Goal: Communication & Community: Answer question/provide support

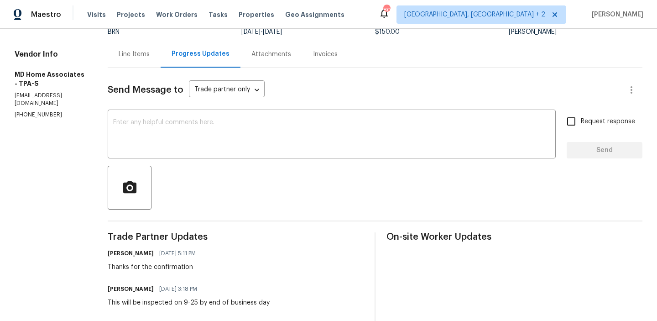
scroll to position [57, 0]
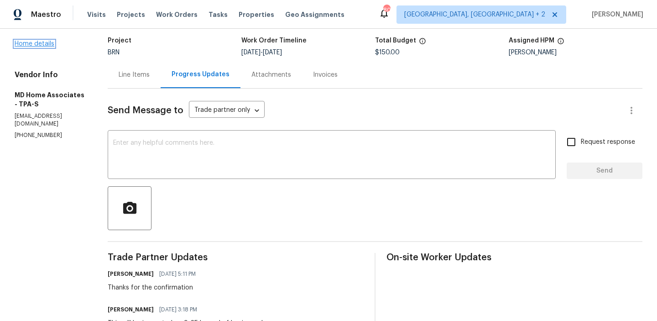
click at [35, 42] on link "Home details" at bounding box center [35, 44] width 40 height 6
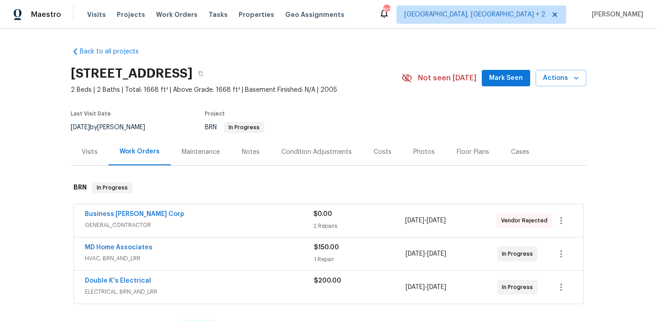
scroll to position [48, 0]
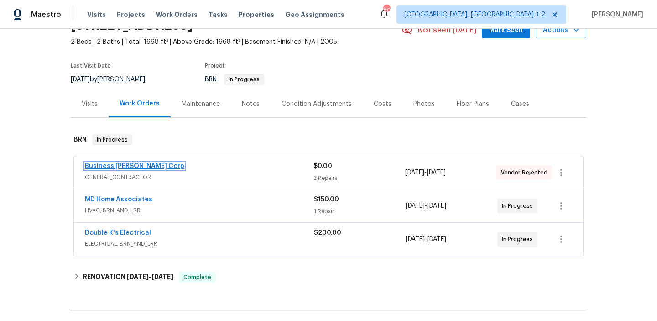
click at [109, 166] on link "Business Morel Corp" at bounding box center [134, 166] width 99 height 6
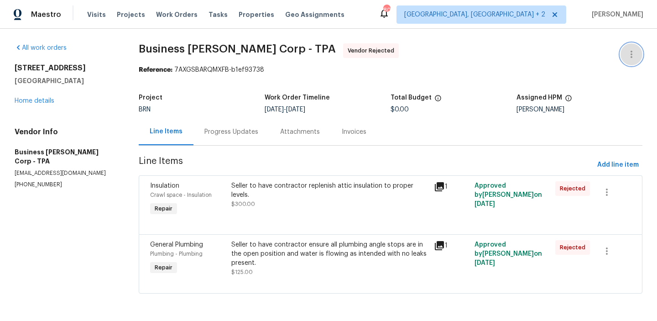
click at [631, 47] on button "button" at bounding box center [631, 54] width 22 height 22
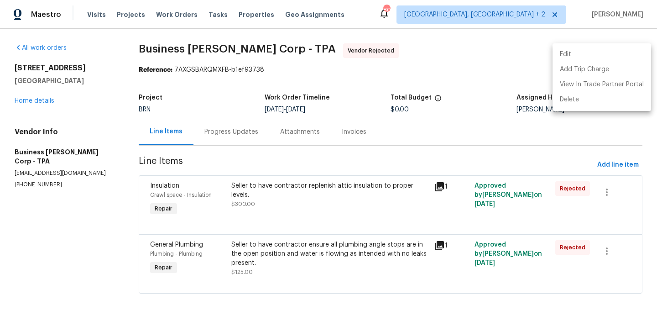
click at [598, 49] on li "Edit" at bounding box center [601, 54] width 99 height 15
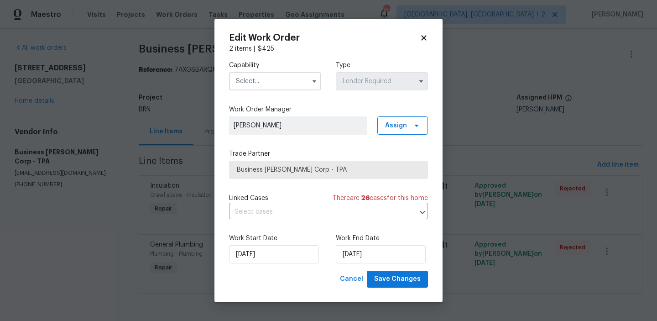
click at [281, 85] on input "text" at bounding box center [275, 81] width 92 height 18
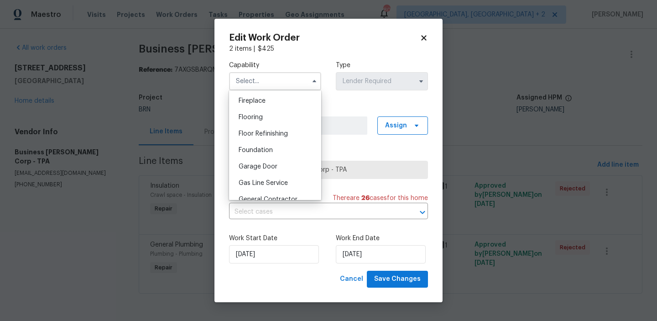
scroll to position [364, 0]
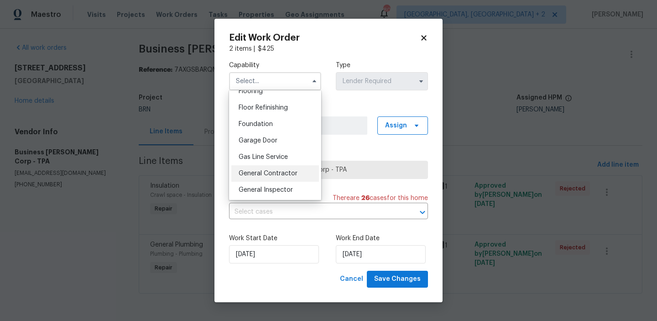
click at [275, 177] on div "General Contractor" at bounding box center [275, 173] width 88 height 16
type input "General Contractor"
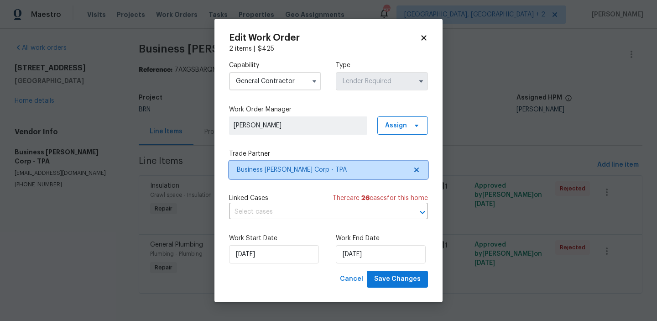
click at [261, 168] on span "Business Morel Corp - TPA" at bounding box center [322, 169] width 170 height 9
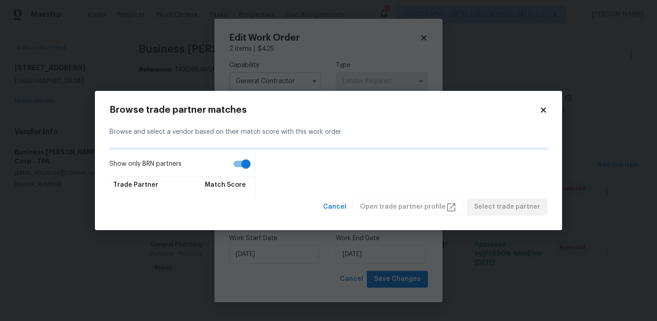
click at [241, 164] on input "Show only BRN partners" at bounding box center [246, 163] width 52 height 17
checkbox input "false"
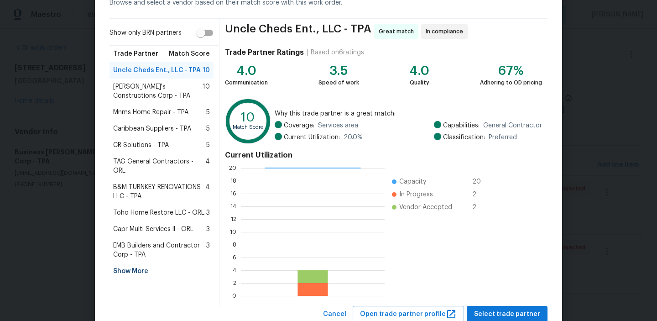
scroll to position [63, 0]
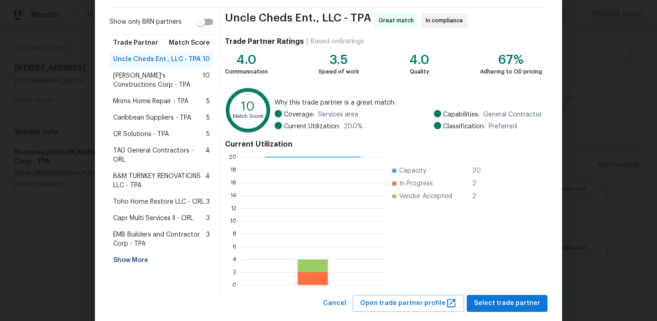
click at [127, 252] on div "Show More" at bounding box center [161, 260] width 104 height 16
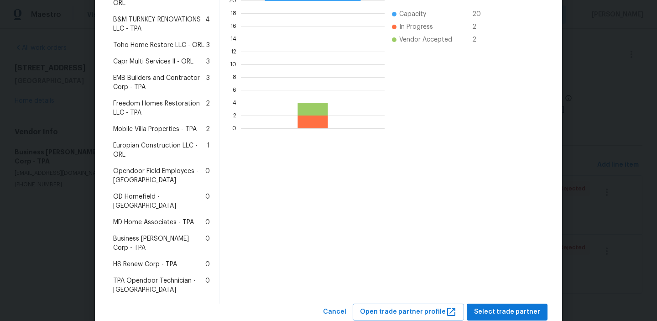
scroll to position [164, 0]
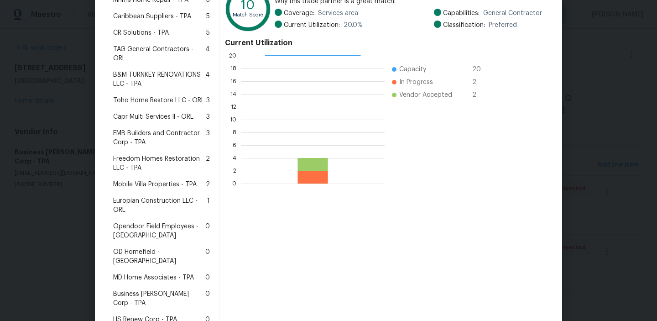
click at [144, 154] on span "Freedom Homes Restoration LLC - TPA" at bounding box center [159, 163] width 93 height 18
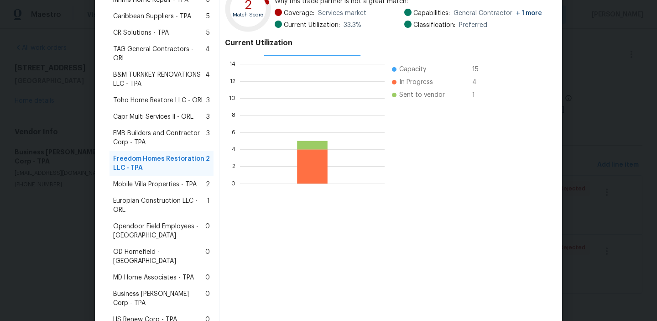
scroll to position [219, 0]
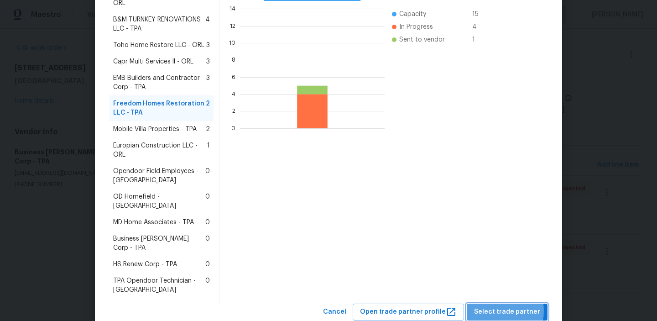
click at [495, 306] on span "Select trade partner" at bounding box center [507, 311] width 66 height 11
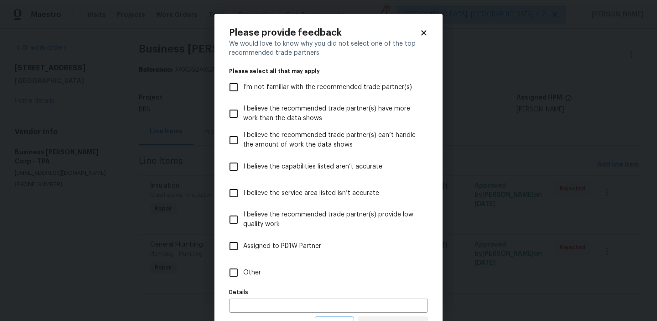
scroll to position [0, 0]
click at [240, 280] on input "Other" at bounding box center [233, 272] width 19 height 19
checkbox input "true"
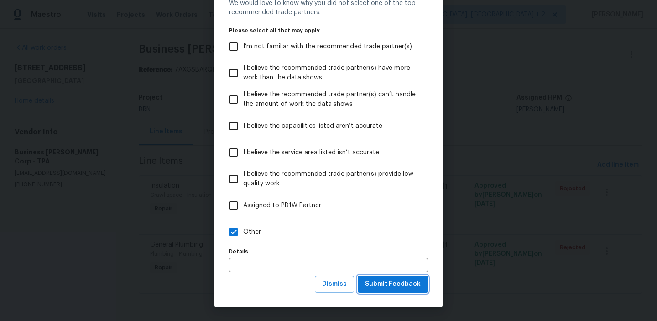
click at [385, 283] on span "Submit Feedback" at bounding box center [393, 283] width 56 height 11
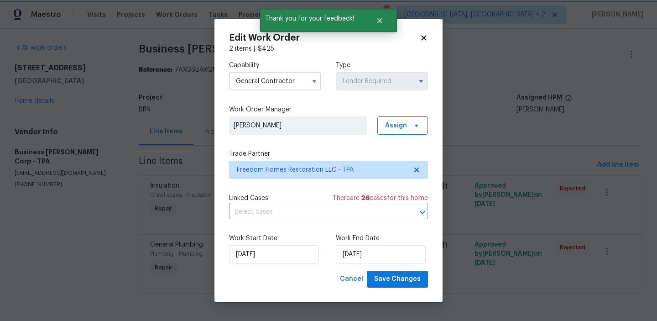
scroll to position [0, 0]
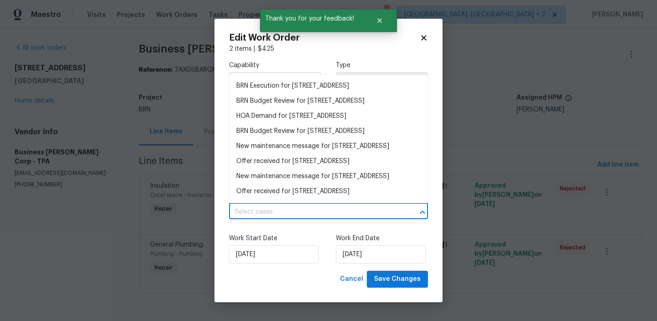
click at [245, 207] on input "text" at bounding box center [315, 212] width 173 height 14
click at [249, 85] on li "BRN Execution for 3119 78th Ave E, Sarasota, FL 34243" at bounding box center [328, 85] width 199 height 15
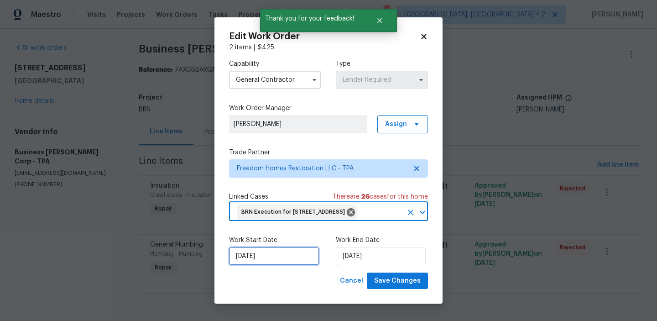
click at [259, 265] on input "24/09/2025" at bounding box center [274, 256] width 90 height 18
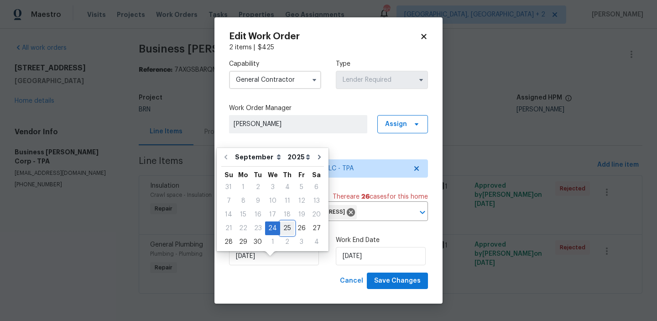
click at [280, 228] on div "25" at bounding box center [287, 228] width 14 height 13
type input "25/09/2025"
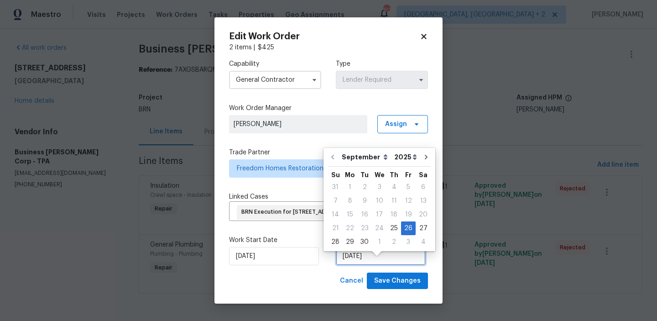
click at [360, 265] on input "26/09/2025" at bounding box center [381, 256] width 90 height 18
click at [363, 240] on div "30" at bounding box center [364, 241] width 15 height 13
type input "30/09/2025"
click at [366, 265] on input "30/09/2025" at bounding box center [381, 256] width 90 height 18
click at [361, 240] on div "30" at bounding box center [364, 241] width 15 height 13
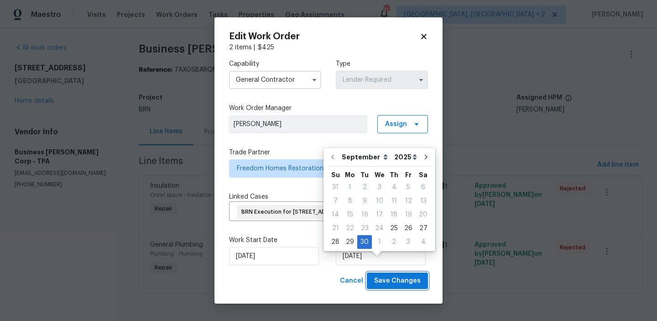
click at [387, 286] on span "Save Changes" at bounding box center [397, 280] width 47 height 11
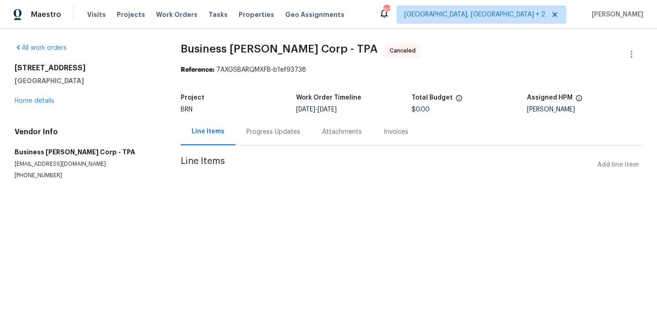
click at [40, 97] on div "3119 78th Ave E Sarasota, FL 34243 Home details" at bounding box center [87, 84] width 144 height 42
click at [37, 98] on link "Home details" at bounding box center [35, 101] width 40 height 6
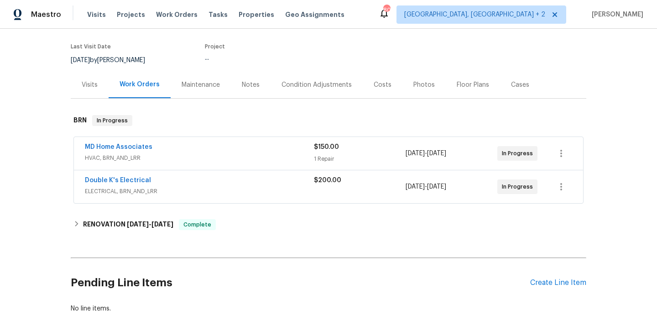
scroll to position [71, 0]
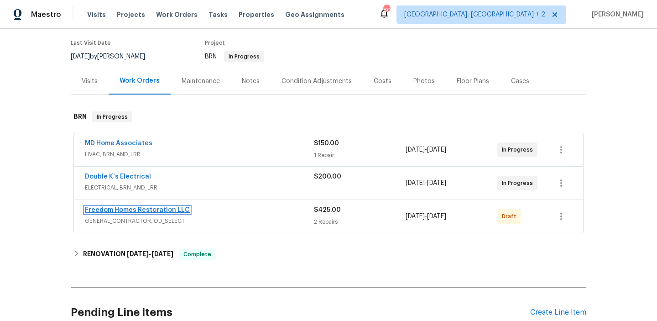
click at [106, 209] on link "Freedom Homes Restoration LLC" at bounding box center [137, 210] width 105 height 6
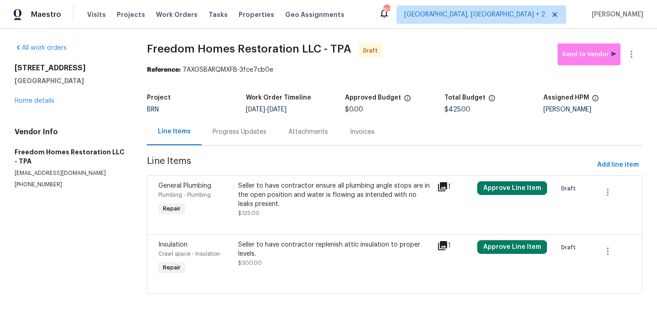
click at [228, 133] on div "Progress Updates" at bounding box center [240, 131] width 54 height 9
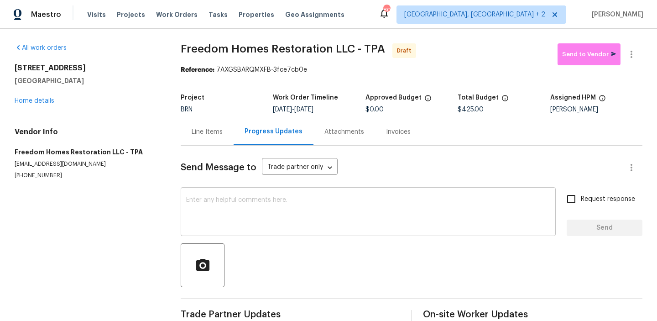
click at [235, 199] on textarea at bounding box center [368, 213] width 364 height 32
paste textarea "Hi, I'm Ananthi from Opendoor. Just wanted to check if you received the WO for …"
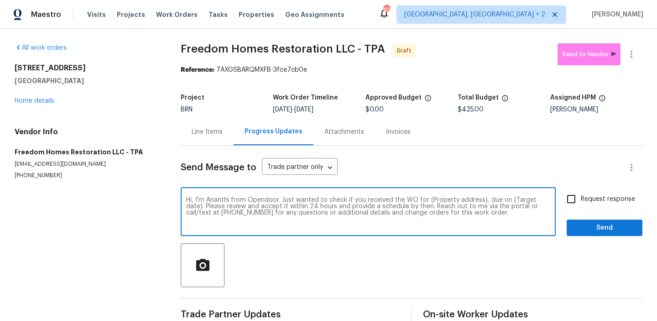
drag, startPoint x: 479, startPoint y: 200, endPoint x: 418, endPoint y: 201, distance: 61.1
click at [418, 201] on textarea "Hi, I'm Ananthi from Opendoor. Just wanted to check if you received the WO for …" at bounding box center [368, 213] width 364 height 32
paste textarea "3119 78th Ave E, Sarasota, FL 34243"
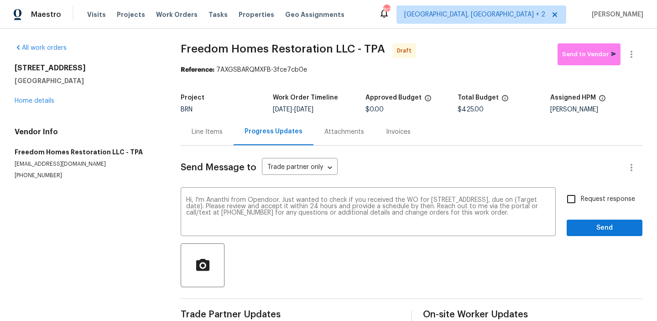
drag, startPoint x: 308, startPoint y: 109, endPoint x: 342, endPoint y: 109, distance: 33.8
click at [342, 109] on div "9/25/2025 - 9/30/2025" at bounding box center [319, 109] width 92 height 6
copy span "9/30/2025"
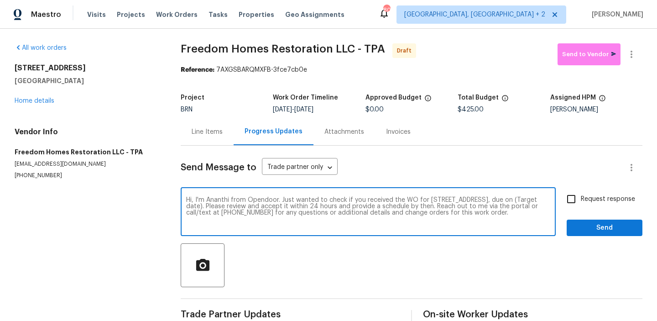
drag, startPoint x: 232, startPoint y: 207, endPoint x: 198, endPoint y: 204, distance: 34.3
click at [198, 205] on textarea "Hi, I'm Ananthi from Opendoor. Just wanted to check if you received the WO for …" at bounding box center [368, 213] width 364 height 32
paste textarea "9/30/2025"
type textarea "Hi, I'm Ananthi from Opendoor. Just wanted to check if you received the WO for …"
click at [578, 203] on input "Request response" at bounding box center [571, 198] width 19 height 19
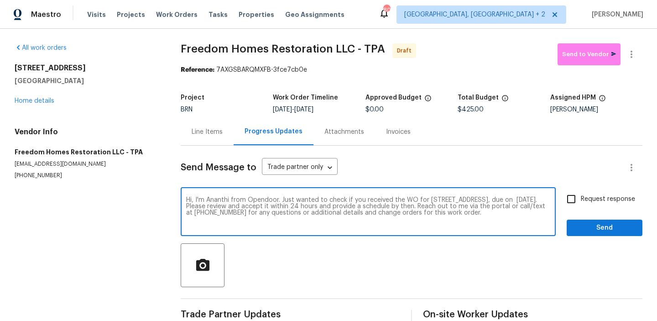
checkbox input "true"
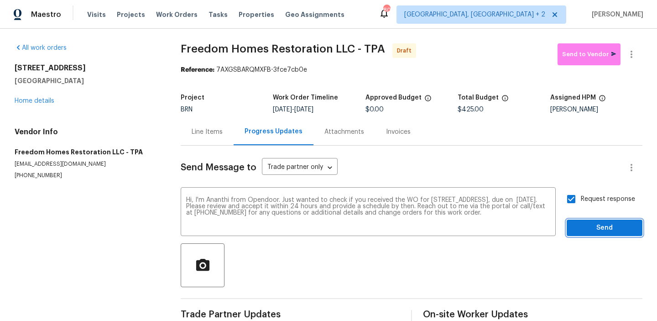
click at [580, 229] on span "Send" at bounding box center [604, 227] width 61 height 11
click at [632, 46] on button "button" at bounding box center [631, 54] width 22 height 22
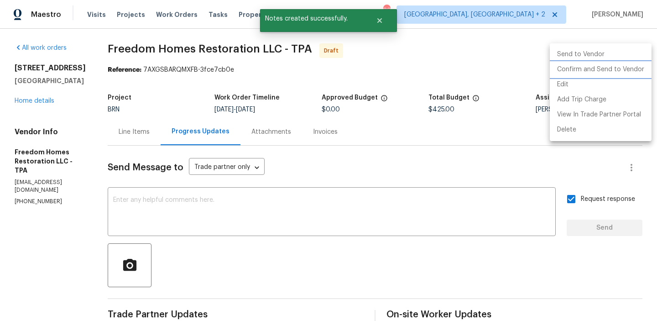
click at [586, 68] on li "Confirm and Send to Vendor" at bounding box center [601, 69] width 102 height 15
click at [217, 73] on div at bounding box center [328, 160] width 657 height 321
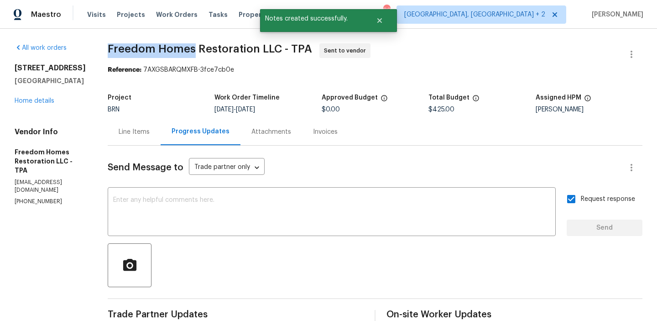
drag, startPoint x: 108, startPoint y: 50, endPoint x: 195, endPoint y: 50, distance: 87.1
click at [195, 50] on div "All work orders 3119 78th Ave E Sarasota, FL 34243 Home details Vendor Info Fre…" at bounding box center [328, 220] width 657 height 382
copy span "Freedom Homes"
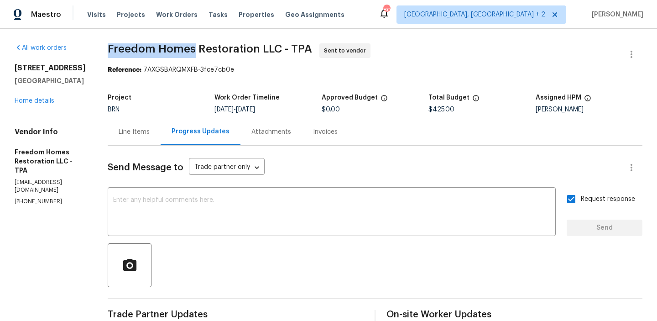
copy span "Freedom Homes"
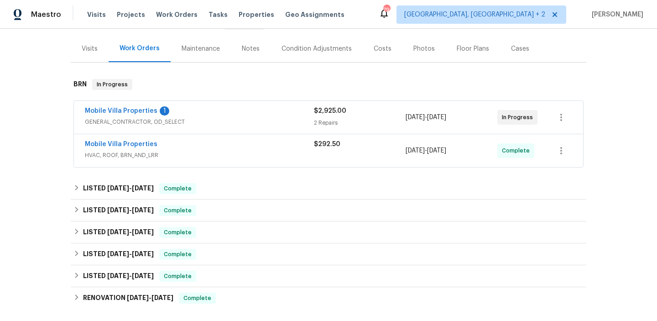
scroll to position [91, 0]
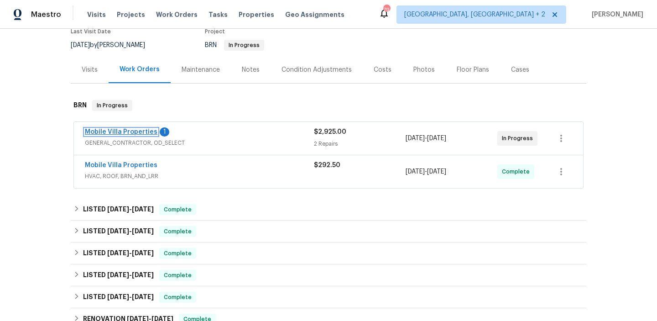
click at [107, 129] on link "Mobile Villa Properties" at bounding box center [121, 132] width 73 height 6
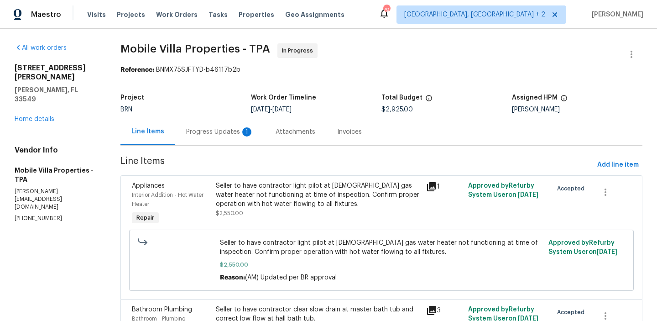
click at [223, 137] on div "Progress Updates 1" at bounding box center [219, 131] width 89 height 27
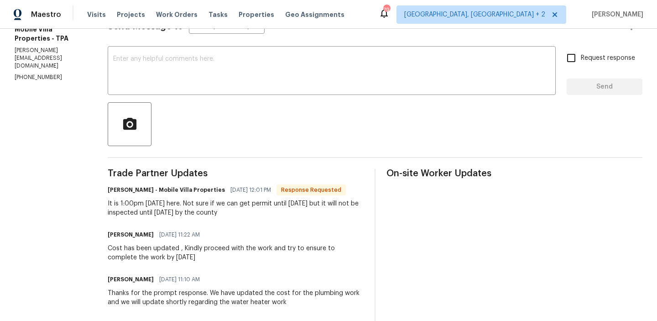
scroll to position [87, 0]
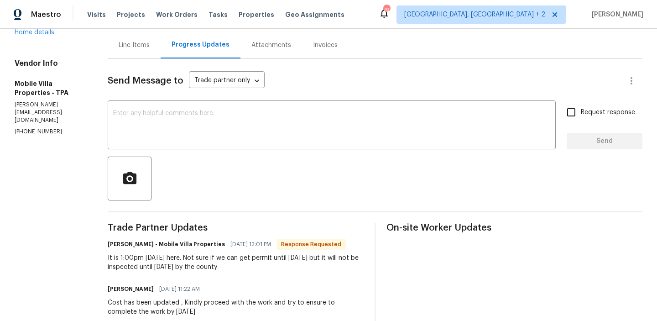
drag, startPoint x: 99, startPoint y: 259, endPoint x: 284, endPoint y: 273, distance: 185.8
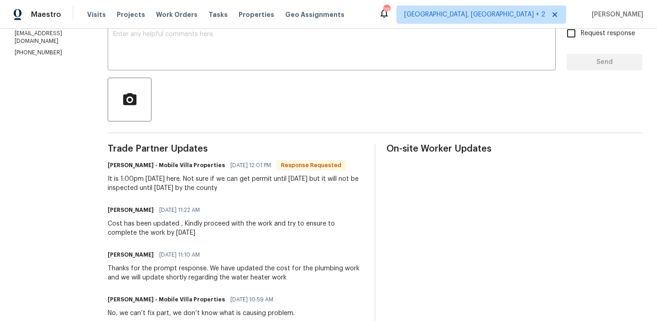
scroll to position [124, 0]
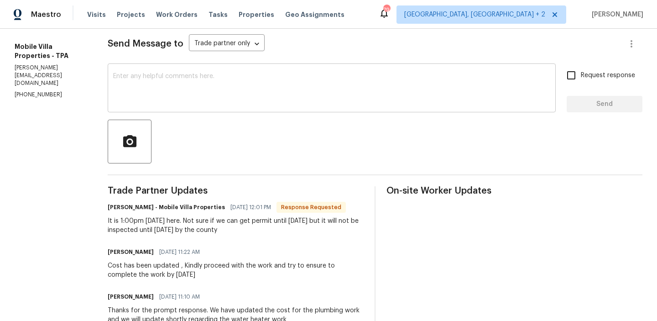
click at [150, 95] on textarea at bounding box center [331, 89] width 437 height 32
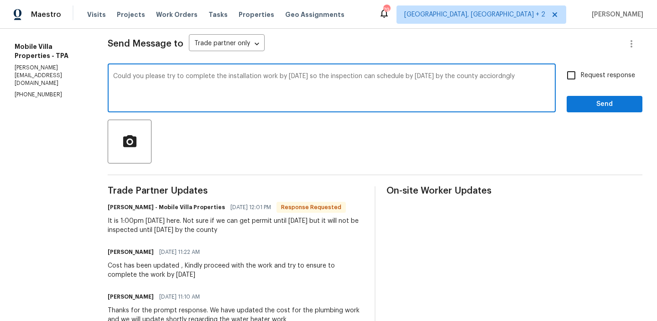
type textarea "Could you please try to complete the installation work by Tomorrow 09/26 so the…"
click at [151, 83] on textarea "Could you please try to complete the installation work by Tomorrow 09/26 so the…" at bounding box center [331, 89] width 437 height 32
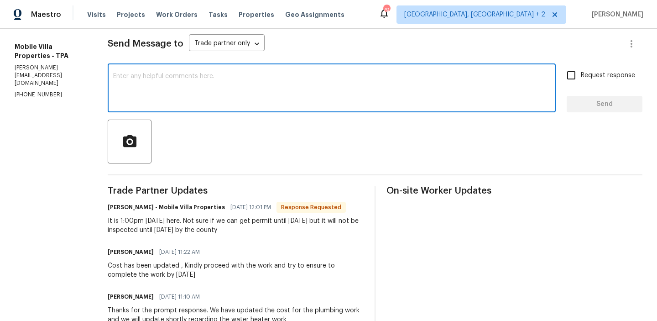
paste textarea "Please try to complete the installation work by tomorrow, 09/26, so that the co…"
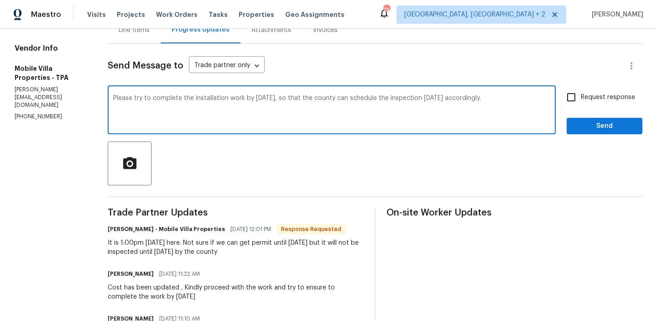
scroll to position [94, 0]
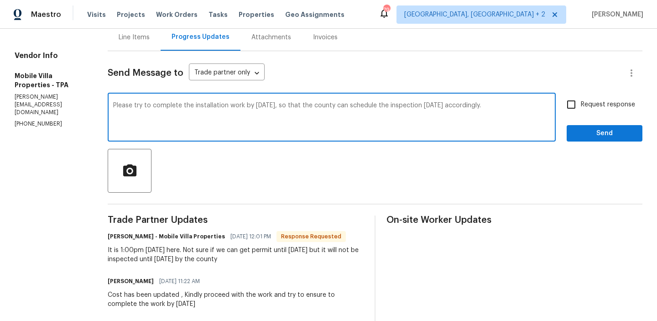
click at [477, 106] on textarea "Please try to complete the installation work by tomorrow, 09/26, so that the co…" at bounding box center [331, 118] width 437 height 32
type textarea "Please try to complete the installation work by tomorrow, 09/26, so that the co…"
click at [575, 104] on input "Request response" at bounding box center [571, 104] width 19 height 19
checkbox input "true"
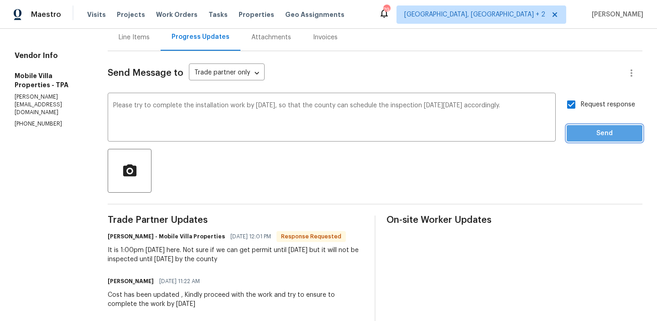
click at [578, 139] on button "Send" at bounding box center [605, 133] width 76 height 17
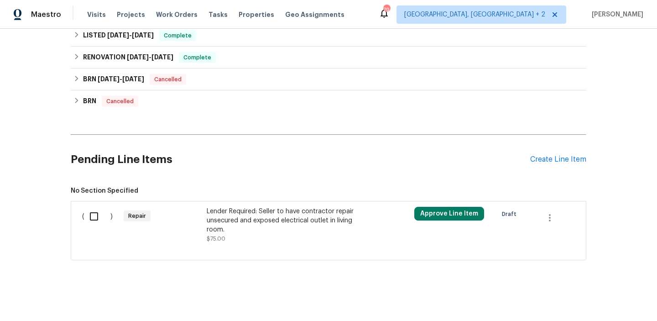
scroll to position [266, 0]
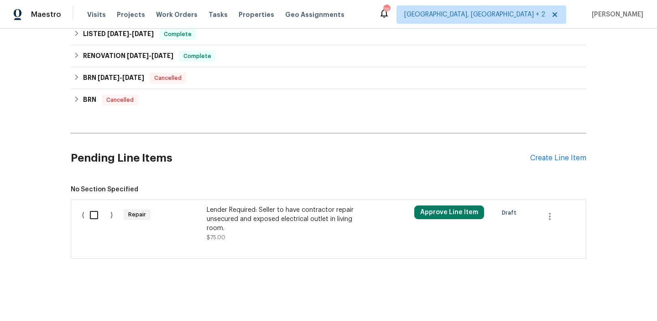
click at [273, 226] on div "Lender Required: Seller to have contractor repair unsecured and exposed electri…" at bounding box center [287, 218] width 161 height 27
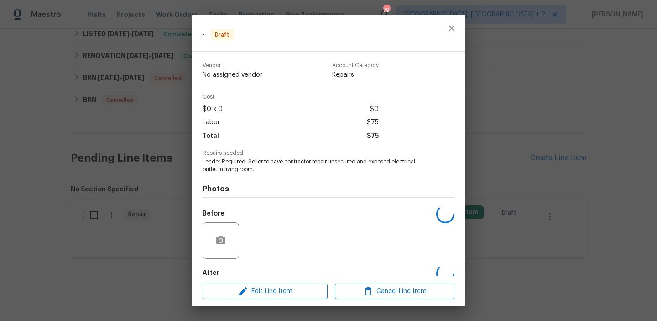
scroll to position [52, 0]
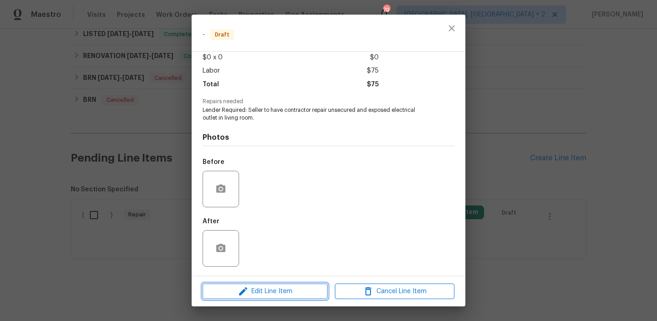
click at [250, 287] on span "Edit Line Item" at bounding box center [265, 291] width 120 height 11
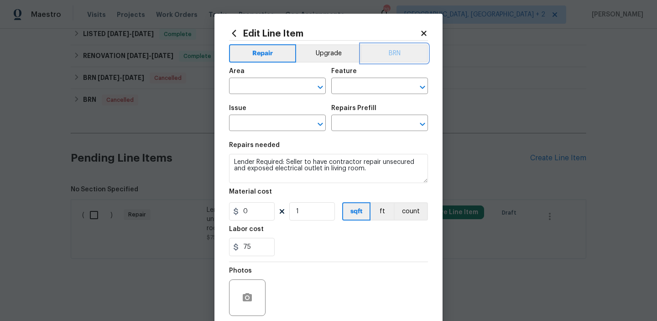
click at [394, 54] on button "BRN" at bounding box center [394, 53] width 67 height 18
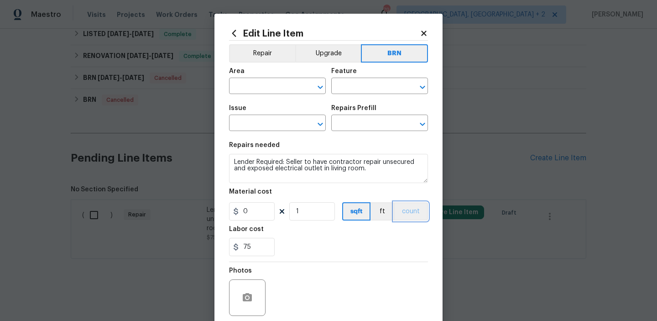
click at [410, 208] on button "count" at bounding box center [411, 211] width 34 height 18
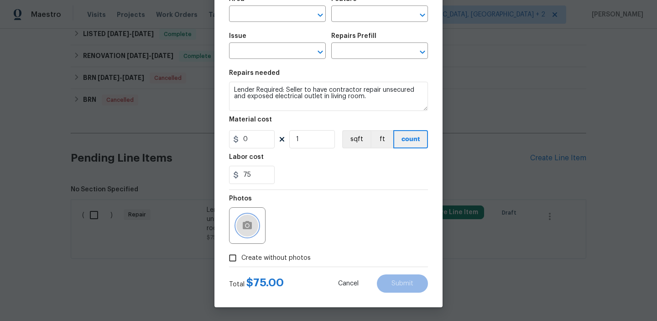
click at [247, 230] on icon "button" at bounding box center [247, 225] width 11 height 11
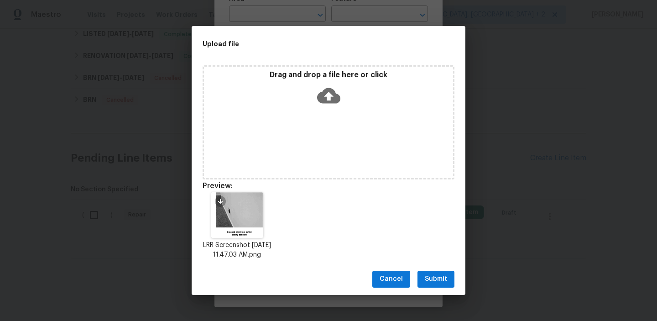
click at [436, 285] on span "Submit" at bounding box center [436, 278] width 22 height 11
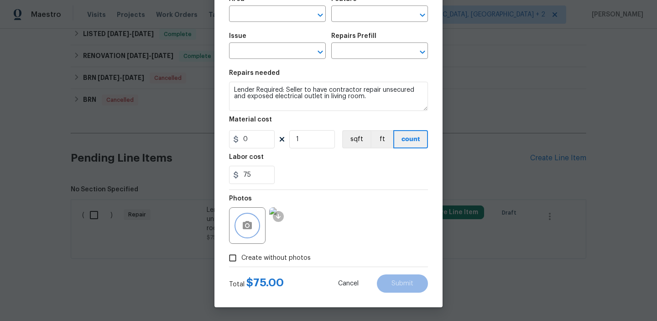
scroll to position [0, 0]
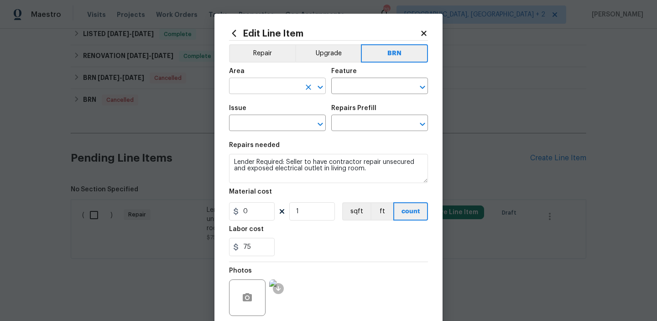
click at [267, 89] on input "text" at bounding box center [264, 87] width 71 height 14
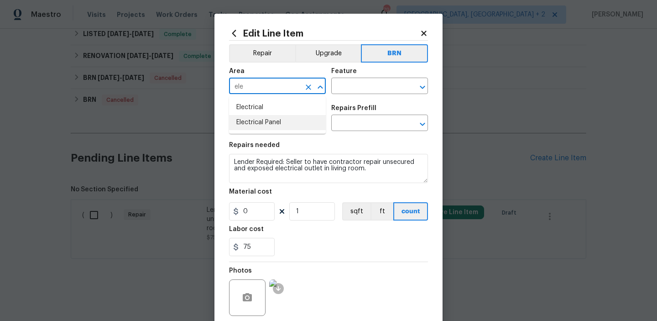
click at [269, 117] on li "Electrical Panel" at bounding box center [277, 122] width 97 height 15
type input "Electrical Panel"
click at [307, 87] on icon "Clear" at bounding box center [308, 87] width 9 height 9
click at [253, 102] on li "Electrical" at bounding box center [277, 107] width 97 height 15
type input "Electrical"
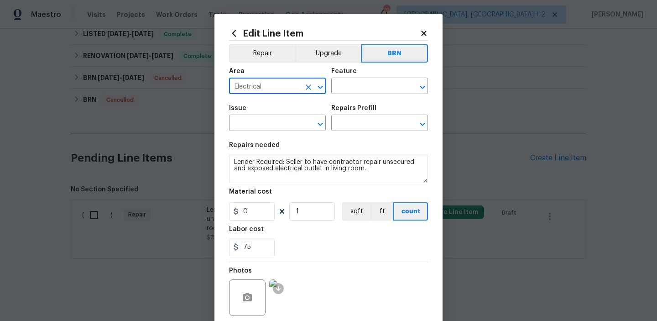
click at [370, 79] on div "Feature" at bounding box center [379, 74] width 97 height 12
click at [358, 86] on input "text" at bounding box center [366, 87] width 71 height 14
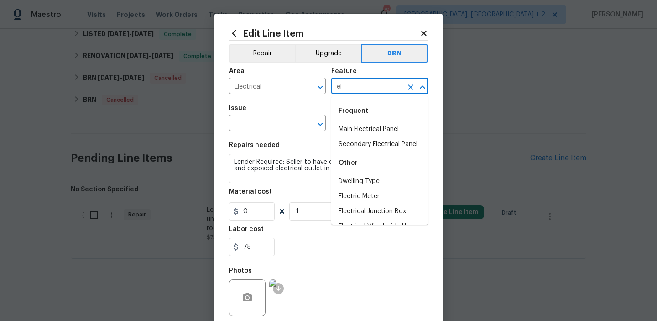
type input "e"
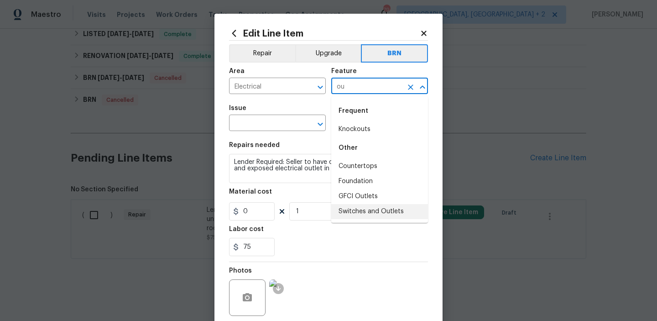
click at [360, 204] on li "Switches and Outlets" at bounding box center [379, 211] width 97 height 15
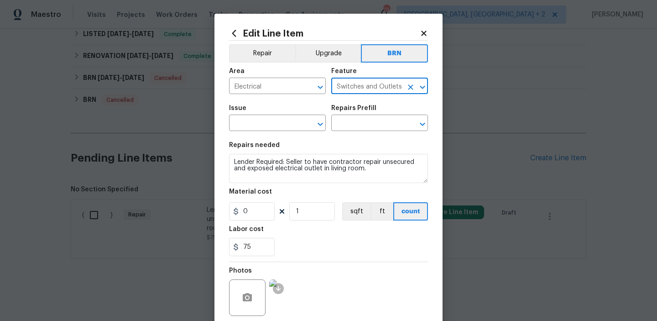
type input "Switches and Outlets"
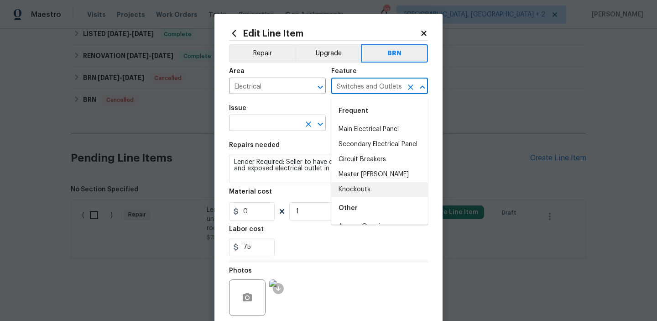
click at [250, 124] on input "text" at bounding box center [264, 124] width 71 height 14
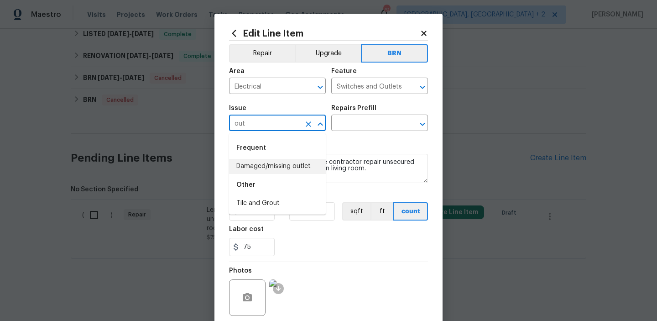
click at [256, 166] on li "Damaged/missing outlet" at bounding box center [277, 166] width 97 height 15
type input "Damaged/missing outlet"
click at [256, 166] on textarea "Lender Required: Seller to have contractor repair unsecured and exposed electri…" at bounding box center [328, 168] width 199 height 29
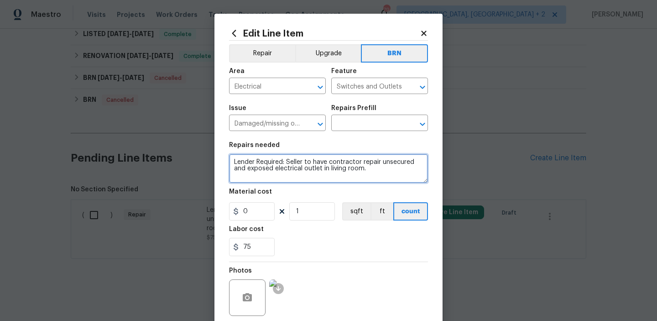
click at [256, 166] on textarea "Lender Required: Seller to have contractor repair unsecured and exposed electri…" at bounding box center [328, 168] width 199 height 29
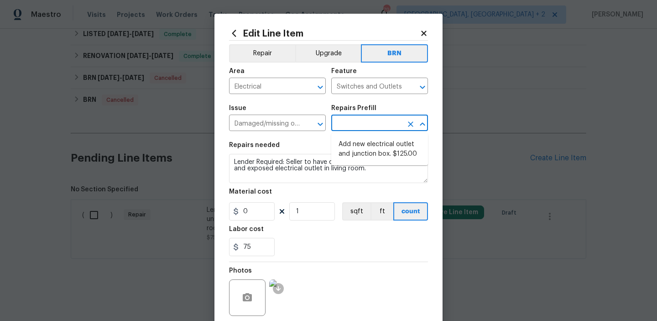
click at [356, 125] on input "text" at bounding box center [366, 124] width 71 height 14
click at [355, 142] on li "Add new electrical outlet and junction box. $125.00" at bounding box center [379, 149] width 97 height 25
type input "Add new electrical outlet and junction box. $125.00"
type textarea "Install new outlet by tying into existing circuit and installing new junction b…"
type input "125"
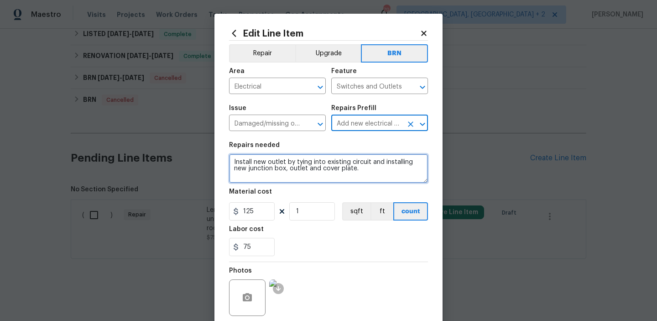
click at [281, 179] on textarea "Install new outlet by tying into existing circuit and installing new junction b…" at bounding box center [328, 168] width 199 height 29
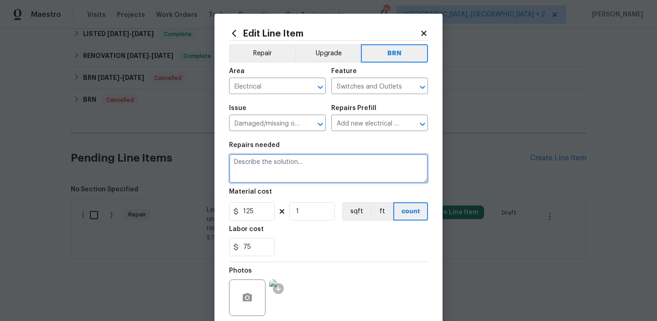
paste textarea "Lender Required: Seller to have contractor repair unsecured and exposed electri…"
type textarea "Lender Required: Seller to have contractor repair unsecured and exposed electri…"
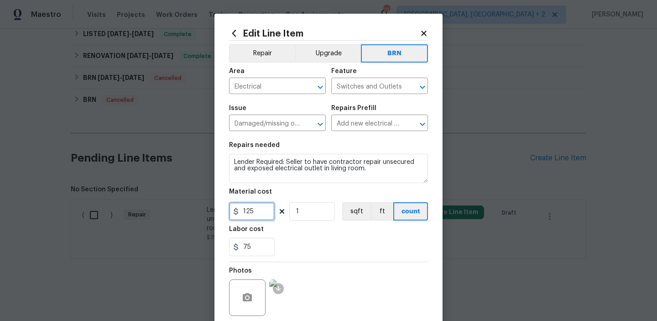
click at [261, 209] on input "125" at bounding box center [252, 211] width 46 height 18
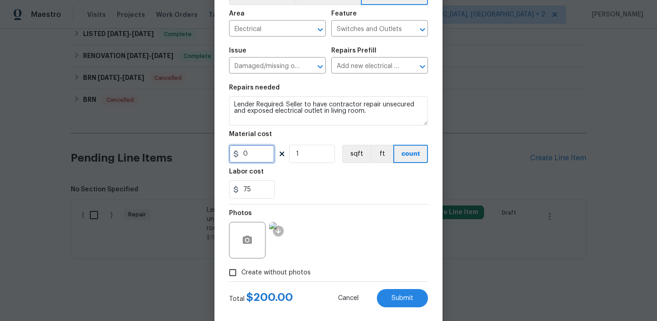
scroll to position [73, 0]
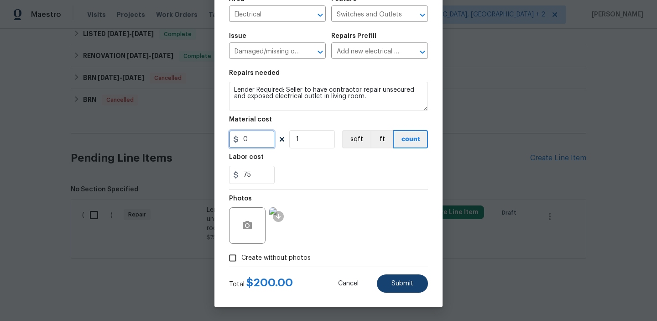
type input "0"
click at [404, 277] on button "Submit" at bounding box center [402, 283] width 51 height 18
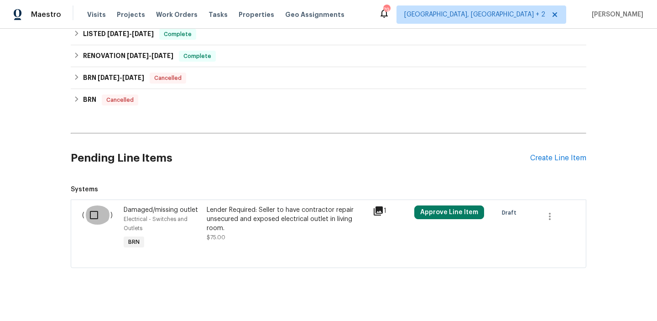
click at [93, 216] on input "checkbox" at bounding box center [97, 214] width 26 height 19
checkbox input "true"
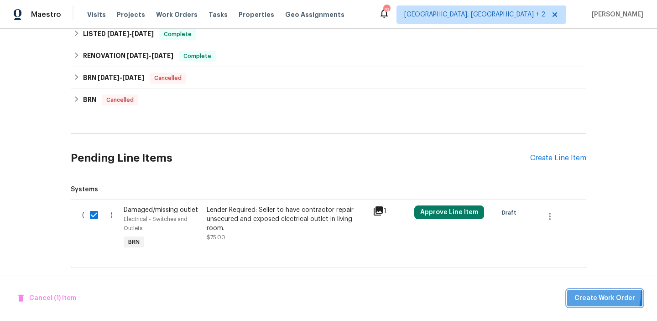
click at [583, 291] on button "Create Work Order" at bounding box center [604, 298] width 75 height 17
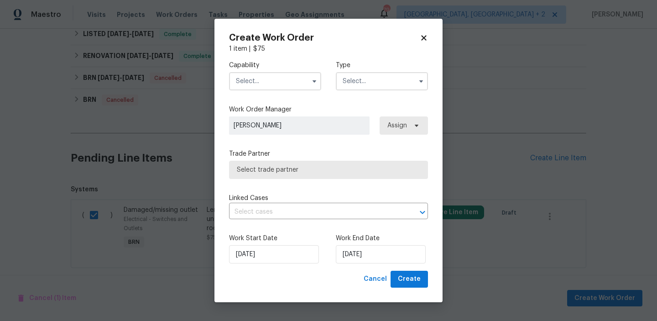
click at [269, 82] on input "text" at bounding box center [275, 81] width 92 height 18
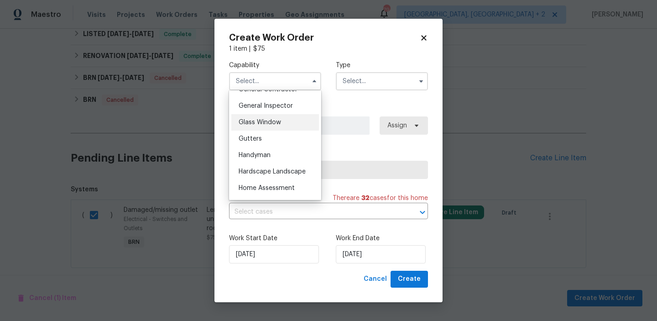
scroll to position [428, 0]
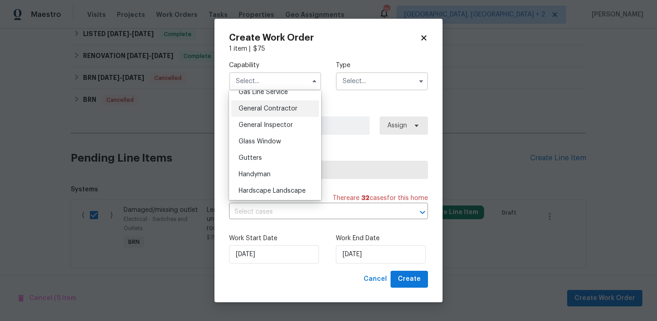
click at [263, 115] on div "General Contractor" at bounding box center [275, 108] width 88 height 16
type input "General Contractor"
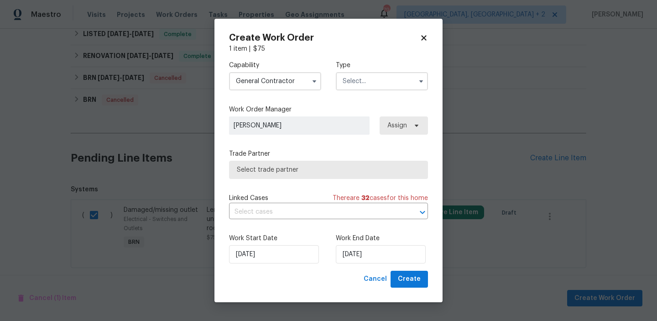
click at [364, 89] on input "text" at bounding box center [382, 81] width 92 height 18
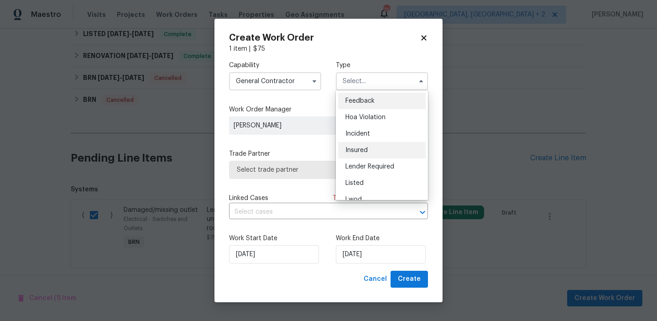
scroll to position [34, 0]
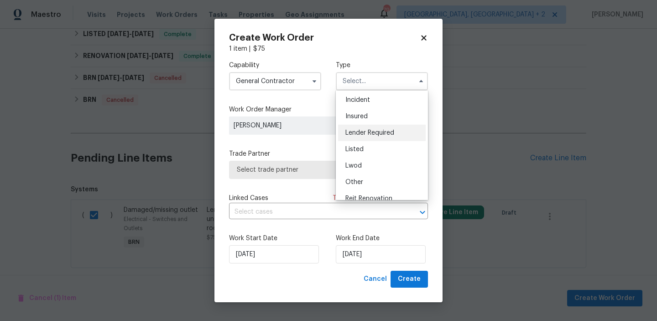
click at [360, 128] on div "Lender Required" at bounding box center [382, 133] width 88 height 16
type input "Lender Required"
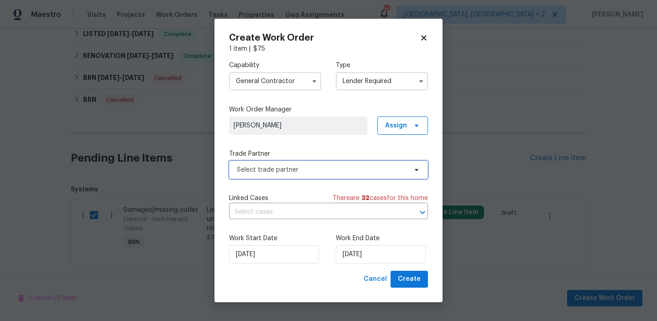
click at [266, 172] on span "Select trade partner" at bounding box center [322, 169] width 170 height 9
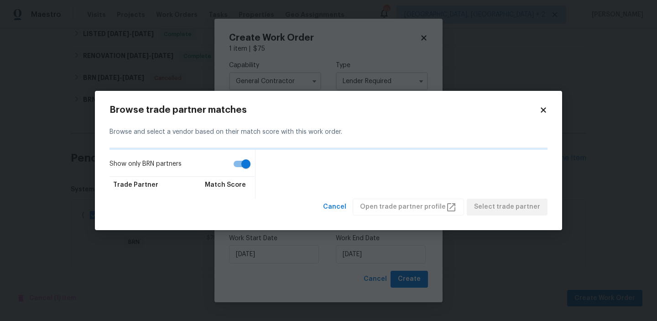
click at [238, 167] on input "Show only BRN partners" at bounding box center [246, 163] width 52 height 17
checkbox input "false"
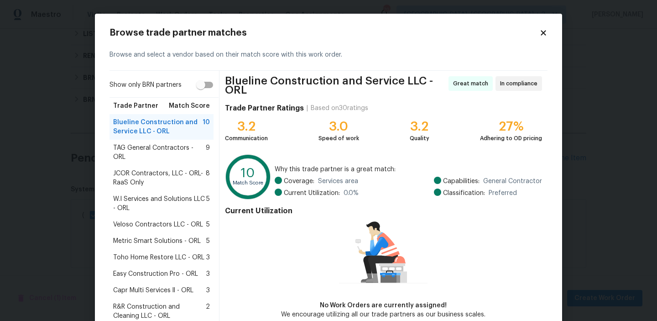
scroll to position [61, 0]
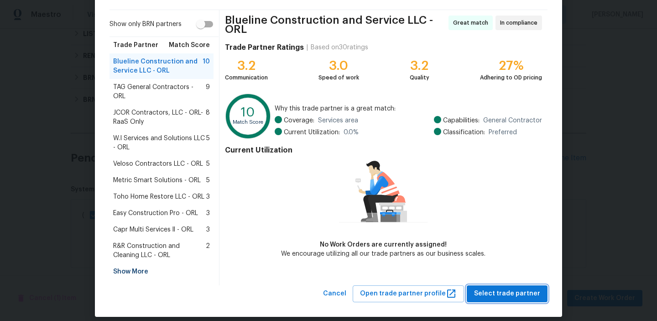
click at [498, 288] on span "Select trade partner" at bounding box center [507, 293] width 66 height 11
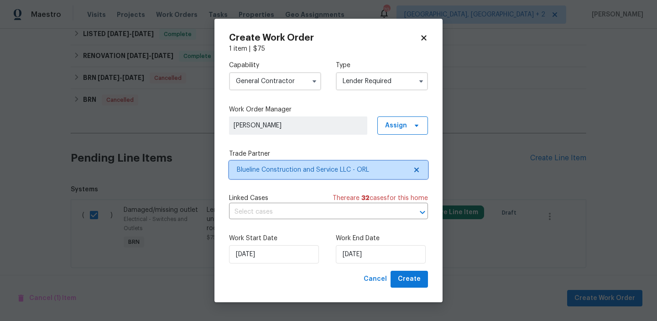
scroll to position [0, 0]
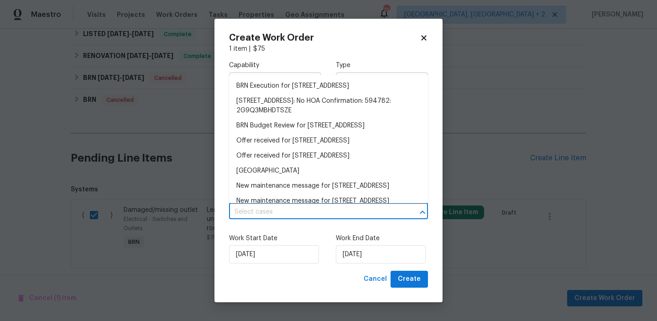
click at [303, 214] on input "text" at bounding box center [315, 212] width 173 height 14
click at [271, 80] on li "BRN Execution for 832 Yellowbird Ave, Deltona, FL 32725" at bounding box center [328, 85] width 199 height 15
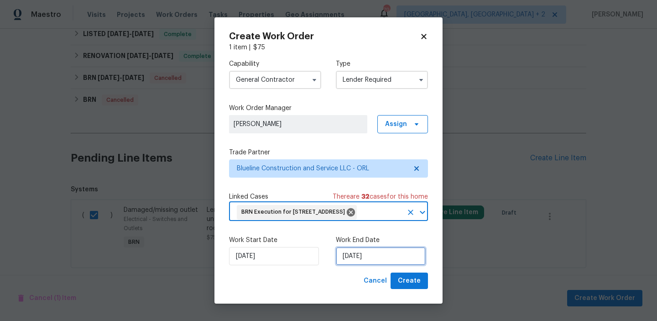
click at [354, 265] on input "25/09/2025" at bounding box center [381, 256] width 90 height 18
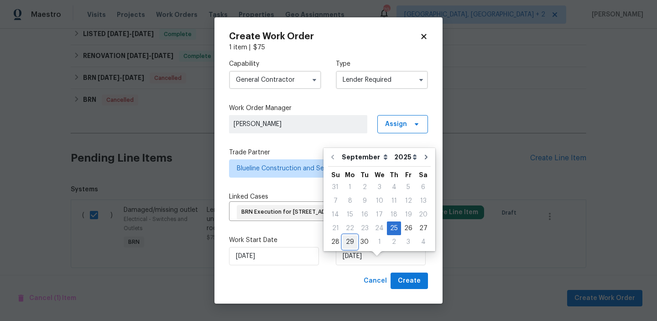
click at [350, 242] on div "29" at bounding box center [350, 241] width 15 height 13
type input "29/09/2025"
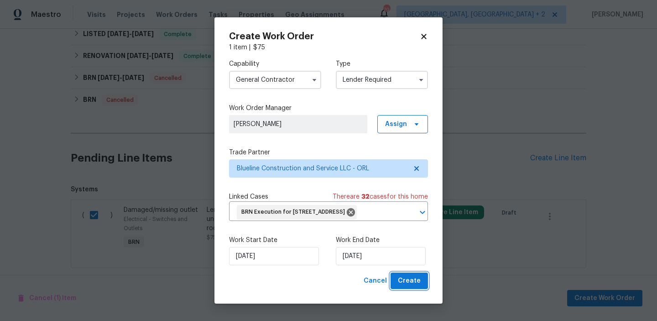
click at [407, 286] on span "Create" at bounding box center [409, 280] width 23 height 11
checkbox input "false"
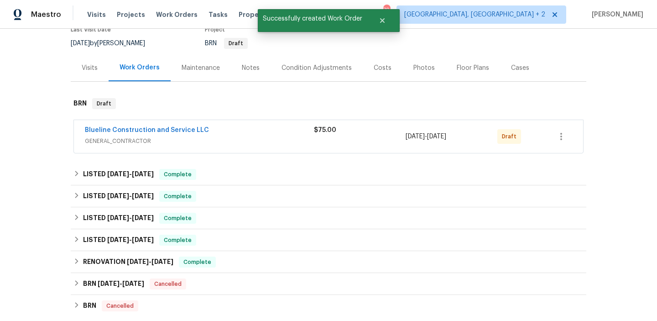
scroll to position [72, 0]
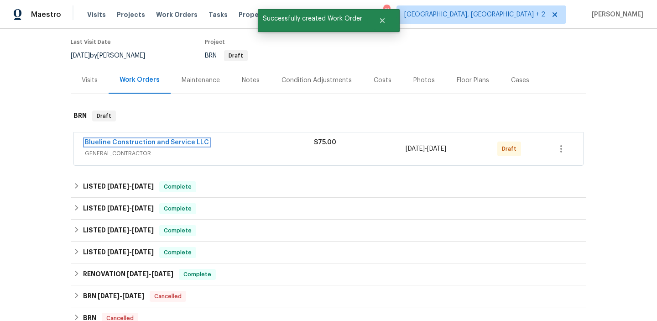
click at [107, 143] on link "Blueline Construction and Service LLC" at bounding box center [147, 142] width 124 height 6
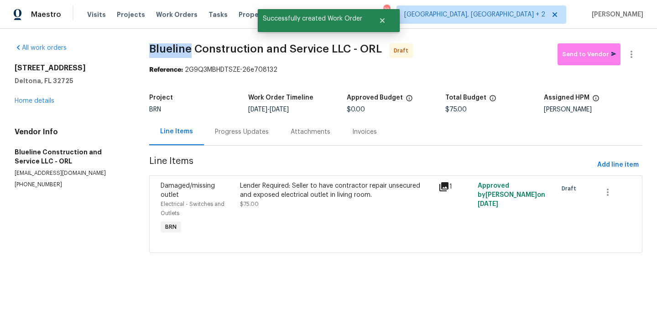
drag, startPoint x: 143, startPoint y: 56, endPoint x: 189, endPoint y: 52, distance: 46.2
click at [189, 52] on div "All work orders 832 Yellowbird Ave Deltona, FL 32725 Home details Vendor Info B…" at bounding box center [328, 154] width 657 height 250
copy span "Blueline"
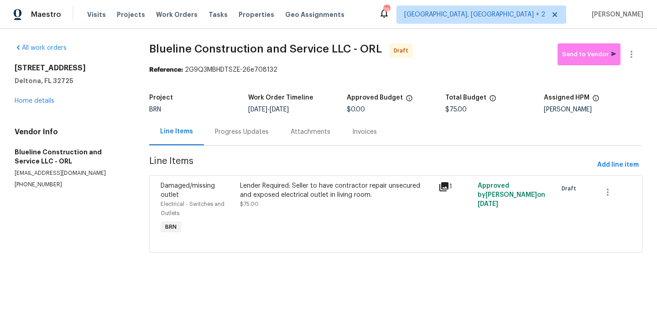
click at [172, 51] on span "Blueline Construction and Service LLC - ORL" at bounding box center [265, 48] width 233 height 11
click at [237, 137] on div "Progress Updates" at bounding box center [242, 131] width 76 height 27
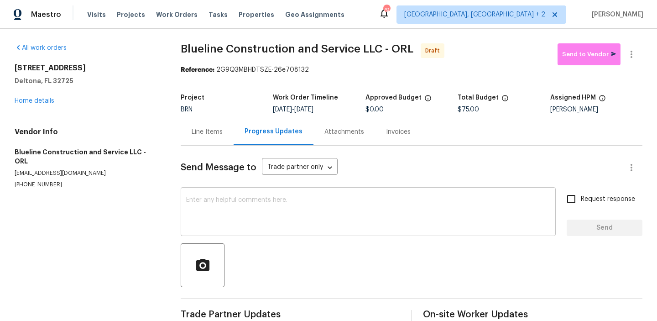
click at [246, 222] on textarea at bounding box center [368, 213] width 364 height 32
paste textarea "Hi, I'm Ananthi from Opendoor. Just wanted to check if you received the WO for …"
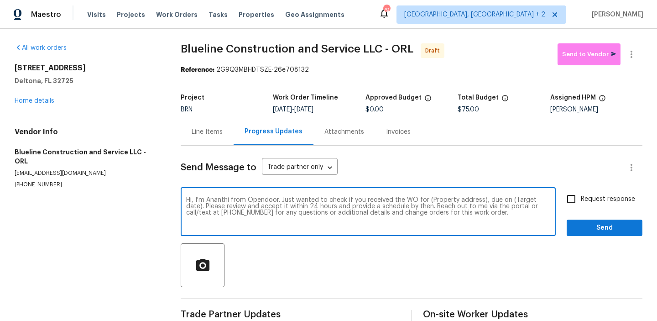
drag, startPoint x: 480, startPoint y: 200, endPoint x: 429, endPoint y: 199, distance: 51.1
click at [429, 199] on textarea "Hi, I'm Ananthi from Opendoor. Just wanted to check if you received the WO for …" at bounding box center [368, 213] width 364 height 32
paste textarea "832 Yellowbird Ave, Deltona, FL 32725"
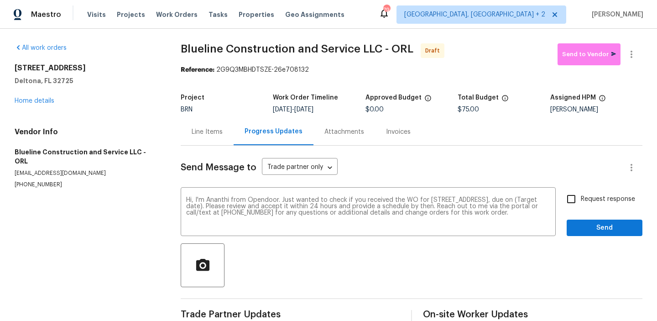
drag, startPoint x: 309, startPoint y: 110, endPoint x: 341, endPoint y: 110, distance: 31.9
click at [341, 110] on div "9/25/2025 - 9/29/2025" at bounding box center [319, 109] width 92 height 6
copy span "9/29/2025"
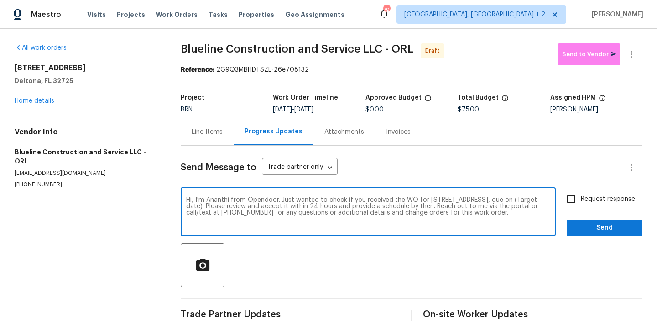
drag, startPoint x: 245, startPoint y: 207, endPoint x: 209, endPoint y: 204, distance: 35.7
click at [209, 204] on textarea "Hi, I'm Ananthi from Opendoor. Just wanted to check if you received the WO for …" at bounding box center [368, 213] width 364 height 32
paste textarea "9/29/2025"
type textarea "Hi, I'm Ananthi from Opendoor. Just wanted to check if you received the WO for …"
click at [571, 196] on input "Request response" at bounding box center [571, 198] width 19 height 19
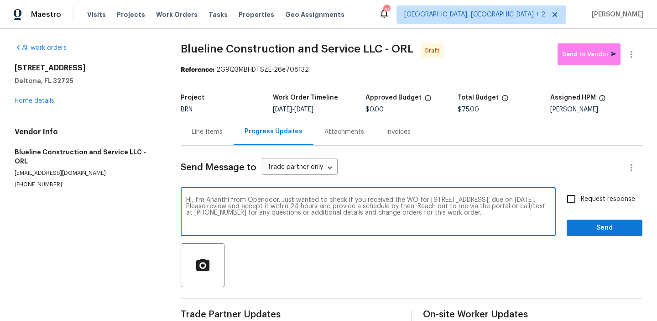
checkbox input "true"
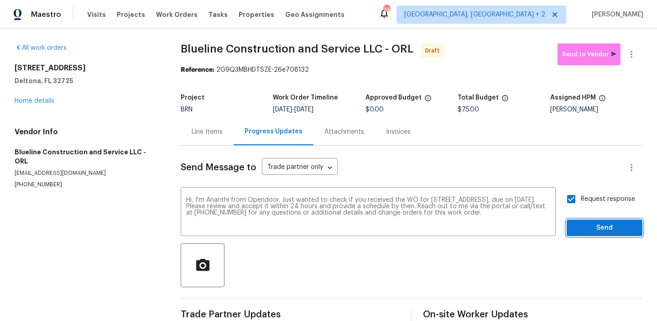
click at [582, 228] on span "Send" at bounding box center [604, 227] width 61 height 11
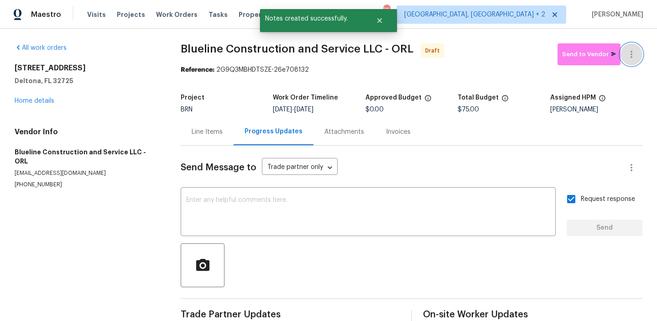
click at [632, 44] on button "button" at bounding box center [631, 54] width 22 height 22
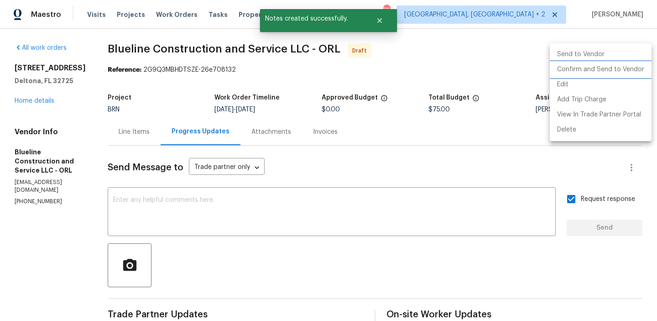
click at [576, 70] on li "Confirm and Send to Vendor" at bounding box center [601, 69] width 102 height 15
click at [197, 68] on div at bounding box center [328, 160] width 657 height 321
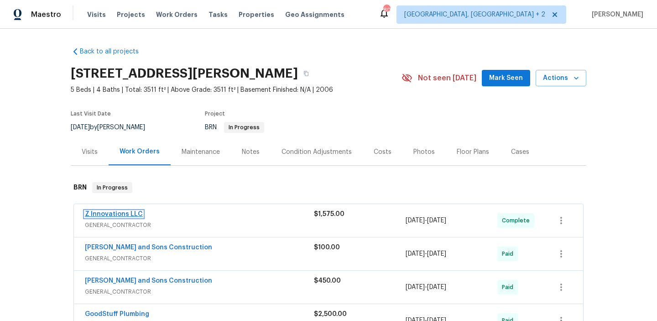
click at [104, 214] on link "Z Innovations LLC" at bounding box center [114, 214] width 58 height 6
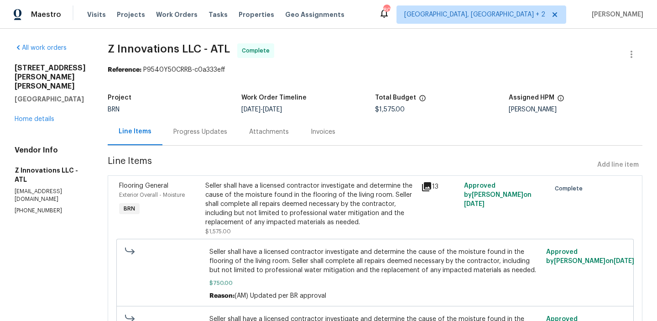
click at [198, 139] on div "Progress Updates" at bounding box center [200, 131] width 76 height 27
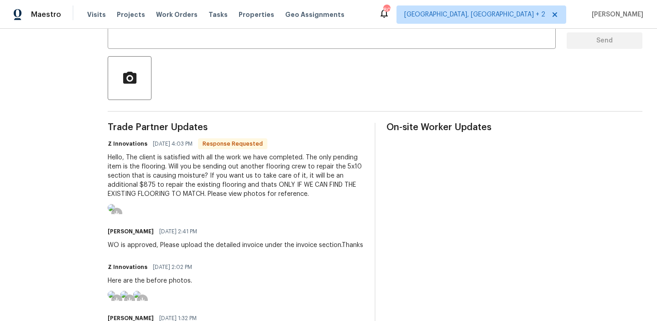
scroll to position [159, 0]
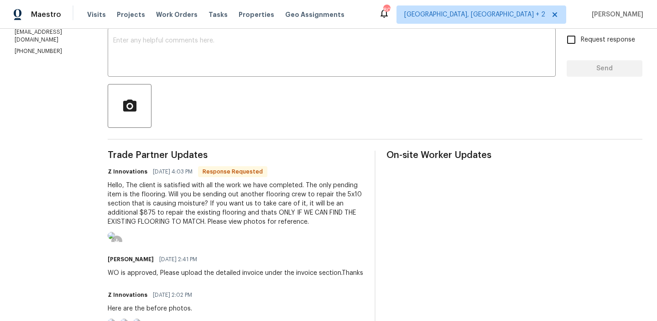
click at [278, 188] on div "Hello, The client is satisfied with all the work we have completed. The only pe…" at bounding box center [236, 204] width 256 height 46
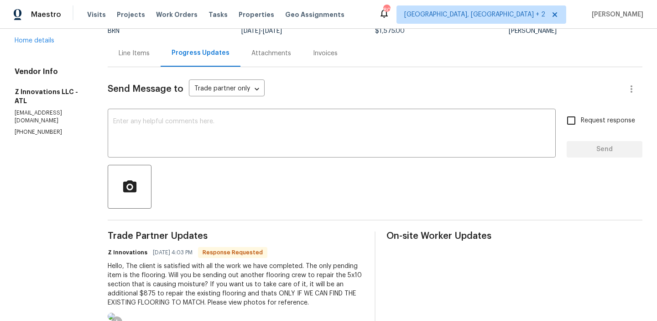
scroll to position [86, 0]
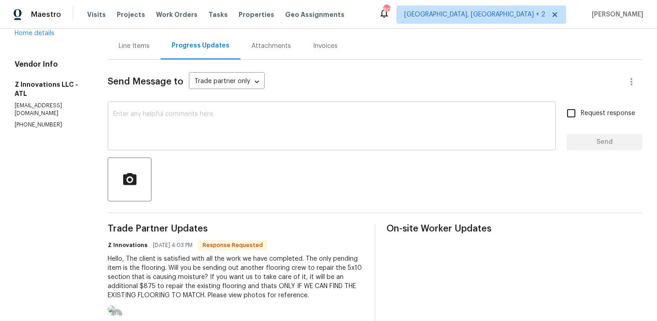
click at [125, 116] on textarea at bounding box center [331, 127] width 437 height 32
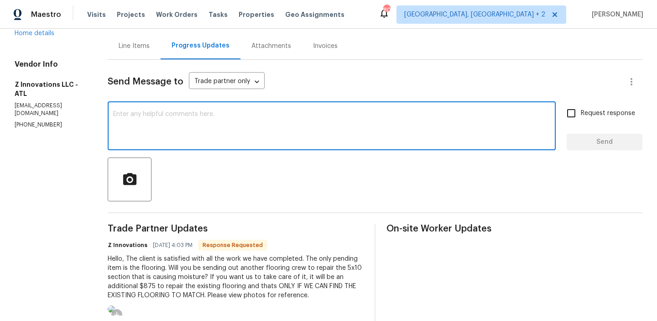
click at [37, 121] on p "(470) 210-1536" at bounding box center [50, 125] width 71 height 8
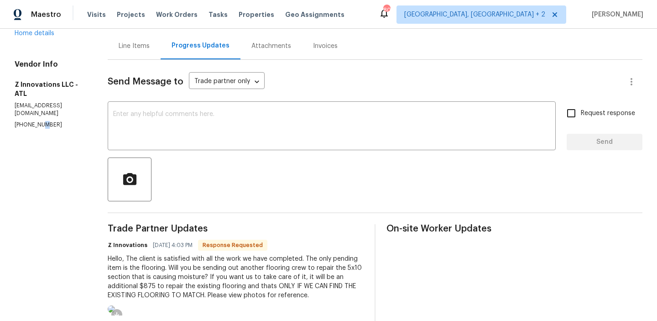
click at [37, 121] on p "(470) 210-1536" at bounding box center [50, 125] width 71 height 8
copy p "[PHONE_NUMBER]"
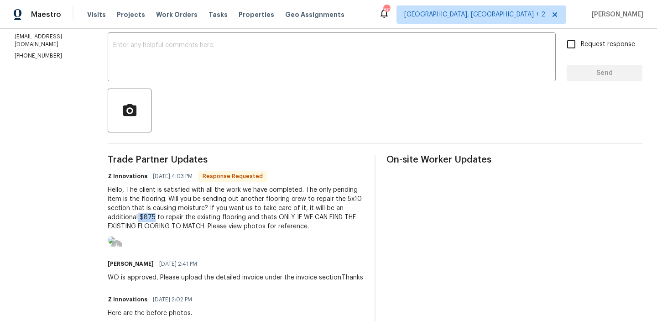
drag, startPoint x: 151, startPoint y: 216, endPoint x: 135, endPoint y: 217, distance: 16.4
click at [135, 217] on div "Hello, The client is satisfied with all the work we have completed. The only pe…" at bounding box center [236, 208] width 256 height 46
copy div "$875"
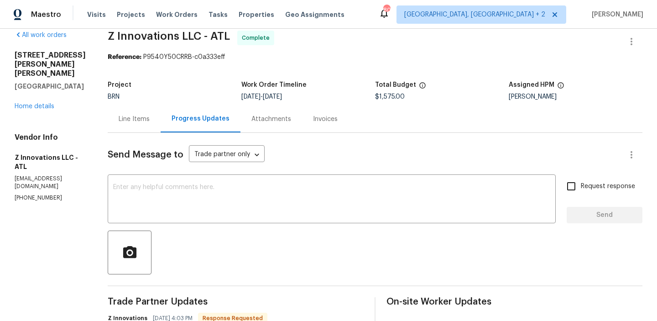
scroll to position [0, 0]
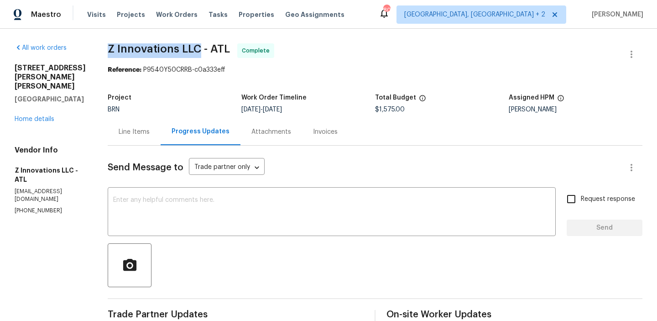
drag, startPoint x: 96, startPoint y: 53, endPoint x: 195, endPoint y: 52, distance: 99.0
copy span "Z Innovations LLC"
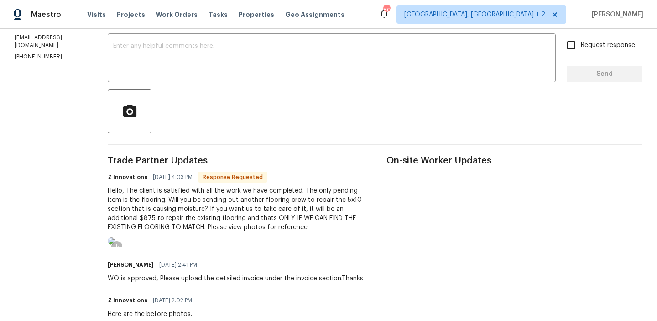
scroll to position [158, 0]
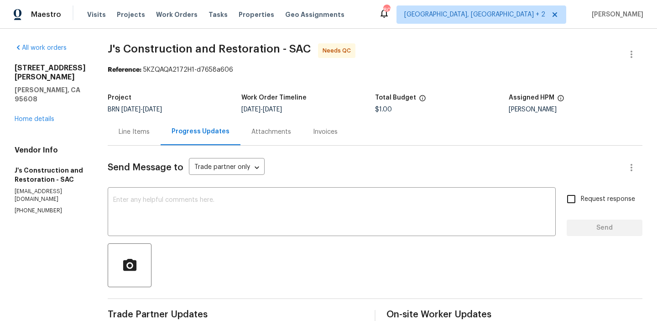
click at [149, 124] on div "Line Items" at bounding box center [134, 131] width 53 height 27
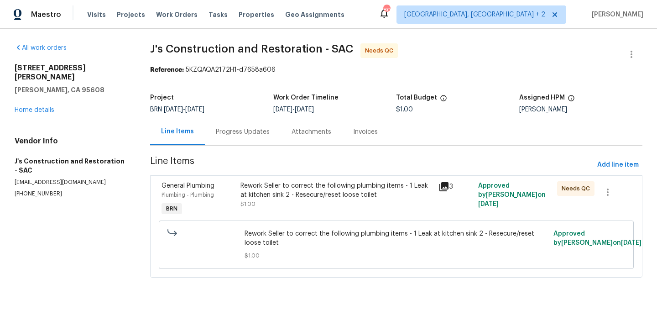
click at [252, 190] on div "Rework Seller to correct the following plumbing items - 1 Leak at kitchen sink …" at bounding box center [336, 190] width 193 height 18
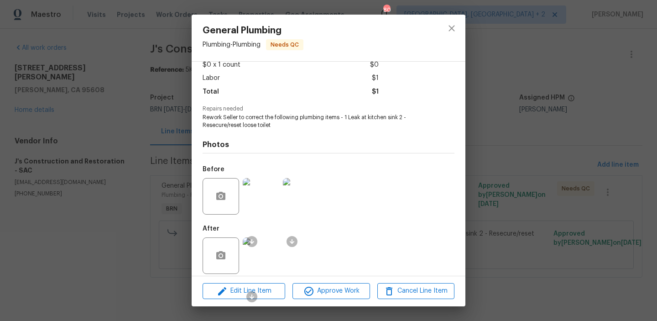
scroll to position [62, 0]
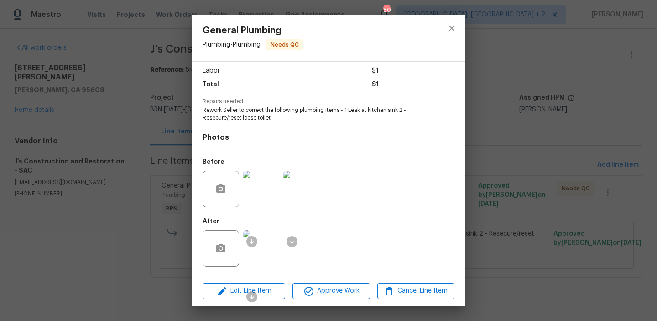
click at [260, 207] on div at bounding box center [261, 188] width 40 height 47
click at [261, 187] on img at bounding box center [261, 189] width 36 height 36
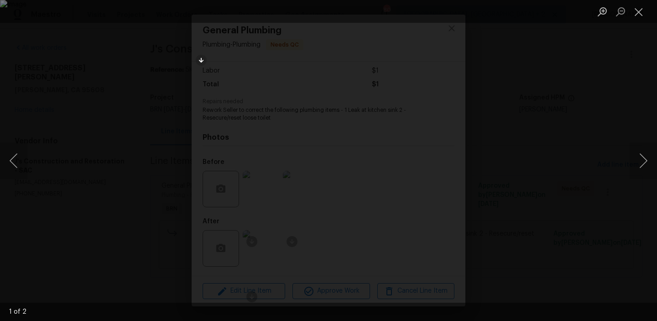
click at [110, 167] on div "Lightbox" at bounding box center [328, 160] width 657 height 321
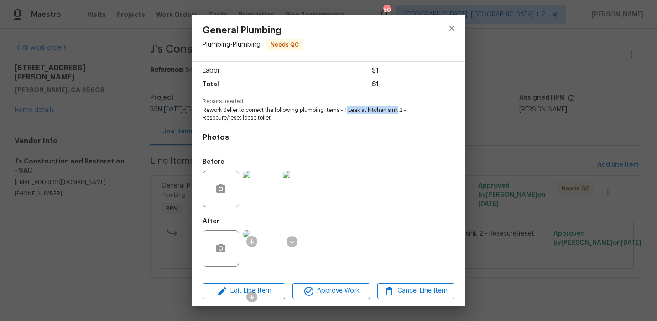
drag, startPoint x: 348, startPoint y: 109, endPoint x: 399, endPoint y: 110, distance: 50.6
click at [399, 110] on span "Rework Seller to correct the following plumbing items - 1 Leak at kitchen sink …" at bounding box center [316, 114] width 227 height 16
copy span "Leak at kitchen sink"
click at [151, 66] on div "General Plumbing Plumbing - Plumbing Needs QC Vendor J's Construction and Resto…" at bounding box center [328, 160] width 657 height 321
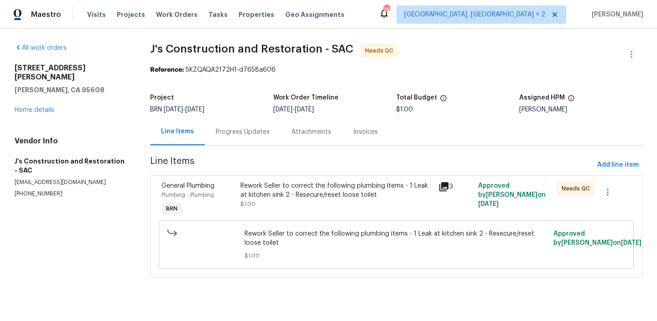
click at [35, 178] on p "[EMAIL_ADDRESS][DOMAIN_NAME]" at bounding box center [72, 182] width 114 height 8
click at [27, 190] on p "[PHONE_NUMBER]" at bounding box center [72, 194] width 114 height 8
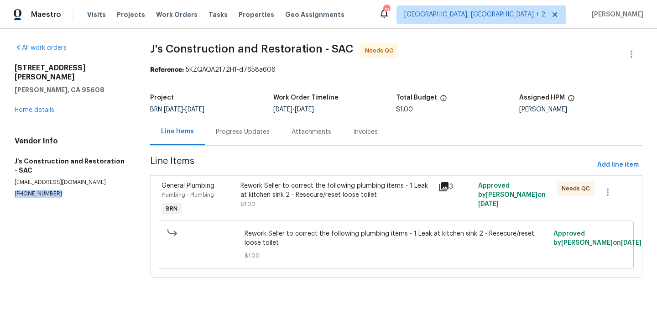
copy p "[PHONE_NUMBER]"
click at [273, 194] on div "Rework Seller to correct the following plumbing items - 1 Leak at kitchen sink …" at bounding box center [336, 190] width 193 height 18
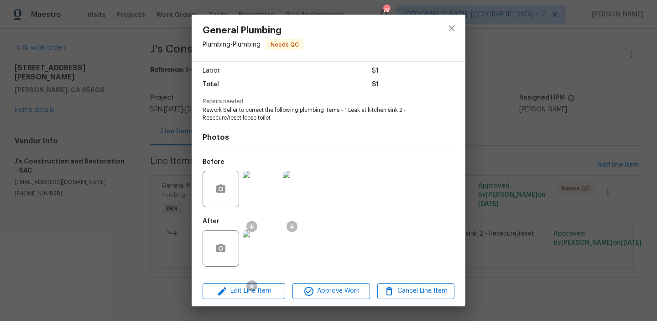
click at [137, 163] on div "General Plumbing Plumbing - Plumbing Needs QC Vendor J's Construction and Resto…" at bounding box center [328, 160] width 657 height 321
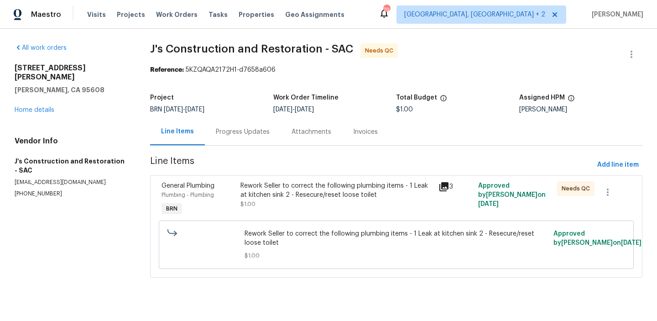
click at [227, 129] on div "Progress Updates" at bounding box center [243, 131] width 54 height 9
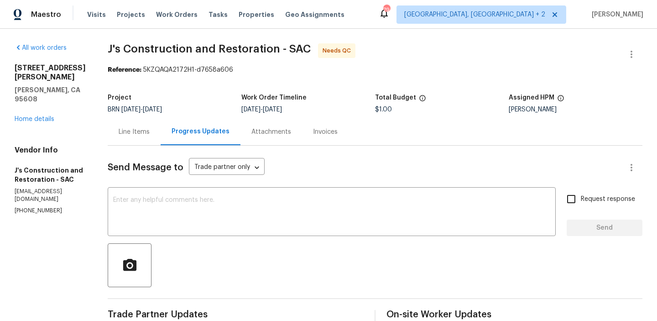
click at [146, 124] on div "Line Items" at bounding box center [134, 131] width 53 height 27
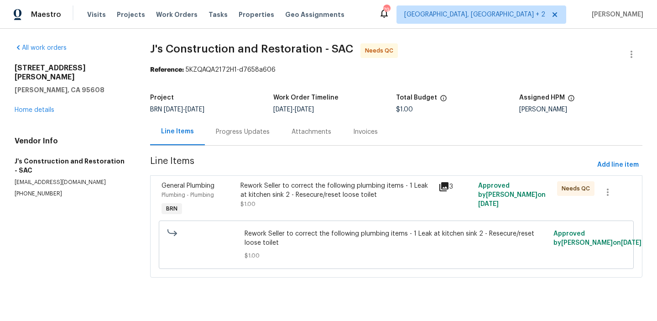
click at [280, 194] on div "Rework Seller to correct the following plumbing items - 1 Leak at kitchen sink …" at bounding box center [336, 190] width 193 height 18
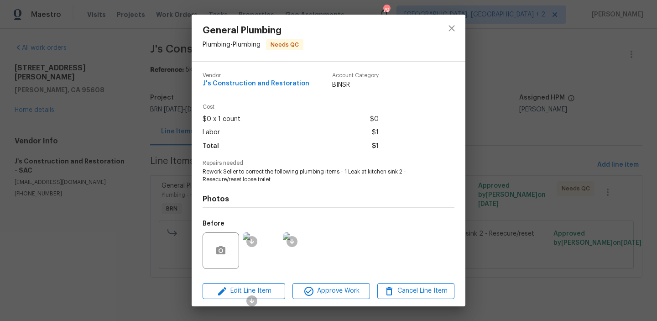
scroll to position [62, 0]
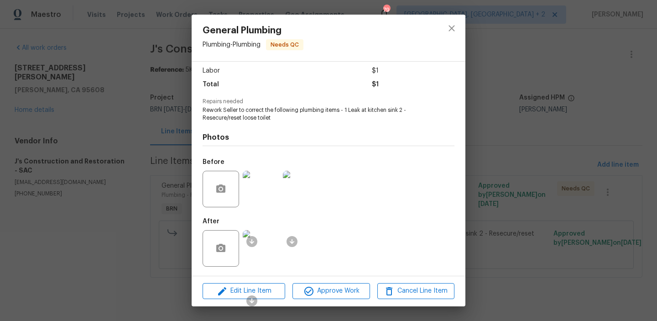
click at [266, 245] on img at bounding box center [261, 248] width 36 height 36
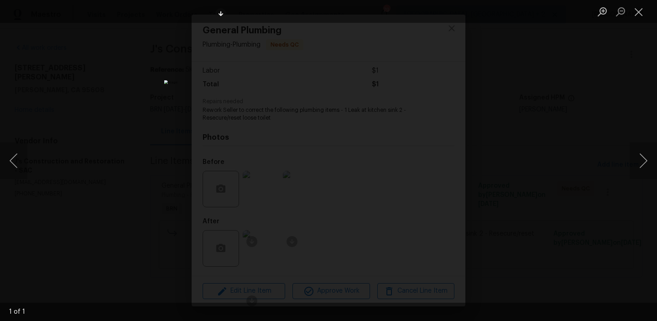
click at [141, 146] on div "Lightbox" at bounding box center [328, 160] width 657 height 321
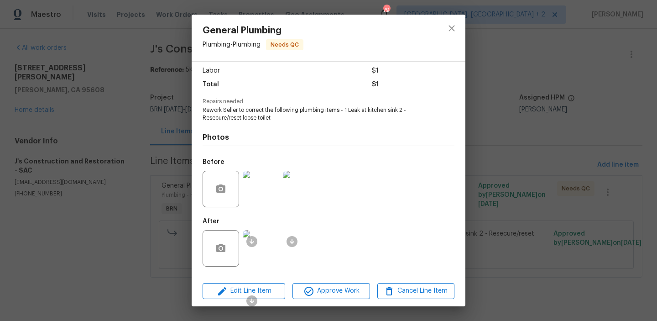
click at [258, 187] on img at bounding box center [261, 189] width 36 height 36
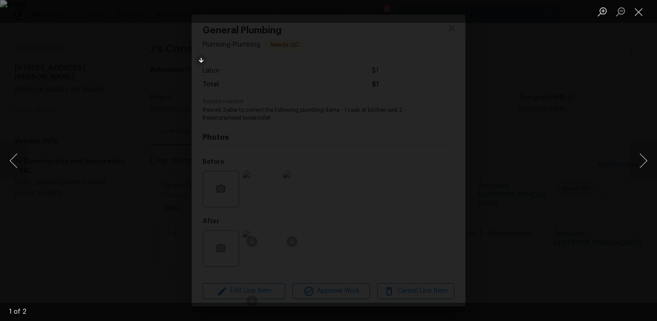
click at [135, 182] on div "Lightbox" at bounding box center [328, 160] width 657 height 321
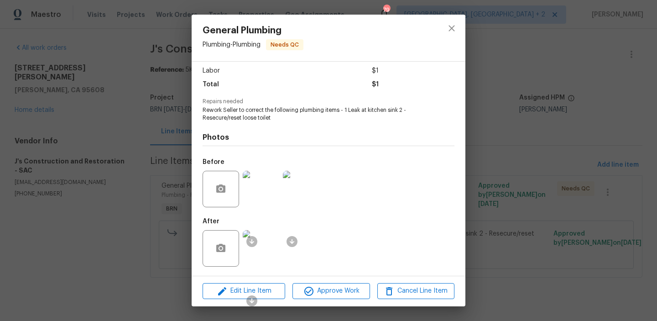
click at [141, 190] on div "General Plumbing Plumbing - Plumbing Needs QC Vendor J's Construction and Resto…" at bounding box center [328, 160] width 657 height 321
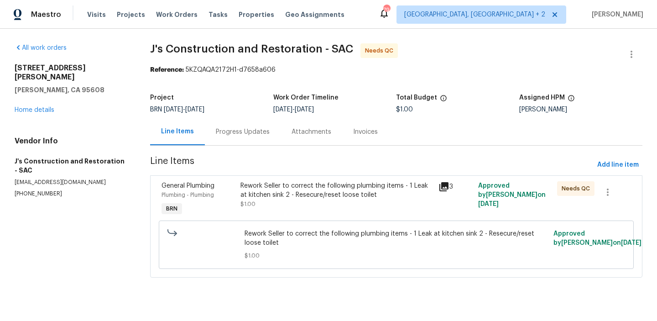
click at [235, 129] on div "Progress Updates" at bounding box center [243, 131] width 54 height 9
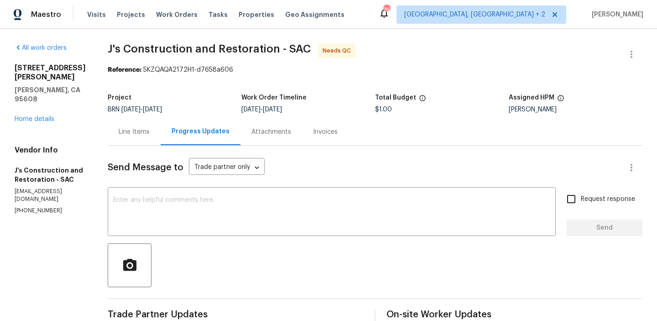
click at [149, 133] on div "Line Items" at bounding box center [134, 131] width 31 height 9
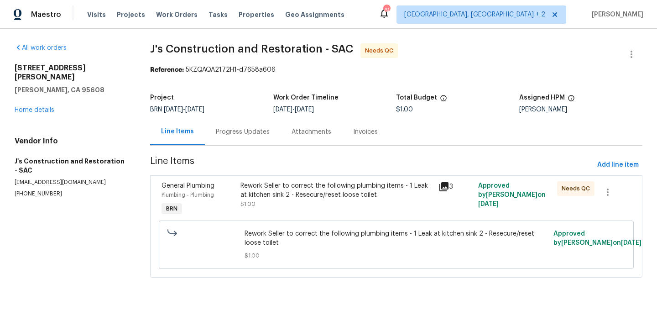
click at [273, 182] on div "Rework Seller to correct the following plumbing items - 1 Leak at kitchen sink …" at bounding box center [336, 190] width 193 height 18
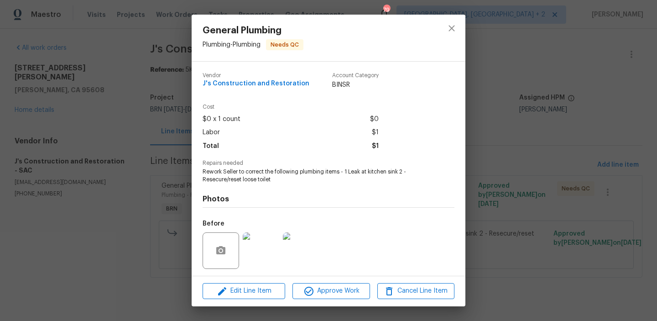
scroll to position [62, 0]
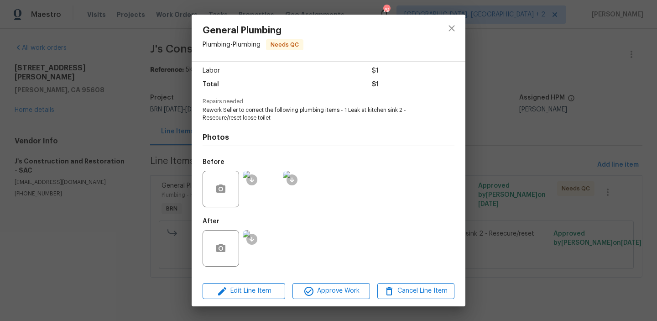
click at [259, 185] on img at bounding box center [261, 189] width 36 height 36
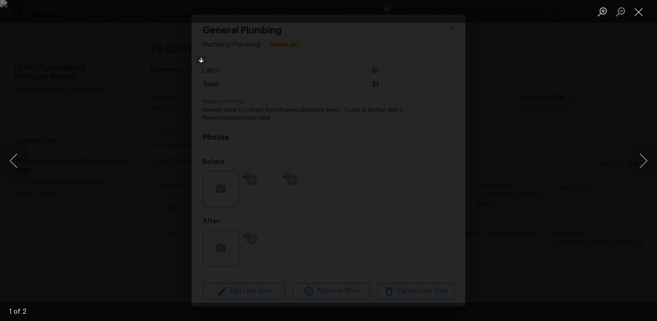
click at [125, 105] on div "Lightbox" at bounding box center [328, 160] width 657 height 321
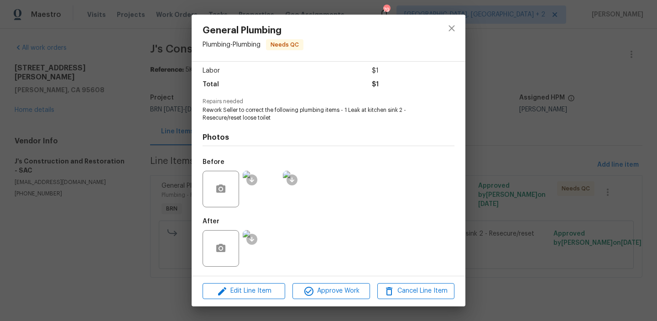
click at [117, 115] on div "General Plumbing Plumbing - Plumbing Needs QC Vendor J's Construction and Resto…" at bounding box center [328, 160] width 657 height 321
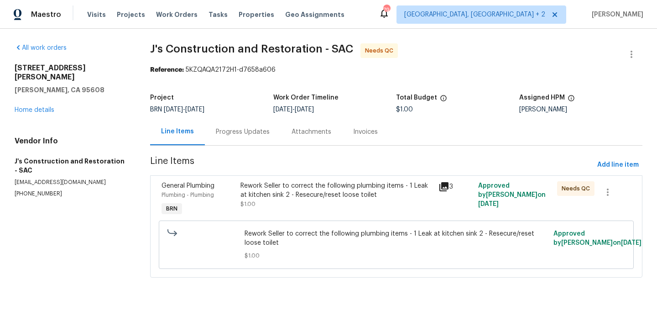
click at [262, 192] on div "Rework Seller to correct the following plumbing items - 1 Leak at kitchen sink …" at bounding box center [336, 190] width 193 height 18
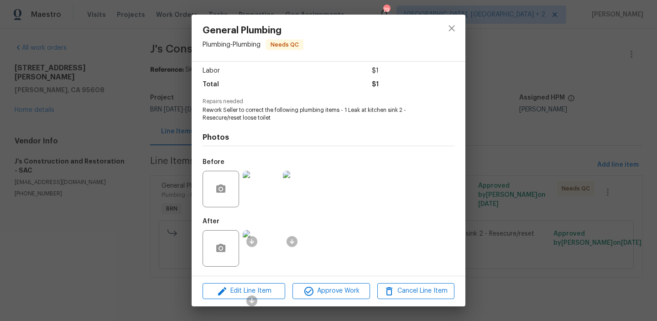
click at [266, 234] on img at bounding box center [261, 248] width 36 height 36
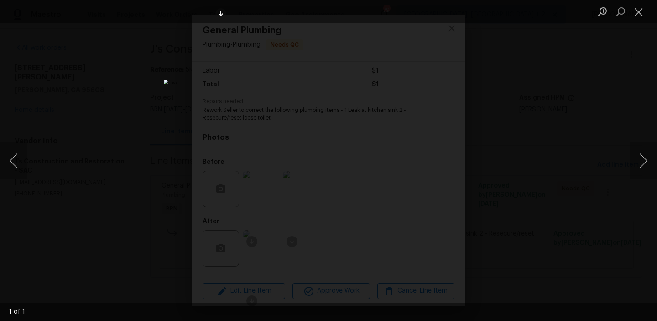
click at [113, 126] on div "Lightbox" at bounding box center [328, 160] width 657 height 321
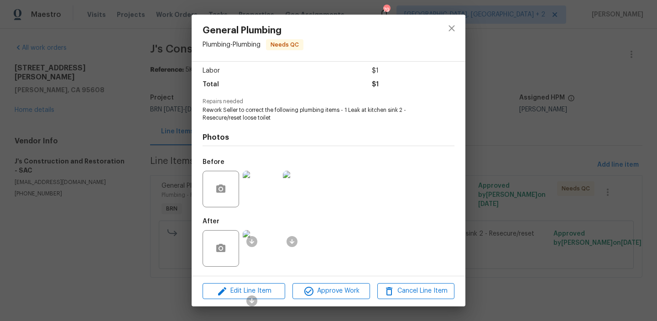
click at [142, 137] on div "General Plumbing Plumbing - Plumbing Needs QC Vendor J's Construction and Resto…" at bounding box center [328, 160] width 657 height 321
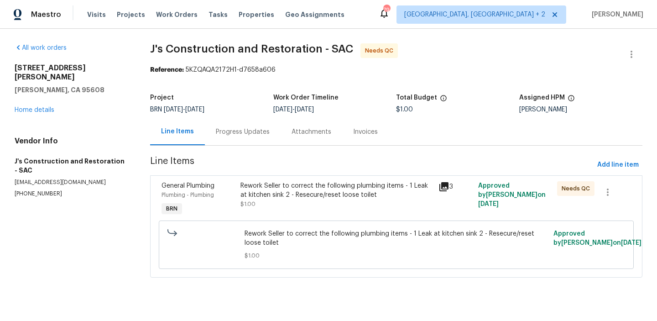
click at [261, 188] on div "Rework Seller to correct the following plumbing items - 1 Leak at kitchen sink …" at bounding box center [336, 190] width 193 height 18
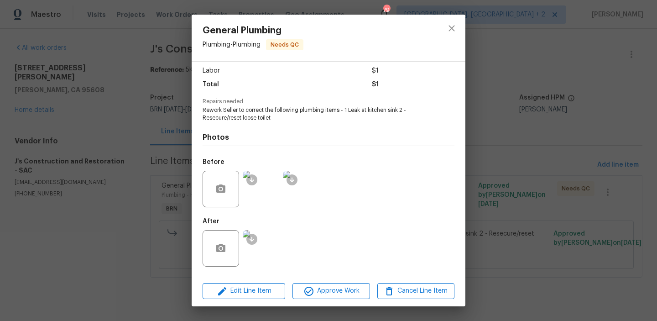
click at [259, 187] on img at bounding box center [261, 189] width 36 height 36
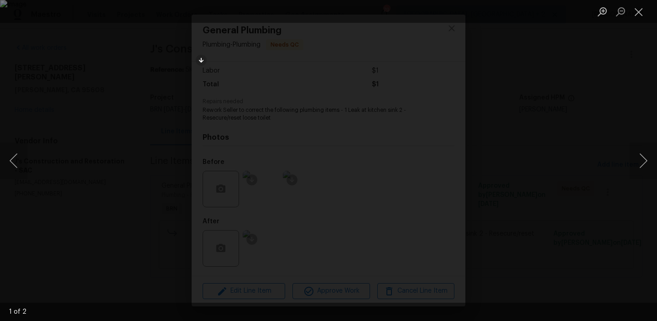
click at [107, 183] on div "Lightbox" at bounding box center [328, 160] width 657 height 321
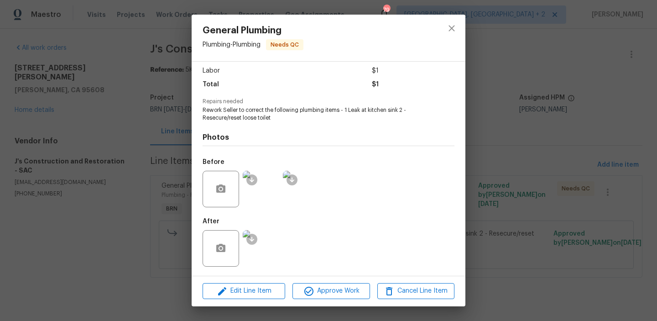
click at [266, 248] on img at bounding box center [261, 248] width 36 height 36
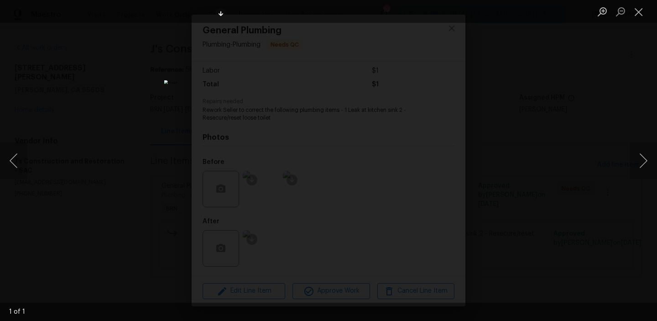
click at [133, 170] on div "Lightbox" at bounding box center [328, 160] width 657 height 321
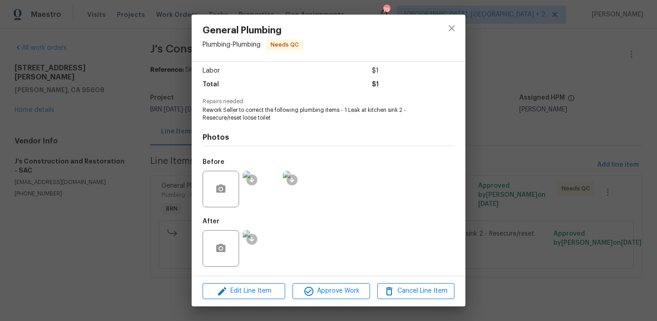
click at [86, 87] on div "General Plumbing Plumbing - Plumbing Needs QC Vendor J's Construction and Resto…" at bounding box center [328, 160] width 657 height 321
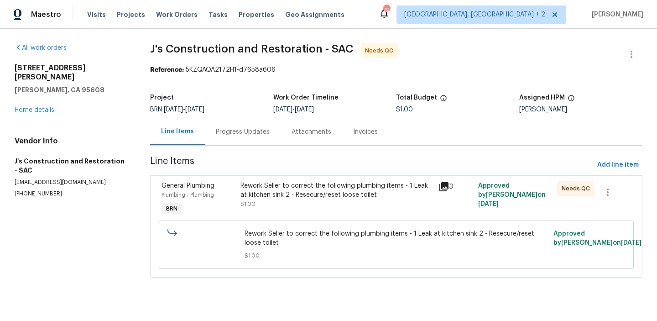
click at [269, 189] on div "Rework Seller to correct the following plumbing items - 1 Leak at kitchen sink …" at bounding box center [336, 190] width 193 height 18
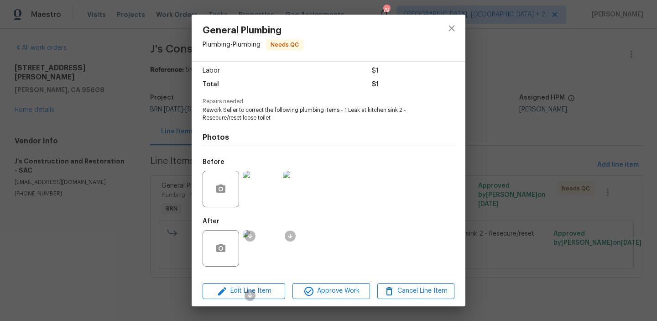
click at [266, 230] on img at bounding box center [261, 248] width 36 height 36
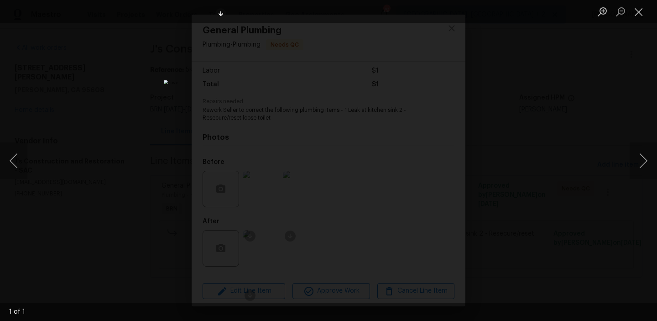
click at [120, 124] on div "Lightbox" at bounding box center [328, 160] width 657 height 321
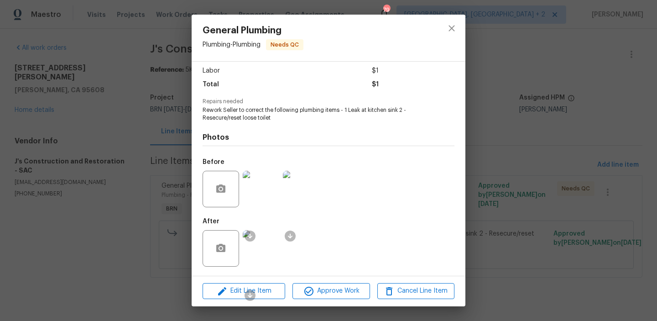
click at [141, 57] on div "General Plumbing Plumbing - Plumbing Needs QC Vendor J's Construction and Resto…" at bounding box center [328, 160] width 657 height 321
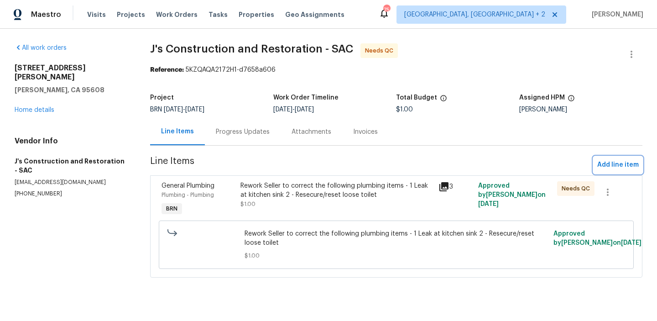
click at [606, 171] on button "Add line item" at bounding box center [618, 164] width 49 height 17
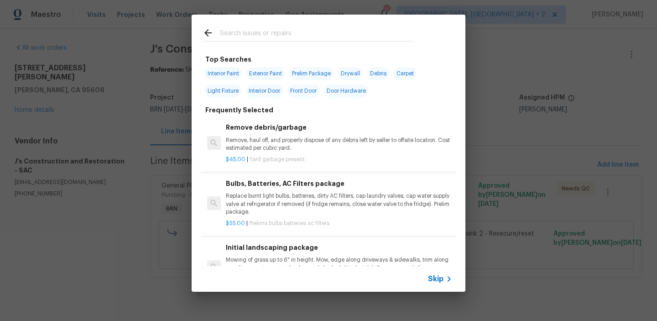
click at [438, 282] on span "Skip" at bounding box center [436, 278] width 16 height 9
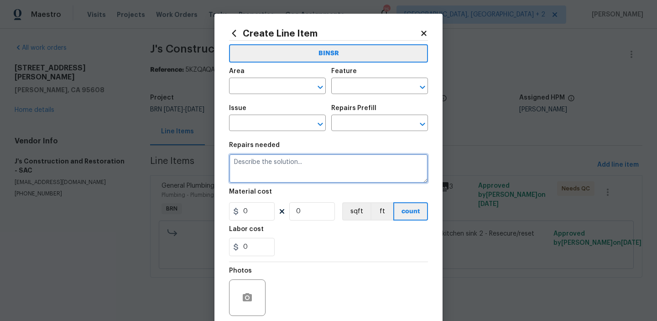
click at [261, 162] on textarea at bounding box center [328, 168] width 199 height 29
paste textarea "Leak at kitchen sink"
type textarea "Need a video or additional photos showing that the Leak at kitchen sink has fix…"
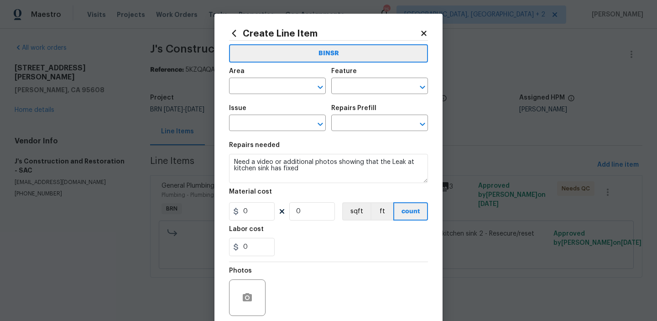
click at [245, 95] on span "Area ​" at bounding box center [277, 80] width 97 height 37
click at [244, 85] on input "text" at bounding box center [264, 87] width 71 height 14
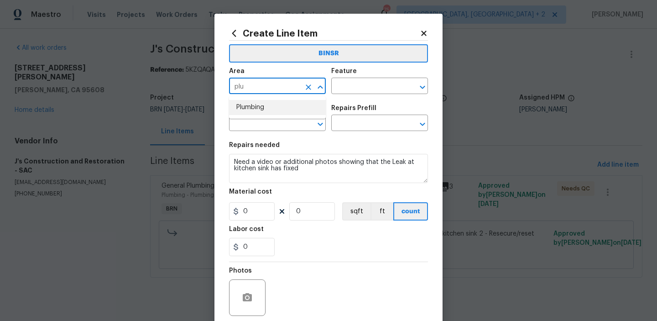
click at [260, 103] on li "Plumbing" at bounding box center [277, 107] width 97 height 15
type input "Plumbing"
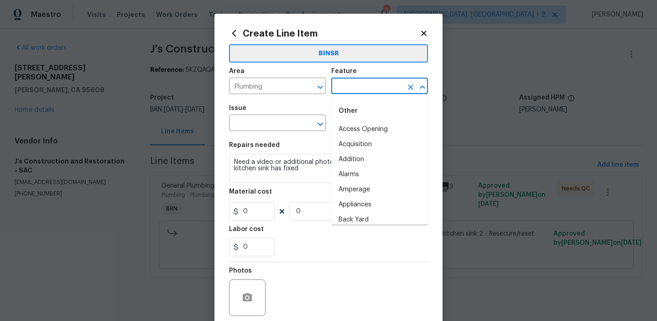
click at [357, 89] on input "text" at bounding box center [366, 87] width 71 height 14
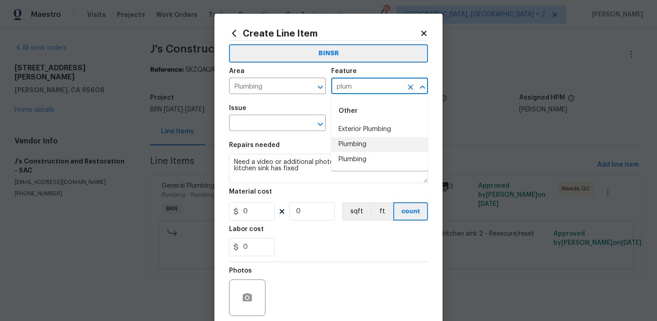
click at [353, 142] on li "Plumbing" at bounding box center [379, 144] width 97 height 15
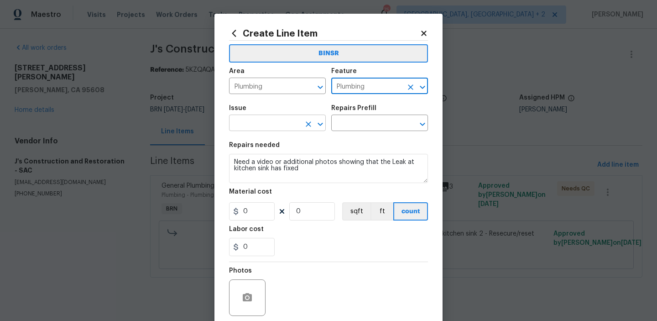
type input "Plumbing"
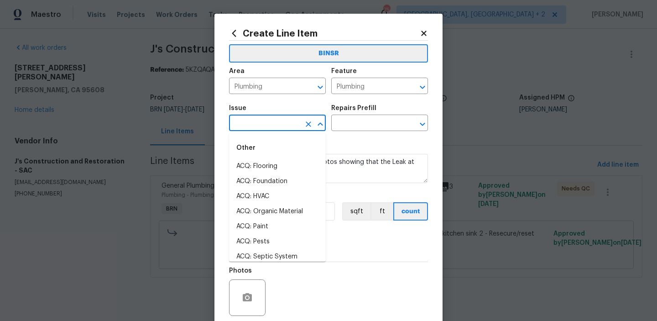
click at [276, 122] on input "text" at bounding box center [264, 124] width 71 height 14
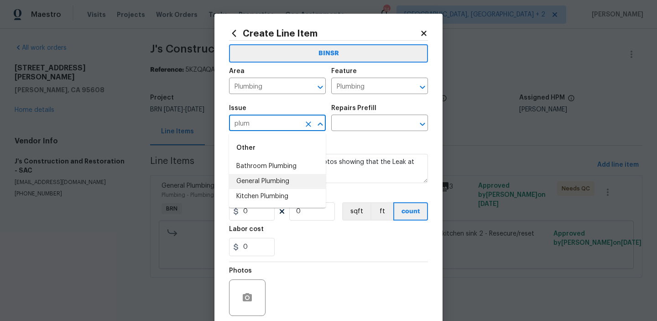
click at [260, 190] on li "Kitchen Plumbing" at bounding box center [277, 196] width 97 height 15
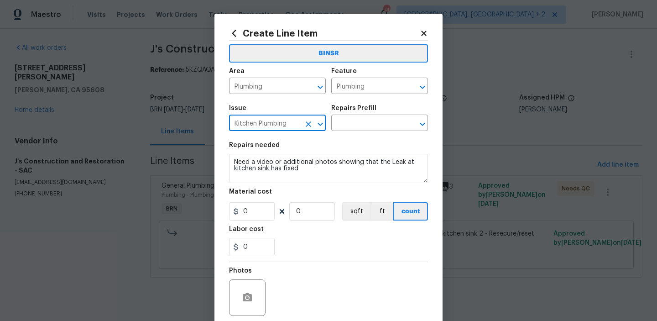
type input "Kitchen Plumbing"
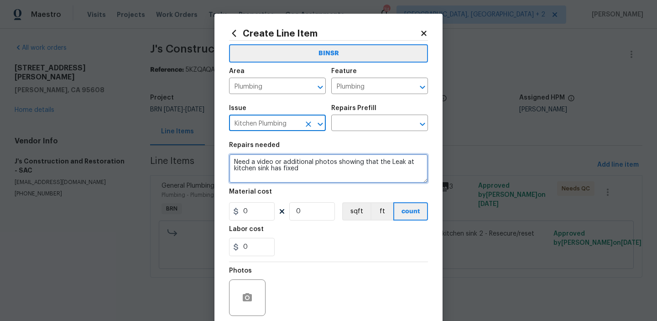
click at [260, 171] on textarea "Need a video or additional photos showing that the Leak at kitchen sink has fix…" at bounding box center [328, 168] width 199 height 29
click at [259, 171] on textarea "Need a video or additional photos showing that the Leak at kitchen sink has fix…" at bounding box center [328, 168] width 199 height 29
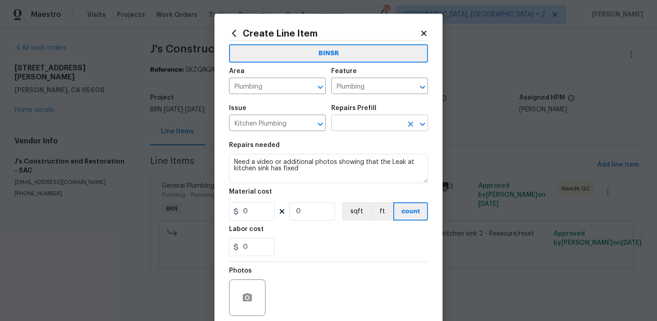
click at [351, 122] on input "text" at bounding box center [366, 124] width 71 height 14
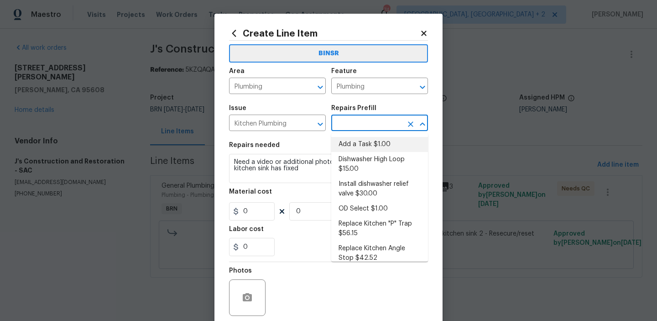
click at [350, 144] on li "Add a Task $1.00" at bounding box center [379, 144] width 97 height 15
type input "Add a Task $1.00"
type textarea "HPM to detail"
type input "1"
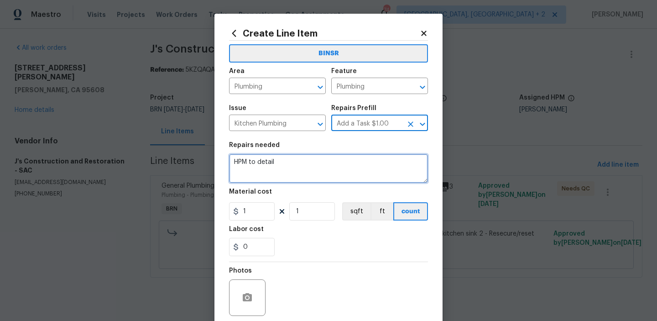
click at [292, 168] on textarea "HPM to detail" at bounding box center [328, 168] width 199 height 29
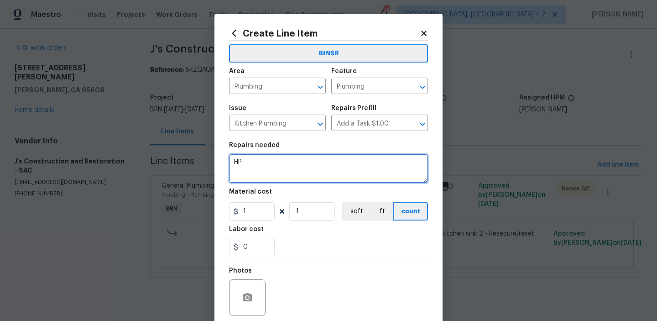
type textarea "H"
paste textarea "Need a video or additional photos showing that the Leak at kitchen sink has fix…"
type textarea "Need a video or additional photos showing that the Leak at kitchen sink has fix…"
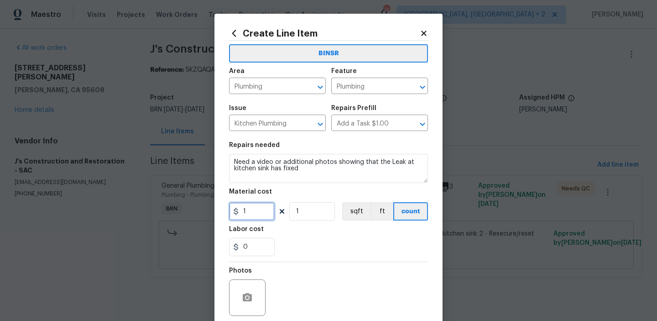
click at [260, 213] on input "1" at bounding box center [252, 211] width 46 height 18
type input "0"
click at [308, 215] on input "1" at bounding box center [312, 211] width 46 height 18
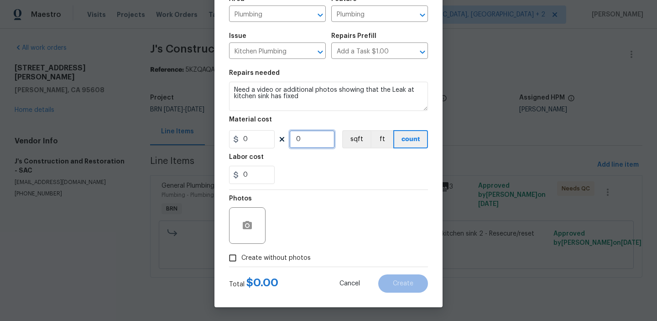
type input "0"
click at [233, 267] on div "Total $ 0.00 Cancel Create" at bounding box center [328, 280] width 199 height 26
click at [247, 257] on span "Create without photos" at bounding box center [275, 258] width 69 height 10
click at [241, 257] on input "Create without photos" at bounding box center [232, 257] width 17 height 17
checkbox input "true"
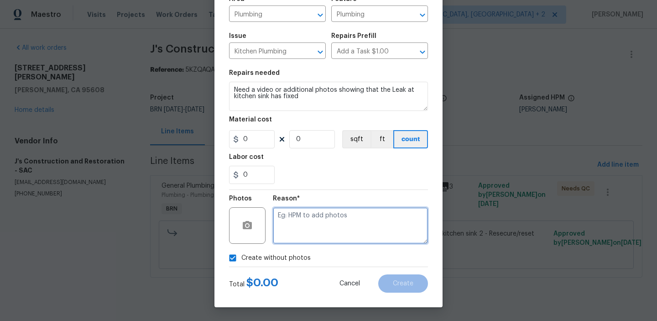
click at [304, 241] on textarea at bounding box center [350, 225] width 155 height 36
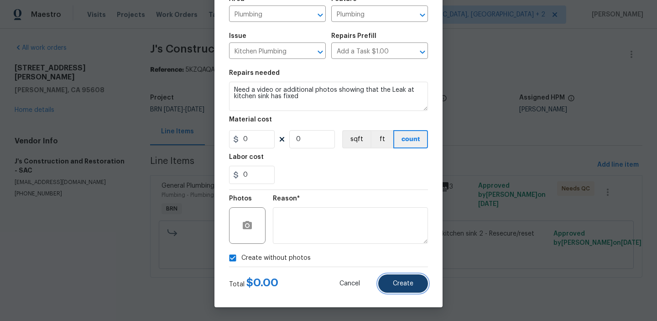
click at [404, 284] on span "Create" at bounding box center [403, 283] width 21 height 7
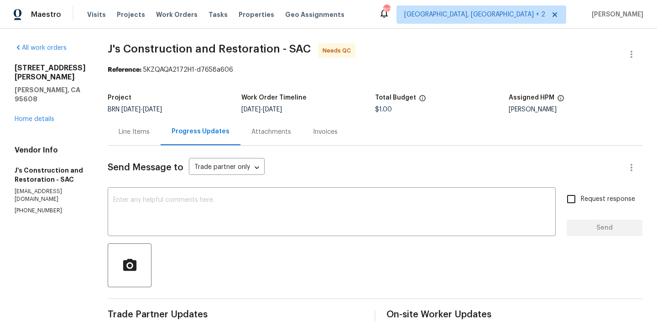
click at [150, 135] on div "Line Items" at bounding box center [134, 131] width 31 height 9
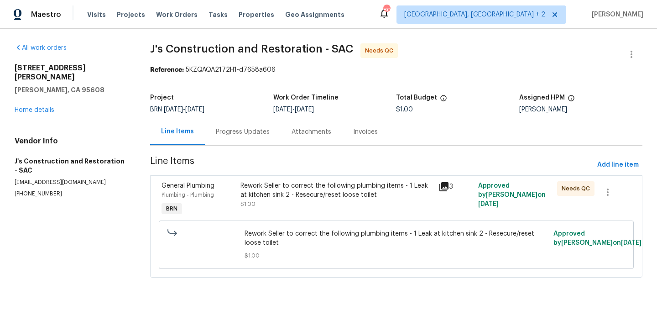
click at [280, 199] on div "Rework Seller to correct the following plumbing items - 1 Leak at kitchen sink …" at bounding box center [336, 194] width 193 height 27
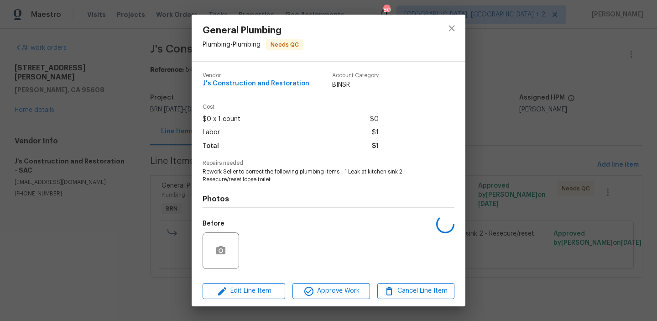
scroll to position [62, 0]
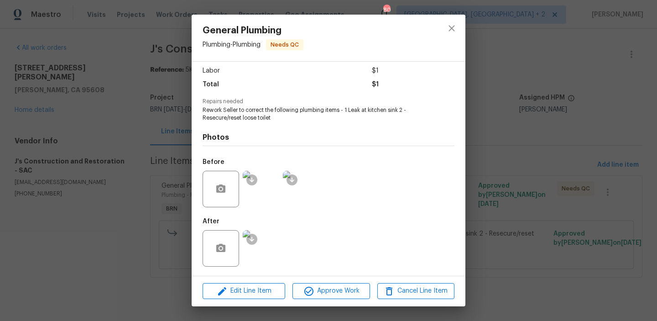
click at [273, 245] on img at bounding box center [261, 248] width 36 height 36
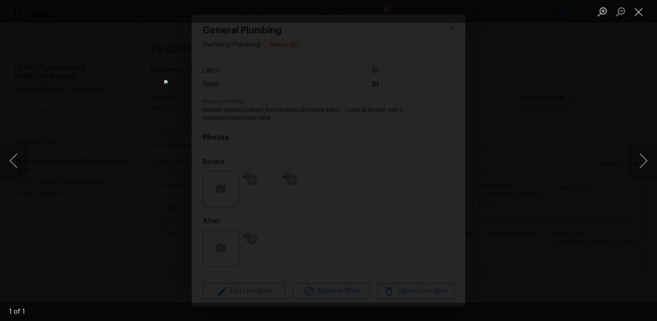
click at [105, 99] on div "Lightbox" at bounding box center [328, 160] width 657 height 321
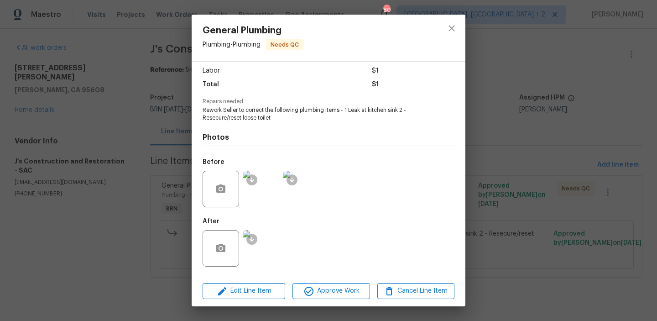
click at [121, 98] on div "General Plumbing Plumbing - Plumbing Needs QC Vendor J's Construction and Resto…" at bounding box center [328, 160] width 657 height 321
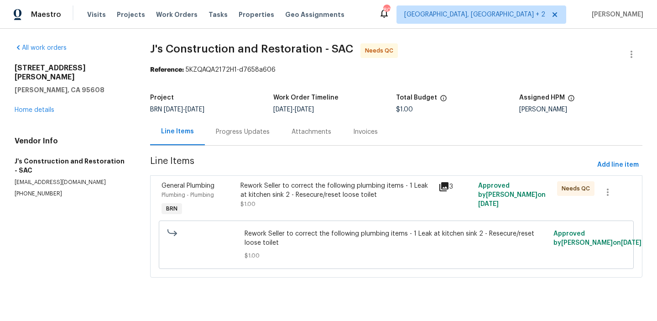
click at [205, 129] on div "Progress Updates" at bounding box center [243, 131] width 76 height 27
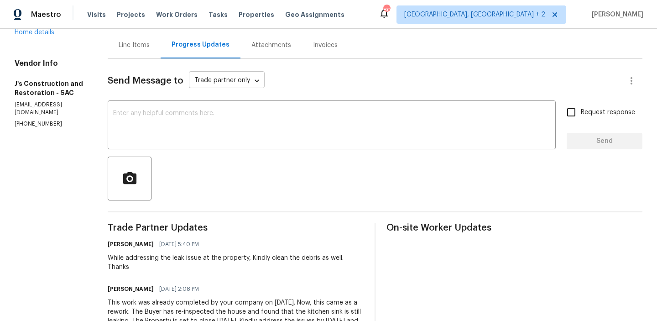
scroll to position [95, 0]
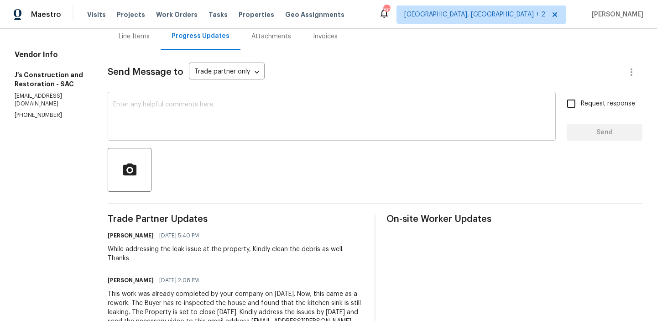
click at [223, 115] on textarea at bounding box center [331, 117] width 437 height 32
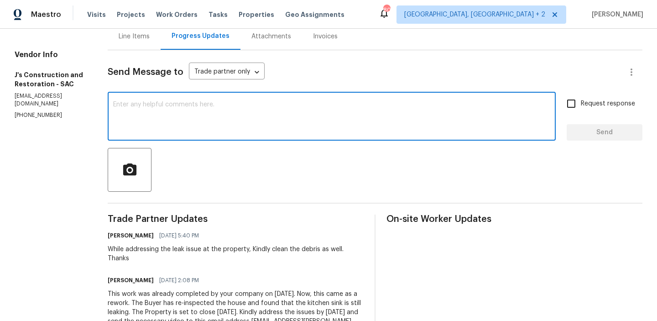
click at [38, 111] on p "(916) 848-9554" at bounding box center [50, 115] width 71 height 8
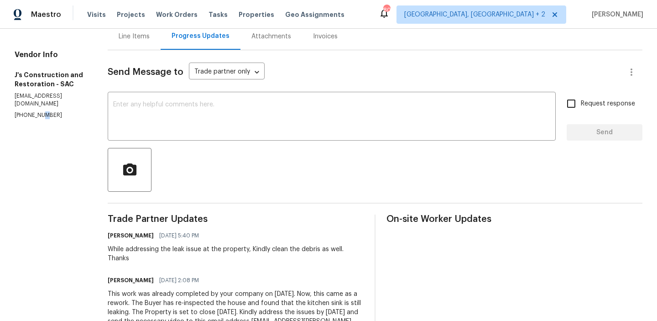
click at [38, 111] on p "(916) 848-9554" at bounding box center [50, 115] width 71 height 8
copy p "(916) 848-9554"
click at [53, 82] on div "Vendor Info J's Construction and Restoration - SAC garza_developments@yahoo.com…" at bounding box center [50, 84] width 71 height 69
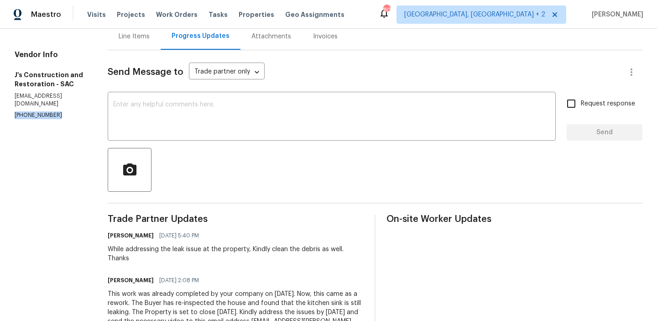
click at [53, 82] on div "Vendor Info J's Construction and Restoration - SAC garza_developments@yahoo.com…" at bounding box center [50, 84] width 71 height 69
click at [49, 92] on p "garza_developments@yahoo.com" at bounding box center [50, 100] width 71 height 16
copy p "garza_developments@yahoo.com"
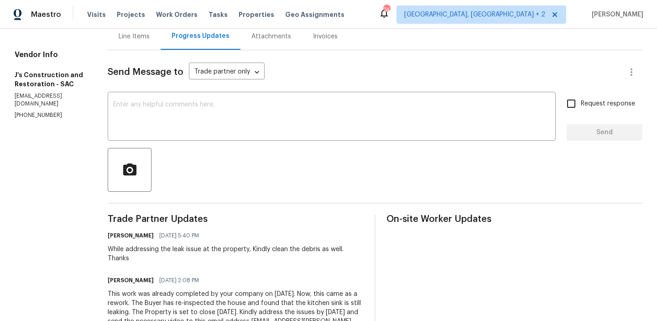
click at [144, 42] on div "Line Items" at bounding box center [134, 36] width 53 height 27
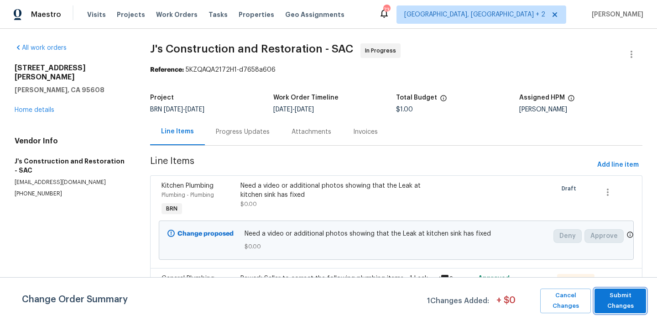
click at [620, 297] on span "Submit Changes" at bounding box center [620, 300] width 42 height 21
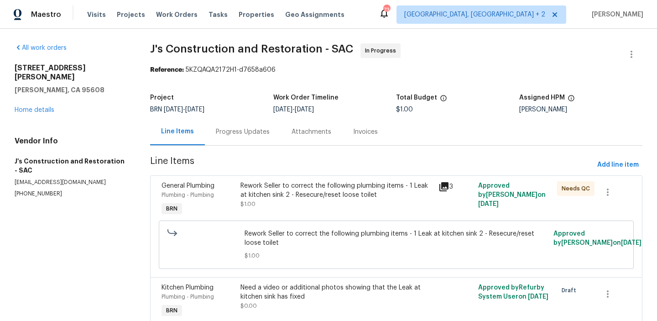
click at [235, 139] on div "Progress Updates" at bounding box center [243, 131] width 76 height 27
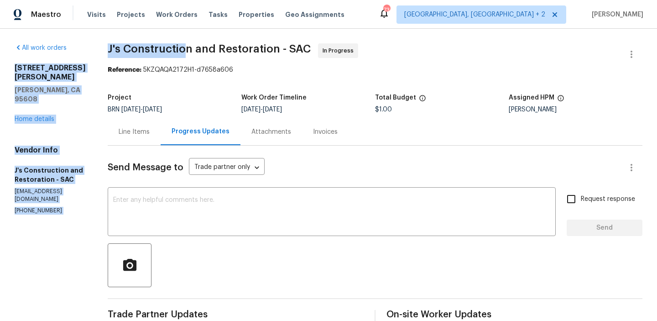
drag, startPoint x: 110, startPoint y: 54, endPoint x: 202, endPoint y: 52, distance: 92.2
click at [202, 52] on div "All work orders [STREET_ADDRESS][PERSON_NAME][PERSON_NAME] Home details Vendor …" at bounding box center [328, 242] width 657 height 427
click at [202, 52] on span "J's Construction and Restoration - SAC" at bounding box center [209, 48] width 203 height 11
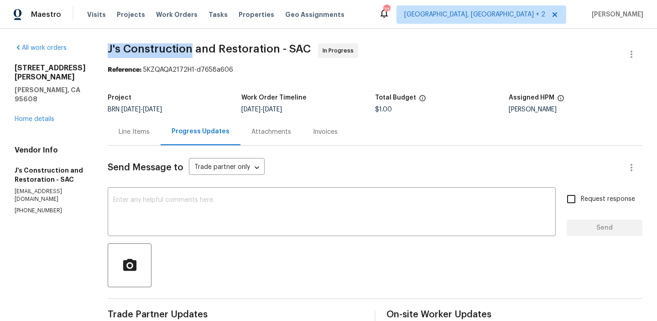
drag, startPoint x: 117, startPoint y: 49, endPoint x: 206, endPoint y: 48, distance: 89.4
click at [206, 48] on div "All work orders [STREET_ADDRESS][PERSON_NAME][PERSON_NAME] Home details Vendor …" at bounding box center [328, 242] width 657 height 427
copy span "J's Construction"
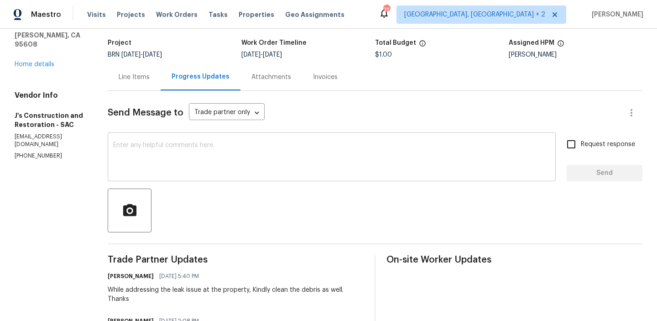
scroll to position [115, 0]
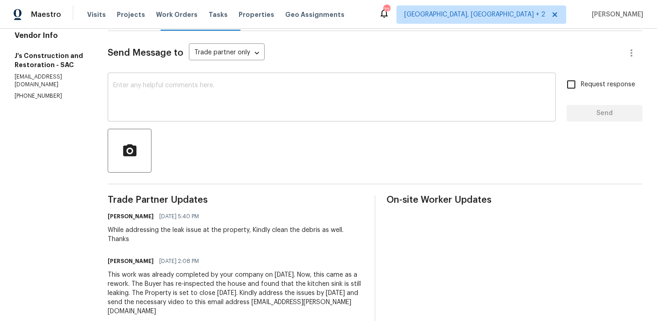
click at [162, 107] on textarea at bounding box center [331, 98] width 437 height 32
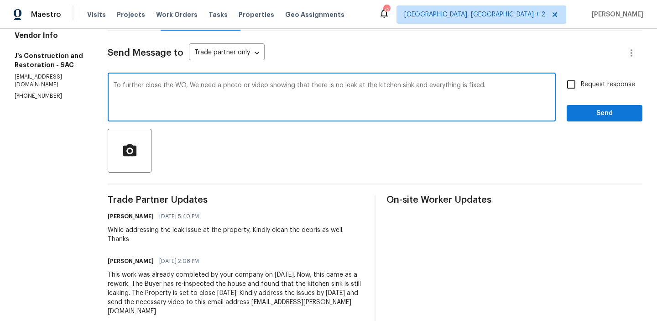
click at [202, 87] on textarea "To further close the WO, We need a photo or video showing that there is no leak…" at bounding box center [331, 98] width 437 height 32
click at [251, 85] on textarea "To further close the WO, We need a photo or video showing that there is no leak…" at bounding box center [331, 98] width 437 height 32
click at [279, 88] on textarea "To further close the WO, We need a photo or video showing that there is no leak…" at bounding box center [331, 98] width 437 height 32
click at [190, 96] on textarea "To further close the WO, We need a photo or video from your end like the before…" at bounding box center [331, 98] width 437 height 32
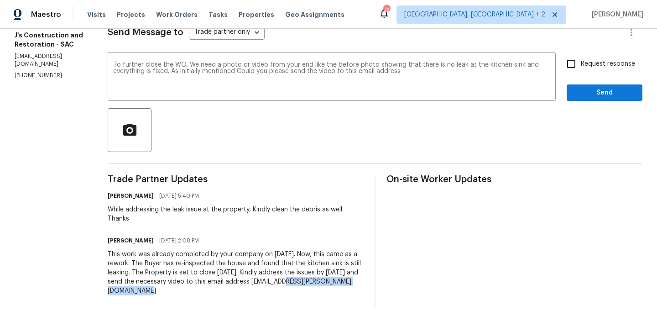
drag, startPoint x: 115, startPoint y: 292, endPoint x: 262, endPoint y: 292, distance: 147.4
click at [262, 292] on div "All work orders [STREET_ADDRESS][PERSON_NAME][PERSON_NAME] Home details Vendor …" at bounding box center [328, 107] width 657 height 427
copy div "[EMAIL_ADDRESS][PERSON_NAME][DOMAIN_NAME]"
click at [443, 87] on textarea "To further close the WO, We need a photo or video from your end like the before…" at bounding box center [331, 78] width 437 height 32
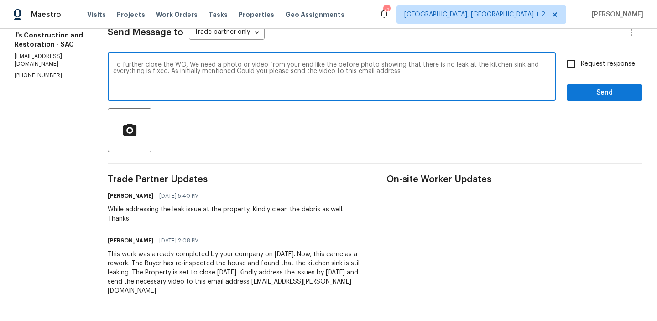
paste textarea "[EMAIL_ADDRESS][PERSON_NAME][DOMAIN_NAME]"
type textarea "To further close the WO, We need a photo or video from your end like the before…"
click at [607, 63] on span "Request response" at bounding box center [608, 64] width 54 height 10
click at [581, 63] on input "Request response" at bounding box center [571, 63] width 19 height 19
checkbox input "true"
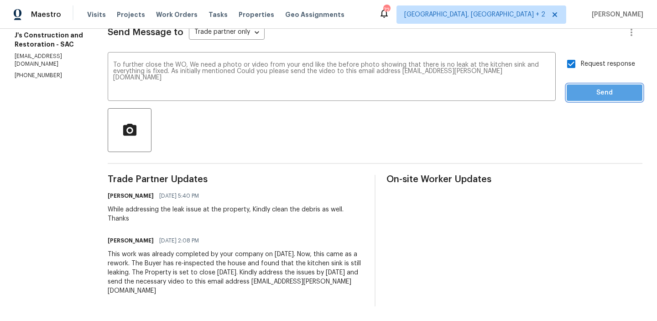
click at [587, 97] on span "Send" at bounding box center [604, 92] width 61 height 11
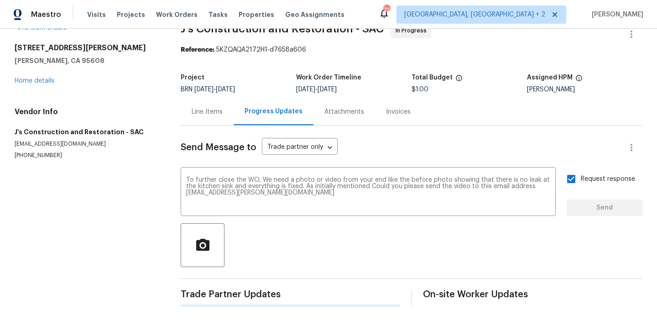
scroll to position [0, 0]
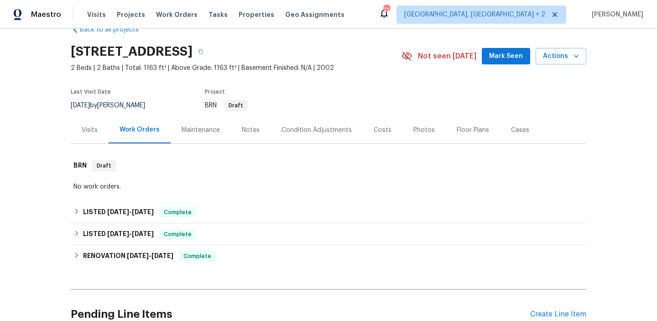
scroll to position [108, 0]
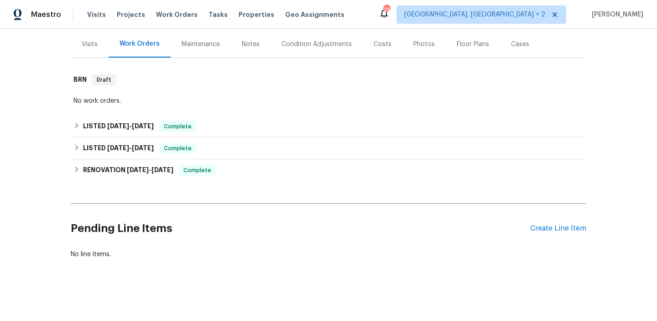
click at [548, 224] on div "Pending Line Items Create Line Item" at bounding box center [329, 228] width 516 height 42
click at [543, 228] on div "Create Line Item" at bounding box center [558, 228] width 56 height 9
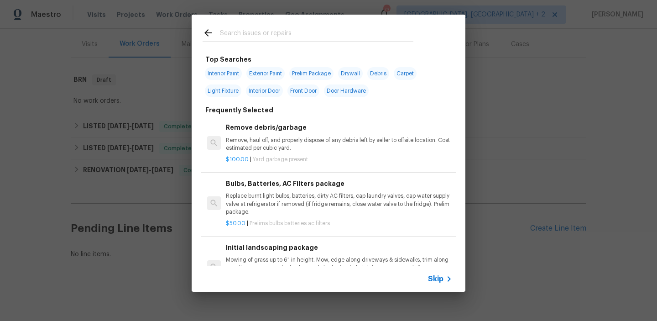
click at [433, 278] on span "Skip" at bounding box center [436, 278] width 16 height 9
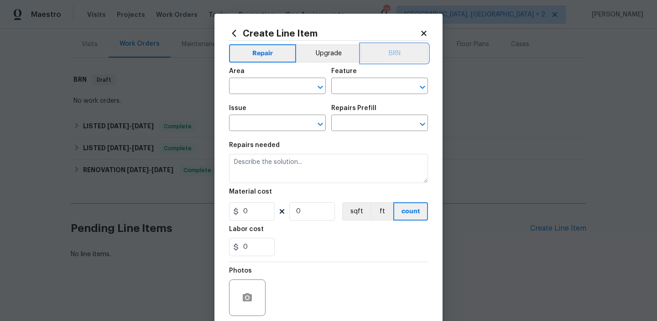
click at [397, 46] on button "BRN" at bounding box center [394, 53] width 67 height 18
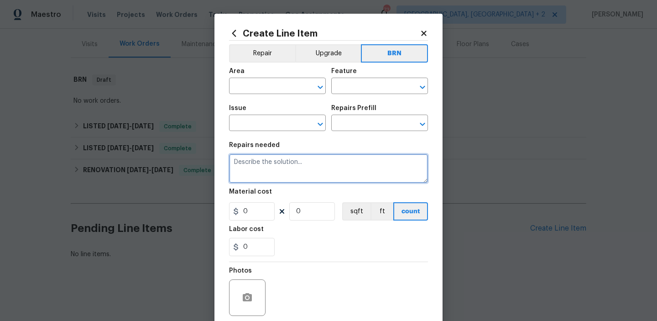
click at [317, 158] on textarea at bounding box center [328, 168] width 199 height 29
paste textarea "Using current materials please repair broken fence to the best possible conditi…"
type textarea "Using current materials please repair broken fence to the best possible conditi…"
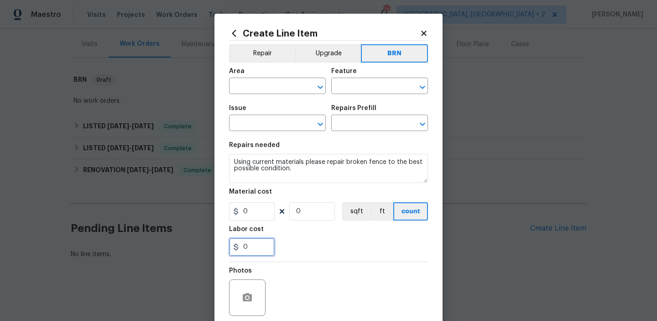
click at [267, 244] on input "0" at bounding box center [252, 247] width 46 height 18
paste input "25"
type input "250"
click at [303, 216] on input "0" at bounding box center [312, 211] width 46 height 18
type input "1"
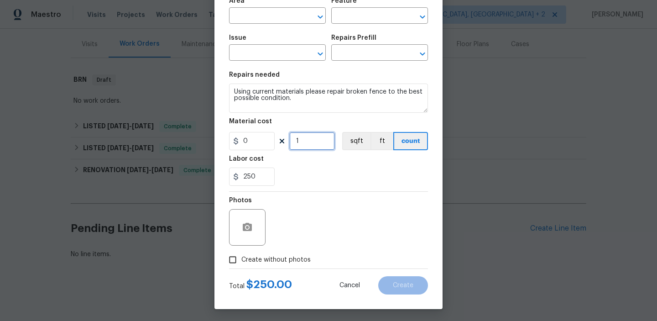
scroll to position [73, 0]
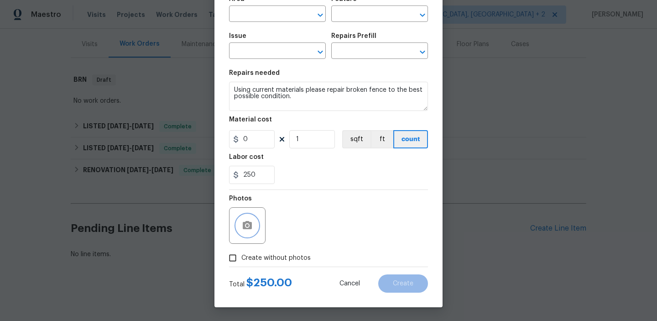
click at [250, 225] on icon "button" at bounding box center [247, 225] width 9 height 8
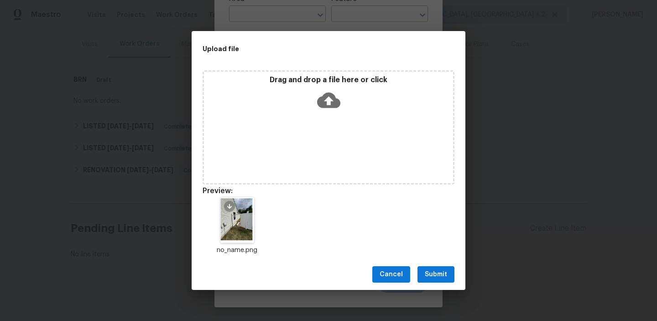
click at [439, 274] on span "Submit" at bounding box center [436, 274] width 22 height 11
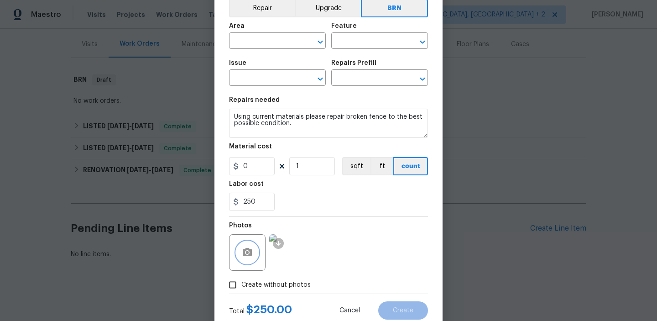
scroll to position [27, 0]
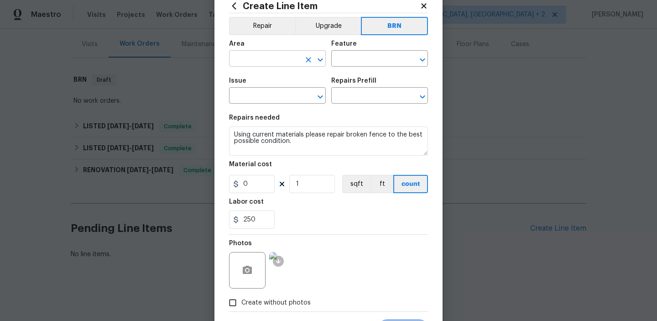
click at [255, 58] on input "text" at bounding box center [264, 59] width 71 height 14
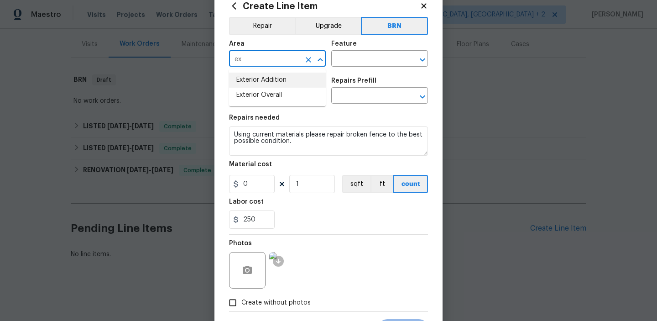
click at [270, 81] on li "Exterior Addition" at bounding box center [277, 80] width 97 height 15
type input "Exterior Addition"
click at [337, 63] on input "text" at bounding box center [366, 59] width 71 height 14
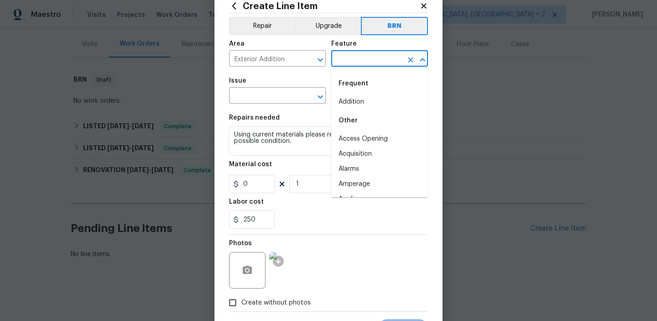
type input "d"
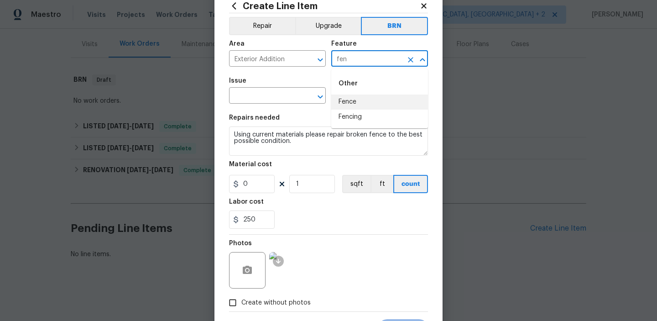
click at [348, 100] on li "Fence" at bounding box center [379, 101] width 97 height 15
type input "Fence"
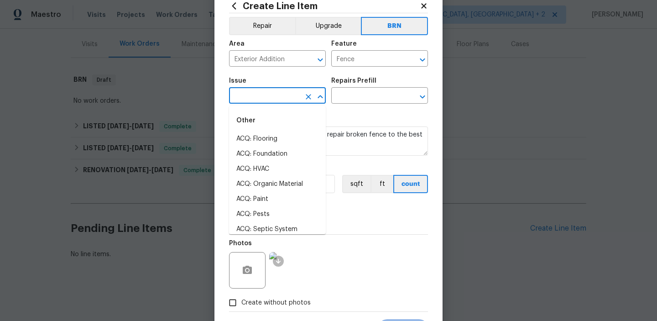
click at [270, 99] on input "text" at bounding box center [264, 96] width 71 height 14
type input "d"
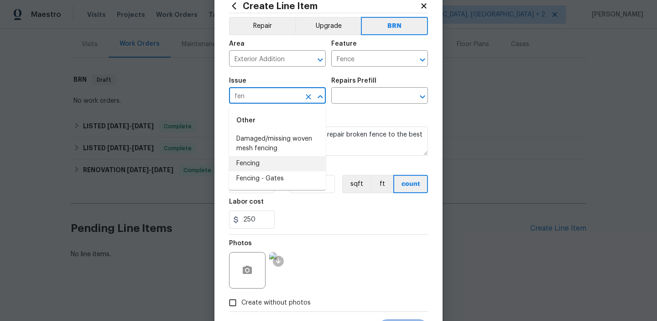
click at [265, 162] on li "Fencing" at bounding box center [277, 163] width 97 height 15
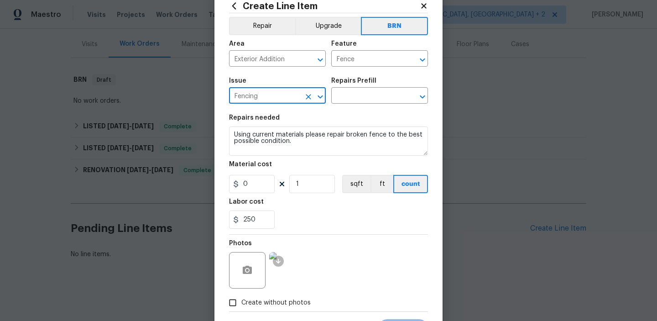
type input "Fencing"
click at [268, 140] on textarea "Using current materials please repair broken fence to the best possible conditi…" at bounding box center [328, 140] width 199 height 29
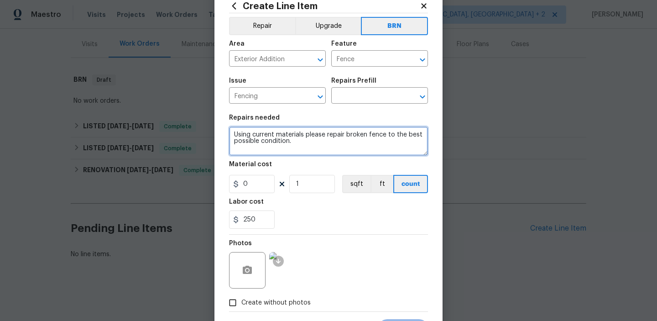
click at [268, 140] on textarea "Using current materials please repair broken fence to the best possible conditi…" at bounding box center [328, 140] width 199 height 29
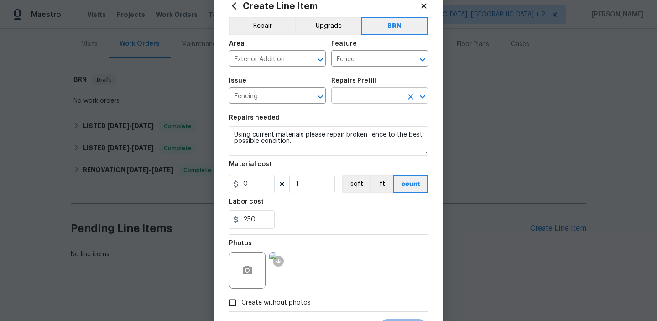
click at [355, 94] on input "text" at bounding box center [366, 96] width 71 height 14
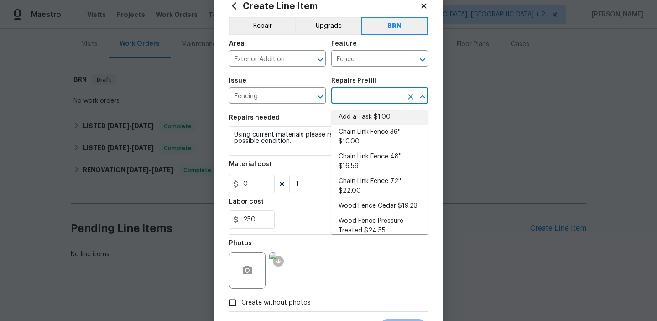
click at [349, 120] on li "Add a Task $1.00" at bounding box center [379, 116] width 97 height 15
type input "Add a Task $1.00"
type textarea "HPM to detail"
type input "1"
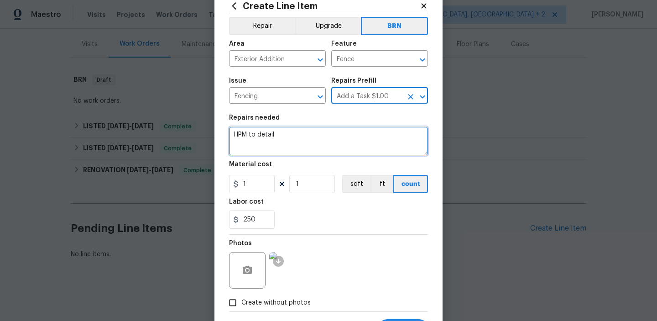
click at [308, 132] on textarea "HPM to detail" at bounding box center [328, 140] width 199 height 29
type textarea "H"
paste textarea "Using current materials please repair broken fence to the best possible conditi…"
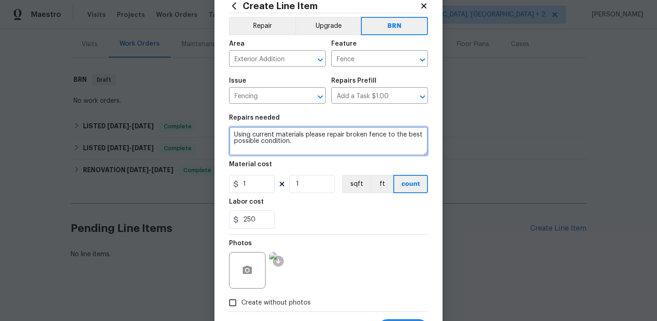
type textarea "Using current materials please repair broken fence to the best possible conditi…"
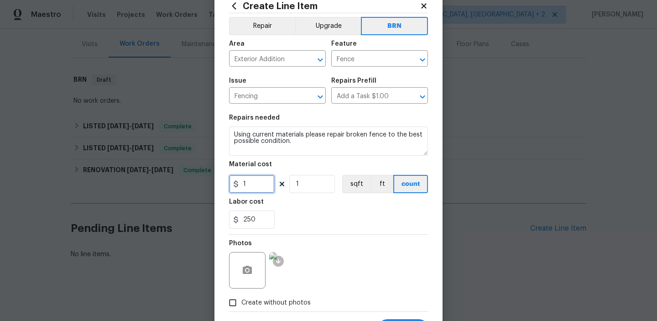
click at [268, 180] on input "1" at bounding box center [252, 184] width 46 height 18
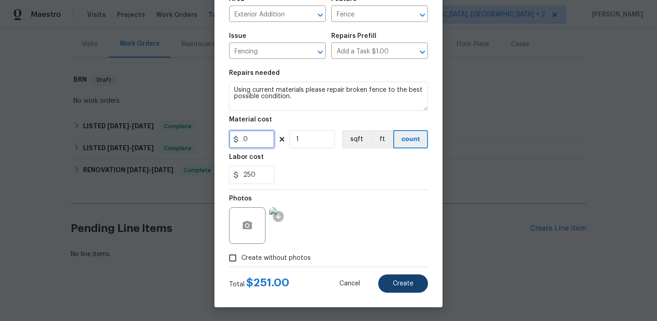
type input "0"
click at [399, 277] on button "Create" at bounding box center [403, 283] width 50 height 18
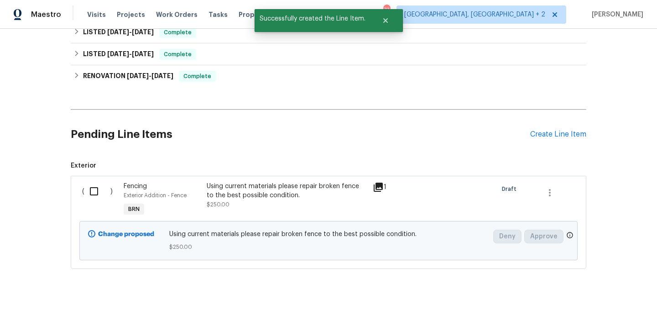
scroll to position [212, 0]
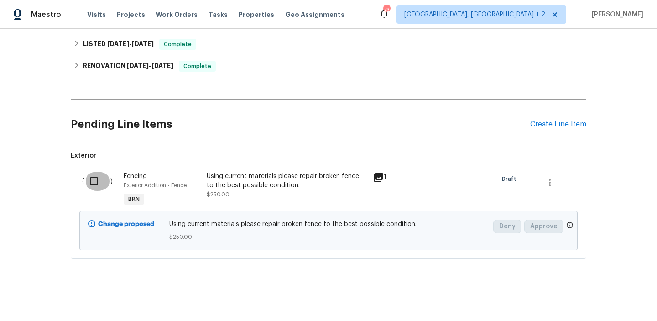
click at [94, 186] on input "checkbox" at bounding box center [97, 181] width 26 height 19
checkbox input "true"
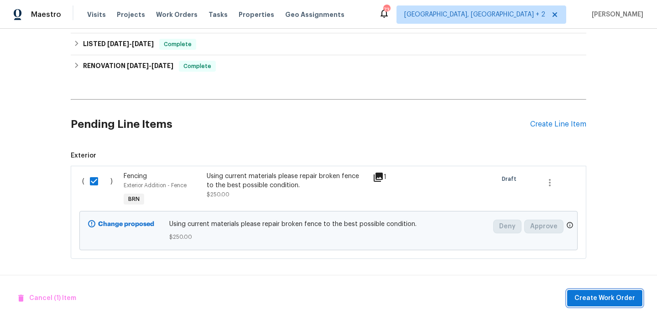
click at [604, 297] on span "Create Work Order" at bounding box center [604, 297] width 61 height 11
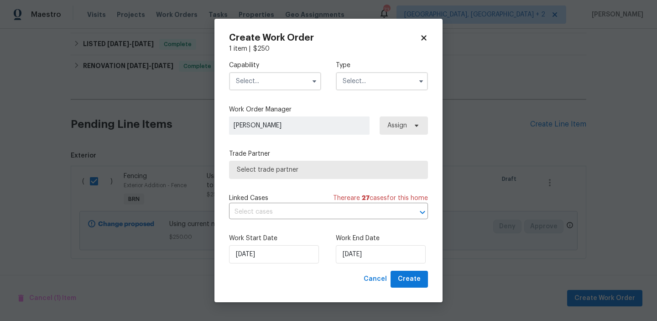
click at [279, 84] on input "text" at bounding box center [275, 81] width 92 height 18
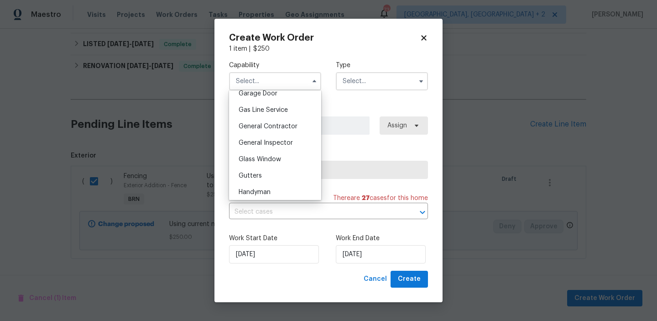
scroll to position [403, 0]
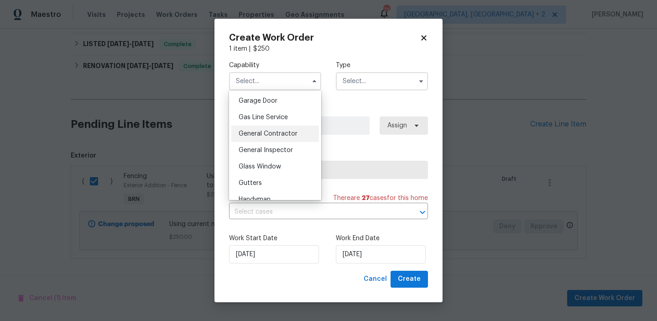
click at [276, 130] on div "General Contractor" at bounding box center [275, 133] width 88 height 16
type input "General Contractor"
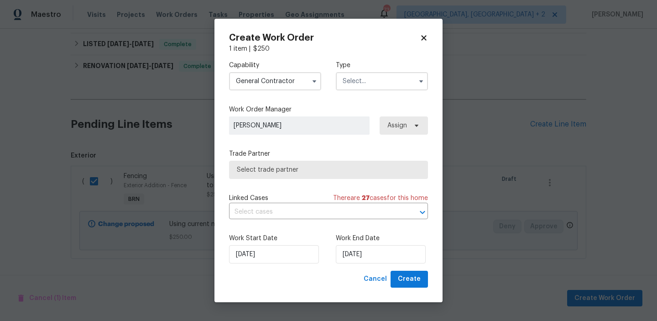
click at [375, 79] on input "text" at bounding box center [382, 81] width 92 height 18
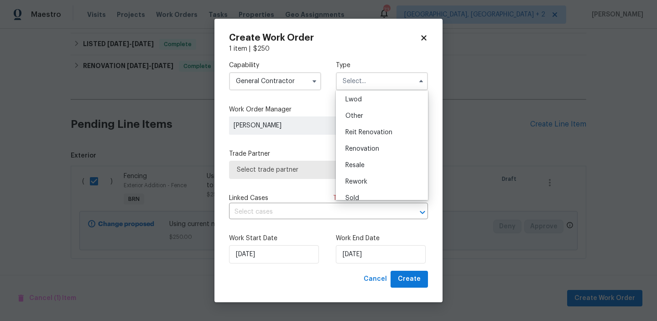
scroll to position [109, 0]
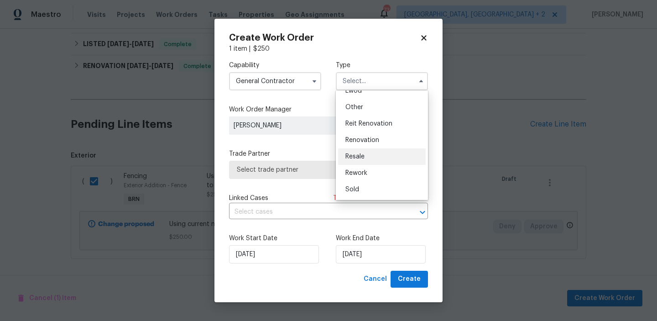
click at [366, 152] on div "Resale" at bounding box center [382, 156] width 88 height 16
type input "Resale"
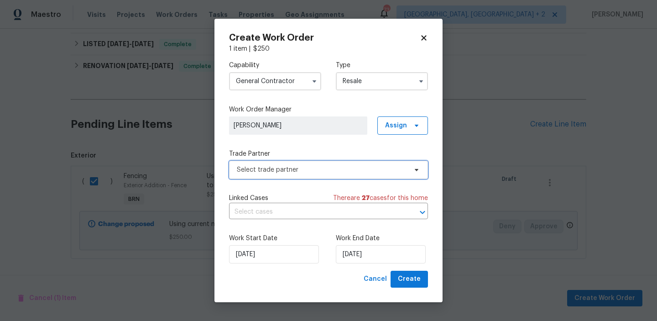
click at [283, 170] on span "Select trade partner" at bounding box center [322, 169] width 170 height 9
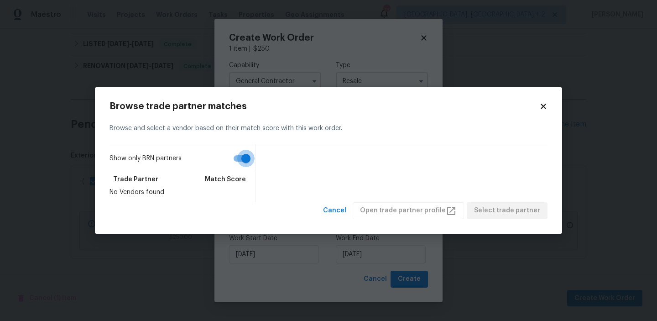
click at [245, 161] on input "Show only BRN partners" at bounding box center [246, 158] width 52 height 17
checkbox input "false"
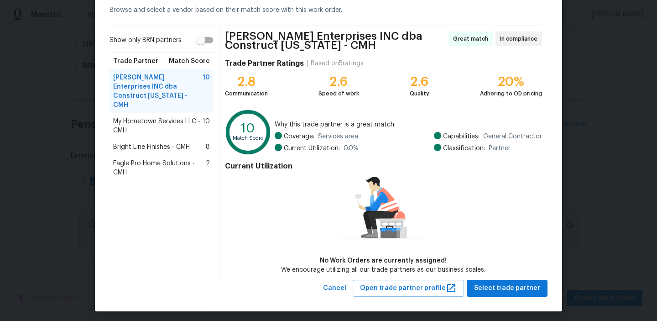
scroll to position [48, 0]
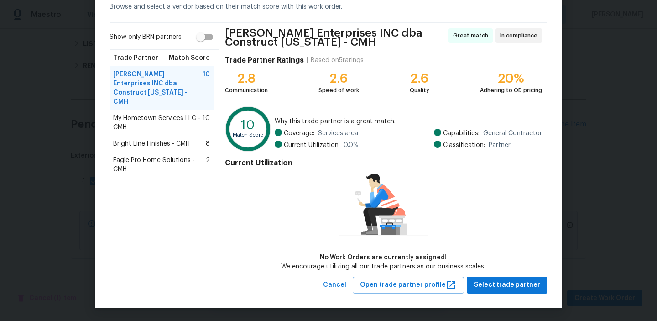
click at [146, 139] on span "Bright Line Finishes - CMH" at bounding box center [151, 143] width 77 height 9
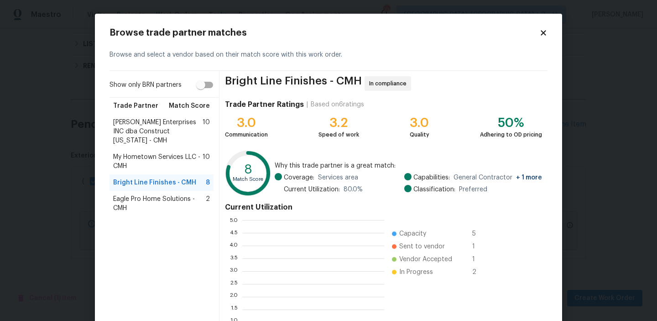
scroll to position [128, 142]
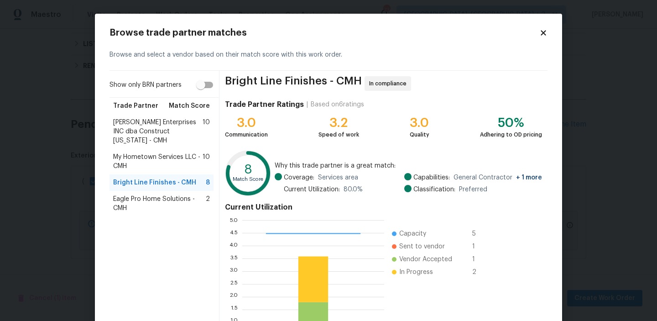
click at [146, 125] on span "Strick Enterprises INC dba Construct Ohio - CMH" at bounding box center [157, 131] width 89 height 27
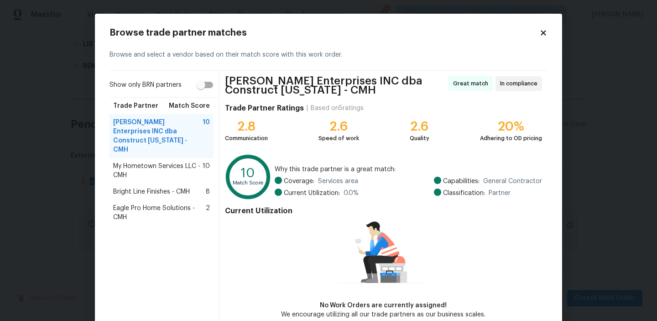
scroll to position [48, 0]
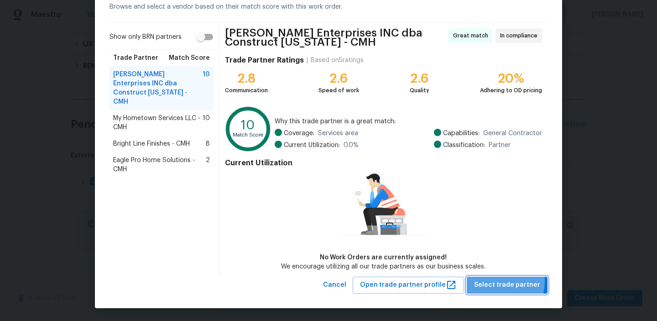
click at [495, 280] on span "Select trade partner" at bounding box center [507, 284] width 66 height 11
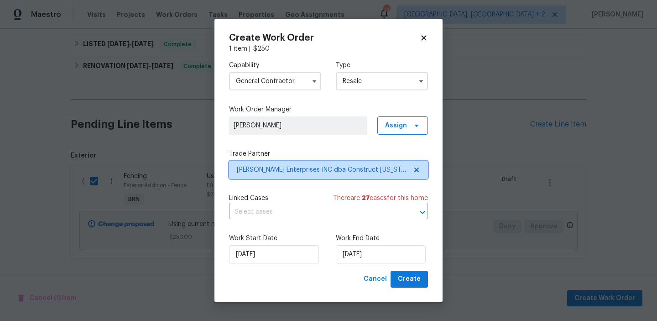
scroll to position [0, 0]
click at [255, 215] on input "text" at bounding box center [315, 212] width 173 height 14
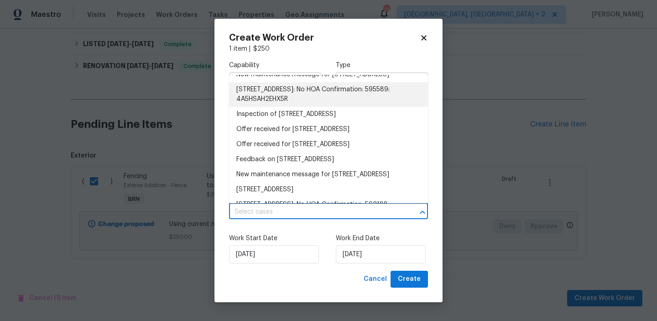
scroll to position [13, 0]
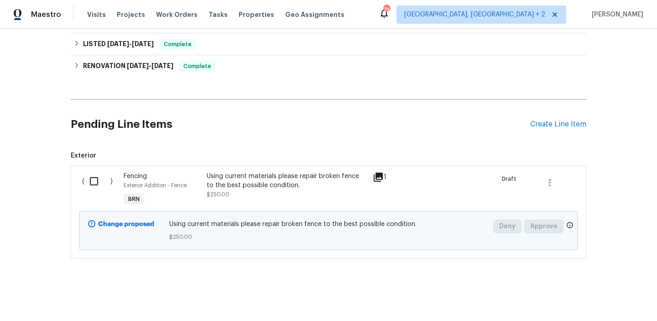
click at [97, 177] on input "checkbox" at bounding box center [97, 181] width 26 height 19
checkbox input "true"
click at [573, 305] on button "Create Work Order" at bounding box center [604, 298] width 75 height 17
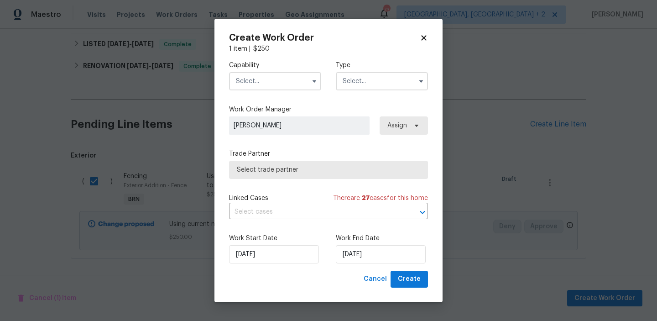
click at [288, 86] on input "text" at bounding box center [275, 81] width 92 height 18
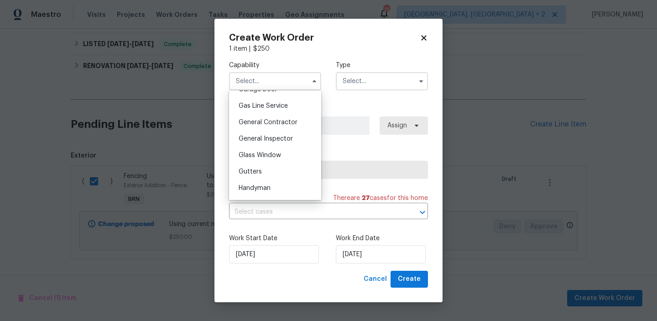
scroll to position [423, 0]
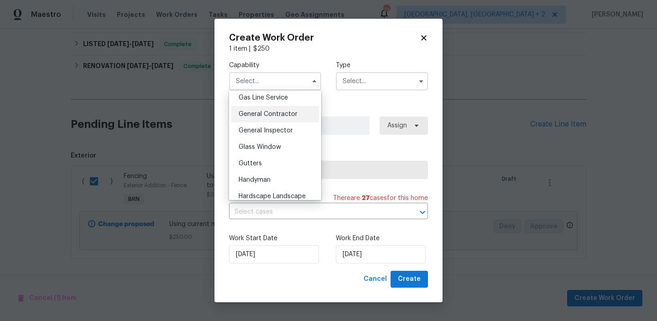
click at [280, 115] on span "General Contractor" at bounding box center [268, 114] width 59 height 6
type input "General Contractor"
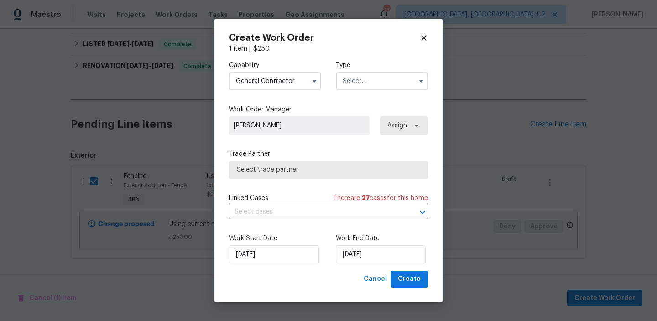
click at [344, 90] on div "Capability General Contractor Agent Appliance Bathtub Resurfacing BRN And Lrr B…" at bounding box center [328, 75] width 199 height 44
click at [351, 83] on input "text" at bounding box center [382, 81] width 92 height 18
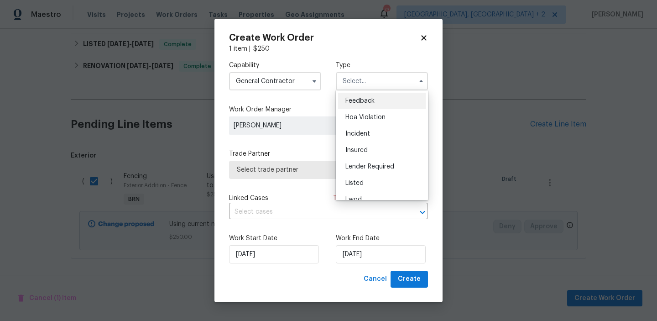
scroll to position [109, 0]
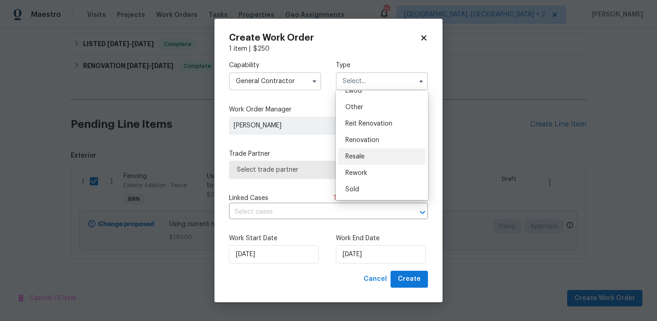
click at [358, 155] on span "Resale" at bounding box center [354, 156] width 19 height 6
type input "Resale"
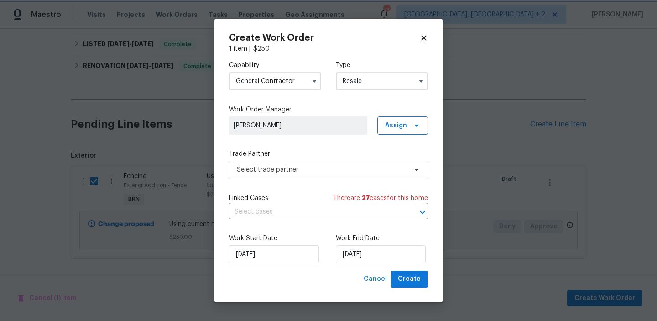
scroll to position [0, 0]
click at [299, 161] on span "Select trade partner" at bounding box center [328, 170] width 199 height 18
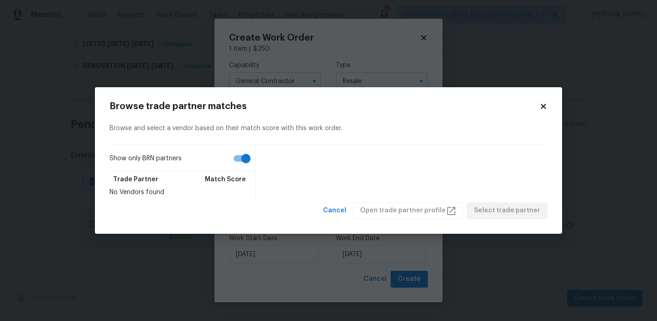
click at [242, 154] on input "Show only BRN partners" at bounding box center [246, 158] width 52 height 17
checkbox input "false"
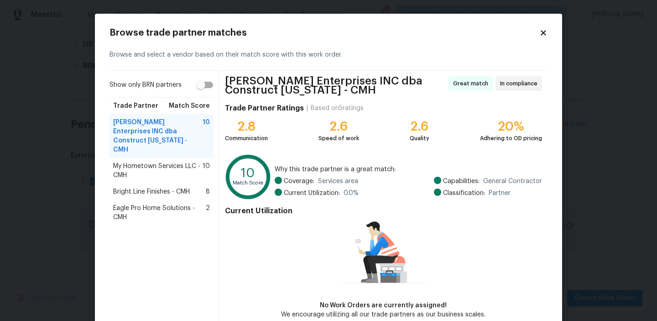
scroll to position [48, 0]
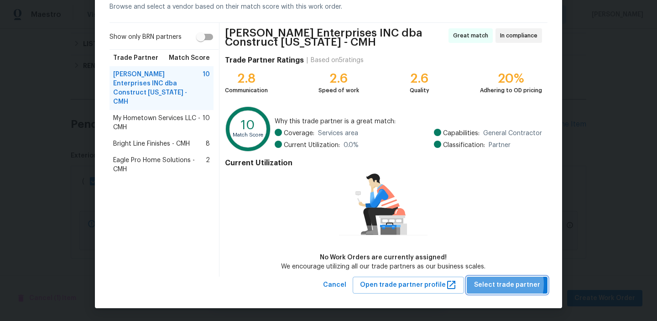
click at [500, 283] on span "Select trade partner" at bounding box center [507, 284] width 66 height 11
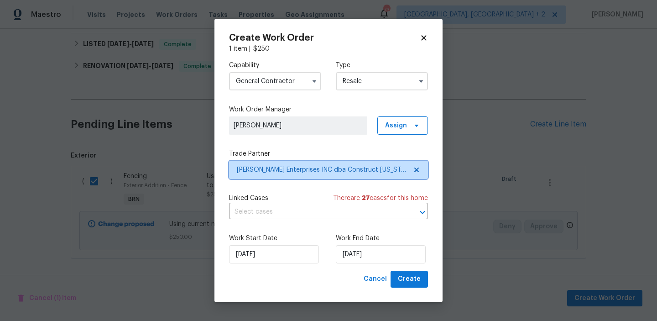
scroll to position [0, 0]
click at [274, 204] on div "Linked Cases There are 27 case s for this home ​" at bounding box center [328, 206] width 199 height 26
click at [262, 209] on input "text" at bounding box center [315, 212] width 173 height 14
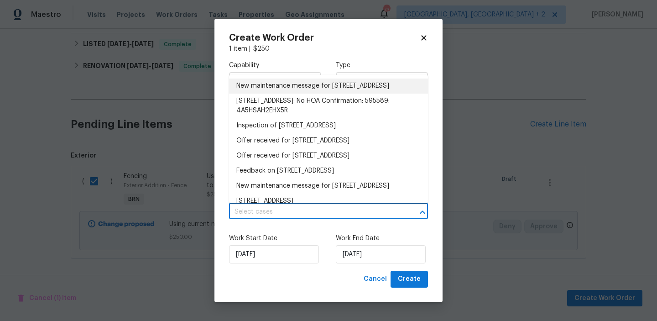
click at [263, 94] on li "New maintenance message for 3118 Legion Ln , Columbus, OH 43232" at bounding box center [328, 85] width 199 height 15
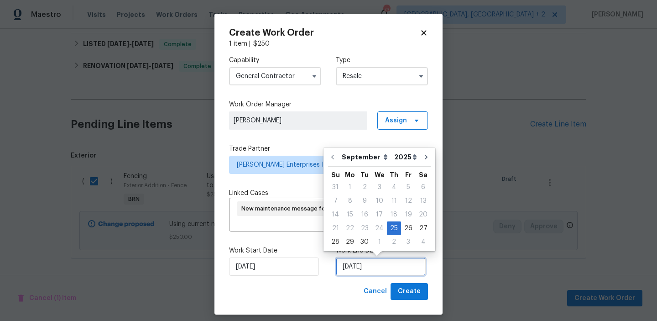
click at [378, 265] on input "[DATE]" at bounding box center [381, 266] width 90 height 18
click at [353, 241] on div "29" at bounding box center [350, 241] width 15 height 13
type input "29/09/2025"
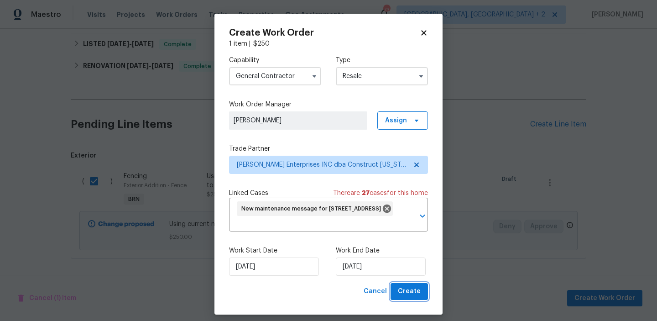
click at [410, 294] on span "Create" at bounding box center [409, 291] width 23 height 11
checkbox input "false"
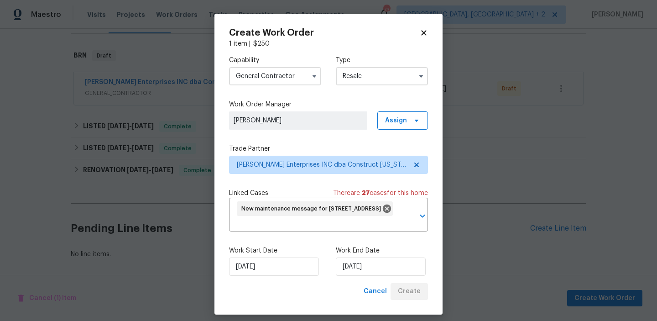
scroll to position [132, 0]
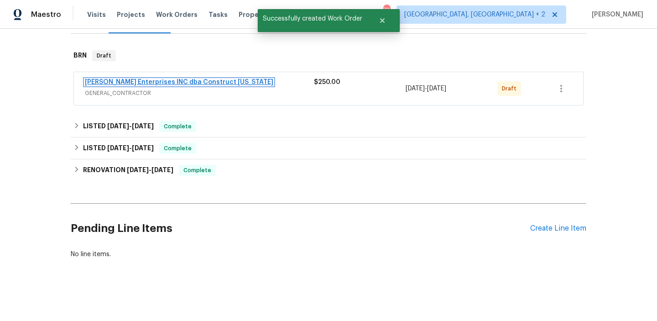
click at [109, 83] on link "Strick Enterprises INC dba Construct Ohio" at bounding box center [179, 82] width 188 height 6
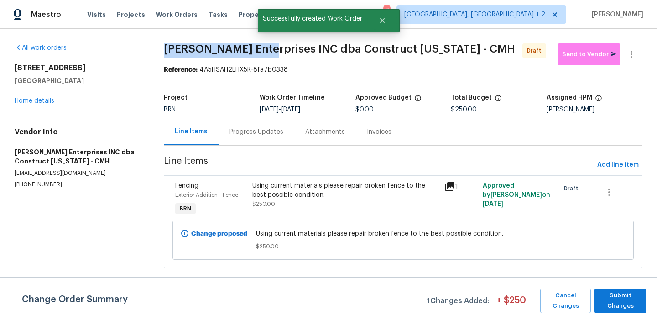
drag, startPoint x: 155, startPoint y: 47, endPoint x: 253, endPoint y: 47, distance: 97.6
click at [252, 47] on div "All work orders 3118 Legion Ln Columbus, OH 43232 Home details Vendor Info Stri…" at bounding box center [328, 161] width 657 height 265
copy span "Strick Enterprises"
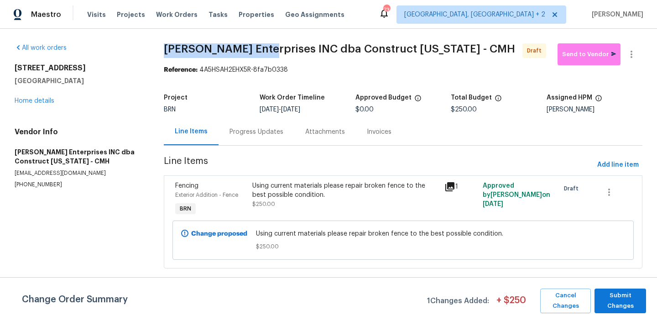
copy span "Strick Enterprises"
click at [244, 139] on div "Progress Updates" at bounding box center [257, 131] width 76 height 27
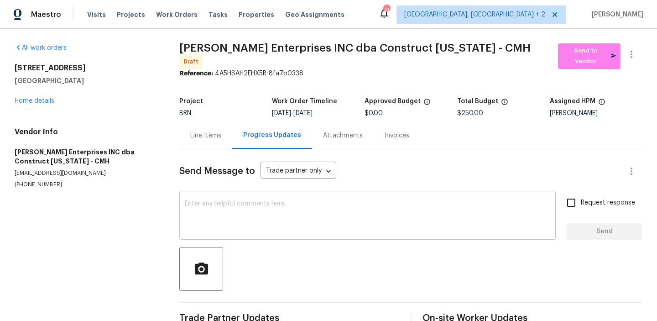
click at [239, 207] on textarea at bounding box center [367, 216] width 365 height 32
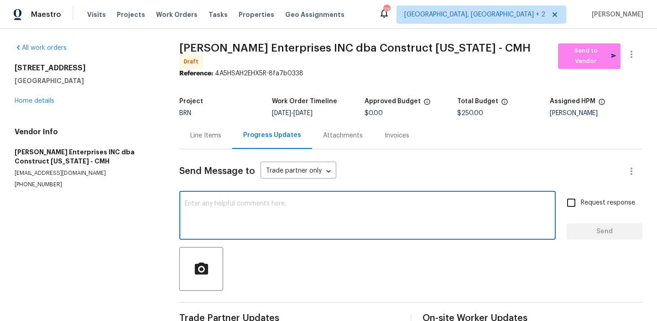
paste textarea "Hi, I'm Ananthi from Opendoor. Just wanted to check if you received the WO for …"
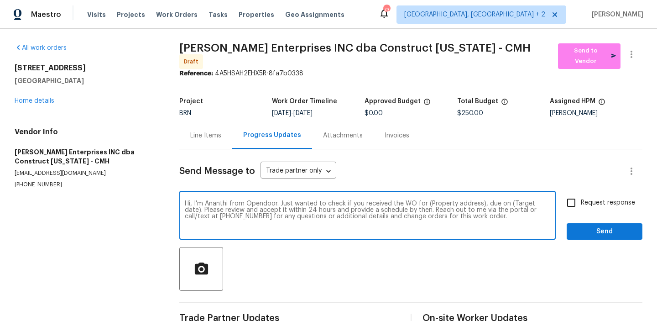
drag, startPoint x: 480, startPoint y: 201, endPoint x: 427, endPoint y: 201, distance: 53.8
click at [427, 201] on textarea "Hi, I'm Ananthi from Opendoor. Just wanted to check if you received the WO for …" at bounding box center [367, 216] width 365 height 32
paste textarea "3118 Legion Ln, Columbus, OH 43232"
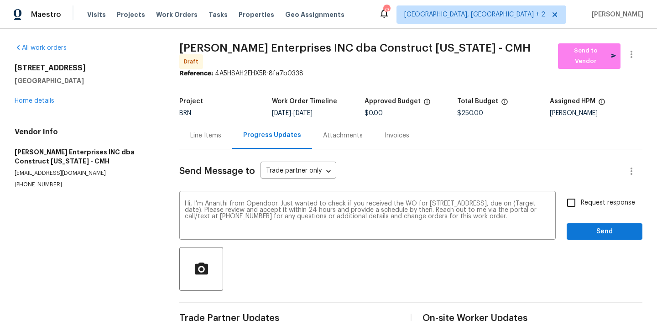
drag, startPoint x: 308, startPoint y: 109, endPoint x: 342, endPoint y: 109, distance: 33.8
click at [342, 110] on div "9/25/2025 - 9/29/2025" at bounding box center [318, 113] width 93 height 6
copy span "9/29/2025"
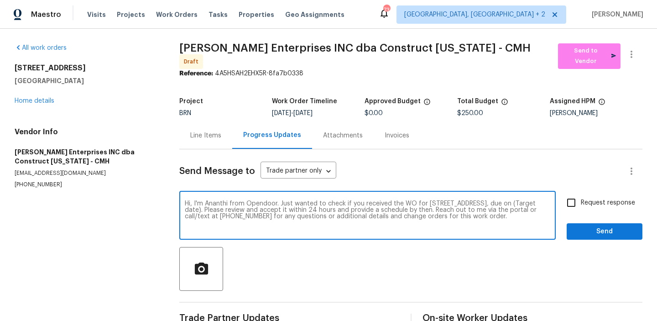
drag, startPoint x: 246, startPoint y: 207, endPoint x: 212, endPoint y: 206, distance: 34.7
click at [212, 206] on textarea "Hi, I'm Ananthi from Opendoor. Just wanted to check if you received the WO for …" at bounding box center [367, 216] width 365 height 32
paste textarea "9/29/2025"
type textarea "Hi, I'm Ananthi from Opendoor. Just wanted to check if you received the WO for …"
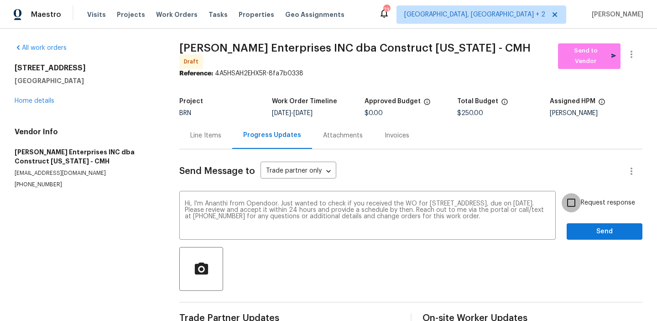
click at [575, 197] on input "Request response" at bounding box center [571, 202] width 19 height 19
checkbox input "true"
click at [582, 231] on span "Send" at bounding box center [604, 231] width 61 height 11
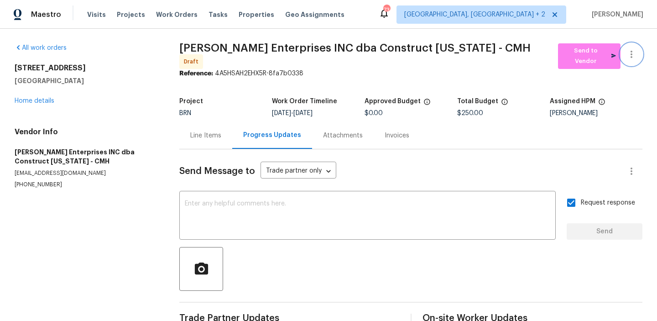
click at [638, 58] on button "button" at bounding box center [631, 54] width 22 height 22
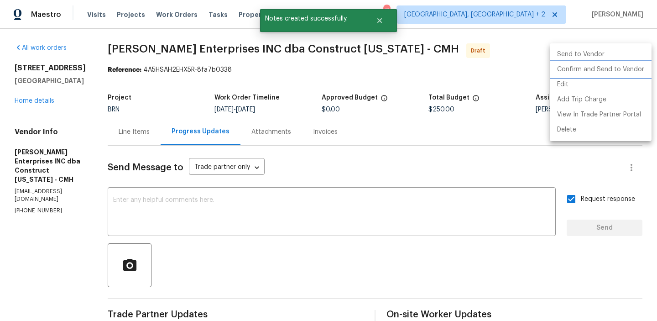
click at [599, 68] on li "Confirm and Send to Vendor" at bounding box center [601, 69] width 102 height 15
click at [196, 59] on div at bounding box center [328, 160] width 657 height 321
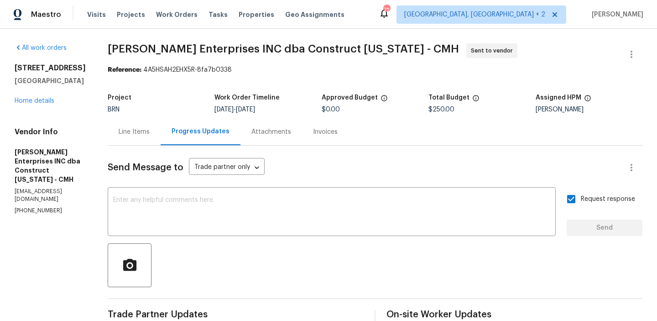
click at [141, 59] on span "Strick Enterprises INC dba Construct Ohio - CMH Sent to vendor" at bounding box center [364, 54] width 513 height 22
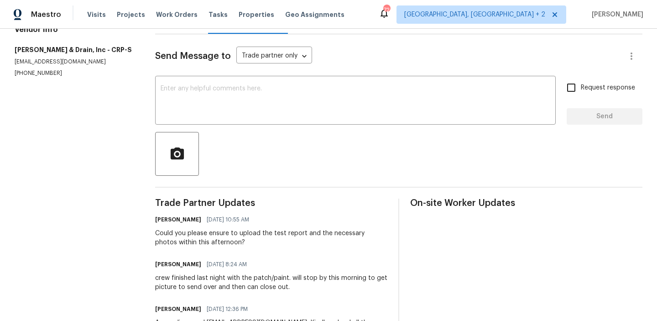
scroll to position [40, 0]
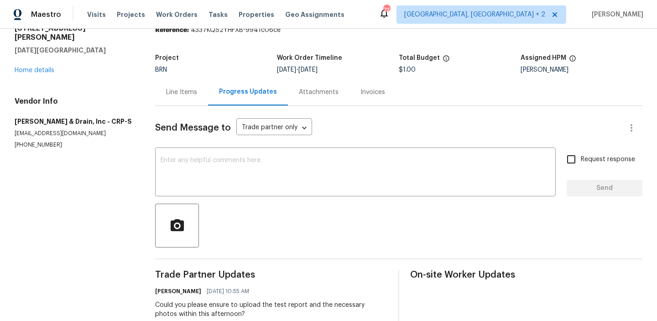
click at [200, 71] on div "BRN" at bounding box center [216, 70] width 122 height 6
click at [184, 91] on div "Line Items" at bounding box center [181, 92] width 31 height 9
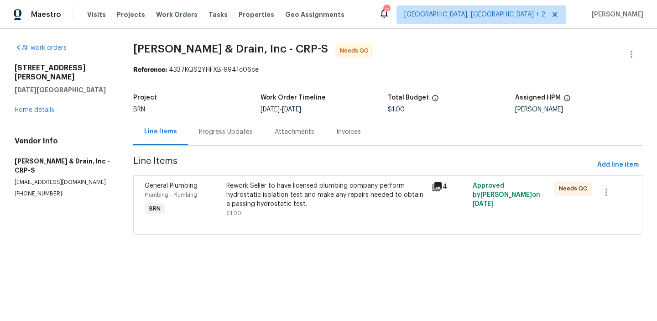
click at [281, 194] on div "Rework Seller to have licensed plumbing company perform hydrostatic isolation t…" at bounding box center [325, 194] width 199 height 27
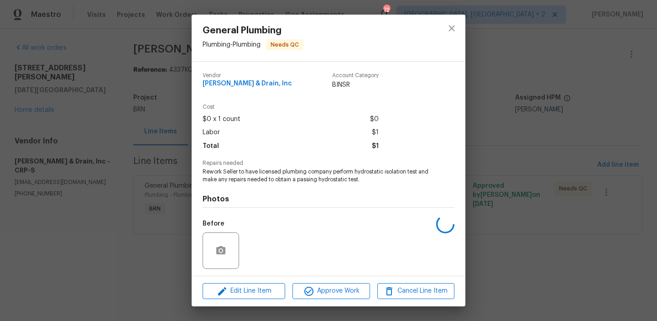
scroll to position [62, 0]
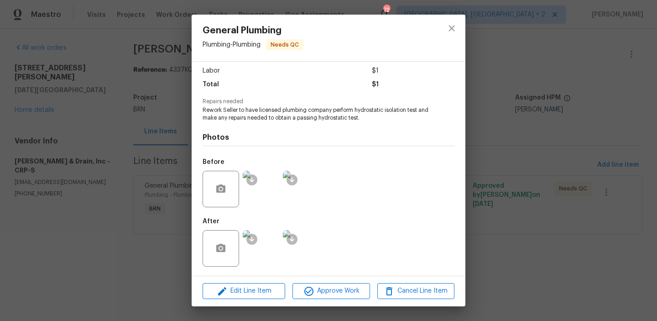
click at [264, 250] on img at bounding box center [261, 248] width 36 height 36
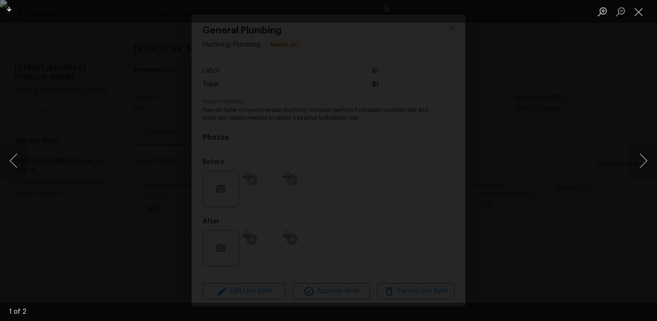
click at [101, 156] on div "Lightbox" at bounding box center [328, 160] width 657 height 321
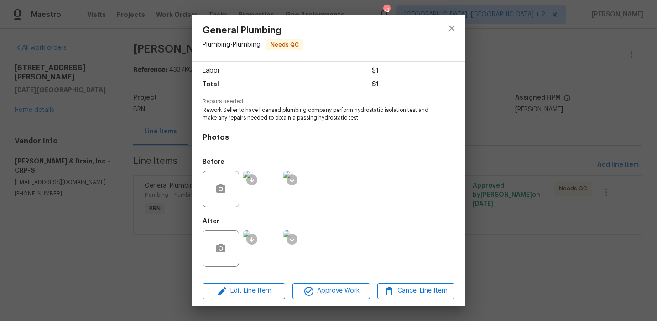
click at [42, 182] on div "General Plumbing Plumbing - Plumbing Needs QC Vendor [PERSON_NAME] Plumbing & D…" at bounding box center [328, 160] width 657 height 321
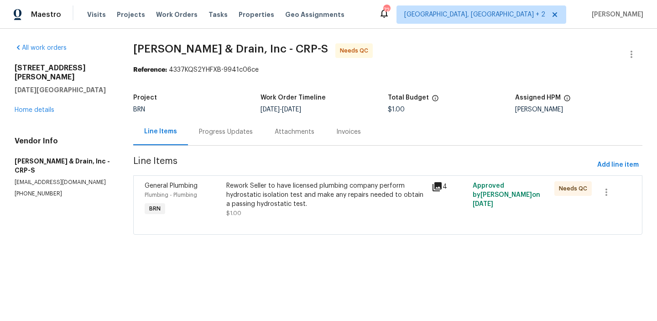
click at [42, 182] on div "General Plumbing Plumbing - Plumbing Needs QC Vendor [PERSON_NAME] Plumbing & D…" at bounding box center [328, 160] width 657 height 321
click at [42, 190] on p "[PHONE_NUMBER]" at bounding box center [63, 194] width 97 height 8
copy p "[PHONE_NUMBER]"
click at [47, 178] on p "[EMAIL_ADDRESS][DOMAIN_NAME]" at bounding box center [63, 182] width 97 height 8
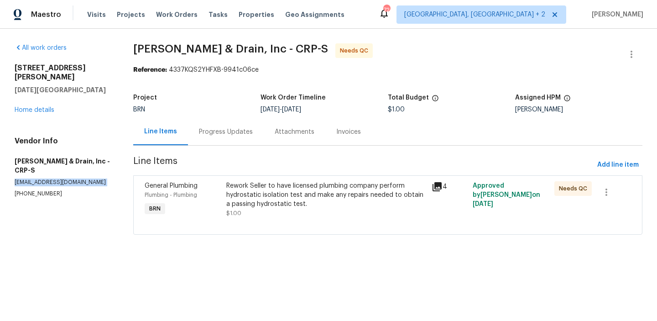
click at [47, 178] on p "[EMAIL_ADDRESS][DOMAIN_NAME]" at bounding box center [63, 182] width 97 height 8
copy p "[EMAIL_ADDRESS][DOMAIN_NAME]"
click at [250, 210] on div "Rework Seller to have licensed plumbing company perform hydrostatic isolation t…" at bounding box center [325, 199] width 199 height 36
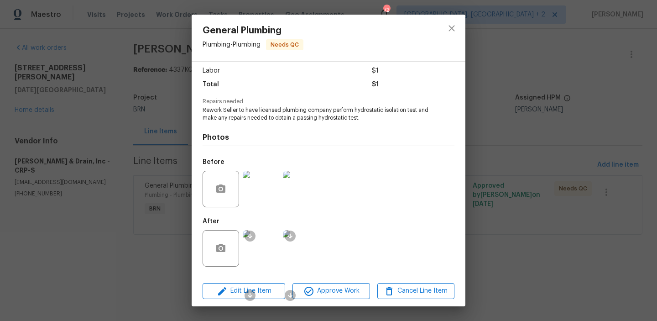
click at [267, 236] on img at bounding box center [261, 248] width 36 height 36
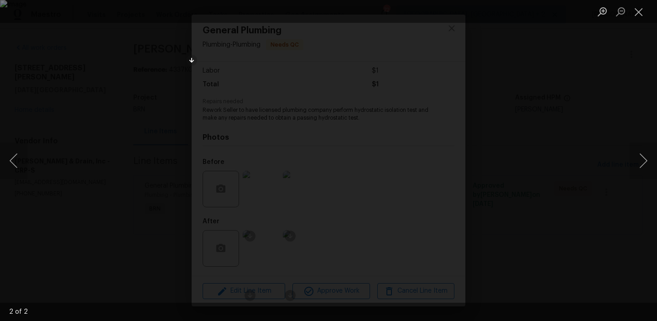
click at [115, 97] on div "Lightbox" at bounding box center [328, 160] width 657 height 321
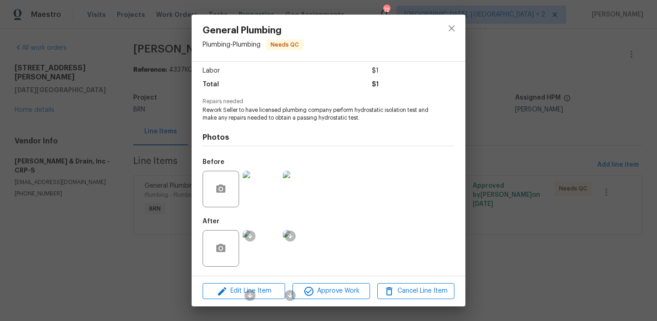
click at [115, 97] on div "General Plumbing Plumbing - Plumbing Needs QC Vendor [PERSON_NAME] Plumbing & D…" at bounding box center [328, 160] width 657 height 321
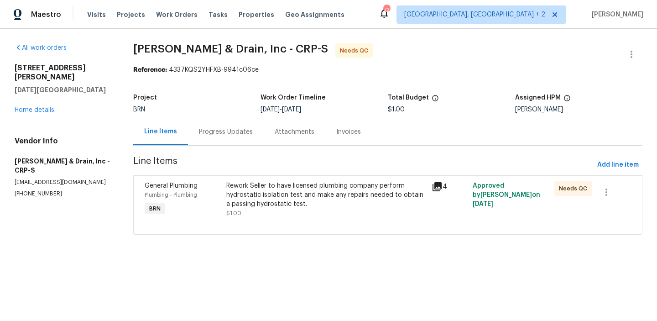
click at [228, 135] on div "Progress Updates" at bounding box center [226, 131] width 54 height 9
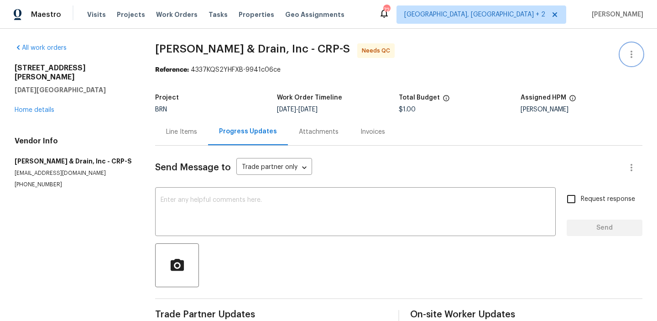
click at [630, 53] on icon "button" at bounding box center [631, 54] width 11 height 11
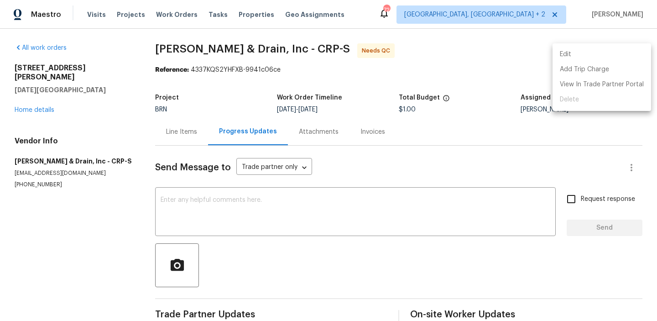
click at [603, 53] on li "Edit" at bounding box center [601, 54] width 99 height 15
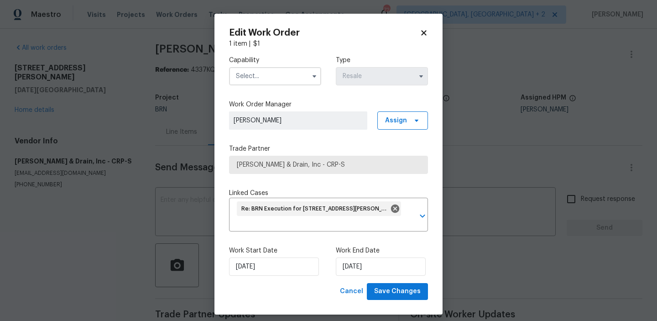
click at [274, 74] on input "text" at bounding box center [275, 76] width 92 height 18
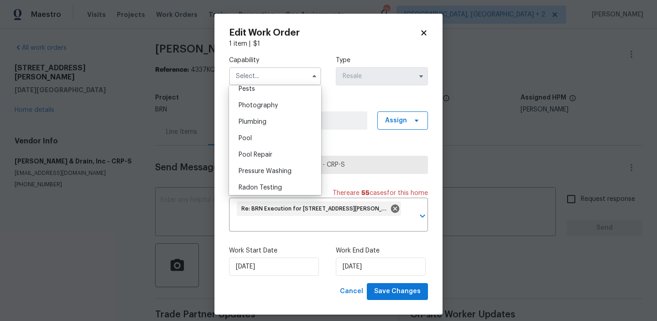
scroll to position [797, 0]
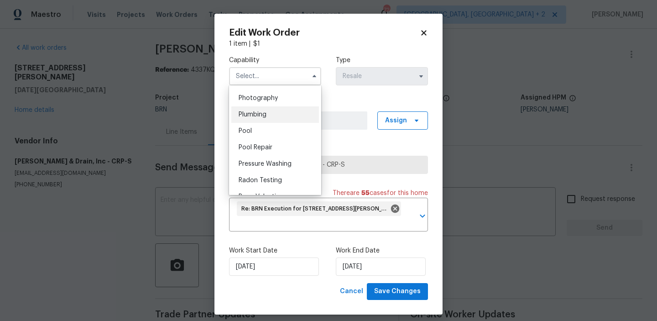
click at [260, 113] on span "Plumbing" at bounding box center [253, 114] width 28 height 6
type input "Plumbing"
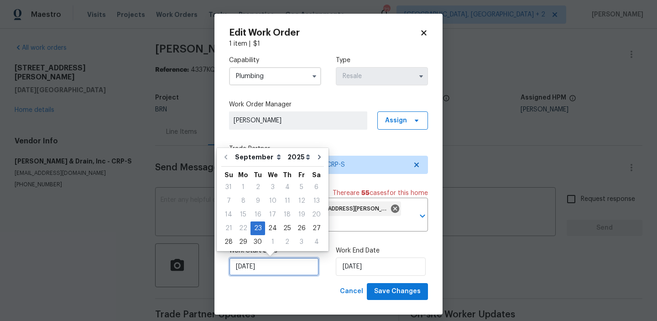
click at [260, 258] on input "[DATE]" at bounding box center [274, 266] width 90 height 18
click at [366, 266] on input "[DATE]" at bounding box center [381, 266] width 90 height 18
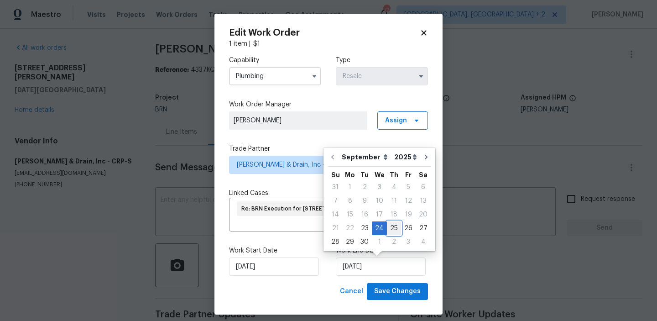
click at [394, 225] on div "25" at bounding box center [394, 228] width 14 height 13
type input "[DATE]"
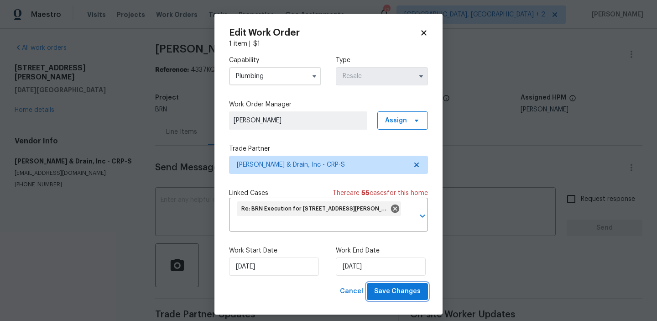
click at [385, 300] on div "Edit Work Order 1 item | $ 1 Capability Plumbing Type Resale Work Order Manager…" at bounding box center [328, 164] width 228 height 301
click at [377, 287] on span "Save Changes" at bounding box center [397, 291] width 47 height 11
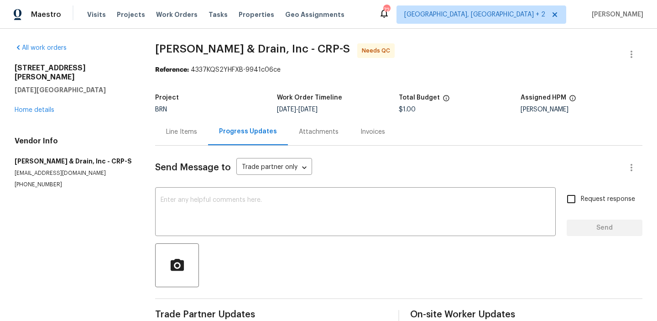
click at [179, 140] on div "Line Items" at bounding box center [181, 131] width 53 height 27
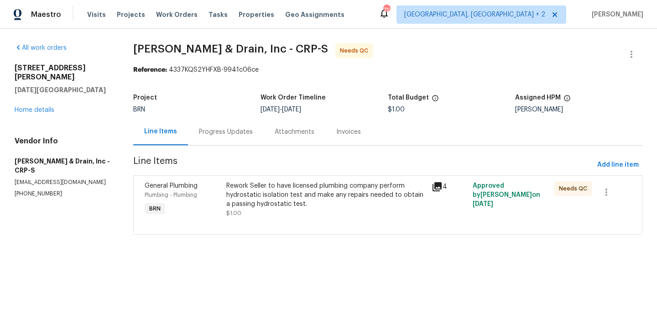
click at [259, 192] on div "Rework Seller to have licensed plumbing company perform hydrostatic isolation t…" at bounding box center [325, 194] width 199 height 27
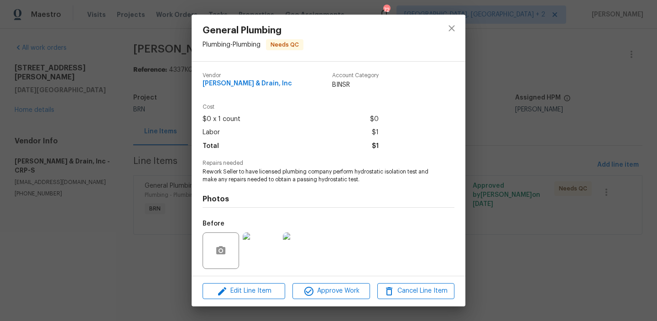
click at [233, 177] on span "Rework Seller to have licensed plumbing company perform hydrostatic isolation t…" at bounding box center [316, 176] width 227 height 16
copy span "any"
click at [217, 172] on span "Rework Seller to have licensed plumbing company perform hydrostatic isolation t…" at bounding box center [316, 176] width 227 height 16
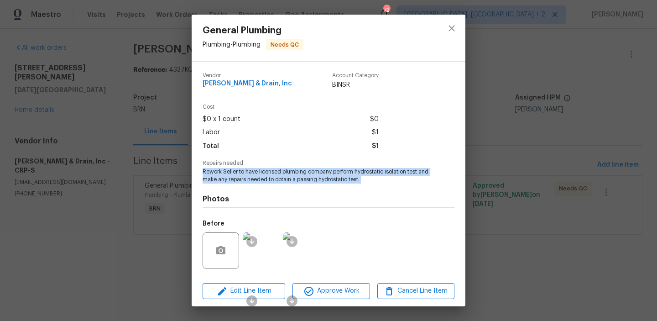
click at [217, 172] on span "Rework Seller to have licensed plumbing company perform hydrostatic isolation t…" at bounding box center [316, 176] width 227 height 16
copy span "Rework Seller to have licensed plumbing company perform hydrostatic isolation t…"
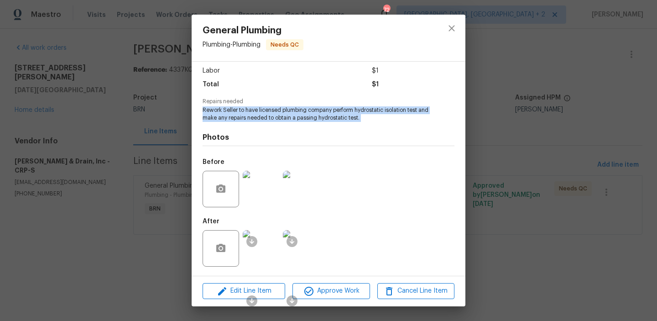
click at [273, 245] on img at bounding box center [261, 248] width 36 height 36
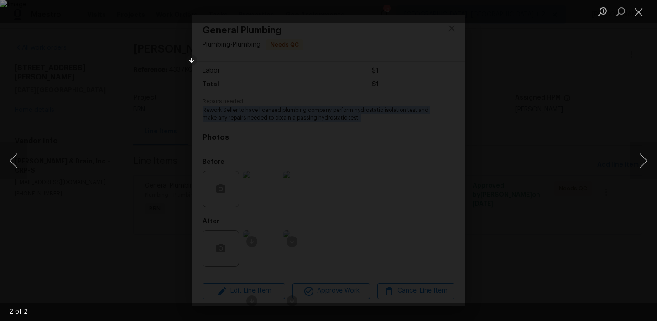
click at [138, 97] on div "Lightbox" at bounding box center [328, 160] width 657 height 321
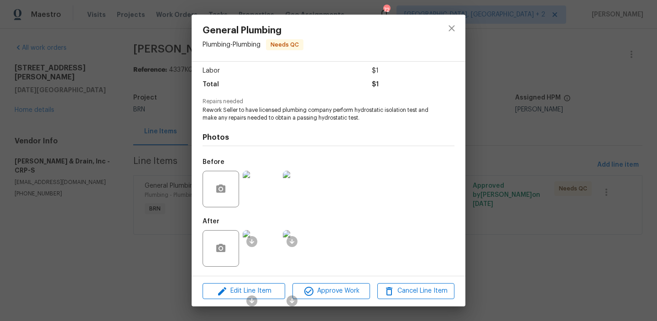
click at [120, 57] on div "General Plumbing Plumbing - Plumbing Needs QC Vendor Owen Plumbing & Drain, Inc…" at bounding box center [328, 160] width 657 height 321
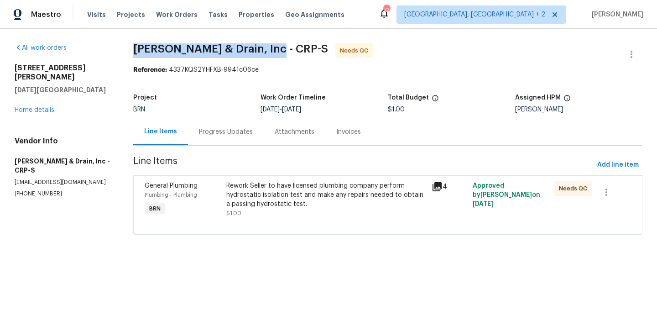
drag, startPoint x: 122, startPoint y: 51, endPoint x: 278, endPoint y: 45, distance: 156.2
click at [278, 45] on div "All work orders 4506 Lamont St Corpus Christi, TX 78411 Home details Vendor Inf…" at bounding box center [328, 144] width 657 height 231
copy span "Owen Plumbing & Drain, Inc"
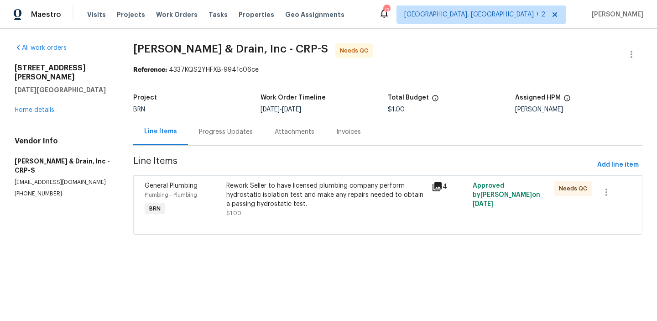
click at [257, 176] on div "General Plumbing Plumbing - Plumbing BRN Rework Seller to have licensed plumbin…" at bounding box center [387, 204] width 509 height 59
click at [255, 197] on div "Rework Seller to have licensed plumbing company perform hydrostatic isolation t…" at bounding box center [325, 194] width 199 height 27
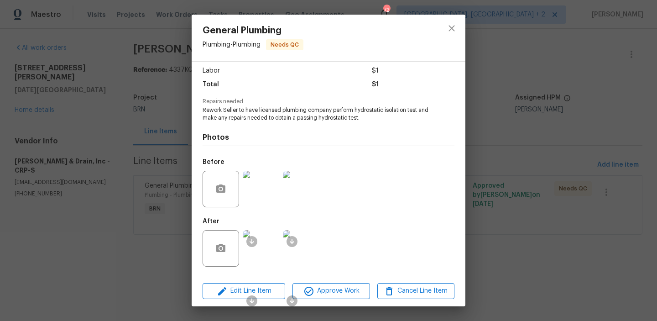
click at [320, 282] on div "Edit Line Item Approve Work Cancel Line Item" at bounding box center [329, 291] width 274 height 31
click at [316, 288] on span "Approve Work" at bounding box center [331, 290] width 72 height 11
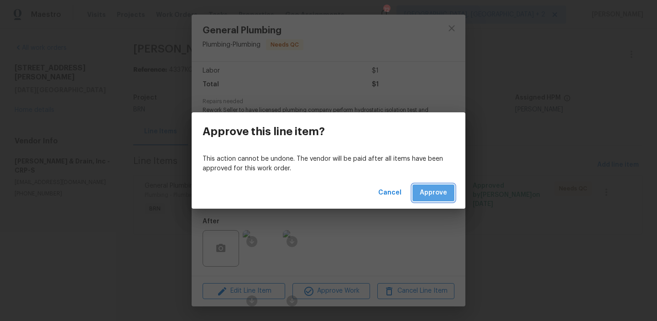
click at [448, 190] on button "Approve" at bounding box center [433, 192] width 42 height 17
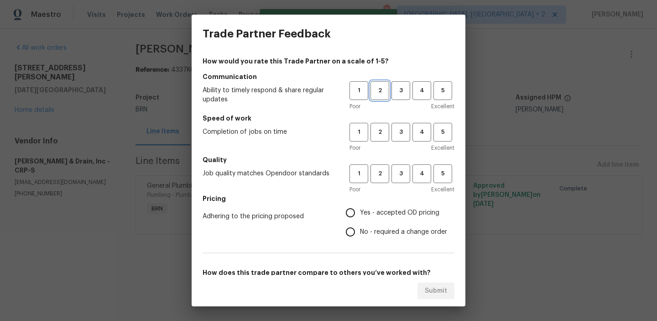
click at [379, 92] on span "2" at bounding box center [379, 90] width 17 height 10
click at [358, 92] on span "1" at bounding box center [358, 90] width 17 height 10
click at [358, 141] on button "1" at bounding box center [358, 132] width 19 height 19
click at [359, 176] on span "1" at bounding box center [358, 173] width 17 height 10
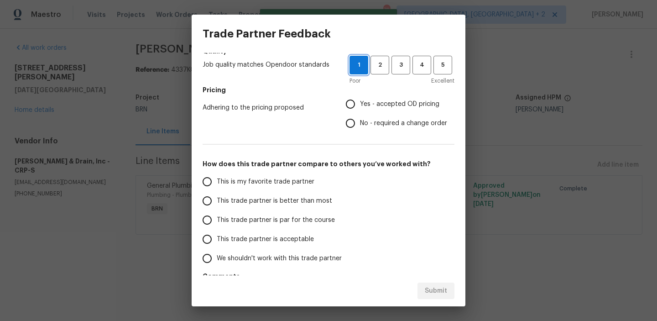
scroll to position [0, 0]
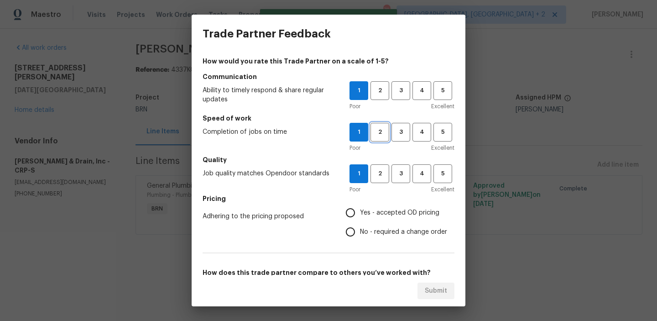
click at [378, 127] on span "2" at bounding box center [379, 132] width 17 height 10
click at [376, 104] on div "Poor Excellent" at bounding box center [401, 106] width 105 height 9
click at [375, 95] on span "2" at bounding box center [379, 90] width 17 height 10
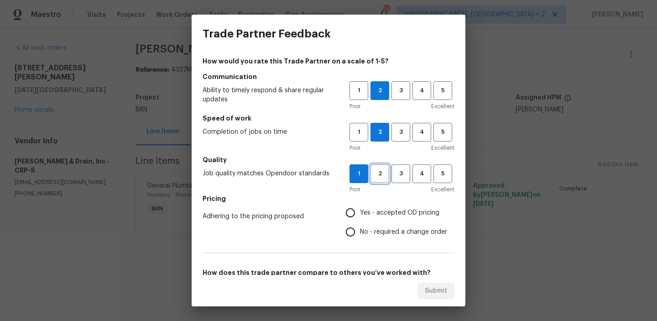
click at [376, 182] on button "2" at bounding box center [379, 173] width 19 height 19
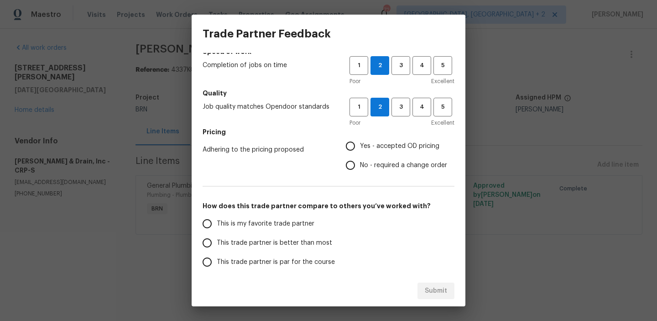
click at [352, 159] on input "No - required a change order" at bounding box center [350, 165] width 19 height 19
radio input "true"
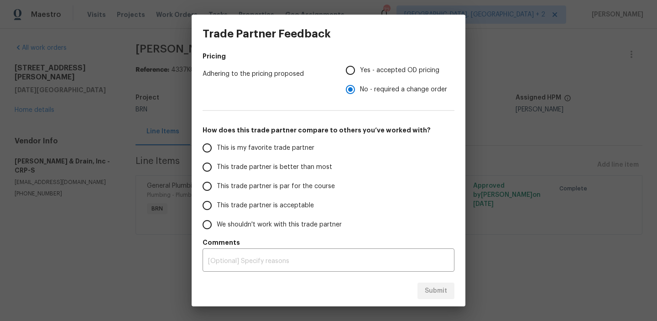
click at [223, 171] on span "This trade partner is better than most" at bounding box center [274, 167] width 115 height 10
click at [217, 171] on input "This trade partner is better than most" at bounding box center [207, 166] width 19 height 19
click at [430, 284] on button "Submit" at bounding box center [435, 290] width 37 height 17
radio input "true"
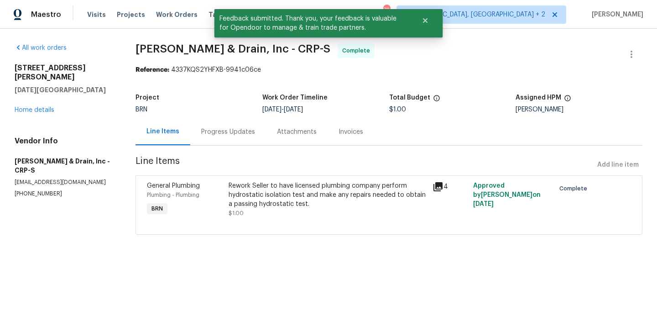
click at [209, 123] on div "Progress Updates" at bounding box center [228, 131] width 76 height 27
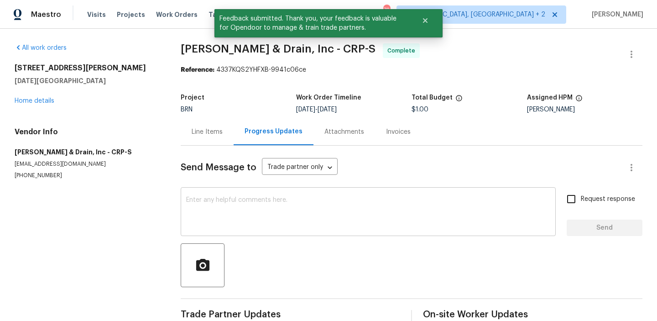
click at [214, 202] on textarea at bounding box center [368, 213] width 364 height 32
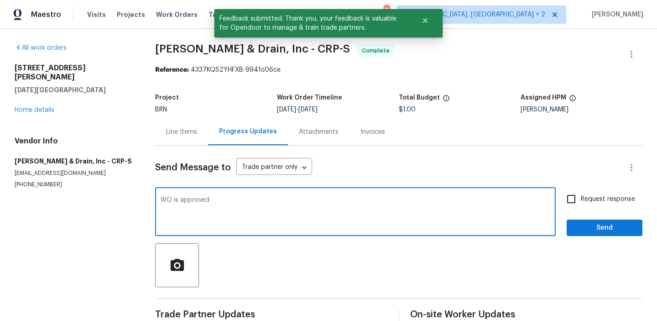
type textarea "WO is approved"
click at [569, 196] on input "Request response" at bounding box center [571, 198] width 19 height 19
checkbox input "true"
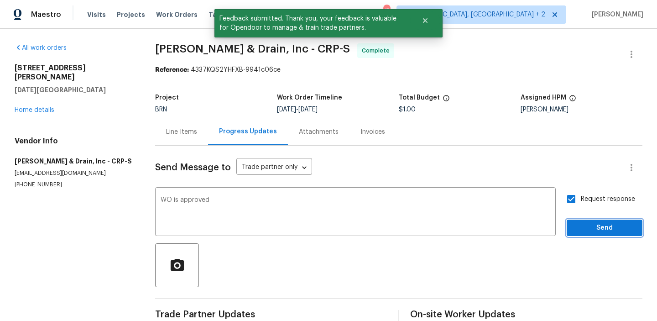
click at [582, 224] on span "Send" at bounding box center [604, 227] width 61 height 11
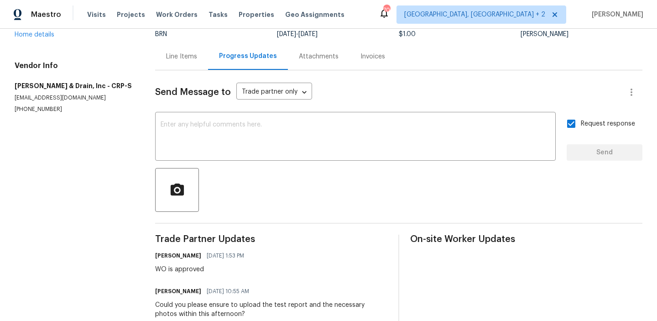
scroll to position [113, 0]
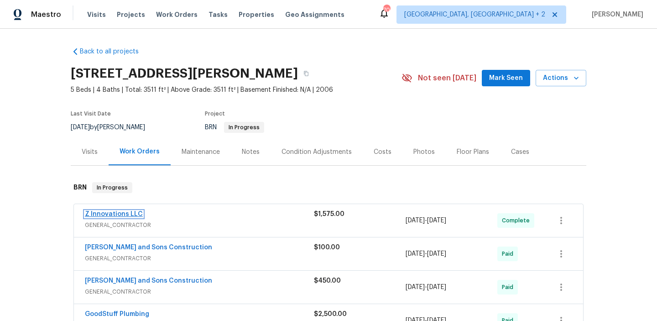
click at [110, 212] on link "Z Innovations LLC" at bounding box center [114, 214] width 58 height 6
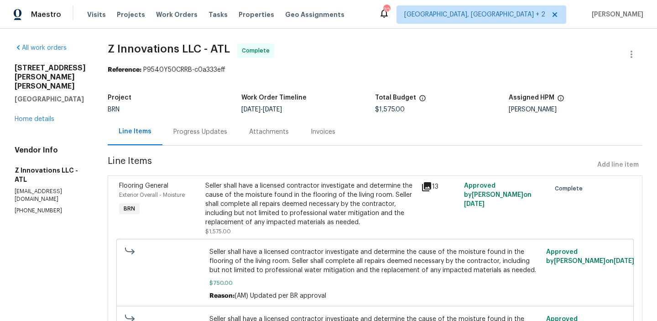
click at [240, 134] on div "Attachments" at bounding box center [269, 131] width 62 height 27
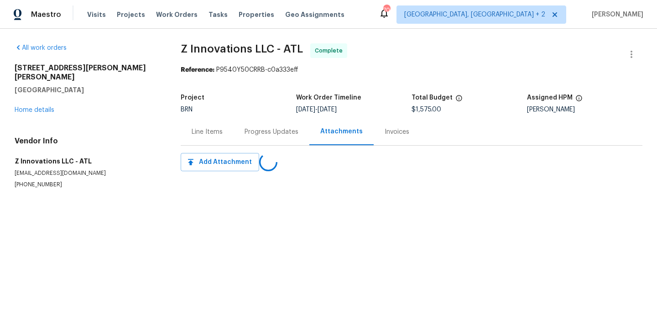
click at [225, 136] on div "Line Items" at bounding box center [207, 131] width 53 height 27
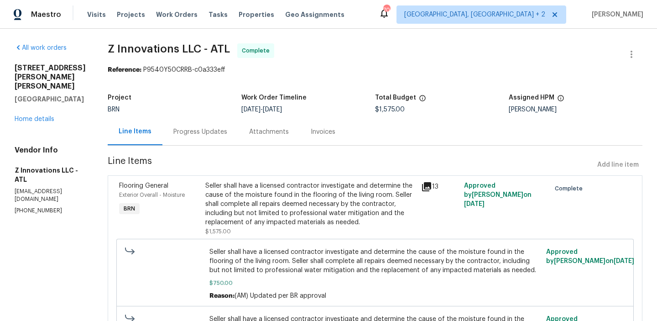
click at [214, 142] on div "Progress Updates" at bounding box center [200, 131] width 76 height 27
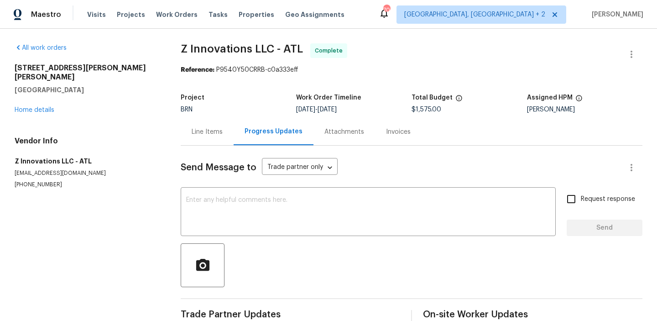
scroll to position [20, 0]
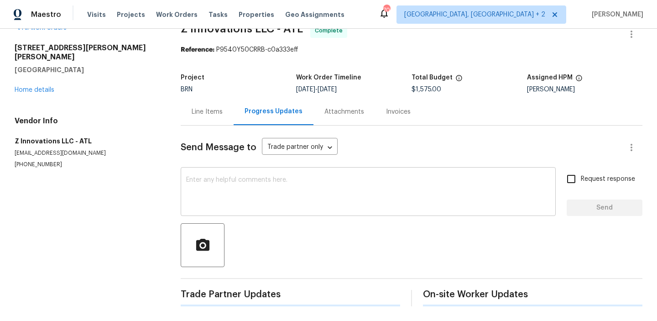
click at [182, 196] on div "x ​" at bounding box center [368, 192] width 375 height 47
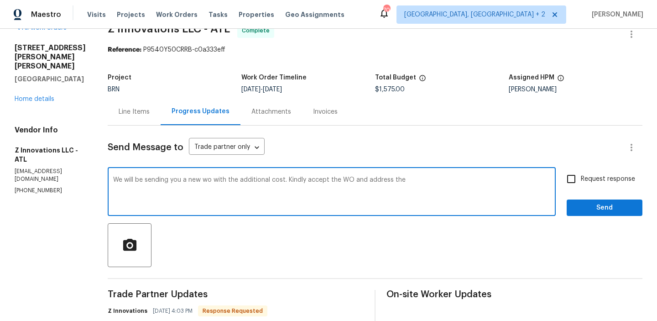
drag, startPoint x: 364, startPoint y: 181, endPoint x: 469, endPoint y: 191, distance: 105.8
click at [469, 191] on textarea "We will be sending you a new wo with the additional cost. Kindly accept the WO …" at bounding box center [331, 193] width 437 height 32
type textarea "We will be sending you a new wo with the additional cost. Kindly accept the WO …"
click at [592, 180] on span "Request response" at bounding box center [608, 179] width 54 height 10
click at [581, 180] on input "Request response" at bounding box center [571, 178] width 19 height 19
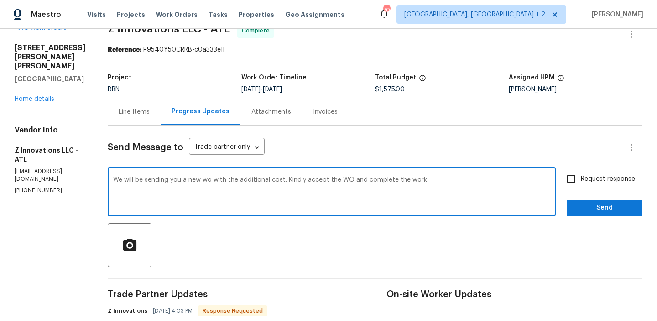
checkbox input "true"
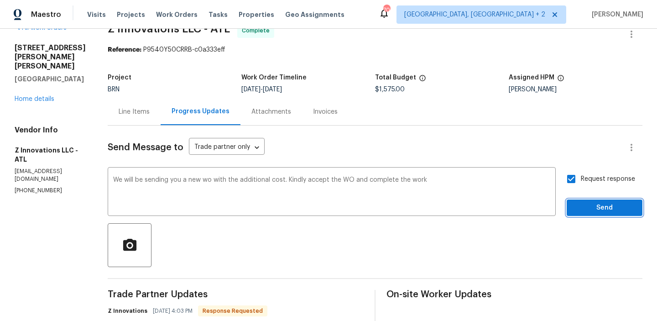
click at [583, 207] on span "Send" at bounding box center [604, 207] width 61 height 11
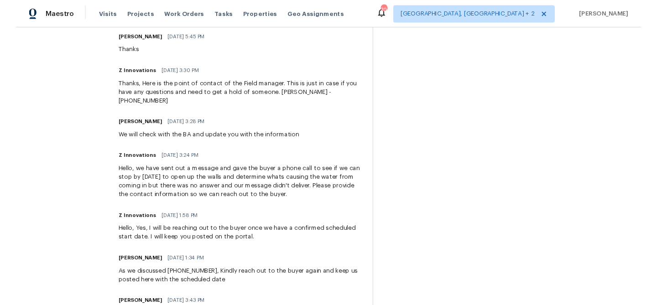
scroll to position [2024, 0]
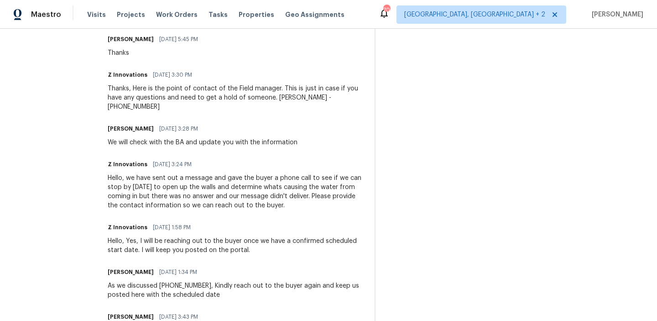
drag, startPoint x: 227, startPoint y: 161, endPoint x: 336, endPoint y: 158, distance: 109.1
click at [336, 22] on div "Could you please try reaching the agent, [PERSON_NAME], at [PHONE_NUMBER] as a …" at bounding box center [236, 13] width 256 height 18
copy div "[PERSON_NAME], at [PHONE_NUMBER]"
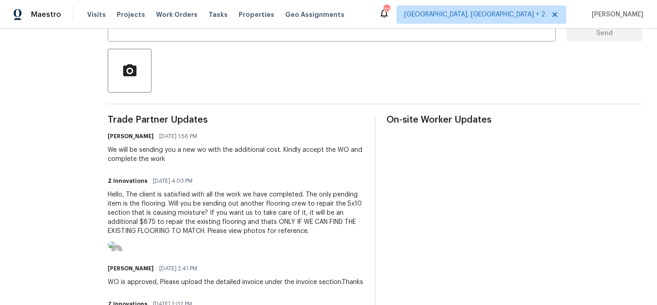
scroll to position [183, 0]
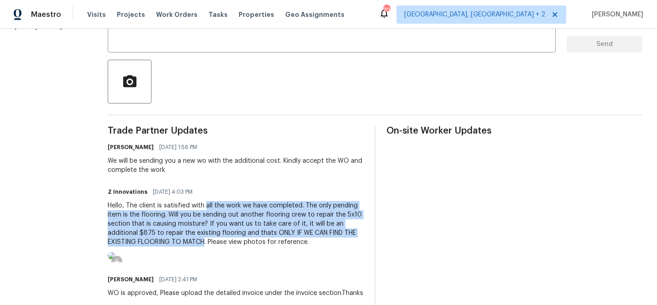
drag, startPoint x: 202, startPoint y: 205, endPoint x: 201, endPoint y: 240, distance: 34.7
click at [201, 240] on div "Hello, The client is satisfied with all the work we have completed. The only pe…" at bounding box center [236, 224] width 256 height 46
copy div "all the work we have completed. The only pending item is the flooring. Will you…"
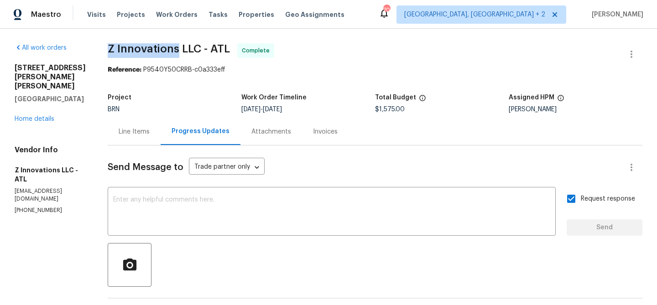
drag, startPoint x: 101, startPoint y: 49, endPoint x: 175, endPoint y: 50, distance: 73.9
copy span "Z Innovations"
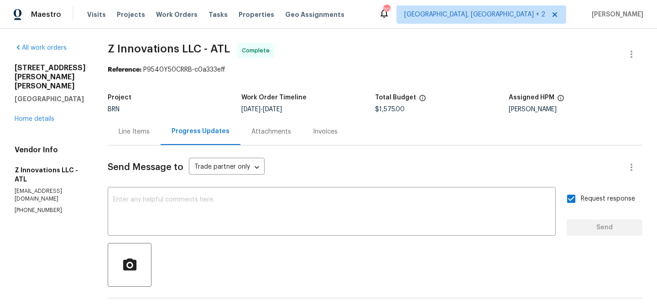
click at [41, 115] on div "All work orders [STREET_ADDRESS][PERSON_NAME] Home details Vendor Info Z Innova…" at bounding box center [50, 128] width 71 height 171
click at [40, 116] on link "Home details" at bounding box center [35, 119] width 40 height 6
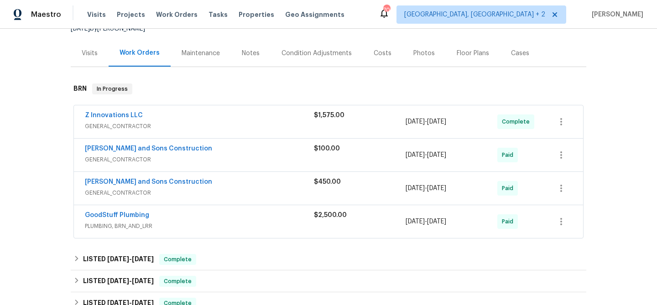
scroll to position [116, 0]
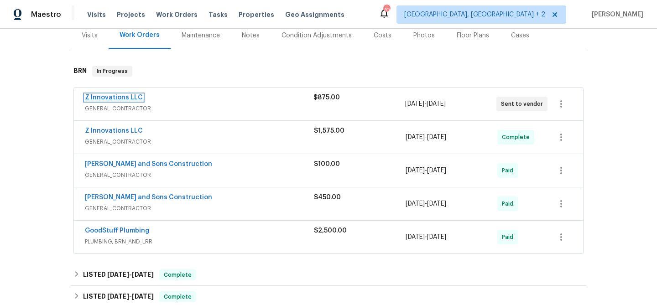
click at [108, 98] on link "Z Innovations LLC" at bounding box center [114, 97] width 58 height 6
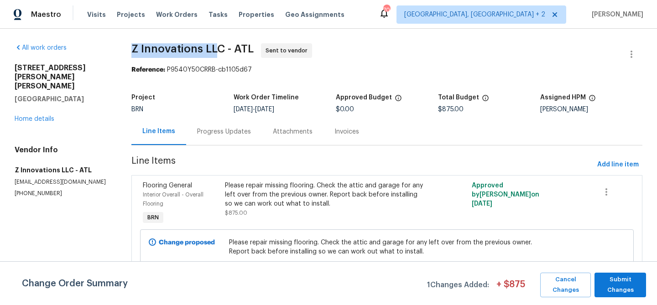
drag, startPoint x: 122, startPoint y: 52, endPoint x: 219, endPoint y: 50, distance: 96.7
click at [219, 50] on div "All work orders [STREET_ADDRESS][PERSON_NAME] Home details Vendor Info Z Innova…" at bounding box center [328, 170] width 657 height 283
copy span "Z Innovations LL"
drag, startPoint x: 222, startPoint y: 47, endPoint x: 125, endPoint y: 47, distance: 97.2
click at [125, 47] on div "All work orders [STREET_ADDRESS][PERSON_NAME] Home details Vendor Info Z Innova…" at bounding box center [328, 170] width 657 height 283
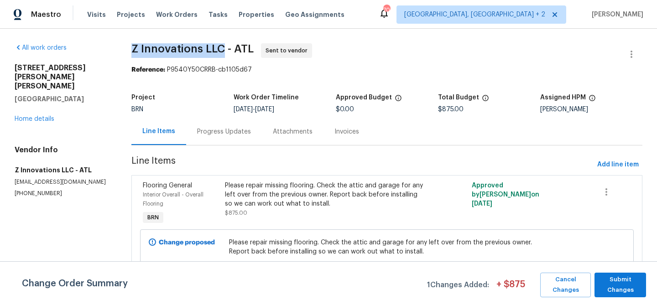
copy span "Z Innovations LLC"
click at [144, 68] on b "Reference:" at bounding box center [148, 70] width 34 height 6
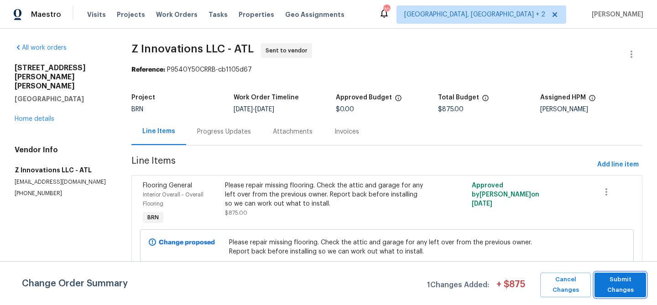
click at [615, 284] on span "Submit Changes" at bounding box center [620, 285] width 42 height 21
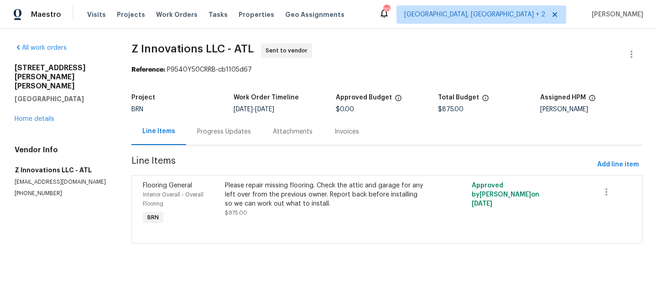
click at [214, 135] on div "Progress Updates" at bounding box center [224, 131] width 54 height 9
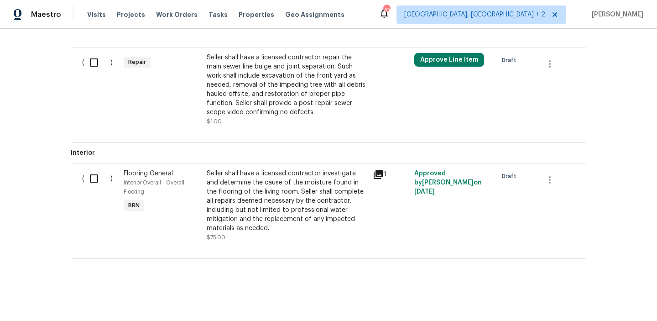
scroll to position [494, 0]
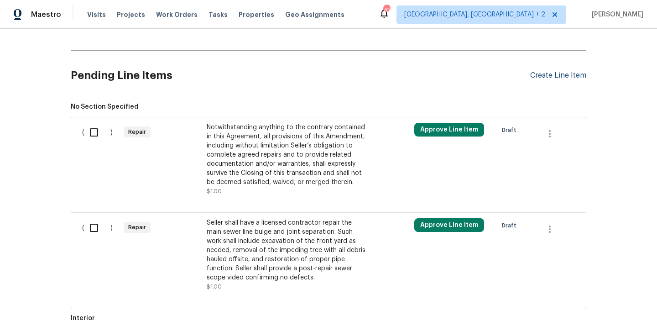
click at [545, 75] on div "Create Line Item" at bounding box center [558, 75] width 56 height 9
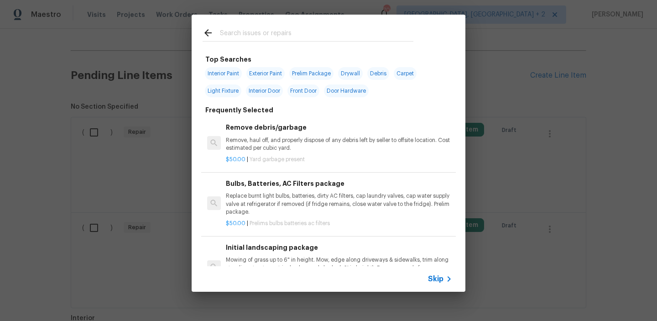
click at [434, 276] on span "Skip" at bounding box center [436, 278] width 16 height 9
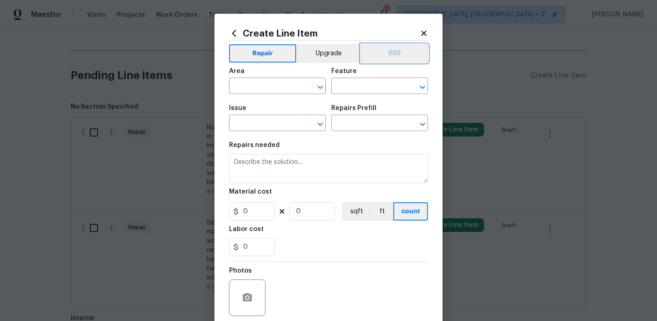
click at [391, 52] on button "BRN" at bounding box center [394, 53] width 67 height 18
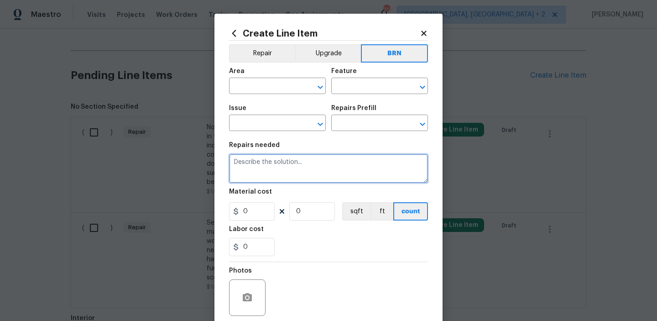
click at [302, 177] on textarea at bounding box center [328, 168] width 199 height 29
paste textarea "Please repair missing flooring. Check the attic and garage for any left over fr…"
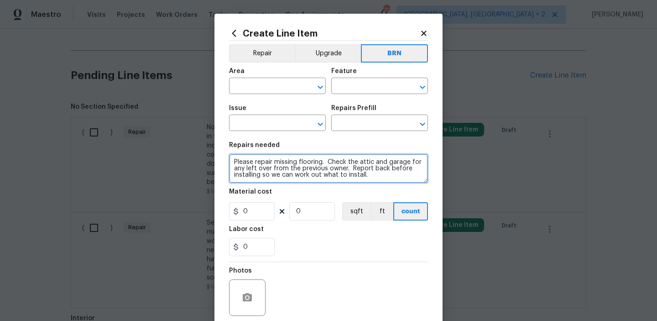
type textarea "Please repair missing flooring. Check the attic and garage for any left over fr…"
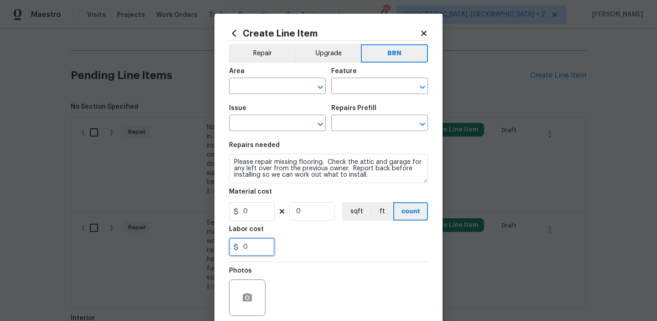
click at [259, 250] on input "0" at bounding box center [252, 247] width 46 height 18
type input "875"
click at [316, 211] on input "0" at bounding box center [312, 211] width 46 height 18
type input "1"
click at [262, 94] on span "Area ​" at bounding box center [277, 80] width 97 height 37
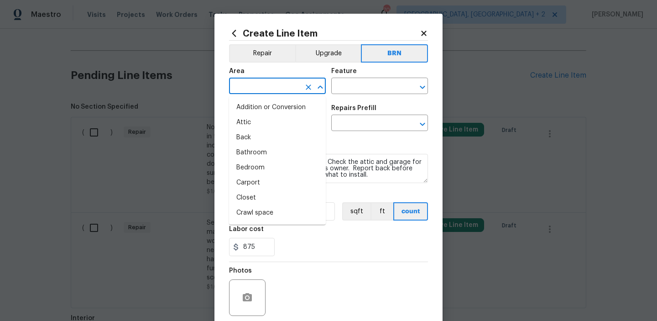
click at [254, 89] on input "text" at bounding box center [264, 87] width 71 height 14
type input "g"
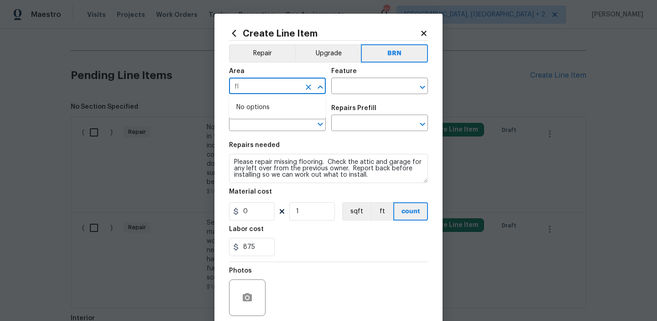
type input "f"
click at [265, 125] on li "Interior Overall" at bounding box center [277, 122] width 97 height 15
type input "Interior Overall"
click at [349, 84] on input "text" at bounding box center [366, 87] width 71 height 14
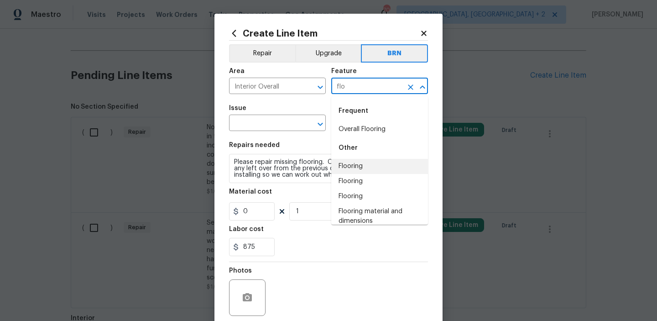
click at [349, 166] on li "Flooring" at bounding box center [379, 166] width 97 height 15
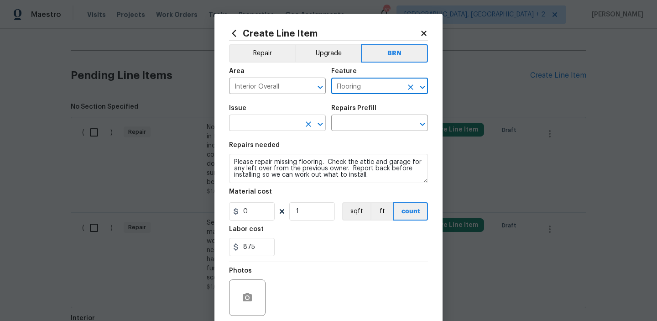
type input "Flooring"
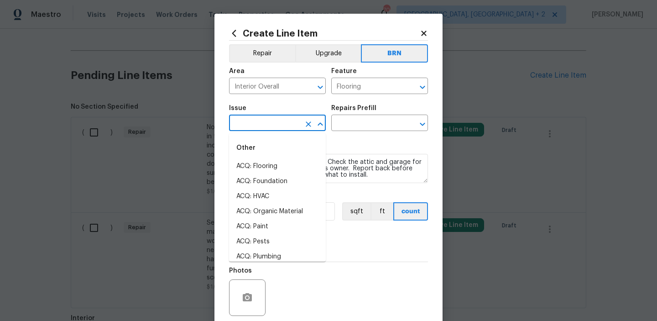
click at [267, 124] on input "text" at bounding box center [264, 124] width 71 height 14
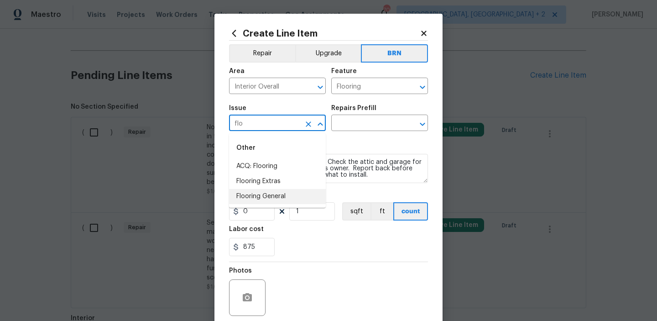
click at [262, 193] on li "Flooring General" at bounding box center [277, 196] width 97 height 15
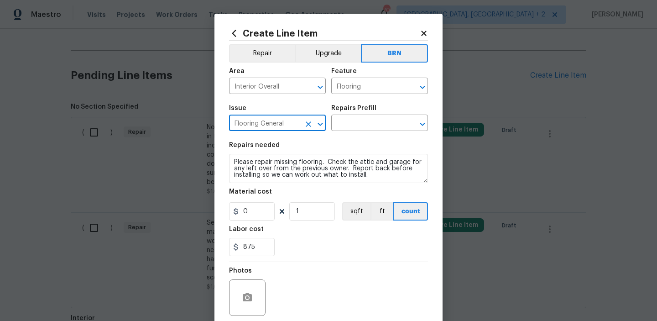
type input "Flooring General"
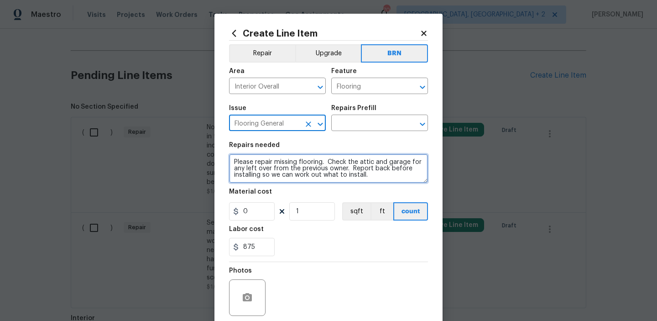
click at [266, 172] on textarea "Please repair missing flooring. Check the attic and garage for any left over fr…" at bounding box center [328, 168] width 199 height 29
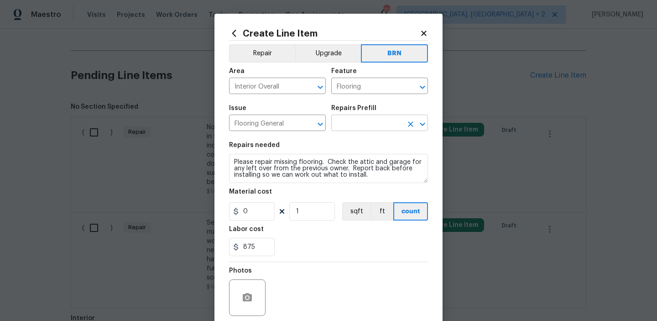
click at [343, 124] on input "text" at bounding box center [366, 124] width 71 height 14
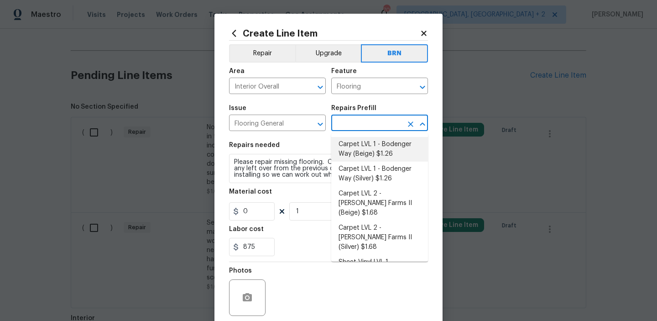
click at [347, 143] on li "Carpet LVL 1 - Bodenger Way (Beige) $1.26" at bounding box center [379, 149] width 97 height 25
type input "Overall Flooring"
type input "Carpet LVL 1 - Bodenger Way (Beige) $1.26"
type textarea "Install new carpet. (Bodenger Way 749 Bird Bath, Beige) at all previously carpe…"
type input "1.26"
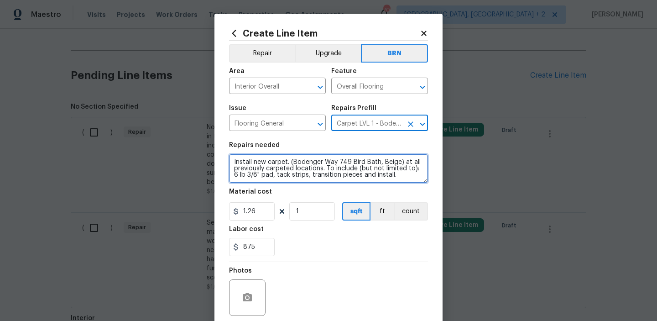
click at [301, 159] on textarea "Install new carpet. (Bodenger Way 749 Bird Bath, Beige) at all previously carpe…" at bounding box center [328, 168] width 199 height 29
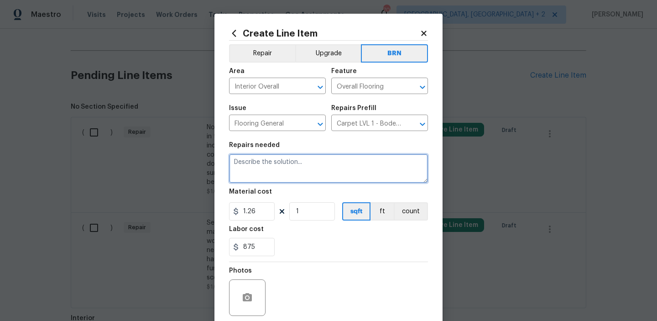
paste textarea "Please repair missing flooring. Check the attic and garage for any left over fr…"
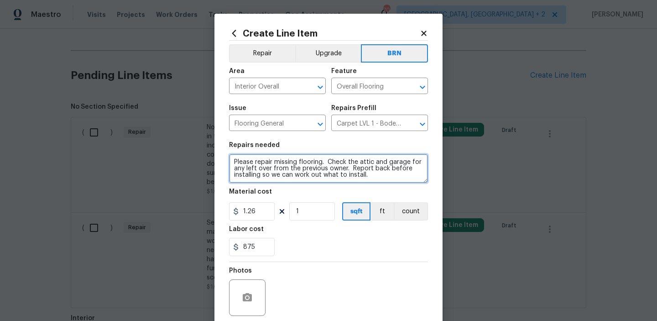
type textarea "Please repair missing flooring. Check the attic and garage for any left over fr…"
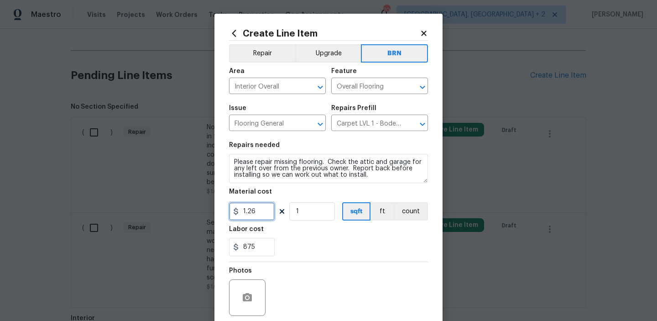
click at [271, 206] on input "1.26" at bounding box center [252, 211] width 46 height 18
type input "0"
click at [402, 211] on button "count" at bounding box center [411, 211] width 34 height 18
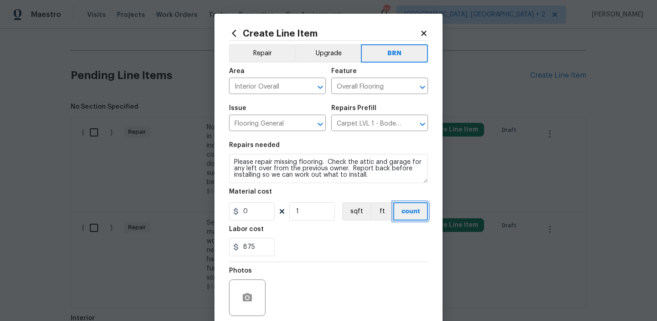
scroll to position [73, 0]
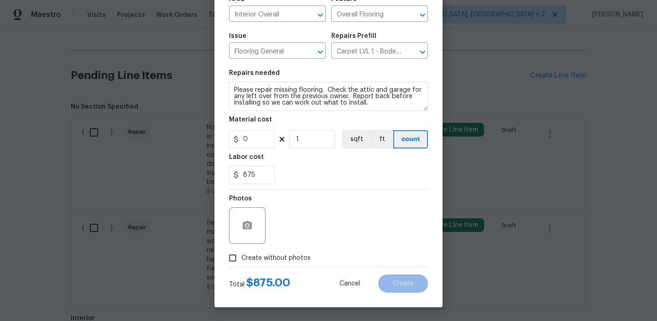
click at [235, 256] on input "Create without photos" at bounding box center [232, 257] width 17 height 17
checkbox input "true"
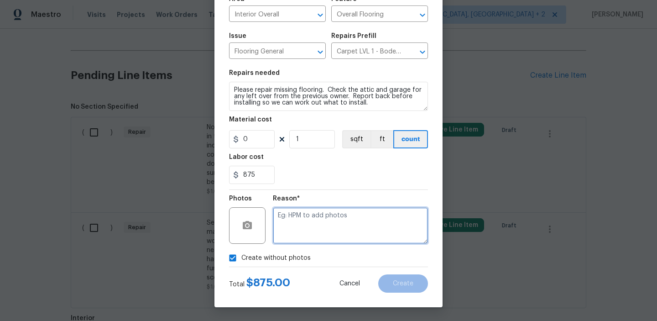
click at [320, 224] on textarea at bounding box center [350, 225] width 155 height 36
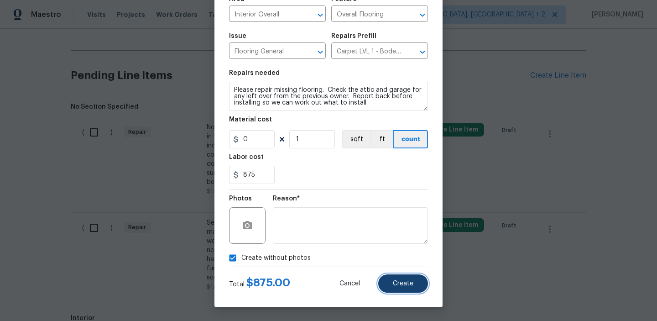
click at [396, 292] on button "Create" at bounding box center [403, 283] width 50 height 18
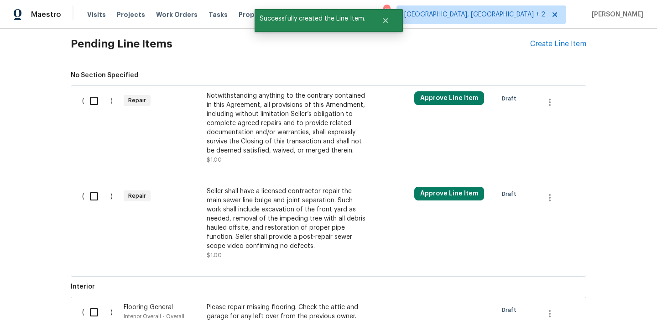
scroll to position [771, 0]
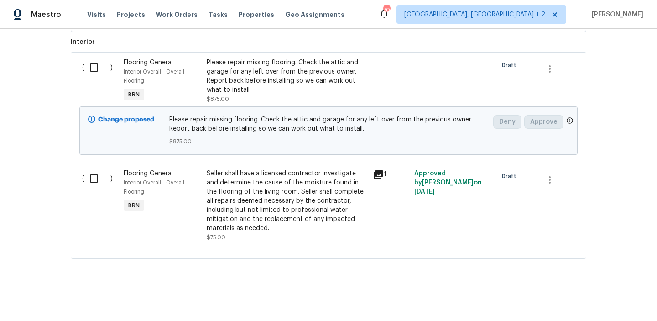
click at [94, 62] on input "checkbox" at bounding box center [97, 67] width 26 height 19
checkbox input "true"
click at [590, 298] on span "Create Work Order" at bounding box center [604, 297] width 61 height 11
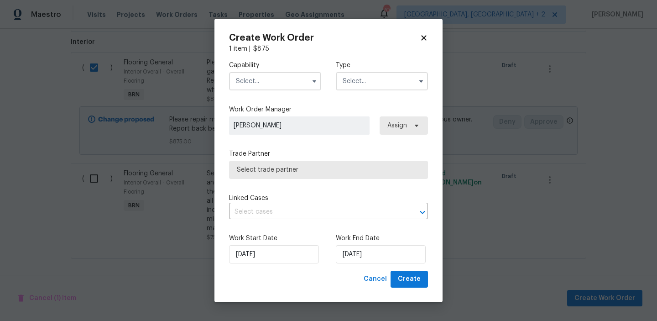
click at [258, 89] on input "text" at bounding box center [275, 81] width 92 height 18
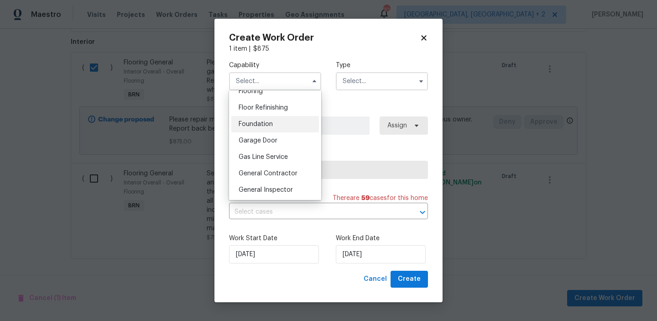
scroll to position [375, 0]
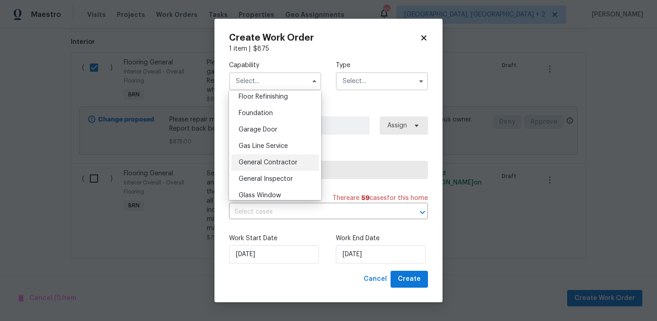
click at [280, 156] on div "General Contractor" at bounding box center [275, 162] width 88 height 16
type input "General Contractor"
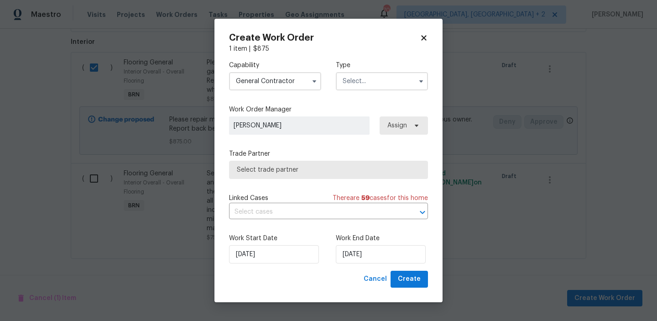
click at [359, 80] on input "text" at bounding box center [382, 81] width 92 height 18
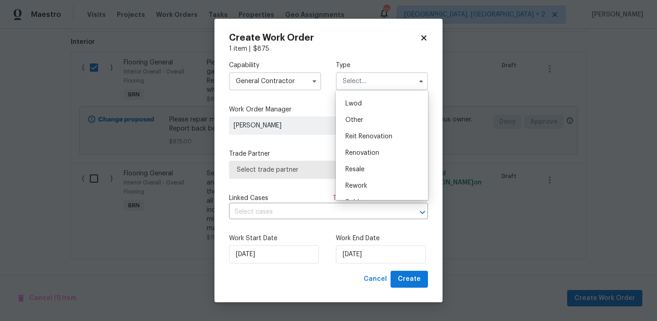
scroll to position [109, 0]
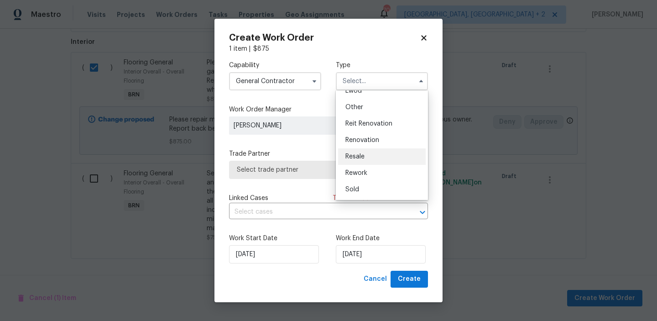
click at [359, 155] on span "Resale" at bounding box center [354, 156] width 19 height 6
type input "Resale"
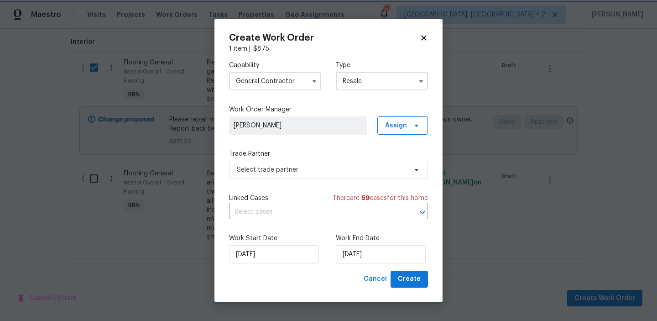
scroll to position [0, 0]
click at [289, 170] on span "Select trade partner" at bounding box center [322, 169] width 170 height 9
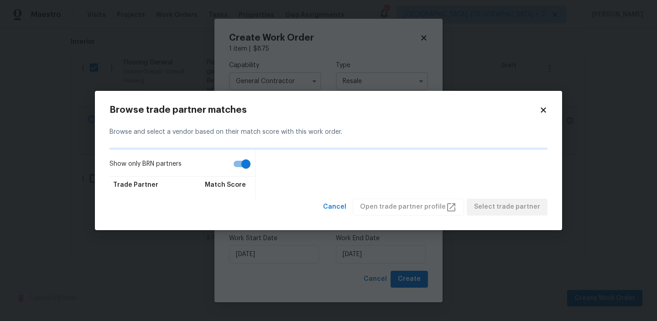
click at [237, 159] on input "Show only BRN partners" at bounding box center [246, 163] width 52 height 17
checkbox input "false"
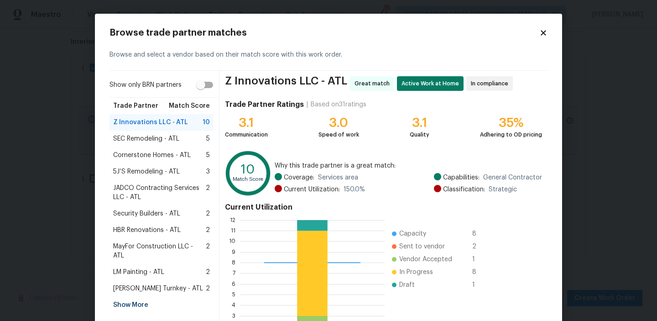
scroll to position [82, 0]
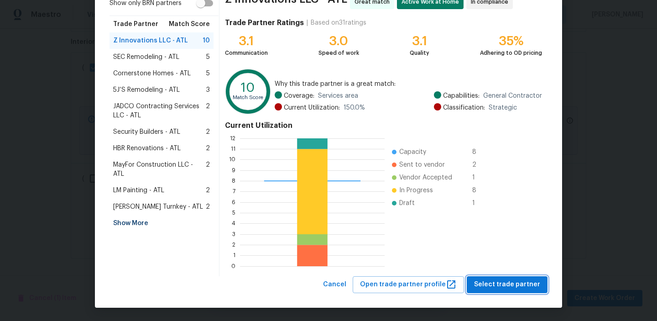
click at [491, 286] on span "Select trade partner" at bounding box center [507, 284] width 66 height 11
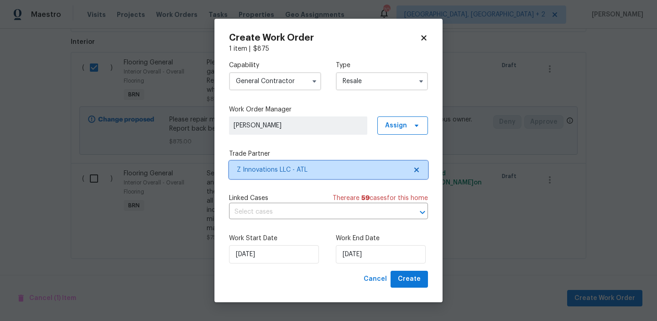
scroll to position [0, 0]
click at [315, 222] on div "Capability General Contractor Type Resale Work Order Manager Ananthi Mahendran …" at bounding box center [328, 161] width 199 height 217
click at [304, 213] on input "text" at bounding box center [315, 212] width 173 height 14
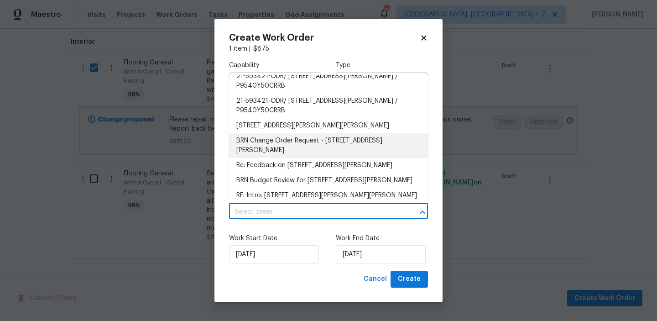
scroll to position [204, 0]
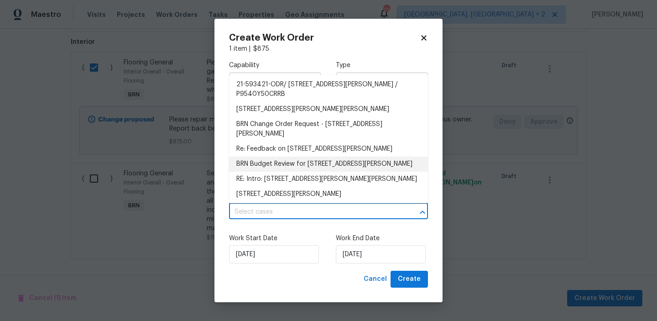
click at [263, 161] on li "BRN Budget Review for 2669 Saint Paul Dr SW, Atlanta, GA 30331" at bounding box center [328, 163] width 199 height 15
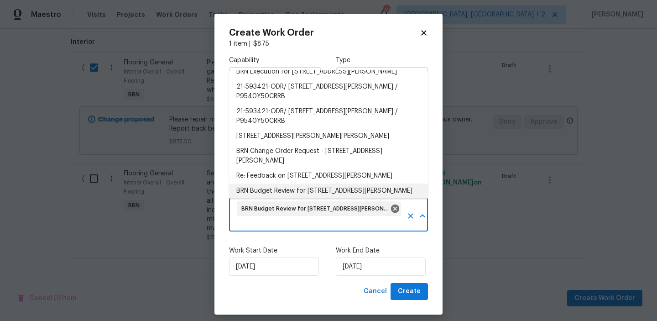
scroll to position [362, 0]
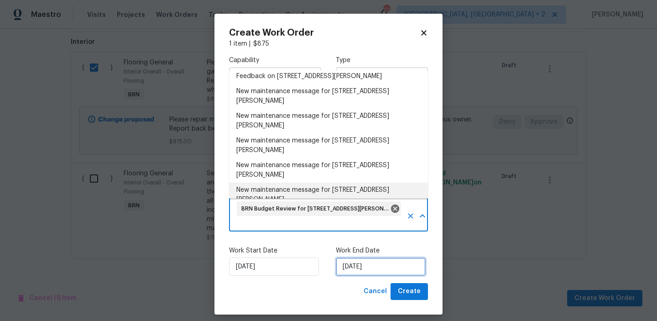
click at [356, 270] on input "25/09/2025" at bounding box center [381, 266] width 90 height 18
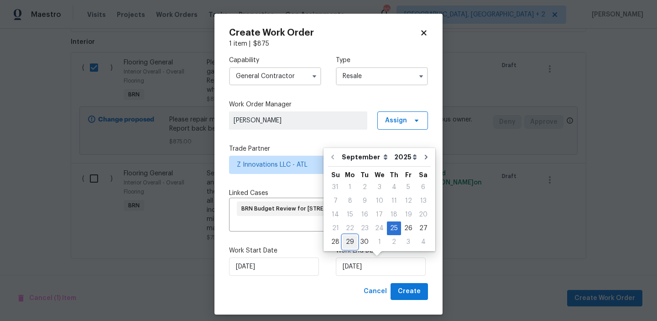
click at [351, 242] on div "29" at bounding box center [350, 241] width 15 height 13
type input "29/09/2025"
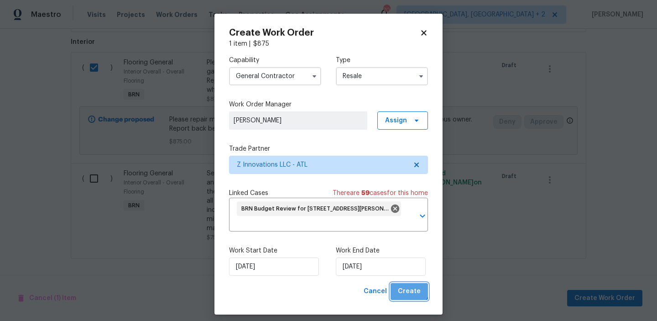
click at [406, 286] on span "Create" at bounding box center [409, 291] width 23 height 11
checkbox input "false"
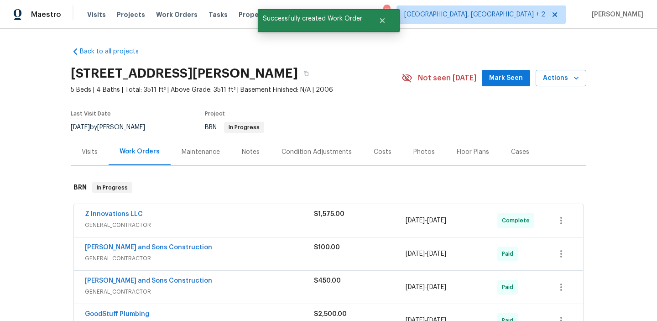
scroll to position [131, 0]
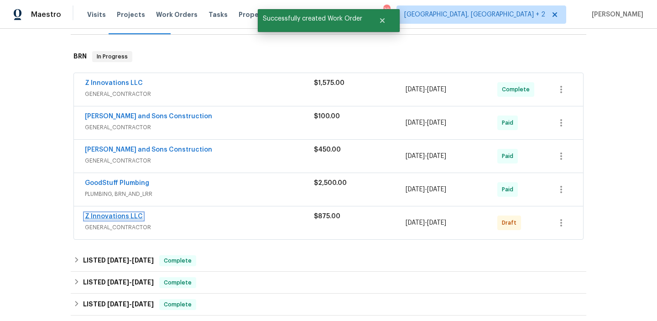
click at [110, 219] on link "Z Innovations LLC" at bounding box center [114, 216] width 58 height 6
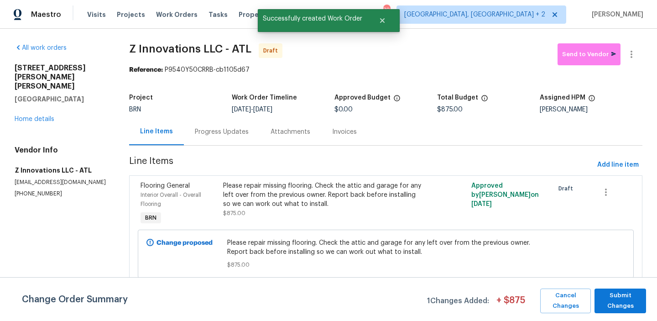
click at [225, 129] on div "Progress Updates" at bounding box center [222, 131] width 54 height 9
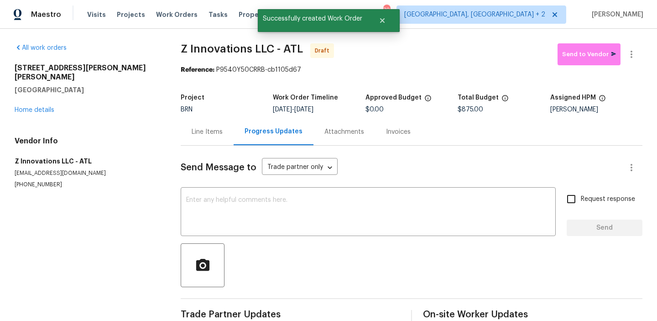
scroll to position [18, 0]
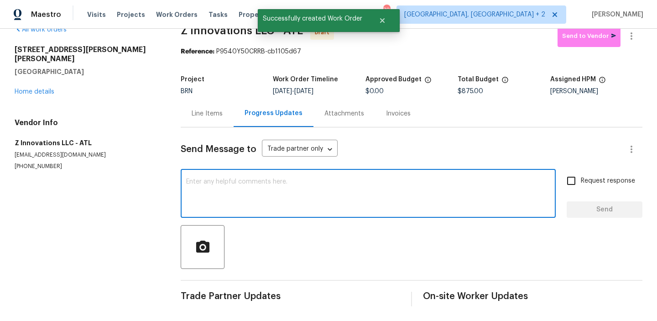
click at [206, 208] on textarea at bounding box center [368, 194] width 364 height 32
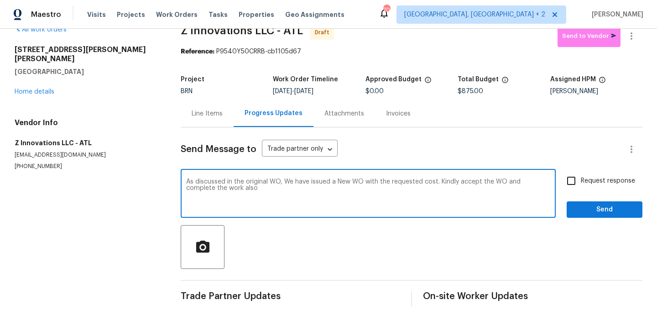
paste textarea "repair the flooring but we need to know if there is any left overs in the attic…"
paste textarea "Reach out to me via the portal or call/text at 650-800-9524 for any questions o…"
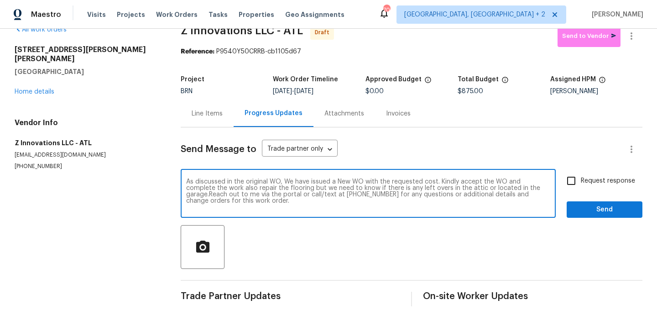
click at [311, 194] on textarea "As discussed in the original WO, We have issued a New WO with the requested cos…" at bounding box center [368, 194] width 364 height 32
drag, startPoint x: 522, startPoint y: 186, endPoint x: 178, endPoint y: 179, distance: 344.0
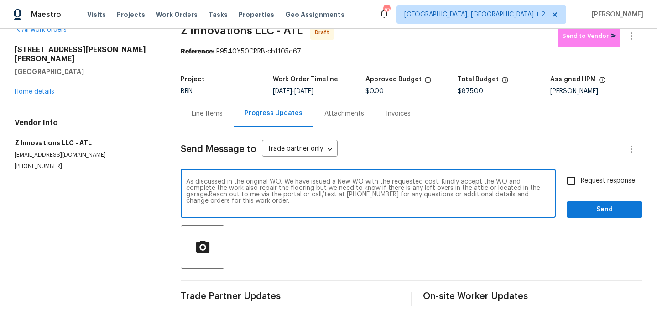
click at [178, 179] on div "All work orders 2669 Saint Paul Dr SW Atlanta, GA 30331 Home details Vendor Inf…" at bounding box center [328, 165] width 657 height 310
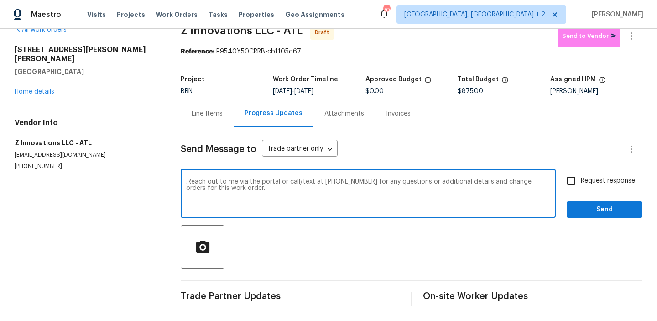
paste textarea "As per the original WO discussion, we have issued a new WO with the requested c…"
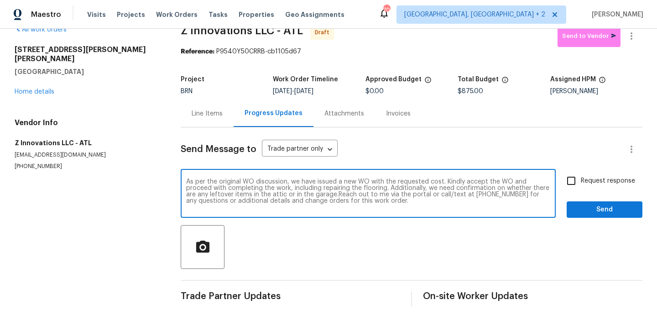
type textarea "As per the original WO discussion, we have issued a new WO with the requested c…"
click at [601, 180] on span "Request response" at bounding box center [608, 181] width 54 height 10
click at [581, 180] on input "Request response" at bounding box center [571, 180] width 19 height 19
checkbox input "true"
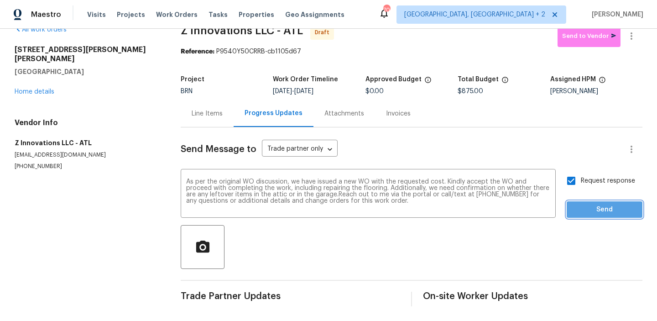
click at [596, 207] on span "Send" at bounding box center [604, 209] width 61 height 11
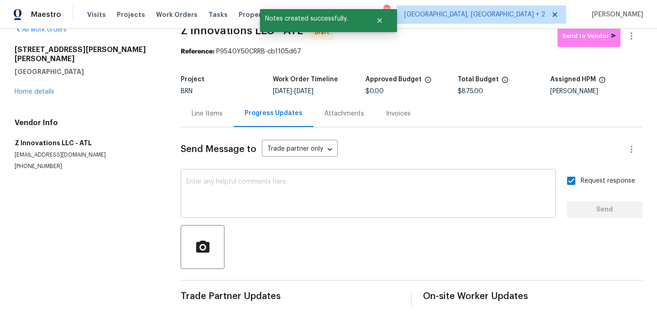
click at [245, 202] on textarea at bounding box center [368, 194] width 364 height 32
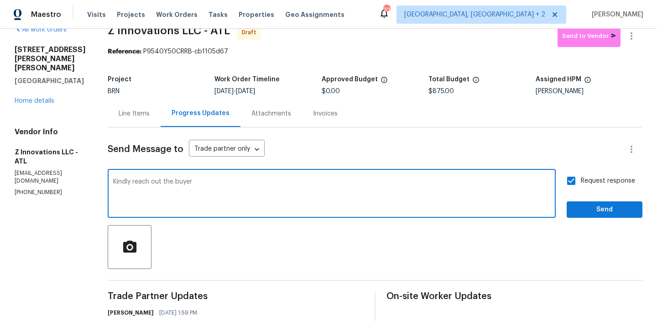
paste textarea "Tiffany Banks-Wade, at 678-357-7730"
click at [188, 183] on textarea "Kindly reach out the buyer Tiffany Banks-Wade, at 678-357-7730" at bounding box center [331, 194] width 437 height 32
click at [337, 185] on textarea "Kindly reach out the buyer the Tiffany Banks-Wade, at 678-357-7730" at bounding box center [331, 194] width 437 height 32
type textarea "Kindly reach out the buyer the Tiffany Banks-Wade, at 678-357-7730 and schedule…"
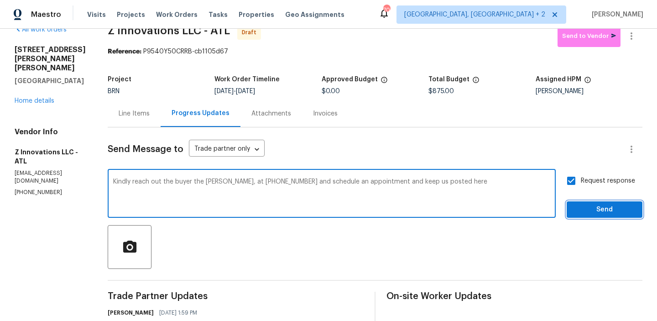
click at [599, 207] on span "Send" at bounding box center [604, 209] width 61 height 11
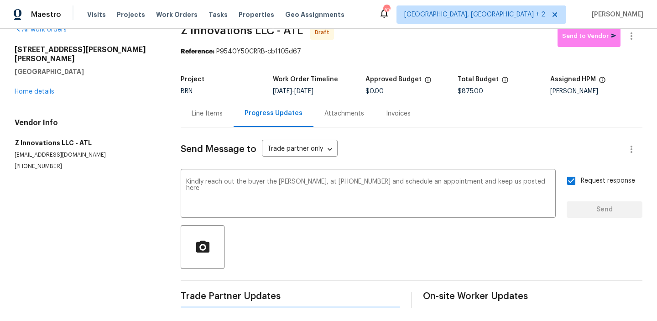
click at [633, 28] on div "Maestro Visits Projects Work Orders Tasks Properties Geo Assignments 70 Albuque…" at bounding box center [328, 14] width 657 height 29
click at [630, 33] on icon "button" at bounding box center [631, 35] width 2 height 7
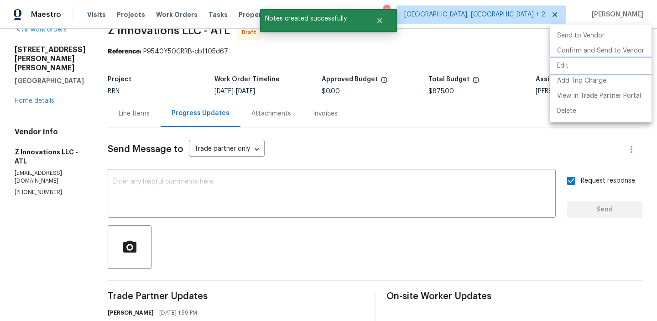
click at [587, 59] on li "Edit" at bounding box center [601, 65] width 102 height 15
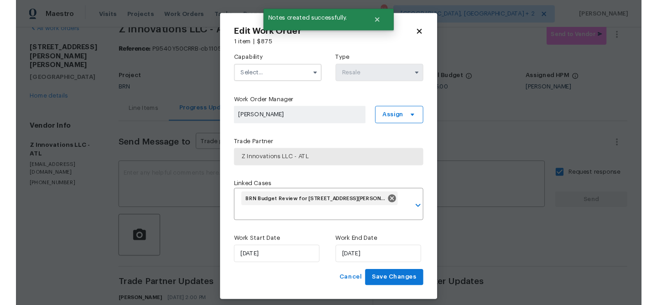
scroll to position [15, 0]
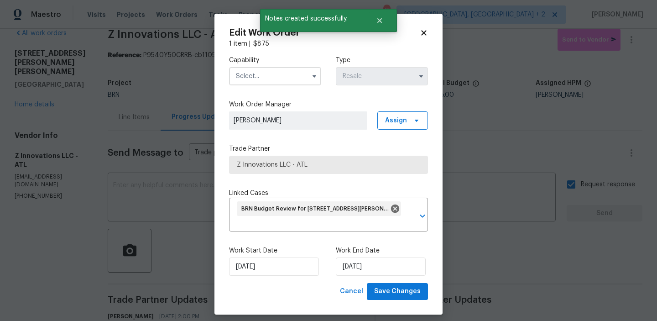
click at [420, 35] on icon at bounding box center [424, 33] width 8 height 8
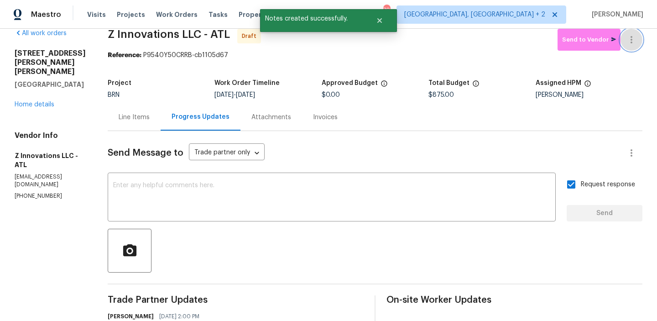
click at [632, 37] on icon "button" at bounding box center [631, 39] width 11 height 11
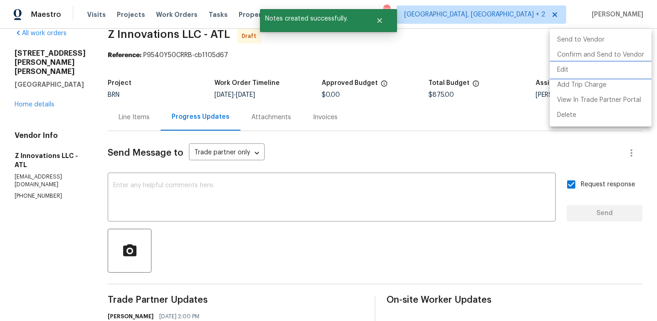
click at [585, 65] on li "Edit" at bounding box center [601, 69] width 102 height 15
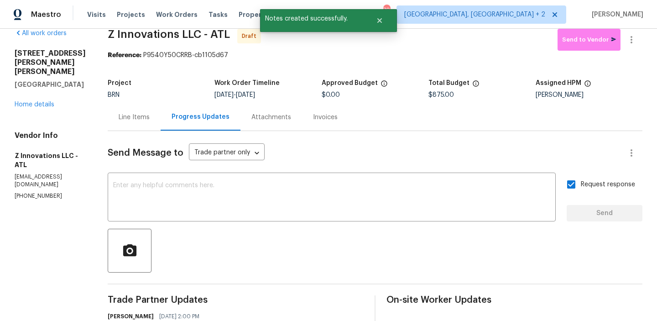
click at [510, 63] on body "Maestro Visits Projects Work Orders Tasks Properties Geo Assignments 70 Albuque…" at bounding box center [328, 160] width 657 height 321
click at [636, 36] on icon "button" at bounding box center [631, 39] width 11 height 11
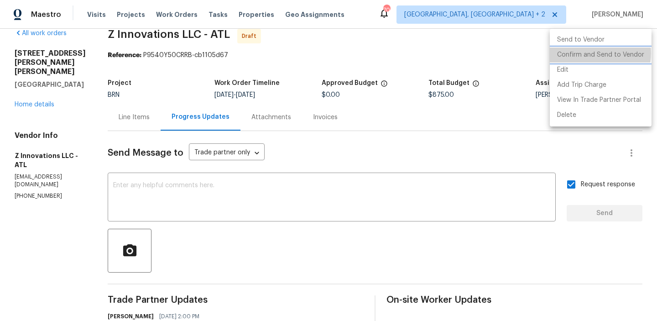
click at [590, 53] on li "Confirm and Send to Vendor" at bounding box center [601, 54] width 102 height 15
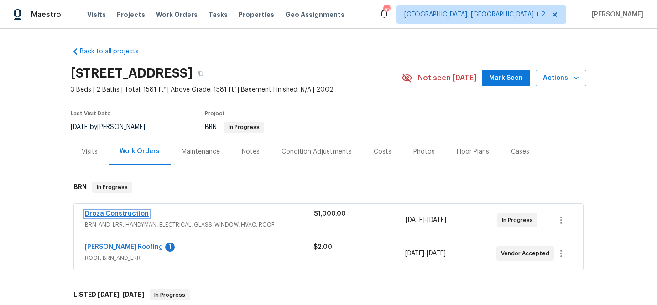
click at [101, 214] on link "Droza Construction" at bounding box center [117, 214] width 64 height 6
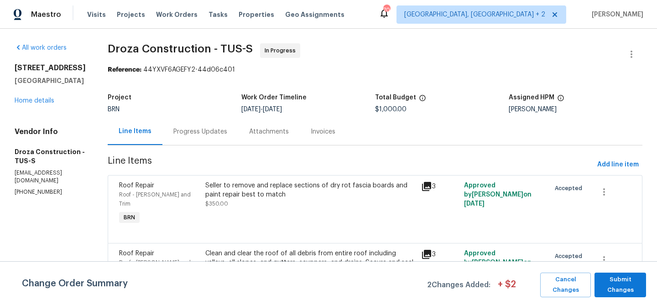
click at [216, 115] on div "Project BRN Work Order Timeline [DATE] - [DATE] Total Budget $1,000.00 Assigned…" at bounding box center [375, 103] width 535 height 29
click at [201, 136] on div "Progress Updates" at bounding box center [200, 131] width 76 height 27
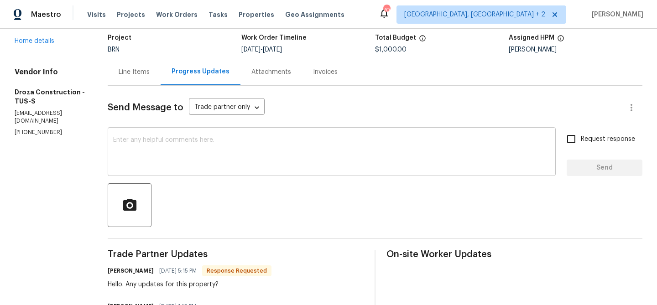
scroll to position [103, 0]
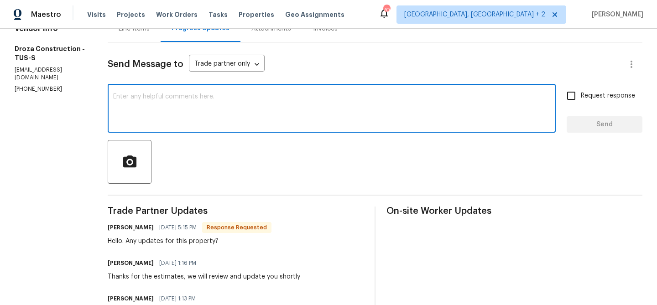
click at [160, 121] on textarea at bounding box center [331, 110] width 437 height 32
type textarea "We will update you by [DATE]"
click at [597, 102] on label "Request response" at bounding box center [598, 95] width 73 height 19
click at [581, 102] on input "Request response" at bounding box center [571, 95] width 19 height 19
checkbox input "true"
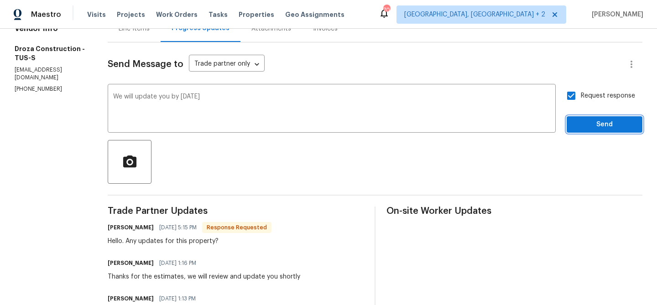
click at [590, 119] on span "Send" at bounding box center [604, 124] width 61 height 11
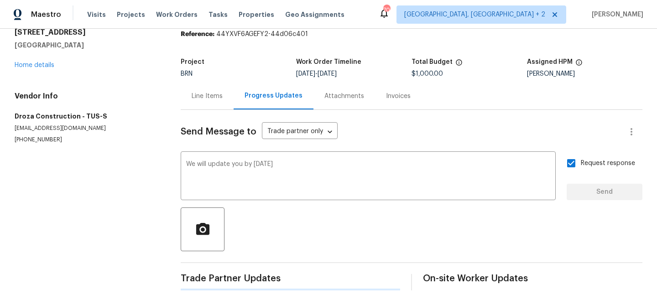
scroll to position [0, 0]
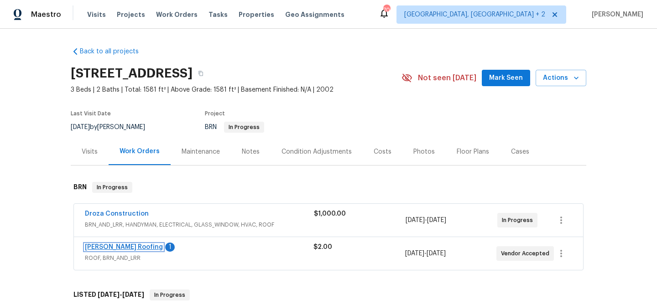
click at [98, 249] on link "[PERSON_NAME] Roofing" at bounding box center [124, 247] width 78 height 6
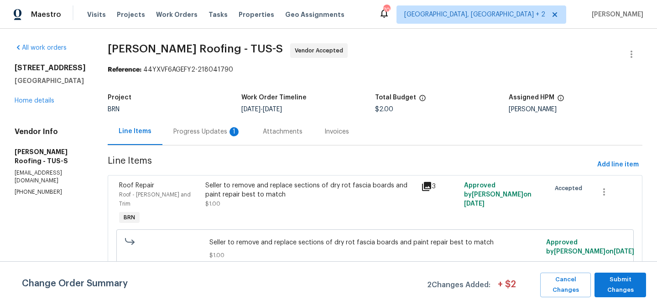
click at [202, 131] on div "Progress Updates 1" at bounding box center [207, 131] width 68 height 9
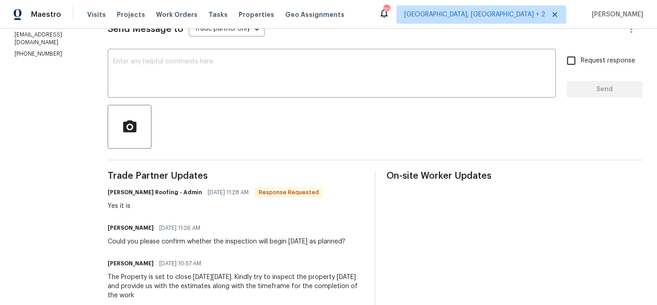
scroll to position [139, 0]
click at [156, 89] on textarea at bounding box center [331, 73] width 437 height 32
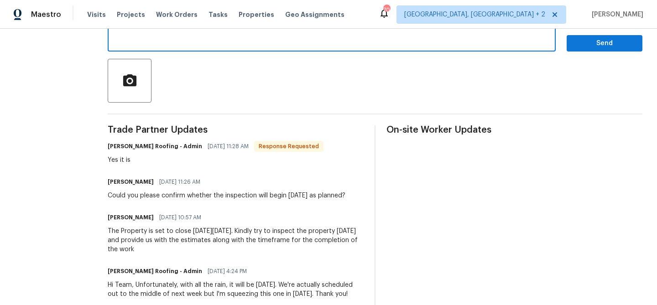
scroll to position [211, 0]
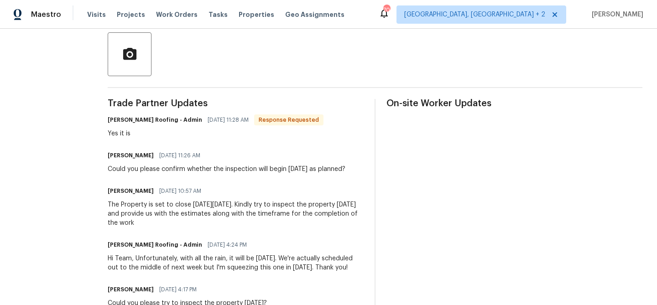
drag, startPoint x: 306, startPoint y: 215, endPoint x: 313, endPoint y: 224, distance: 11.7
click at [313, 224] on div "The Property is set to close [DATE][DATE]. Kindly try to inspect the property […" at bounding box center [236, 213] width 256 height 27
copy div "timeframe for the completion of the work"
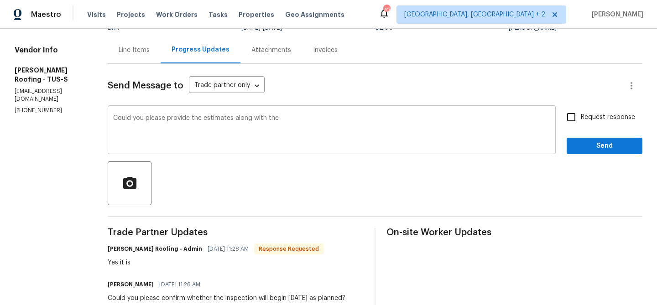
click at [297, 118] on textarea "Could you please provide the estimates along with the" at bounding box center [331, 131] width 437 height 32
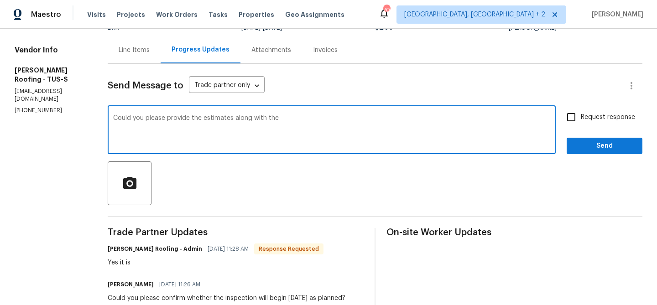
paste textarea "timeframe for the completion of the work"
type textarea "Could you please provide the estimates along with the timeframe for the complet…"
click at [585, 119] on span "Request response" at bounding box center [608, 118] width 54 height 10
click at [581, 119] on input "Request response" at bounding box center [571, 117] width 19 height 19
checkbox input "true"
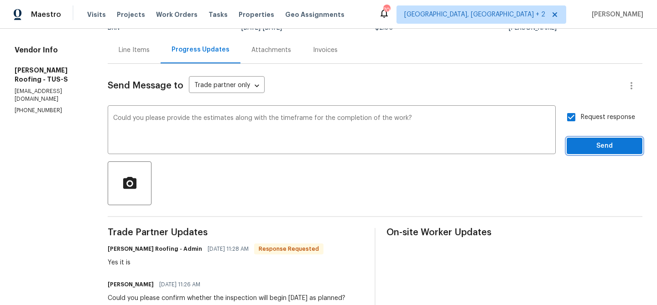
click at [582, 145] on span "Send" at bounding box center [604, 146] width 61 height 11
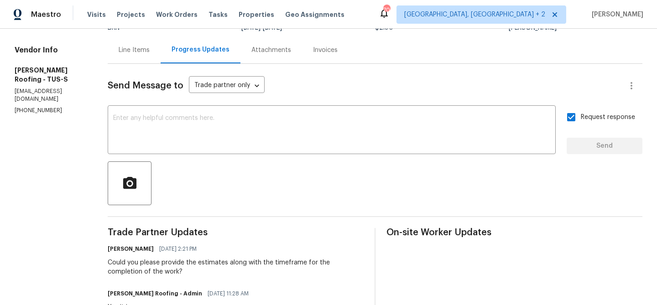
scroll to position [0, 0]
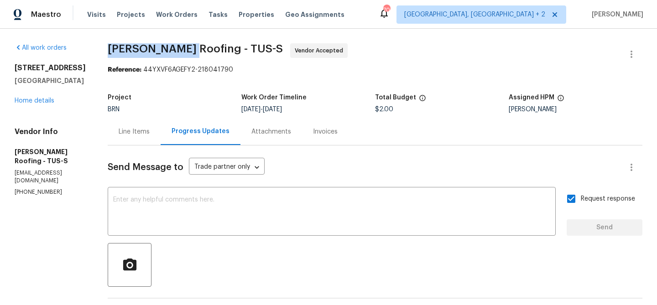
drag, startPoint x: 104, startPoint y: 48, endPoint x: 184, endPoint y: 47, distance: 80.8
copy span "[PERSON_NAME] Roofing -"
click at [41, 188] on p "[PHONE_NUMBER]" at bounding box center [50, 192] width 71 height 8
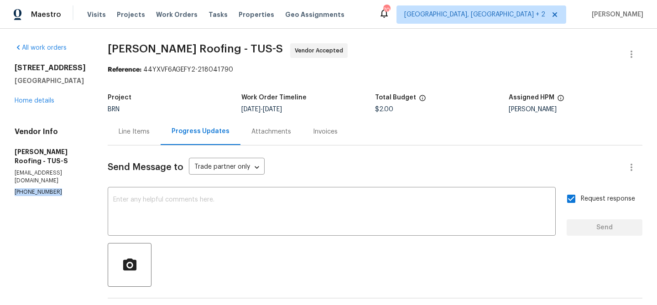
click at [41, 188] on p "[PHONE_NUMBER]" at bounding box center [50, 192] width 71 height 8
copy p "[PHONE_NUMBER]"
click at [186, 51] on span "[PERSON_NAME] Roofing - TUS-S" at bounding box center [195, 48] width 175 height 11
click at [176, 51] on span "[PERSON_NAME] Roofing - TUS-S" at bounding box center [195, 48] width 175 height 11
drag, startPoint x: 105, startPoint y: 48, endPoint x: 154, endPoint y: 48, distance: 48.8
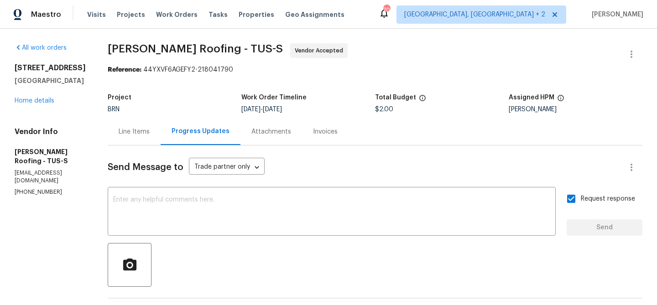
drag, startPoint x: 179, startPoint y: 49, endPoint x: 101, endPoint y: 49, distance: 77.6
copy span "[PERSON_NAME] Roofing"
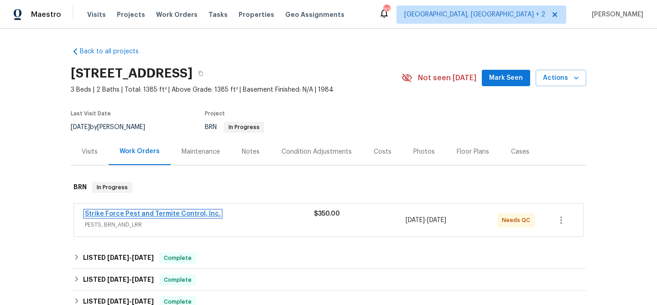
click at [146, 211] on link "Strike Force Pest and Termite Control, Inc." at bounding box center [153, 214] width 136 height 6
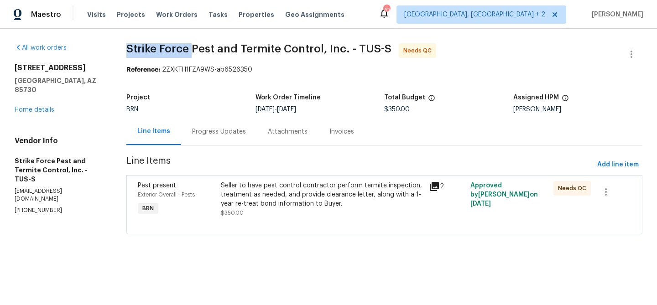
drag, startPoint x: 124, startPoint y: 51, endPoint x: 190, endPoint y: 51, distance: 65.7
click at [190, 51] on div "All work orders [STREET_ADDRESS] Home details Vendor Info Strike Force Pest and…" at bounding box center [328, 144] width 657 height 231
copy span "Strike Force"
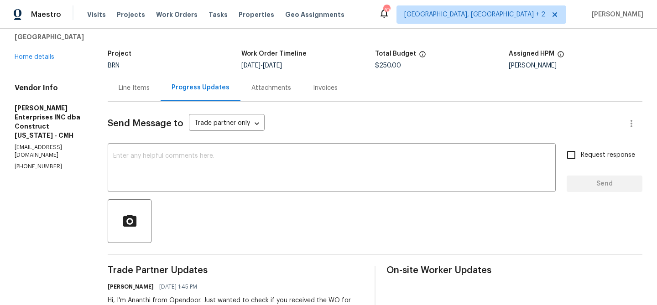
scroll to position [54, 0]
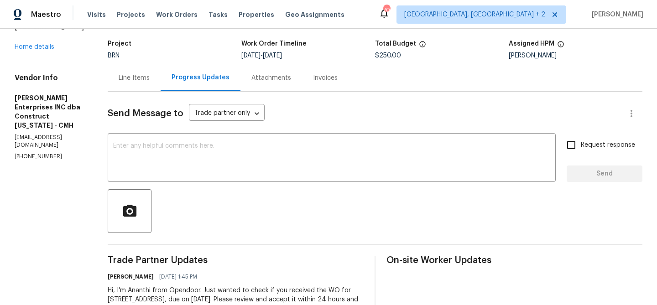
click at [133, 82] on div "Line Items" at bounding box center [134, 77] width 53 height 27
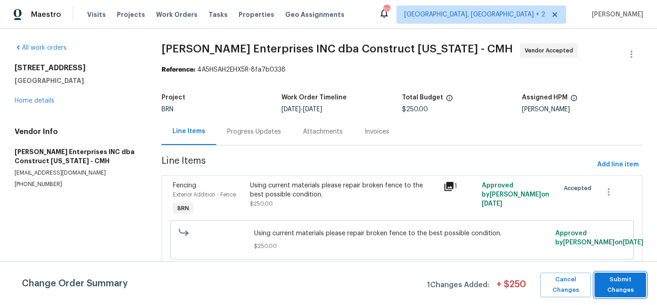
click at [619, 281] on span "Submit Changes" at bounding box center [620, 285] width 42 height 21
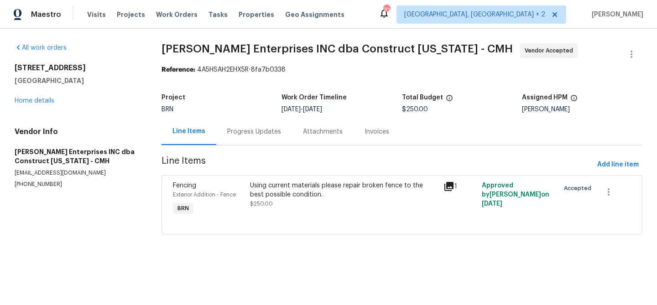
click at [289, 202] on div "Using current materials please repair broken fence to the best possible conditi…" at bounding box center [343, 194] width 187 height 27
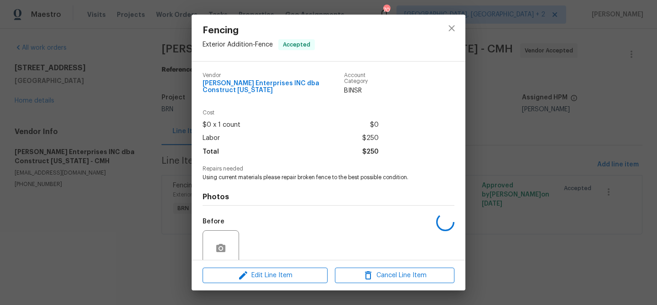
scroll to position [69, 0]
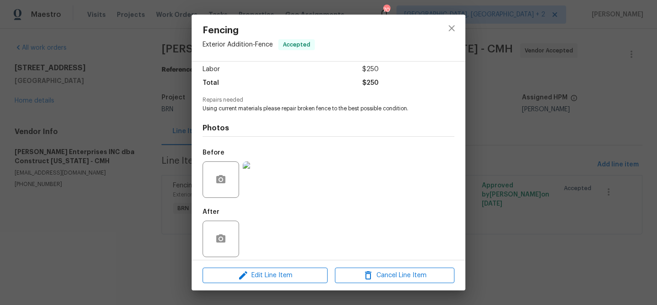
click at [182, 130] on div "Fencing Exterior Addition - Fence Accepted Vendor [PERSON_NAME] Enterprises INC…" at bounding box center [328, 152] width 657 height 305
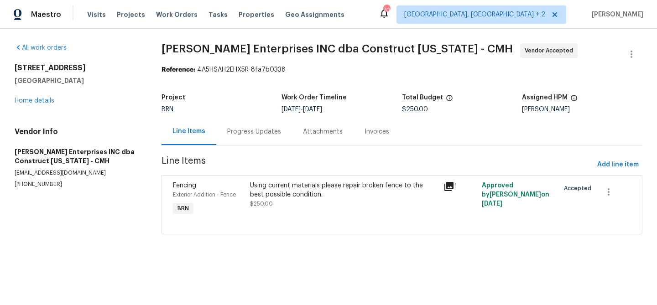
click at [275, 198] on div "Using current materials please repair broken fence to the best possible conditi…" at bounding box center [343, 190] width 187 height 18
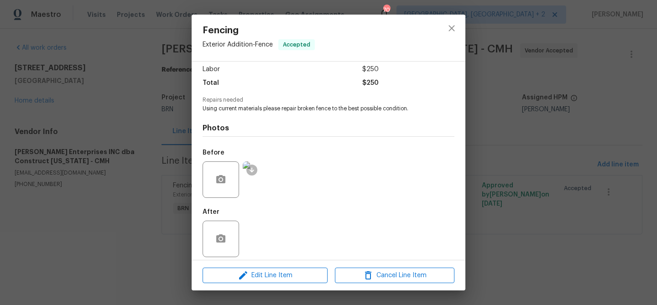
click at [265, 182] on img at bounding box center [261, 179] width 36 height 36
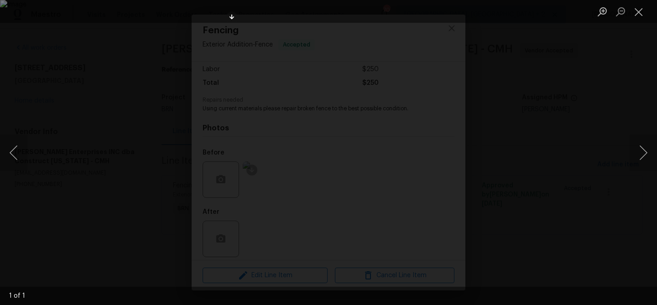
click at [100, 135] on div "Lightbox" at bounding box center [328, 152] width 657 height 305
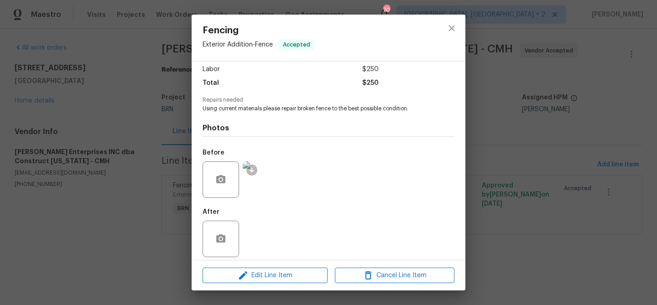
click at [125, 124] on div "Fencing Exterior Addition - Fence Accepted Vendor [PERSON_NAME] Enterprises INC…" at bounding box center [328, 152] width 657 height 305
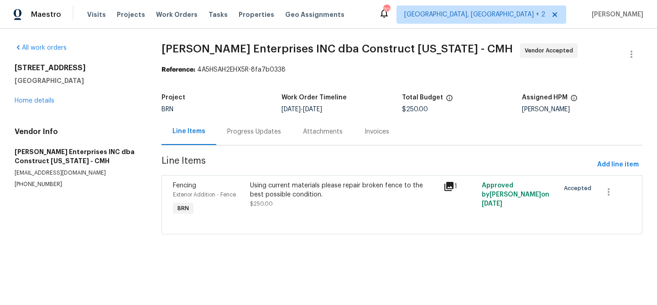
click at [326, 197] on div "Using current materials please repair broken fence to the best possible conditi…" at bounding box center [343, 190] width 187 height 18
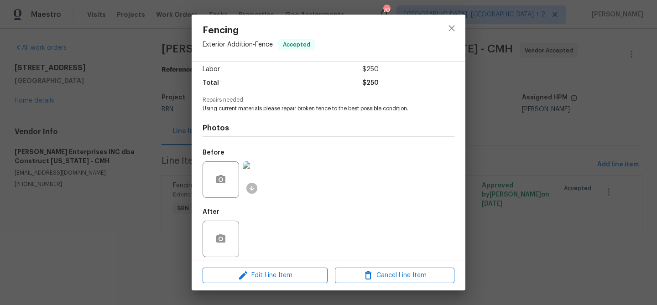
click at [158, 172] on div "Fencing Exterior Addition - Fence Accepted Vendor [PERSON_NAME] Enterprises INC…" at bounding box center [328, 152] width 657 height 305
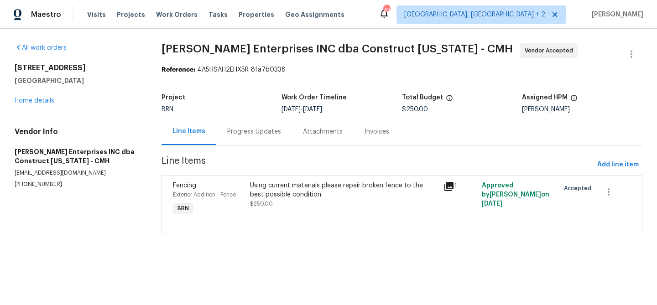
click at [283, 200] on div "Using current materials please repair broken fence to the best possible conditi…" at bounding box center [343, 194] width 187 height 27
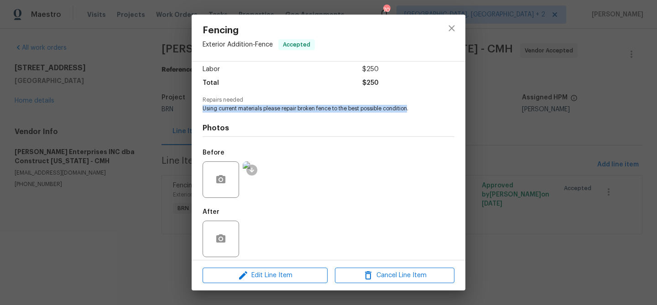
drag, startPoint x: 203, startPoint y: 103, endPoint x: 409, endPoint y: 104, distance: 206.2
click at [409, 105] on span "Using current materials please repair broken fence to the best possible conditi…" at bounding box center [316, 109] width 227 height 8
click at [165, 136] on div "Fencing Exterior Addition - Fence Accepted Vendor [PERSON_NAME] Enterprises INC…" at bounding box center [328, 152] width 657 height 305
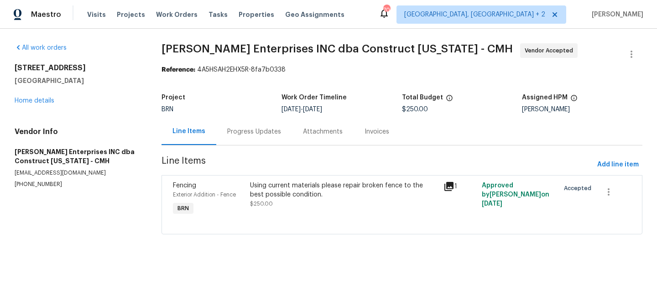
click at [272, 182] on div "Using current materials please repair broken fence to the best possible conditi…" at bounding box center [343, 190] width 187 height 18
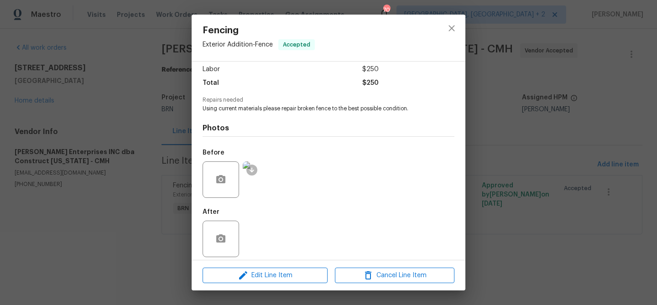
click at [264, 187] on img at bounding box center [261, 179] width 36 height 36
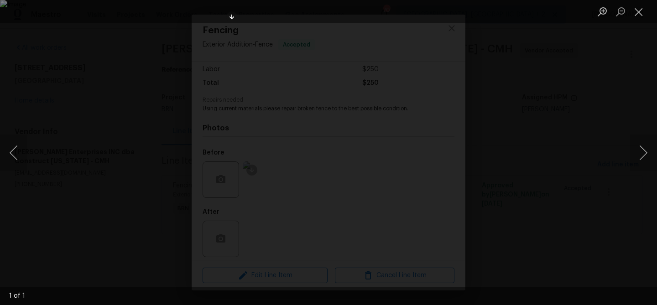
click at [141, 197] on div "Lightbox" at bounding box center [328, 152] width 657 height 305
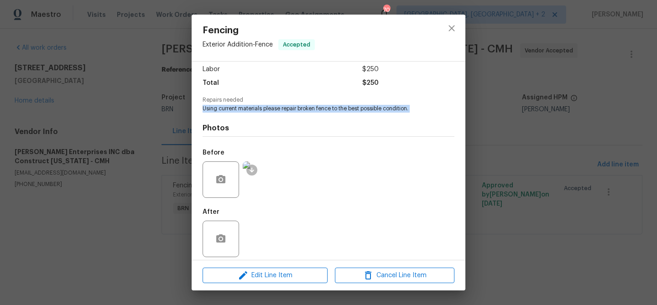
drag, startPoint x: 201, startPoint y: 103, endPoint x: 414, endPoint y: 106, distance: 212.6
click at [414, 106] on div "Vendor [PERSON_NAME] Enterprises INC dba Construct [US_STATE] Account Category …" at bounding box center [329, 161] width 274 height 198
click at [146, 82] on div "Fencing Exterior Addition - Fence Accepted Vendor [PERSON_NAME] Enterprises INC…" at bounding box center [328, 152] width 657 height 305
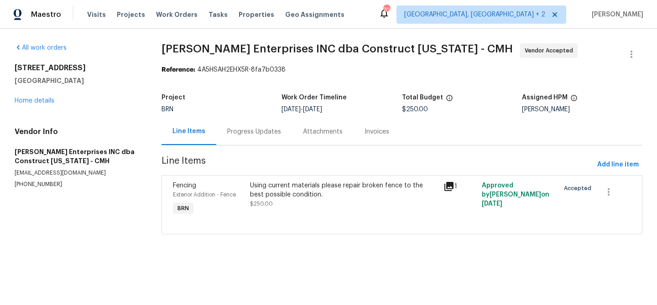
click at [241, 135] on div "Progress Updates" at bounding box center [254, 131] width 54 height 9
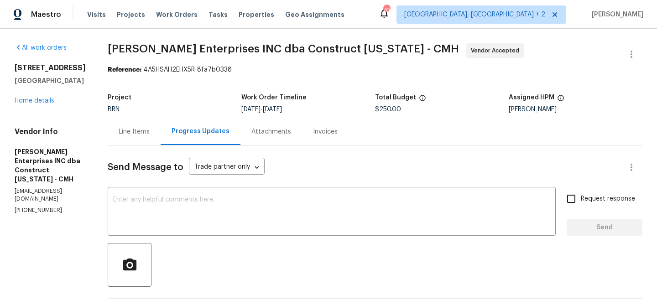
click at [135, 133] on div "Line Items" at bounding box center [134, 131] width 31 height 9
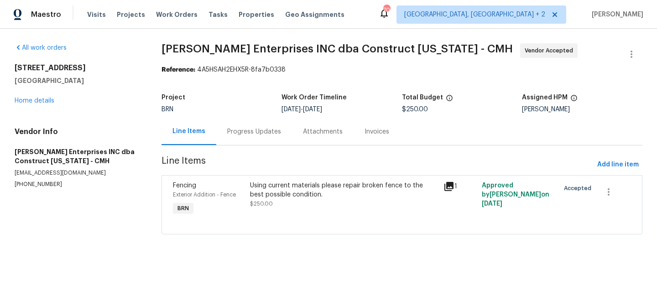
click at [253, 142] on div "Progress Updates" at bounding box center [254, 131] width 76 height 27
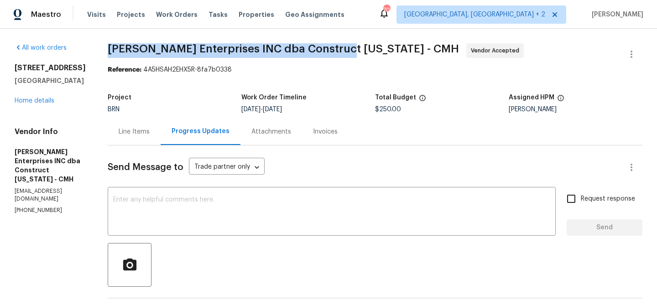
drag, startPoint x: 108, startPoint y: 52, endPoint x: 336, endPoint y: 53, distance: 228.1
click at [336, 53] on div "All work orders [STREET_ADDRESS] Home details Vendor Info [PERSON_NAME] Enterpr…" at bounding box center [328, 220] width 657 height 382
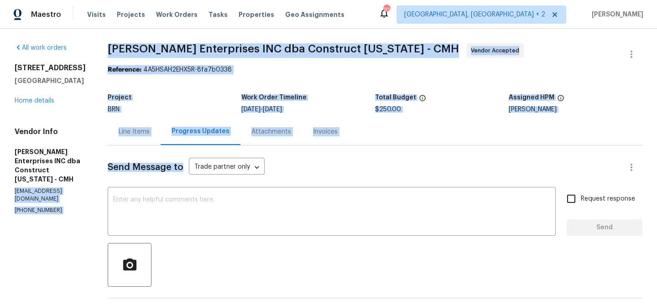
drag, startPoint x: 12, startPoint y: 184, endPoint x: 105, endPoint y: 178, distance: 93.7
click at [105, 178] on div "All work orders 3118 Legion Ln Columbus, OH 43232 Home details Vendor Info Stri…" at bounding box center [328, 220] width 657 height 382
click at [101, 182] on div "All work orders 3118 Legion Ln Columbus, OH 43232 Home details Vendor Info Stri…" at bounding box center [328, 220] width 657 height 382
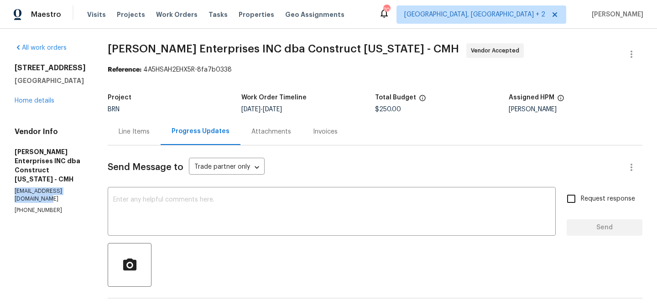
drag, startPoint x: 98, startPoint y: 183, endPoint x: 6, endPoint y: 182, distance: 91.7
click at [6, 182] on div "All work orders 3118 Legion Ln Columbus, OH 43232 Home details Vendor Info Stri…" at bounding box center [328, 220] width 657 height 382
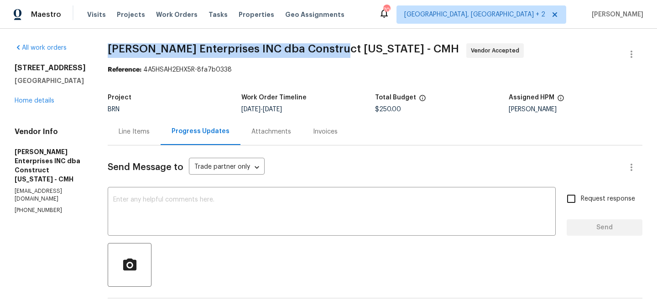
drag, startPoint x: 108, startPoint y: 47, endPoint x: 330, endPoint y: 54, distance: 221.8
click at [330, 54] on div "All work orders 3118 Legion Ln Columbus, OH 43232 Home details Vendor Info Stri…" at bounding box center [328, 220] width 657 height 382
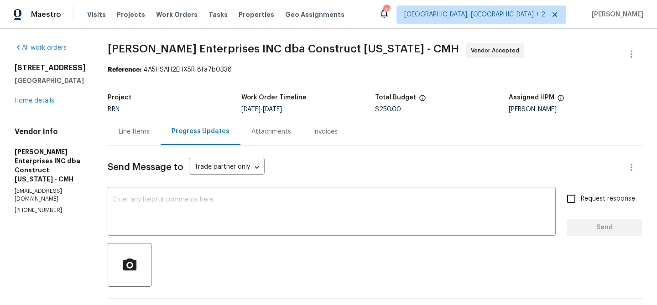
click at [125, 137] on div "Line Items" at bounding box center [134, 131] width 53 height 27
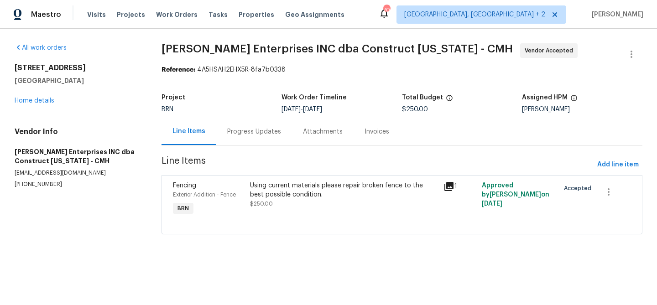
click at [304, 198] on div "Using current materials please repair broken fence to the best possible conditi…" at bounding box center [343, 190] width 187 height 18
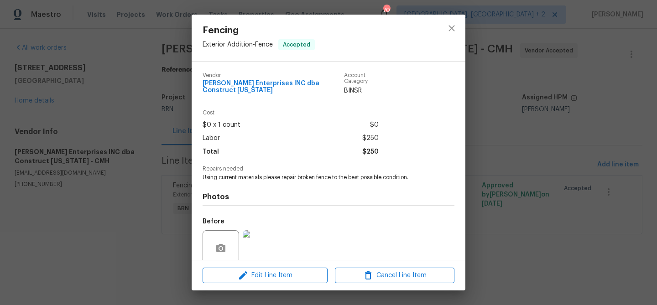
scroll to position [69, 0]
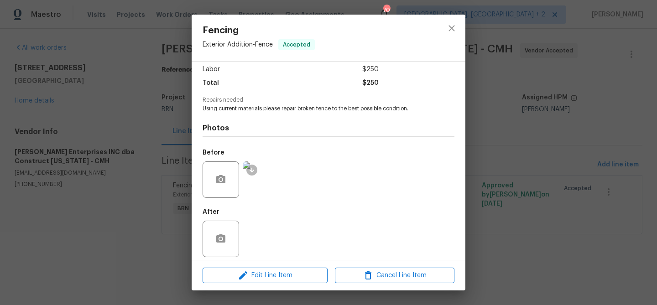
click at [273, 183] on img at bounding box center [261, 179] width 36 height 36
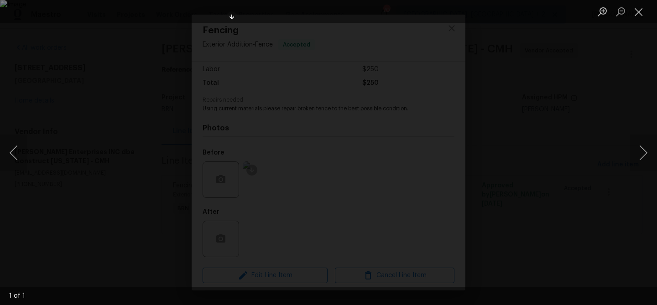
click at [126, 138] on div "Lightbox" at bounding box center [328, 152] width 657 height 305
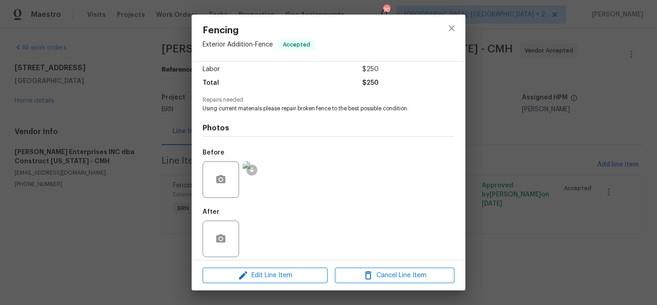
click at [135, 129] on div "Fencing Exterior Addition - Fence Accepted Vendor Strick Enterprises INC dba Co…" at bounding box center [328, 152] width 657 height 305
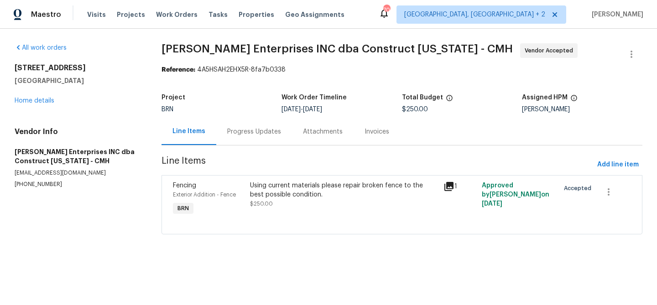
click at [240, 134] on div "Progress Updates" at bounding box center [254, 131] width 54 height 9
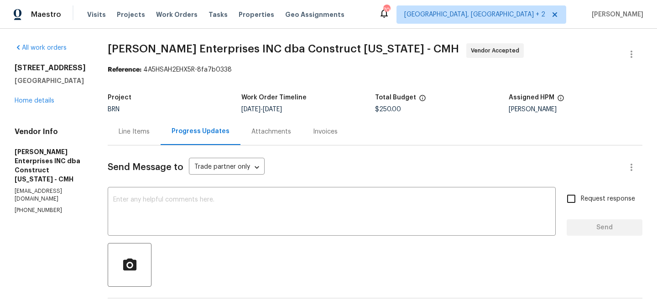
click at [150, 134] on div "Line Items" at bounding box center [134, 131] width 31 height 9
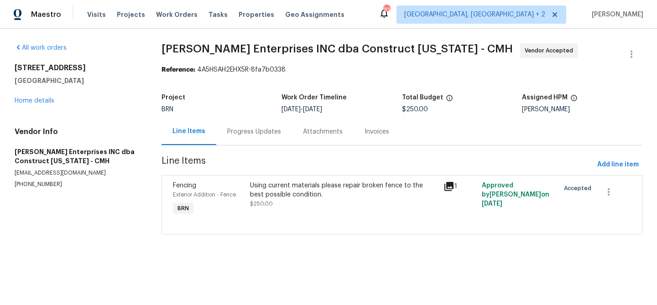
click at [77, 174] on p "opendoor@constructohio.net" at bounding box center [77, 173] width 125 height 8
copy p "opendoor@constructohio.net"
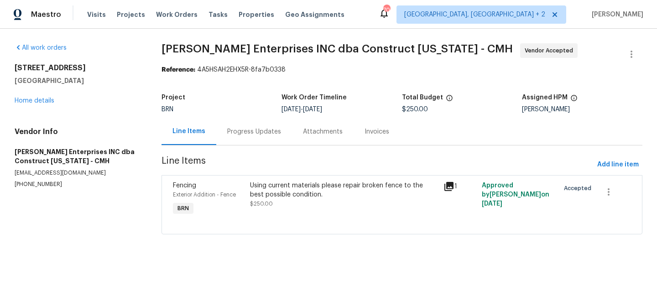
click at [276, 201] on div "Using current materials please repair broken fence to the best possible conditi…" at bounding box center [343, 194] width 187 height 27
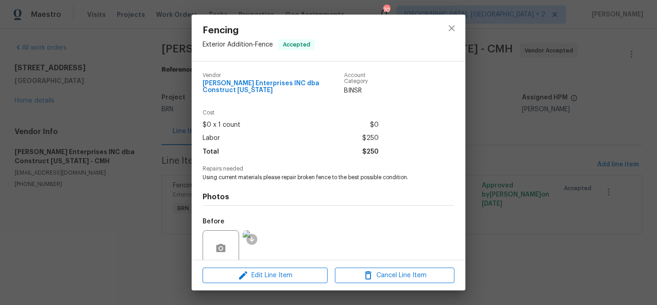
click at [248, 174] on span "Using current materials please repair broken fence to the best possible conditi…" at bounding box center [316, 178] width 227 height 8
copy span "Using current materials please repair broken fence to the best possible conditi…"
click at [124, 98] on div "Fencing Exterior Addition - Fence Accepted Vendor Strick Enterprises INC dba Co…" at bounding box center [328, 152] width 657 height 305
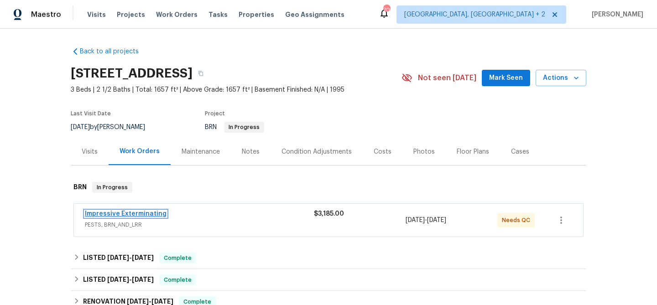
click at [136, 216] on link "Impressive Exterminating" at bounding box center [126, 214] width 82 height 6
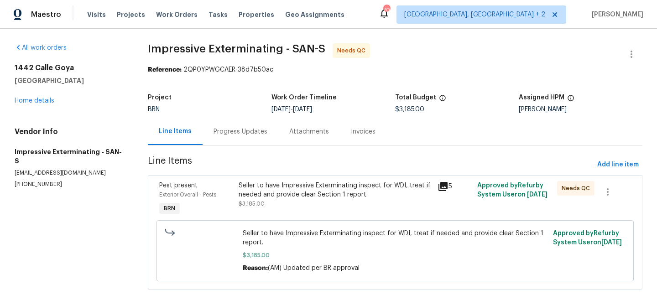
click at [245, 130] on div "Progress Updates" at bounding box center [241, 131] width 54 height 9
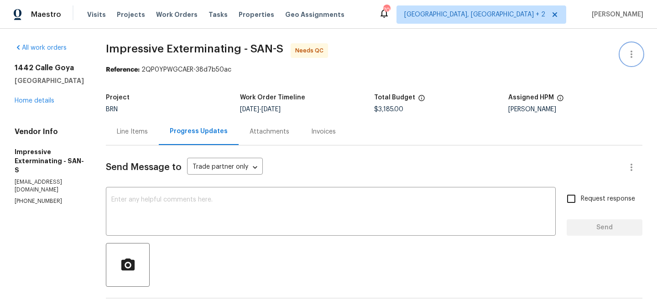
click at [626, 52] on icon "button" at bounding box center [631, 54] width 11 height 11
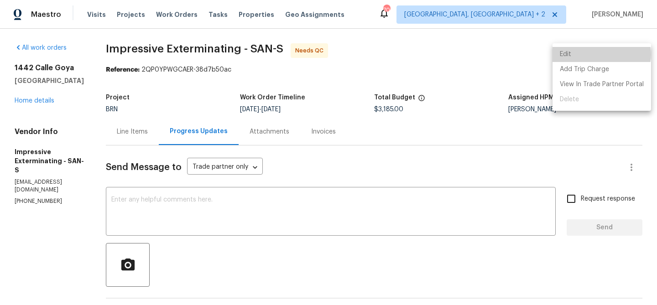
click at [601, 54] on li "Edit" at bounding box center [601, 54] width 99 height 15
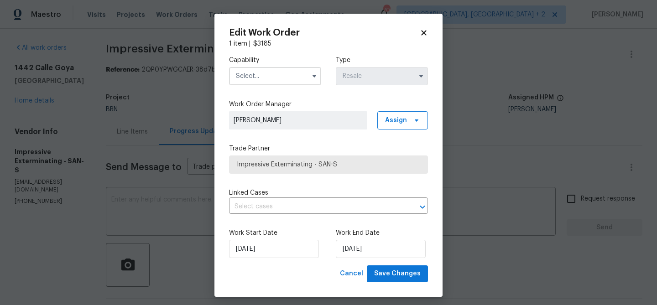
click at [294, 77] on input "text" at bounding box center [275, 76] width 92 height 18
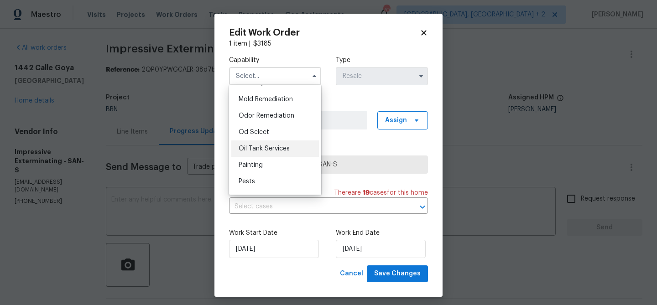
scroll to position [745, 0]
click at [251, 136] on span "Pests" at bounding box center [247, 133] width 16 height 6
type input "Pests"
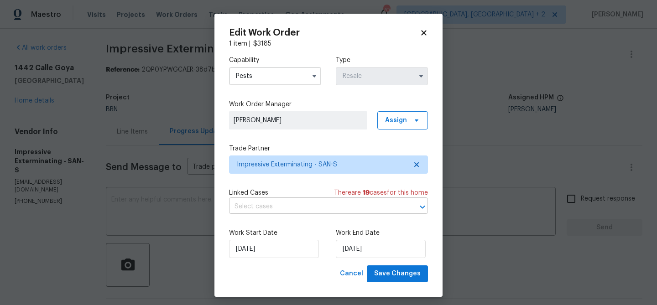
click at [253, 203] on input "text" at bounding box center [315, 207] width 173 height 14
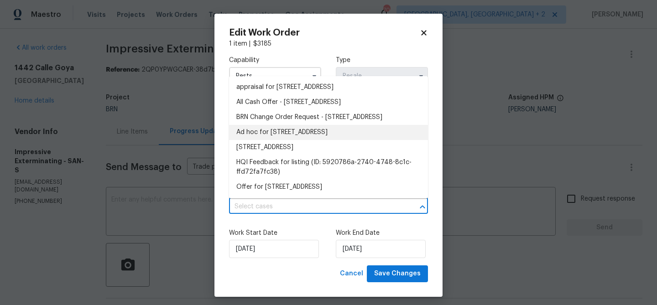
click at [258, 140] on li "Ad hoc for 1442 Calle Goya, Oceanside, CA 92056" at bounding box center [328, 132] width 199 height 15
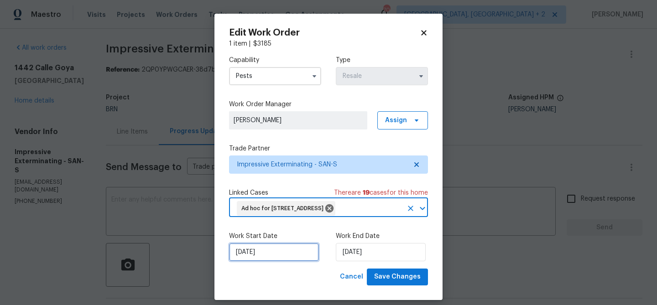
click at [255, 249] on input "18/09/2025" at bounding box center [274, 252] width 90 height 18
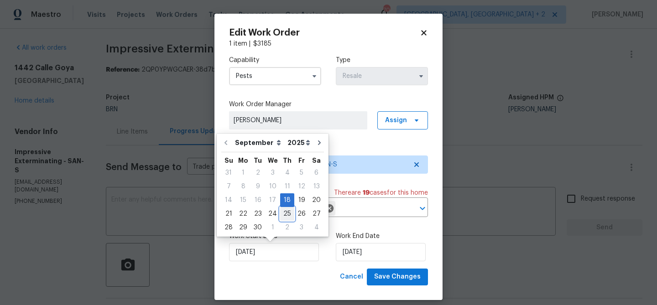
click at [280, 215] on div "25" at bounding box center [287, 214] width 14 height 13
type input "25/09/2025"
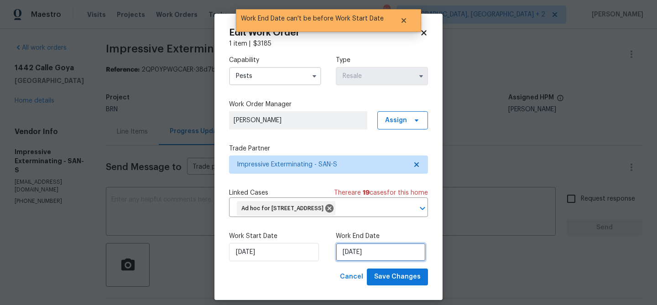
click at [358, 250] on input "25/09/2025" at bounding box center [381, 252] width 90 height 18
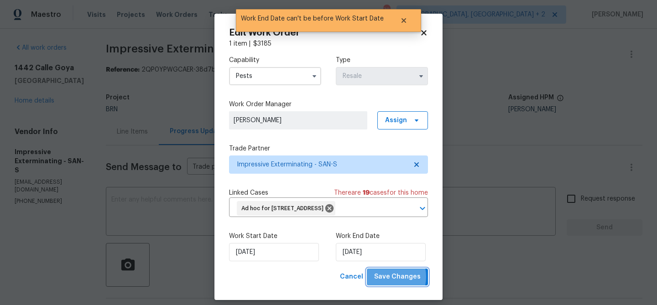
click at [388, 277] on span "Save Changes" at bounding box center [397, 276] width 47 height 11
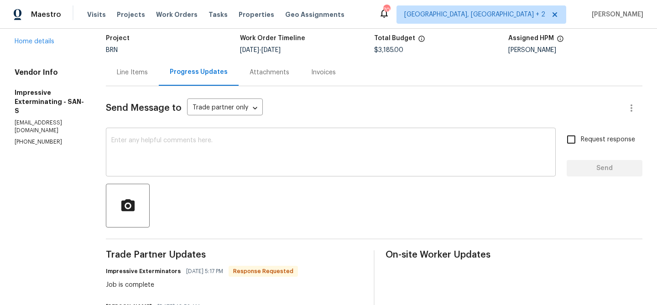
scroll to position [66, 0]
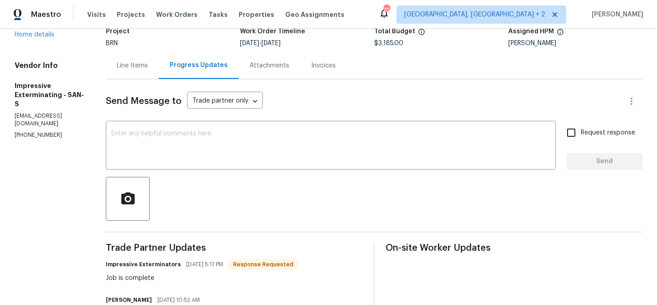
click at [126, 74] on div "Line Items" at bounding box center [132, 65] width 53 height 27
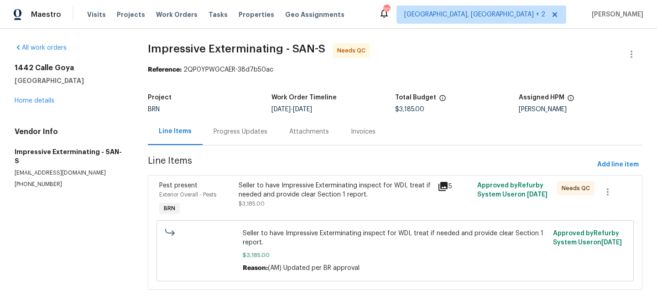
click at [281, 183] on div "Seller to have Impressive Exterminating inspect for WDI, treat if needed and pr…" at bounding box center [335, 190] width 193 height 18
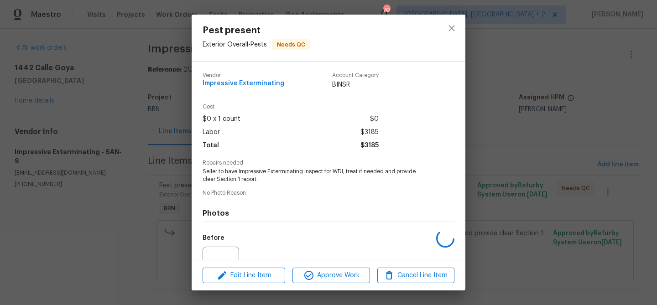
scroll to position [92, 0]
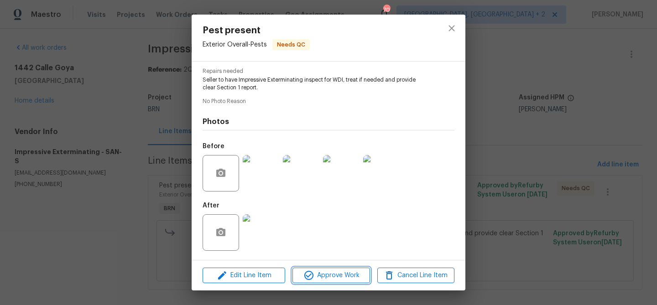
click at [319, 273] on span "Approve Work" at bounding box center [331, 275] width 72 height 11
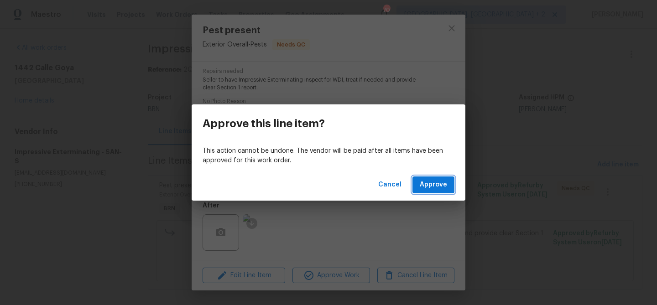
click at [432, 177] on button "Approve" at bounding box center [433, 185] width 42 height 17
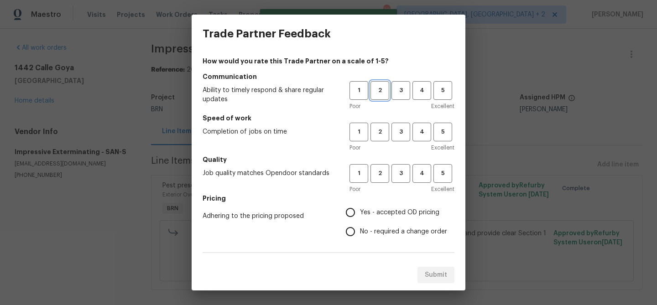
click at [384, 90] on span "2" at bounding box center [379, 90] width 17 height 10
click at [382, 130] on span "2" at bounding box center [379, 132] width 17 height 10
click at [382, 167] on button "2" at bounding box center [379, 173] width 19 height 19
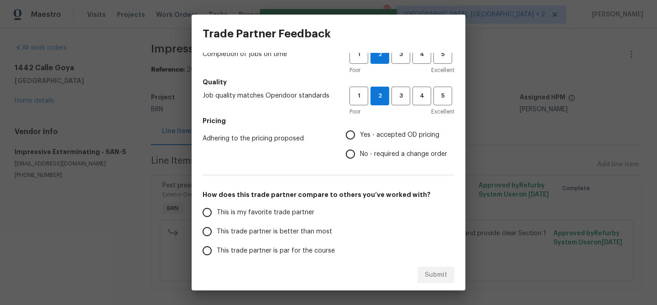
click at [354, 163] on input "No - required a change order" at bounding box center [350, 154] width 19 height 19
radio input "true"
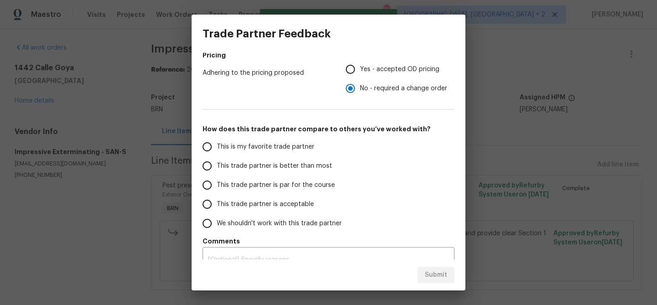
click at [246, 166] on span "This trade partner is better than most" at bounding box center [274, 166] width 115 height 10
click at [217, 166] on input "This trade partner is better than most" at bounding box center [207, 165] width 19 height 19
click at [427, 271] on span "Submit" at bounding box center [436, 275] width 22 height 11
radio input "true"
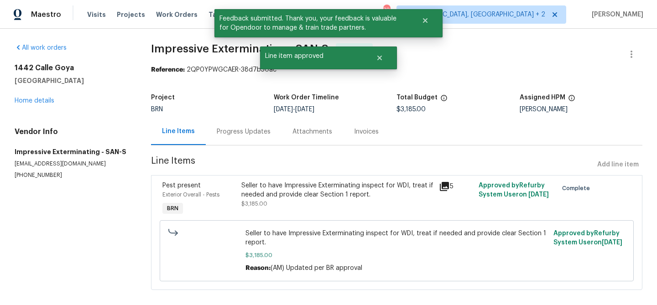
click at [243, 134] on div "Progress Updates" at bounding box center [244, 131] width 54 height 9
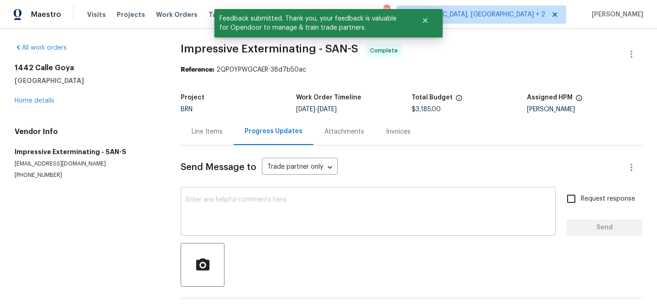
click at [254, 205] on textarea at bounding box center [368, 213] width 364 height 32
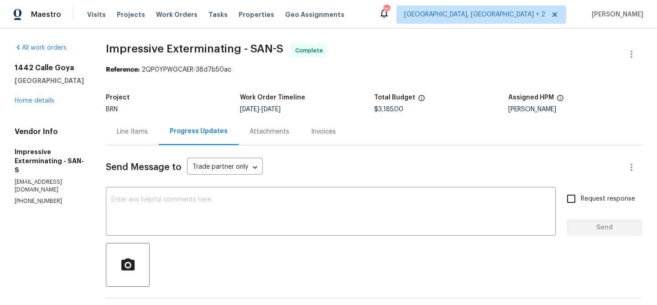
paste textarea "WO is approved, Please upload the invoice under the invoice section.Thanks"
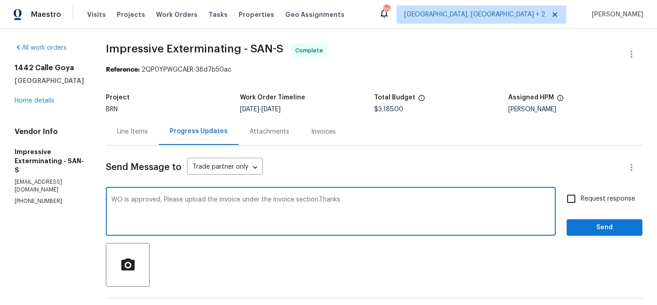
type textarea "WO is approved, Please upload the invoice under the invoice section.Thanks"
click at [573, 194] on input "Request response" at bounding box center [571, 198] width 19 height 19
checkbox input "true"
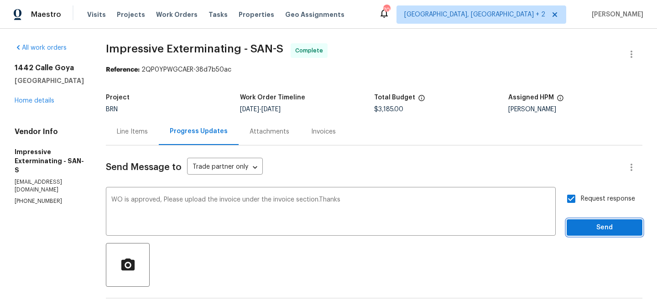
click at [583, 223] on span "Send" at bounding box center [604, 227] width 61 height 11
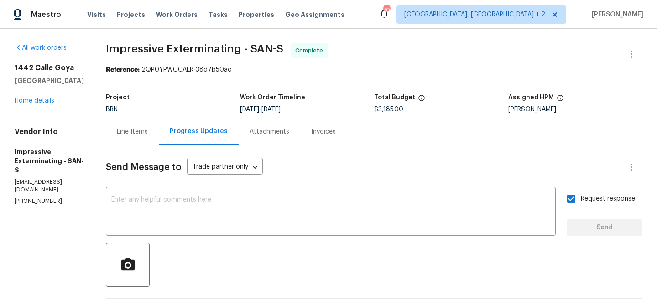
click at [327, 134] on div "Invoices" at bounding box center [323, 131] width 25 height 9
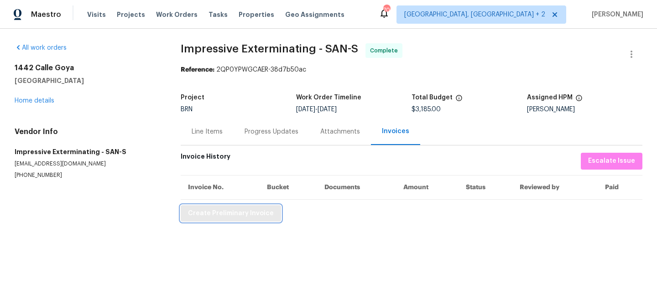
click at [204, 213] on span "Create Preliminary Invoice" at bounding box center [231, 213] width 86 height 11
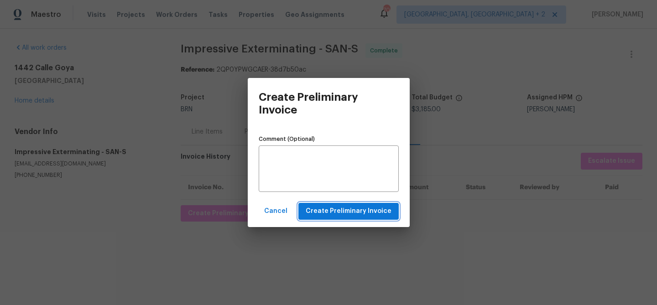
click at [326, 213] on span "Create Preliminary Invoice" at bounding box center [349, 211] width 86 height 11
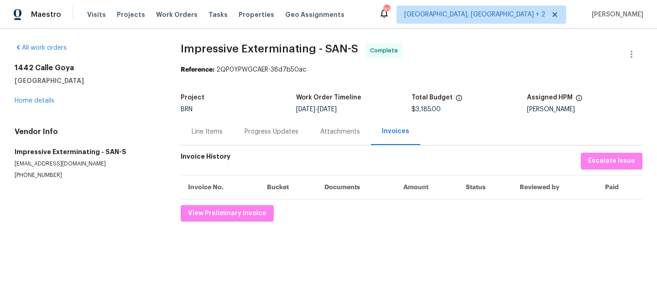
click at [262, 139] on div "Progress Updates" at bounding box center [272, 131] width 76 height 27
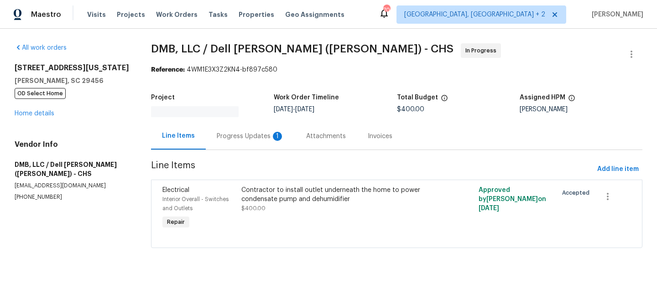
click at [225, 134] on div "Progress Updates 1" at bounding box center [251, 136] width 68 height 9
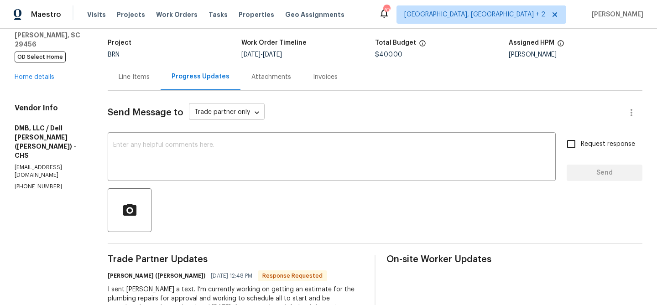
scroll to position [24, 0]
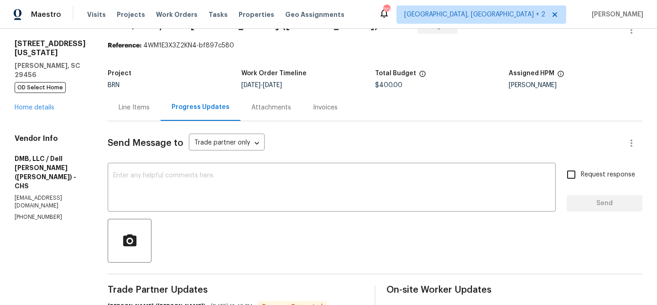
click at [129, 109] on div "Line Items" at bounding box center [134, 107] width 31 height 9
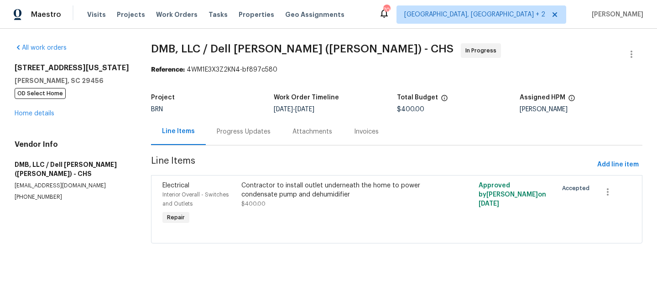
click at [248, 115] on div "Project BRN Work Order Timeline 9/18/2025 - 9/22/2025 Total Budget $400.00 Assi…" at bounding box center [396, 103] width 491 height 29
click at [229, 139] on div "Progress Updates" at bounding box center [244, 131] width 76 height 27
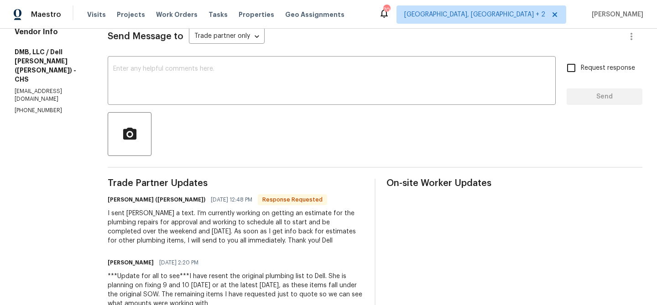
scroll to position [130, 0]
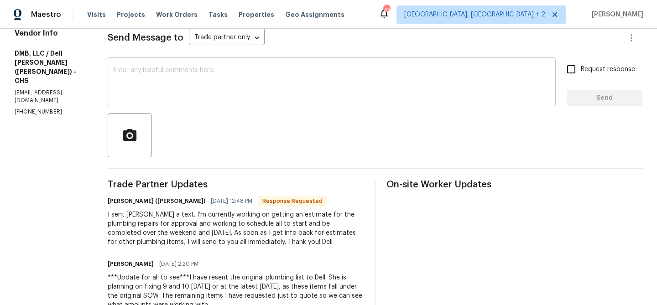
click at [148, 94] on textarea at bounding box center [331, 83] width 437 height 32
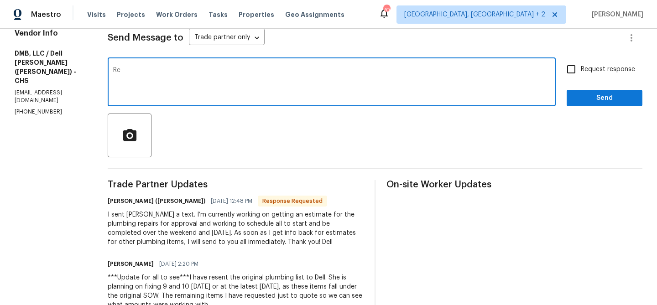
type textarea "R"
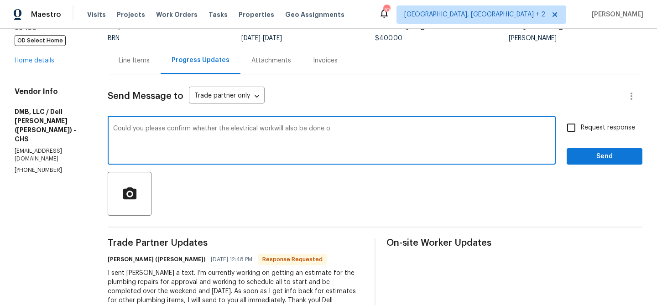
scroll to position [79, 0]
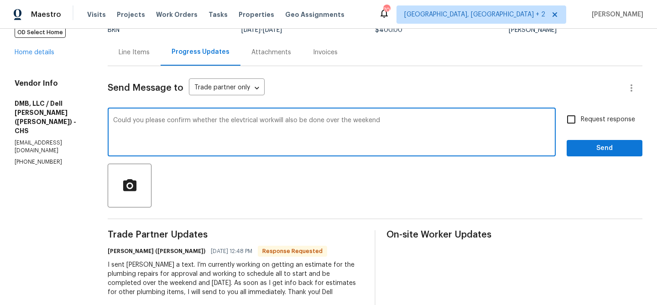
type textarea "Could you please confirm whether the elevtrical workwill also be done over the …"
click at [115, 120] on textarea "Could you please confirm whether the elevtrical workwill also be done over the …" at bounding box center [331, 133] width 437 height 32
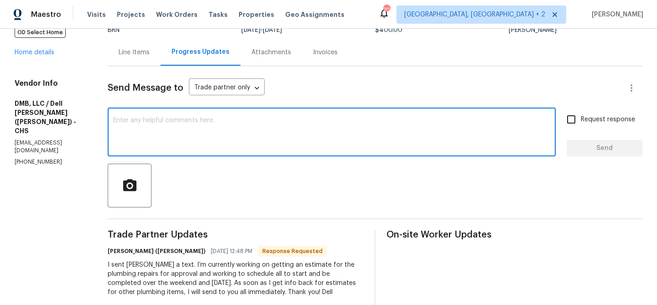
paste textarea "Could you please confirm if the electrical work will also be carried out over t…"
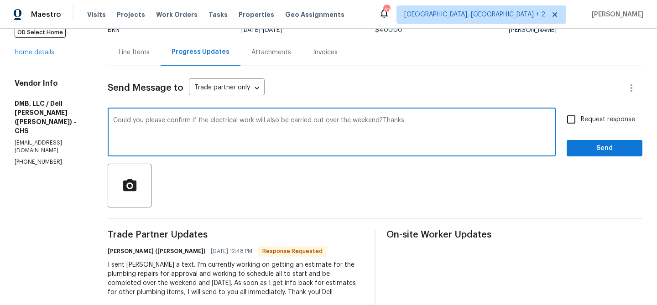
type textarea "Could you please confirm if the electrical work will also be carried out over t…"
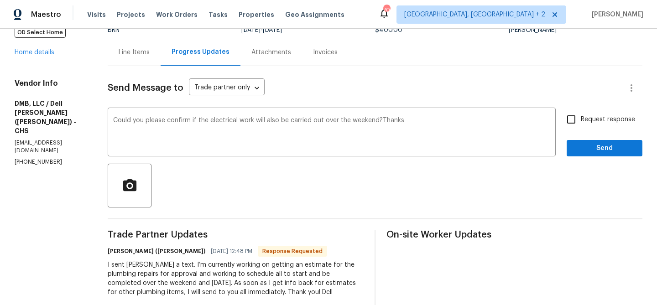
click at [586, 114] on label "Request response" at bounding box center [598, 119] width 73 height 19
click at [581, 114] on input "Request response" at bounding box center [571, 119] width 19 height 19
checkbox input "true"
click at [576, 141] on button "Send" at bounding box center [605, 148] width 76 height 17
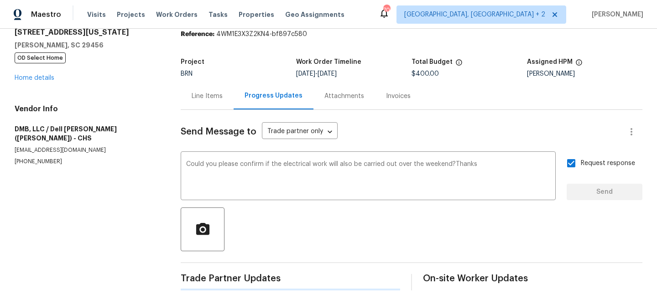
scroll to position [0, 0]
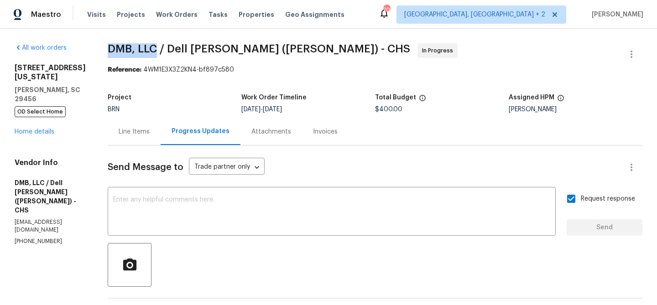
drag, startPoint x: 99, startPoint y: 51, endPoint x: 154, endPoint y: 50, distance: 54.8
copy span "DMB, LLC"
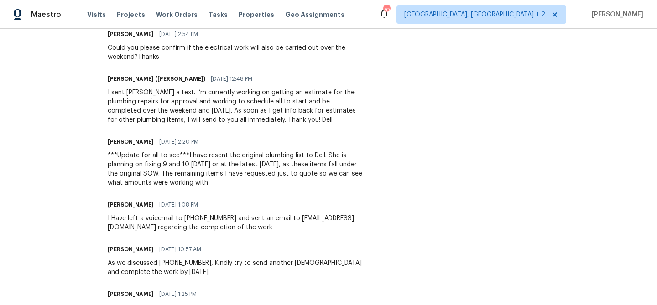
scroll to position [288, 0]
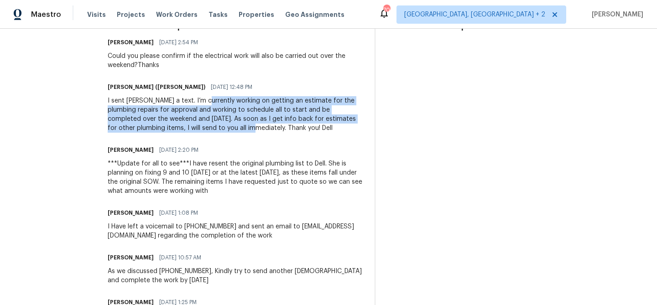
drag, startPoint x: 193, startPoint y: 102, endPoint x: 219, endPoint y: 126, distance: 35.5
click at [219, 126] on div "I sent Alex a text. I’m currently working on getting an estimate for the plumbi…" at bounding box center [236, 114] width 256 height 36
copy div "working on getting an estimate for the plumbing repairs for approval and workin…"
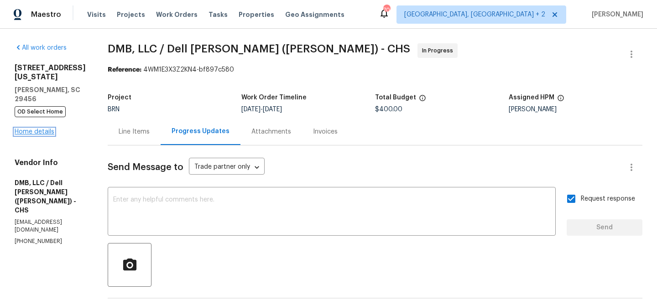
click at [37, 129] on link "Home details" at bounding box center [35, 132] width 40 height 6
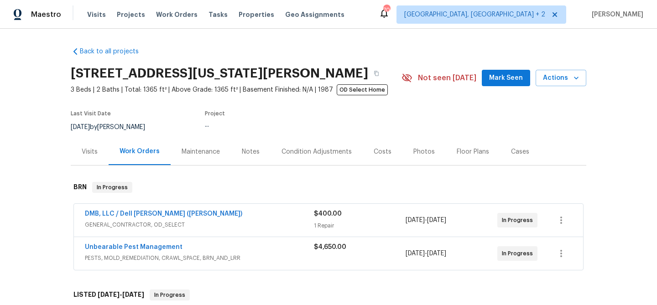
click at [97, 251] on span "Unbearable Pest Management" at bounding box center [134, 247] width 98 height 9
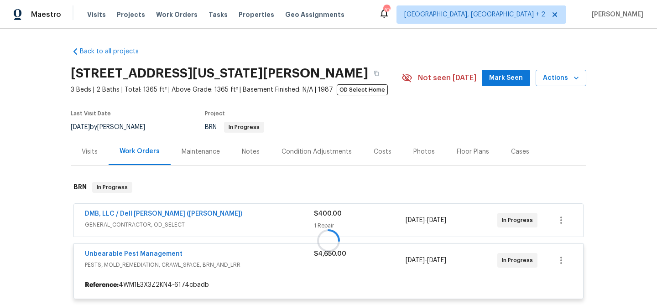
click at [97, 258] on div at bounding box center [329, 240] width 516 height 135
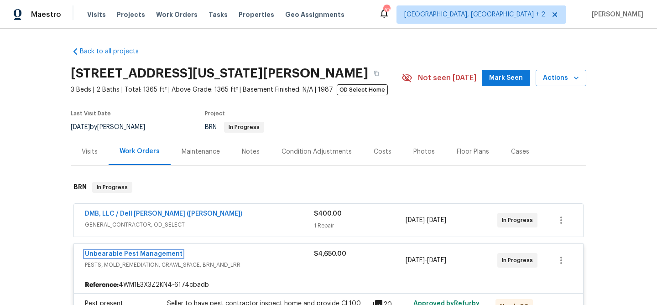
click at [104, 255] on link "Unbearable Pest Management" at bounding box center [134, 254] width 98 height 6
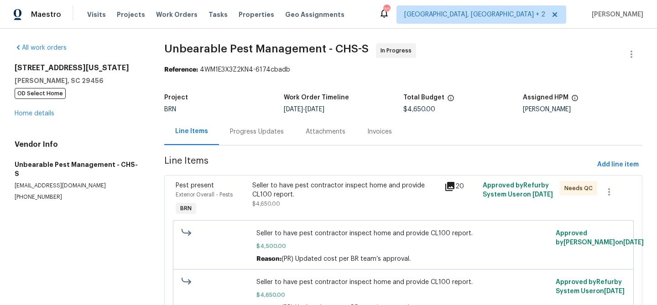
scroll to position [110, 0]
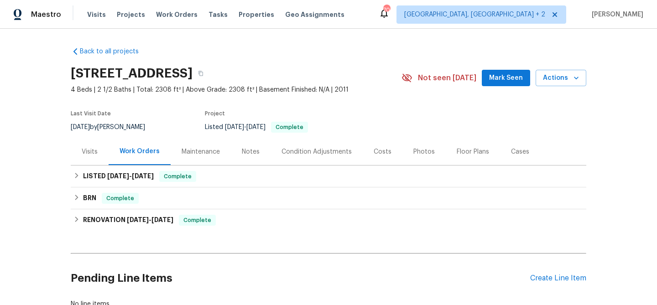
scroll to position [66, 0]
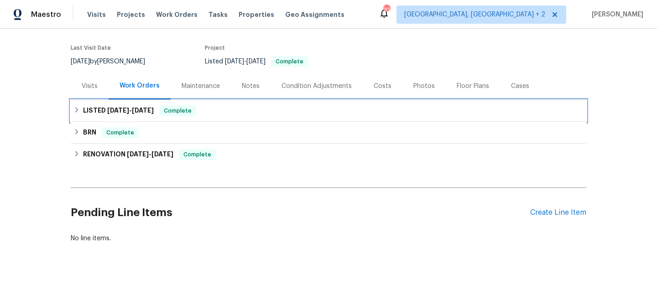
click at [203, 104] on div "LISTED [DATE] - [DATE] Complete" at bounding box center [329, 111] width 516 height 22
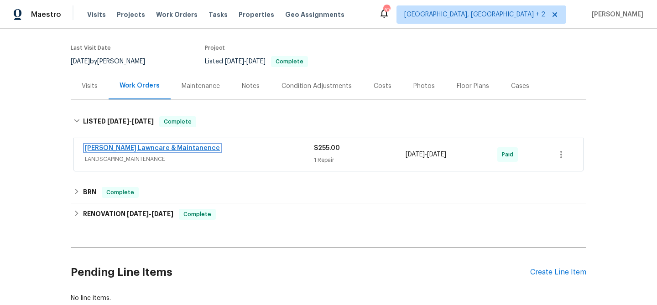
click at [130, 151] on link "[PERSON_NAME] Lawncare & Maintanence" at bounding box center [152, 148] width 135 height 6
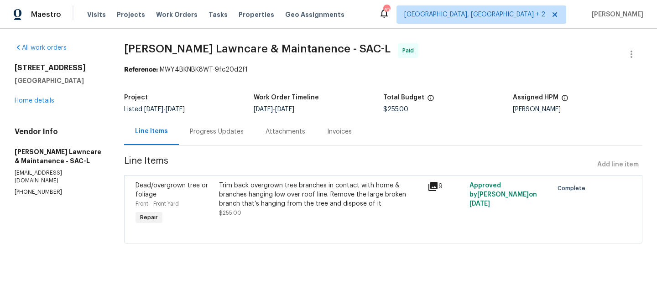
click at [233, 133] on div "Progress Updates" at bounding box center [217, 131] width 54 height 9
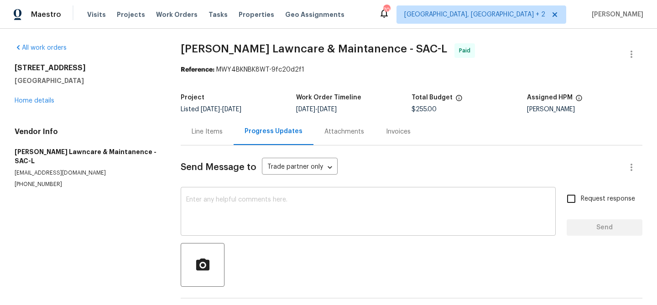
scroll to position [34, 0]
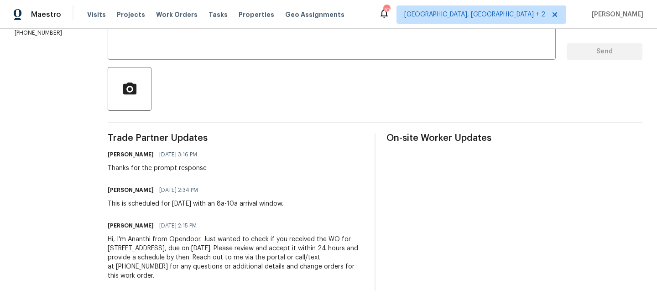
scroll to position [177, 0]
click at [173, 63] on div "Send Message to Trade partner only Trade partner only ​ x ​ Request response Se…" at bounding box center [375, 130] width 535 height 322
click at [165, 46] on textarea at bounding box center [331, 36] width 437 height 32
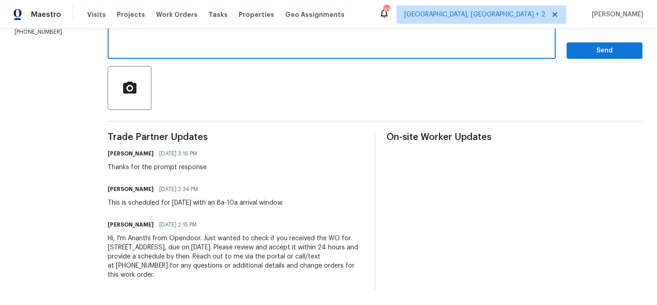
scroll to position [168, 0]
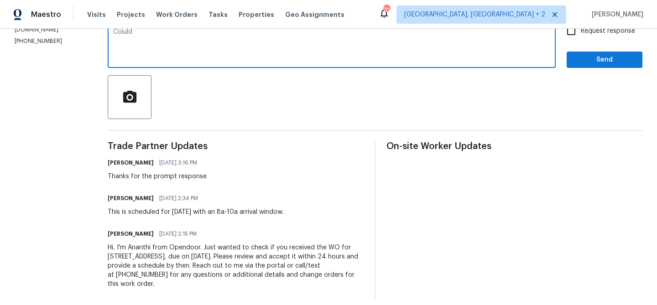
click at [145, 44] on textarea "Coiuld" at bounding box center [331, 45] width 437 height 32
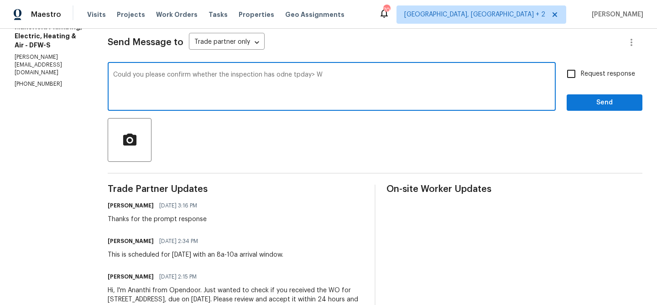
click at [211, 79] on textarea "Could you please confirm whether the inspection has odne tpday> W" at bounding box center [331, 88] width 437 height 32
type textarea "Could you please confirm whether the inspection has odne tpday> Is there any up…"
click at [290, 68] on div "Could you please confirm whether the inspection has odne tpday> Is there any up…" at bounding box center [332, 87] width 448 height 47
click at [277, 70] on div "Could you please confirm whether the inspection has odne tpday> Is there any up…" at bounding box center [332, 87] width 448 height 47
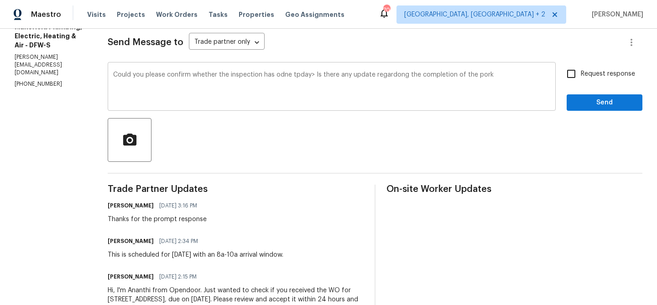
click at [277, 70] on div "Could you please confirm whether the inspection has odne tpday> Is there any up…" at bounding box center [332, 87] width 448 height 47
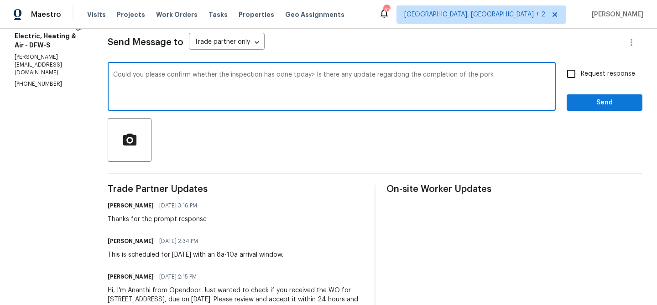
click at [265, 80] on textarea "Could you please confirm whether the inspection has odne tpday> Is there any up…" at bounding box center [331, 88] width 437 height 32
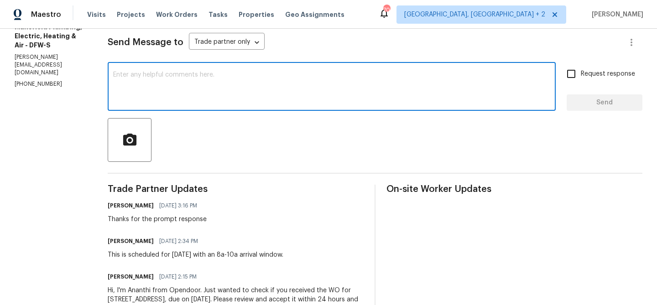
paste textarea "Could you please confirm whether the inspection was carried out [DATE]? Also, i…"
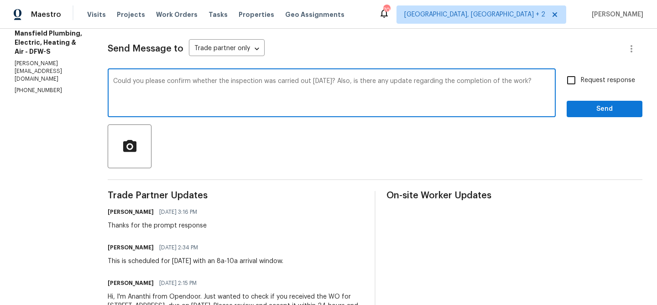
scroll to position [74, 0]
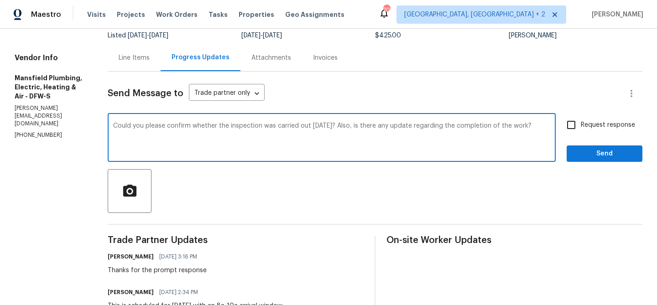
type textarea "Could you please confirm whether the inspection was carried out [DATE]? Also, i…"
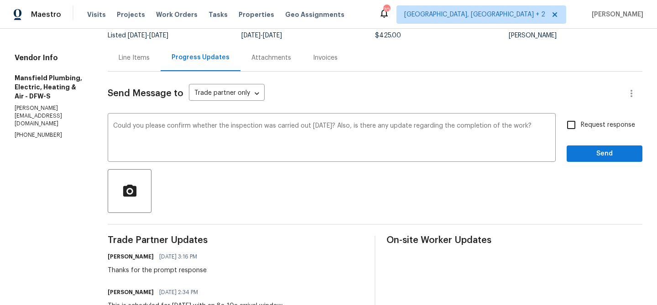
click at [605, 127] on span "Request response" at bounding box center [608, 125] width 54 height 10
click at [581, 127] on input "Request response" at bounding box center [571, 124] width 19 height 19
checkbox input "true"
click at [584, 155] on span "Send" at bounding box center [604, 153] width 61 height 11
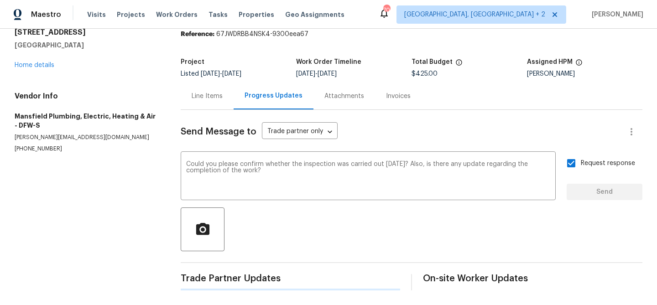
scroll to position [0, 0]
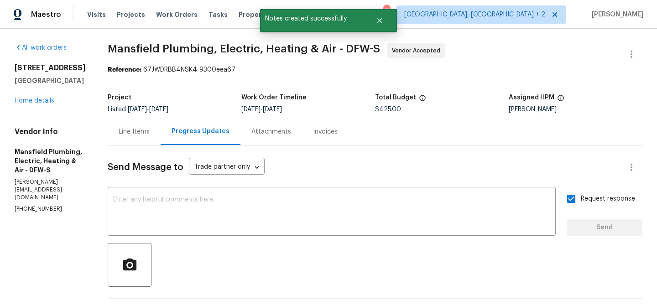
click at [30, 190] on section "All work orders [STREET_ADDRESS] Home details Vendor Info Mansfield Plumbing, E…" at bounding box center [50, 255] width 71 height 424
click at [30, 190] on section "All work orders [STREET_ADDRESS] Home details Vendor Info Mansfield Plumbing, E…" at bounding box center [50, 277] width 71 height 469
copy p "[PHONE_NUMBER]"
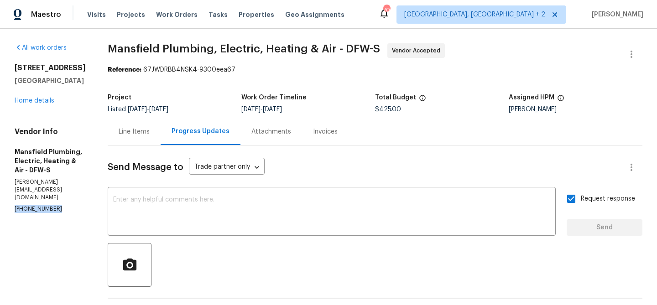
scroll to position [144, 0]
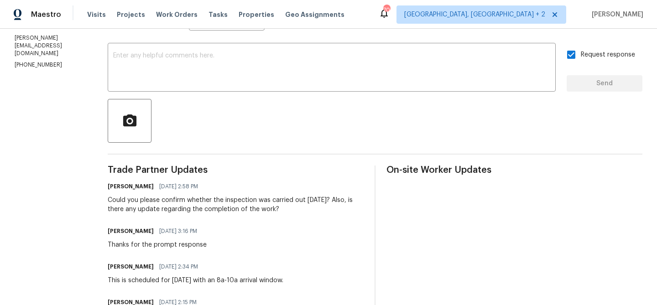
click at [146, 203] on div "Could you please confirm whether the inspection was carried out today? Also, is…" at bounding box center [236, 205] width 256 height 18
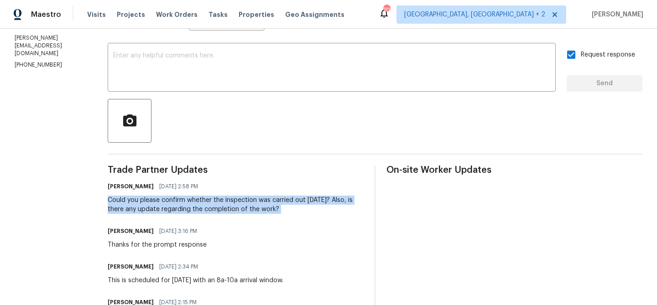
click at [146, 203] on div "Could you please confirm whether the inspection was carried out today? Also, is…" at bounding box center [236, 205] width 256 height 18
copy div "Could you please confirm whether the inspection was carried out today? Also, is…"
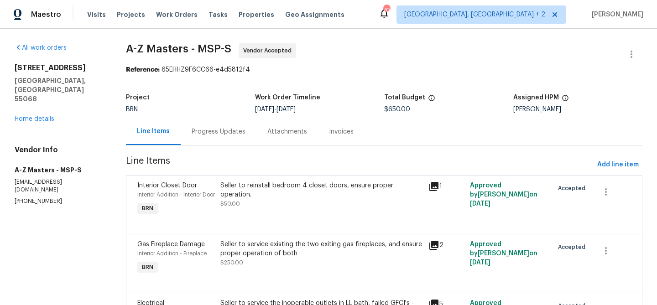
click at [202, 131] on div "Progress Updates" at bounding box center [219, 131] width 54 height 9
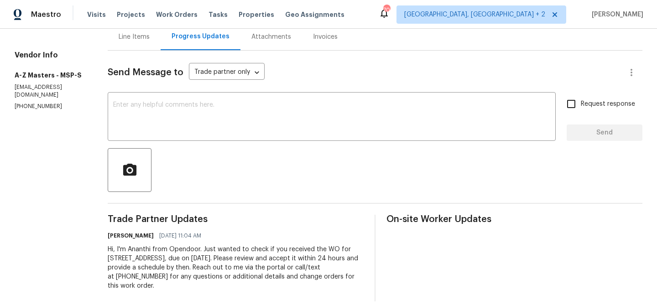
scroll to position [102, 0]
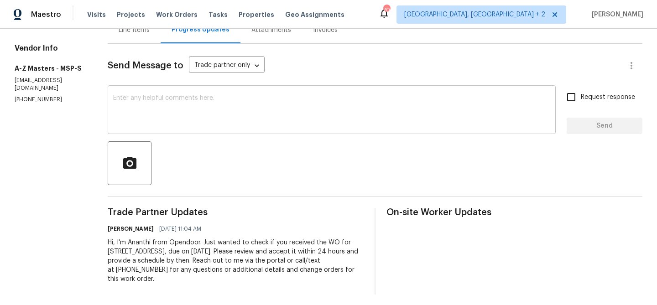
click at [202, 131] on div "x ​" at bounding box center [332, 111] width 448 height 47
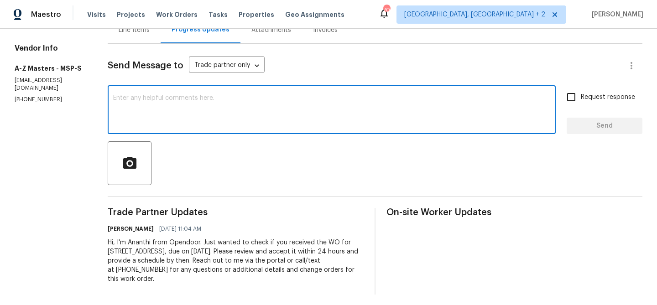
click at [198, 112] on textarea at bounding box center [331, 111] width 437 height 32
paste textarea "Could you please provide us with the scheduled date?"
type textarea "Could you please provide us with the scheduled date?"
click at [575, 95] on input "Request response" at bounding box center [571, 97] width 19 height 19
checkbox input "true"
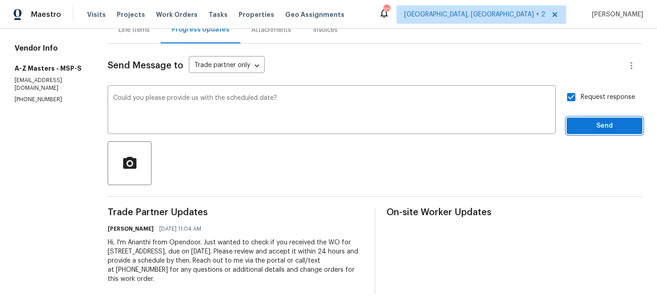
click at [579, 119] on button "Send" at bounding box center [605, 126] width 76 height 17
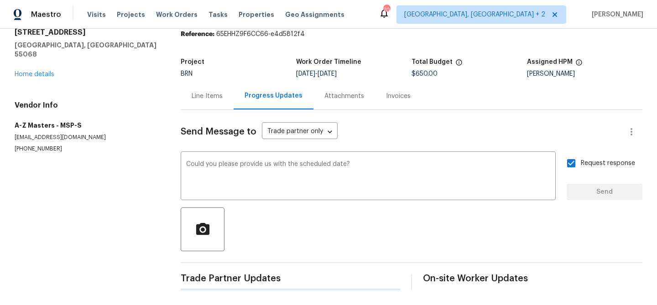
scroll to position [0, 0]
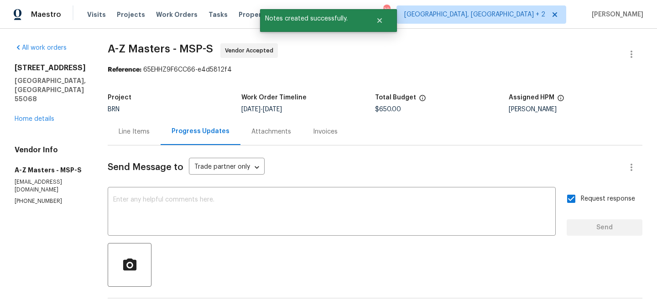
click at [36, 198] on p "(612) 532-9803" at bounding box center [50, 202] width 71 height 8
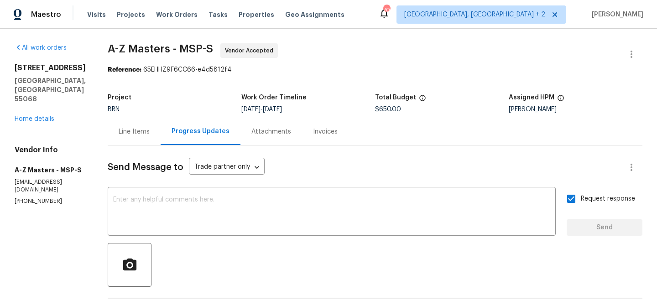
click at [50, 177] on div "Vendor Info A-Z Masters - MSP-S hello@a-zmasters.com (612) 532-9803" at bounding box center [50, 176] width 71 height 60
copy p "(612) 532-9803"
click at [44, 178] on p "hello@a-zmasters.com" at bounding box center [50, 186] width 71 height 16
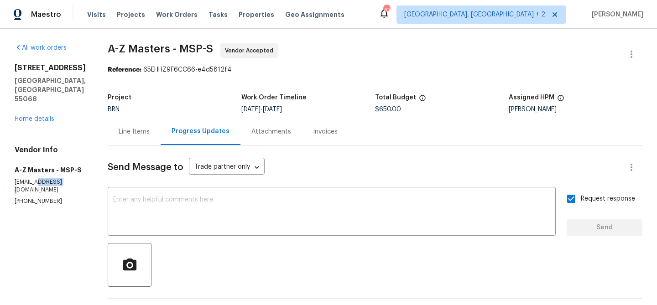
click at [44, 178] on p "hello@a-zmasters.com" at bounding box center [50, 186] width 71 height 16
copy p "hello@a-zmasters.com"
click at [26, 189] on section "All work orders 1430 139th St E Rosemount, MN 55068 Home details Vendor Info A-…" at bounding box center [50, 237] width 71 height 389
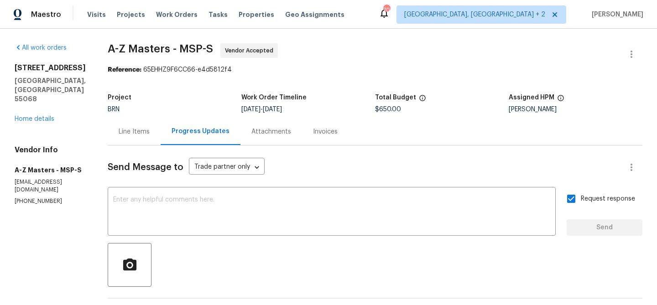
click at [26, 189] on section "All work orders 1430 139th St E Rosemount, MN 55068 Home details Vendor Info A-…" at bounding box center [50, 237] width 71 height 389
copy p "(612) 532-9803"
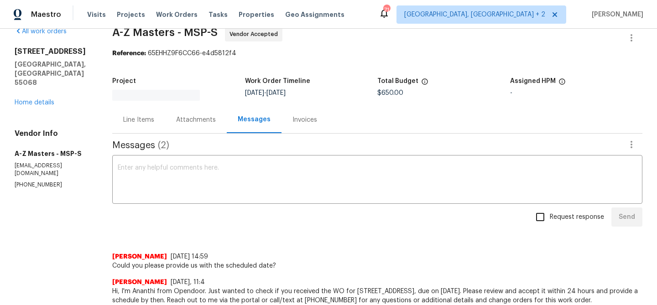
scroll to position [40, 0]
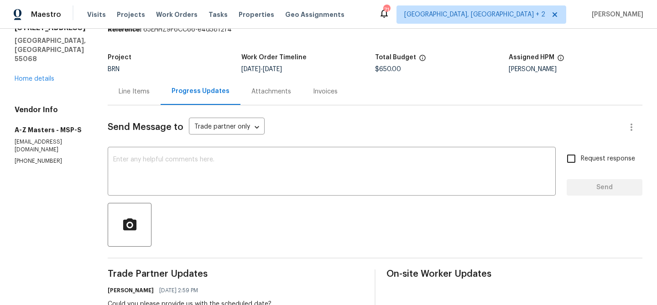
click at [36, 138] on p "hello@a-zmasters.com" at bounding box center [50, 146] width 71 height 16
click at [34, 139] on div "Vendor Info A-Z Masters - MSP-S hello@a-zmasters.com (612) 532-9803" at bounding box center [50, 135] width 71 height 60
copy p "("
click at [31, 157] on p "(612) 532-9803" at bounding box center [50, 161] width 71 height 8
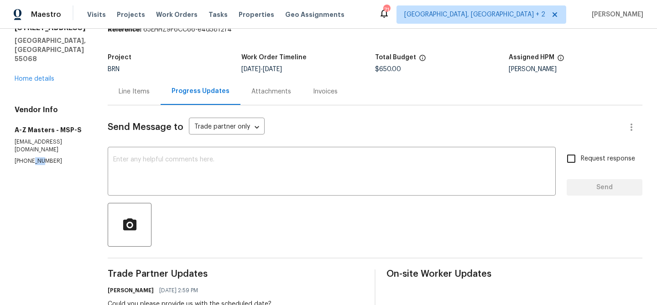
click at [31, 157] on p "(612) 532-9803" at bounding box center [50, 161] width 71 height 8
copy p "(612) 532-9803"
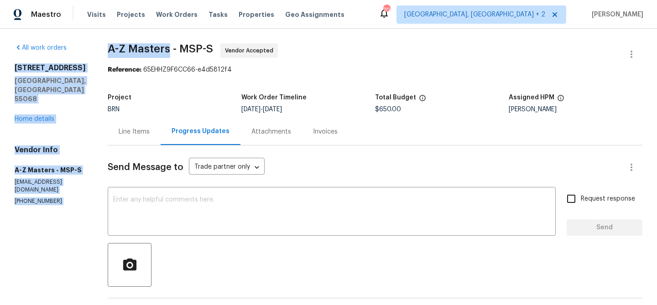
drag, startPoint x: 91, startPoint y: 51, endPoint x: 164, endPoint y: 49, distance: 73.5
click at [164, 49] on div "All work orders [STREET_ADDRESS] Home details Vendor Info A-Z Masters - MSP-S […" at bounding box center [328, 238] width 657 height 418
click at [164, 49] on span "A-Z Masters - MSP-S" at bounding box center [160, 48] width 105 height 11
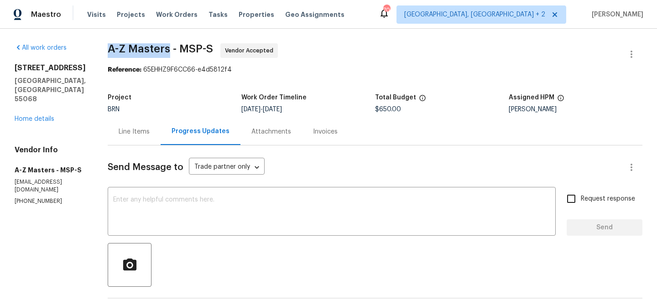
drag, startPoint x: 102, startPoint y: 50, endPoint x: 163, endPoint y: 50, distance: 61.1
click at [163, 50] on div "All work orders 1430 139th St E Rosemount, MN 55068 Home details Vendor Info A-…" at bounding box center [328, 238] width 657 height 418
copy span "A-Z Masters"
click at [125, 134] on div "Line Items" at bounding box center [134, 131] width 31 height 9
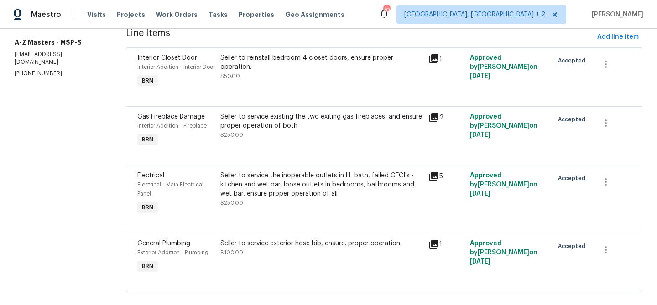
scroll to position [151, 0]
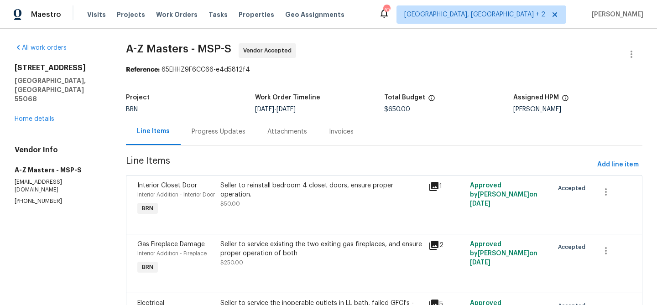
scroll to position [0, 0]
click at [50, 178] on p "hello@a-zmasters.com" at bounding box center [59, 186] width 89 height 16
copy p "hello@a-zmasters.com"
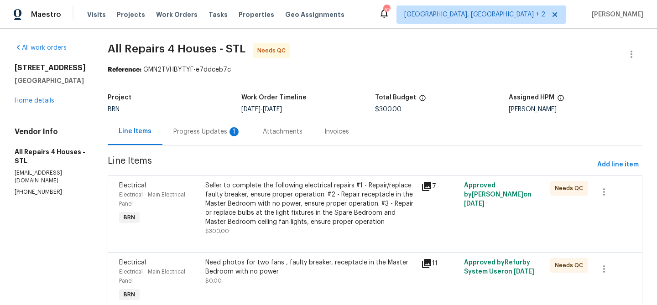
click at [231, 126] on div "Progress Updates 1" at bounding box center [206, 131] width 89 height 27
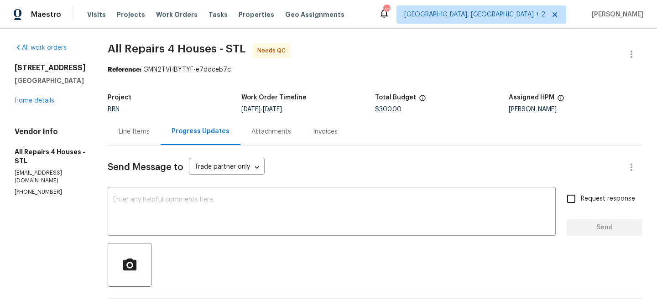
click at [135, 126] on div "Line Items" at bounding box center [134, 131] width 53 height 27
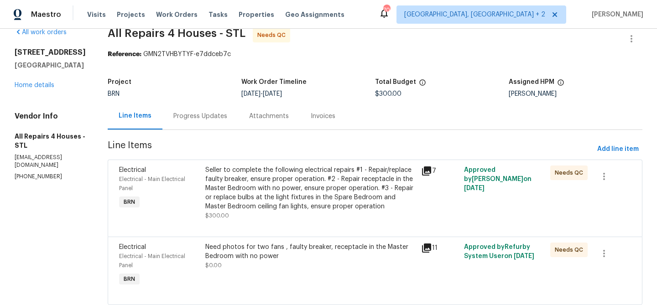
scroll to position [20, 0]
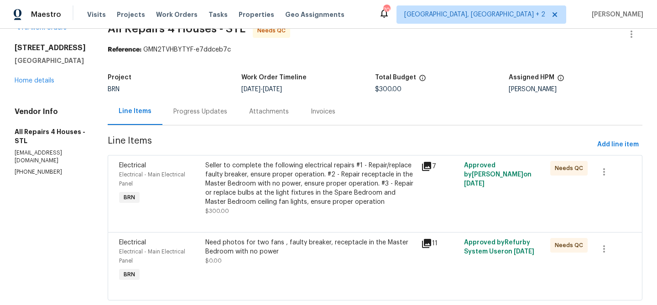
click at [259, 207] on div "Seller to complete the following electrical repairs #1 - Repair/replace faulty …" at bounding box center [310, 188] width 210 height 55
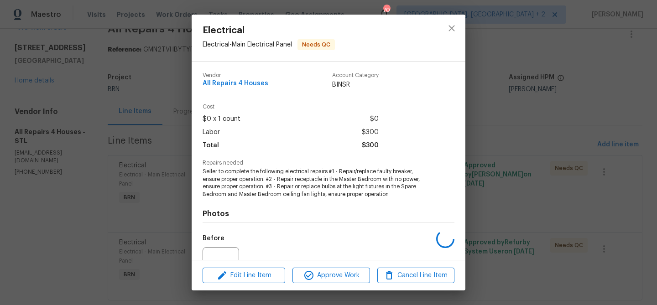
scroll to position [92, 0]
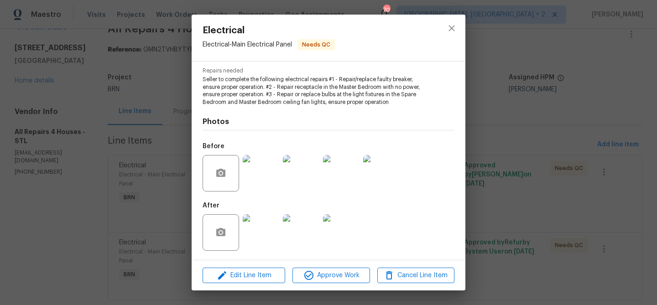
click at [115, 229] on div "Electrical Electrical - Main Electrical Panel Needs QC Vendor All Repairs 4 Hou…" at bounding box center [328, 152] width 657 height 305
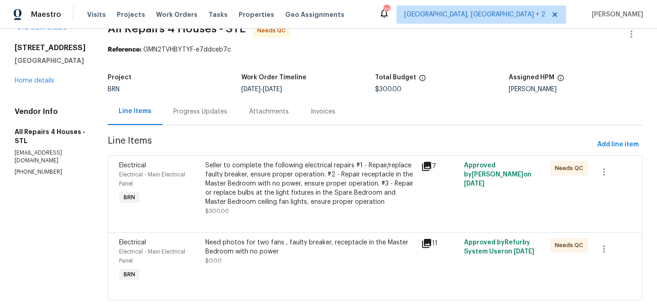
click at [240, 242] on div "Need photos for two fans , faulty breaker, receptacle in the Master Bedroom wit…" at bounding box center [310, 247] width 210 height 18
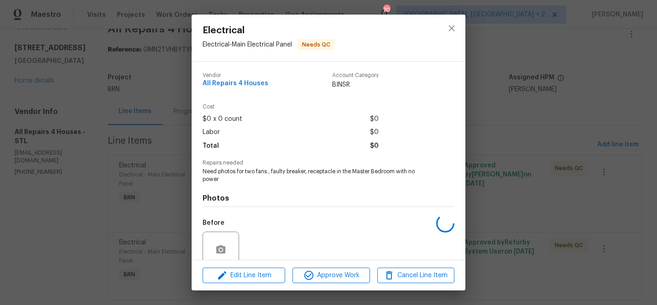
scroll to position [77, 0]
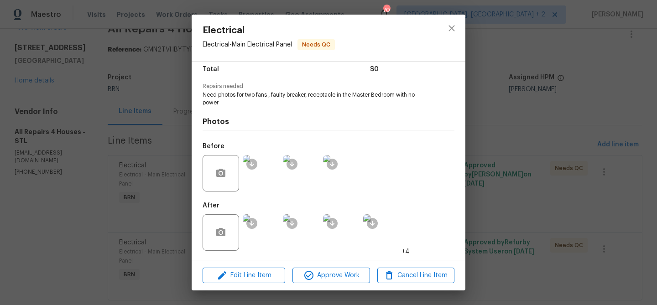
click at [257, 231] on img at bounding box center [261, 232] width 36 height 36
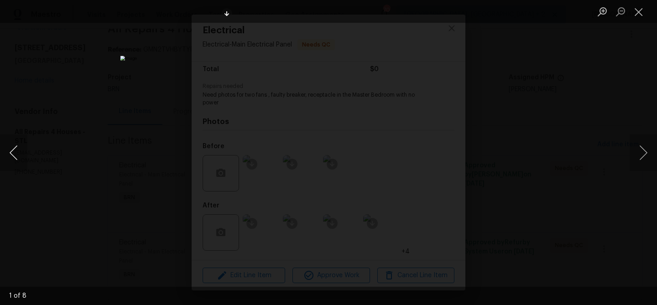
click at [11, 148] on button "Previous image" at bounding box center [13, 153] width 27 height 36
click at [638, 149] on button "Next image" at bounding box center [643, 153] width 27 height 36
click at [382, 122] on img "Lightbox" at bounding box center [328, 152] width 417 height 193
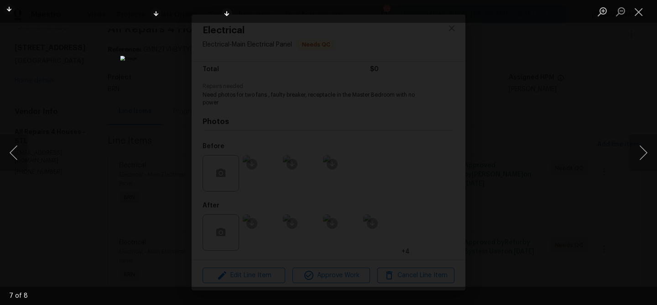
click at [382, 122] on img "Lightbox" at bounding box center [328, 152] width 417 height 193
click at [217, 66] on img "Lightbox" at bounding box center [274, 183] width 836 height 389
click at [217, 66] on img "Lightbox" at bounding box center [305, 183] width 836 height 389
click at [217, 66] on img "Lightbox" at bounding box center [328, 152] width 417 height 193
click at [231, 73] on img "Lightbox" at bounding box center [328, 152] width 417 height 193
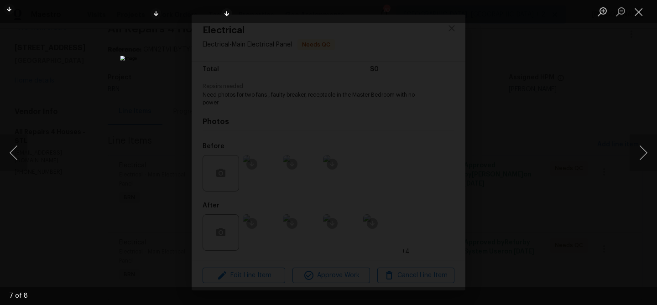
click at [231, 73] on img "Lightbox" at bounding box center [328, 152] width 417 height 193
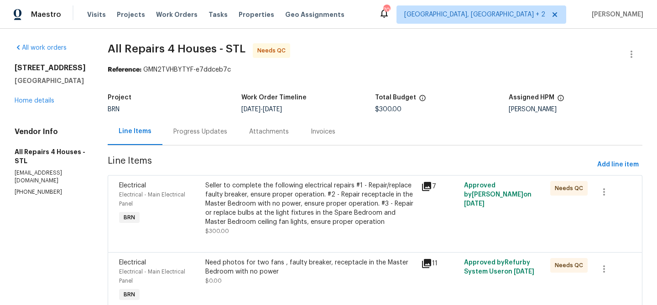
scroll to position [42, 0]
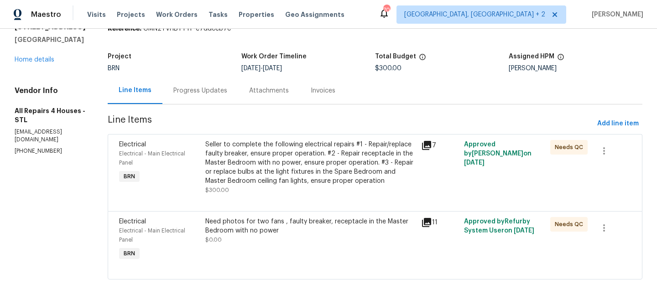
click at [263, 160] on div "Seller to complete the following electrical repairs #1 - Repair/replace faulty …" at bounding box center [310, 163] width 210 height 46
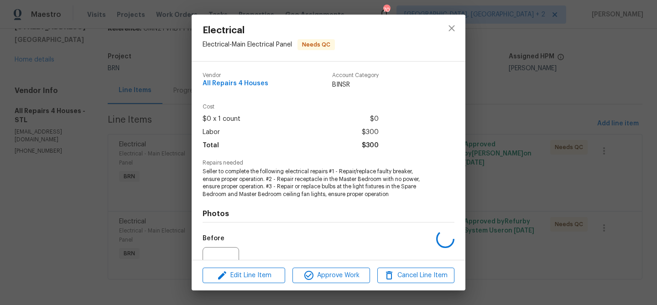
scroll to position [92, 0]
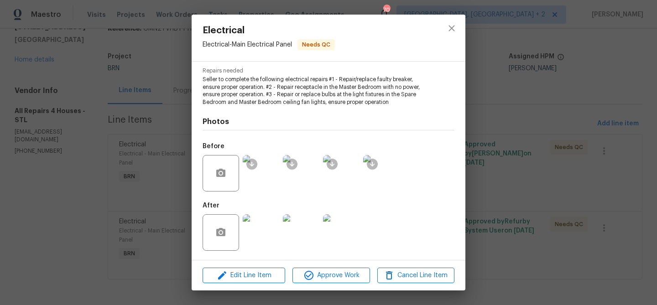
click at [387, 174] on img at bounding box center [381, 173] width 36 height 36
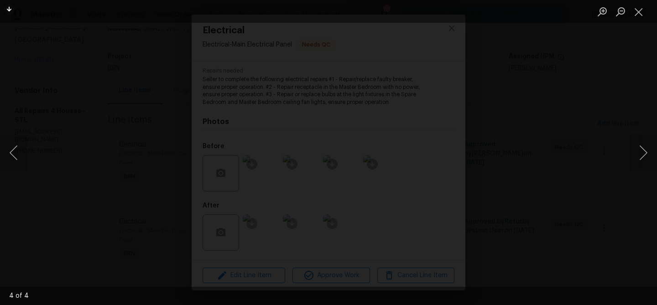
click at [285, 84] on img "Lightbox" at bounding box center [372, 224] width 1249 height 580
click at [433, 125] on img "Lightbox" at bounding box center [328, 152] width 621 height 289
click at [433, 125] on img "Lightbox" at bounding box center [223, 180] width 1249 height 580
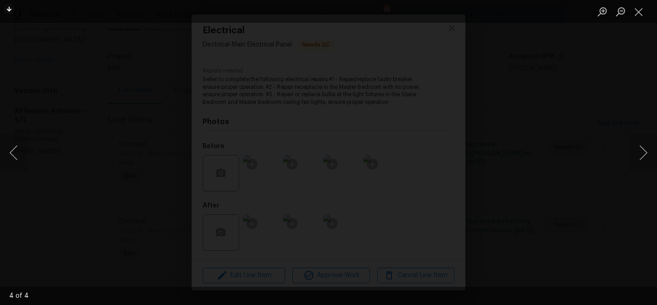
click at [433, 125] on img "Lightbox" at bounding box center [223, 180] width 1249 height 580
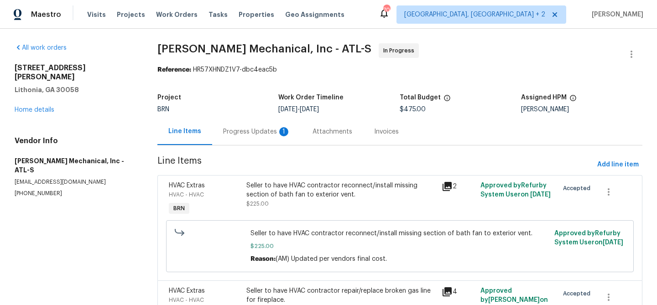
click at [239, 139] on div "Progress Updates 1" at bounding box center [256, 131] width 89 height 27
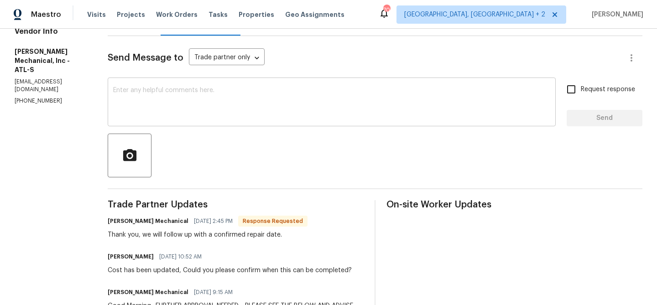
scroll to position [121, 0]
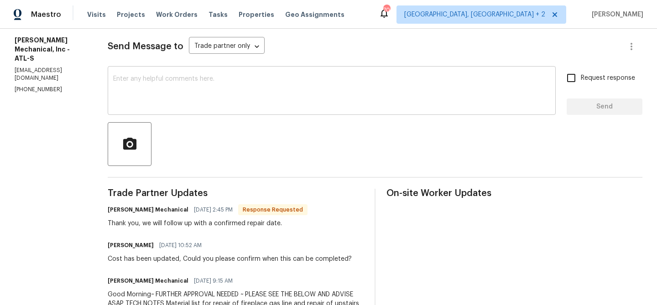
click at [190, 98] on textarea at bounding box center [331, 92] width 437 height 32
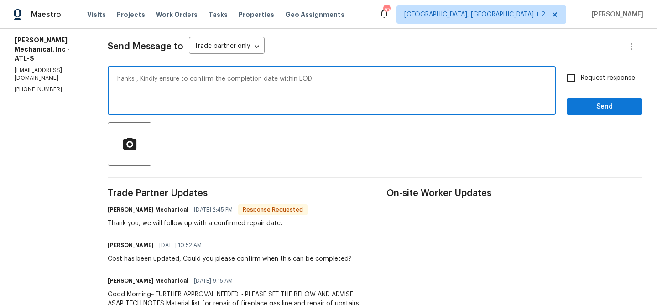
type textarea "Thanks , Kindly ensure to confirm the completion date within EOD"
click at [591, 74] on span "Request response" at bounding box center [608, 78] width 54 height 10
click at [581, 74] on input "Request response" at bounding box center [571, 77] width 19 height 19
checkbox input "true"
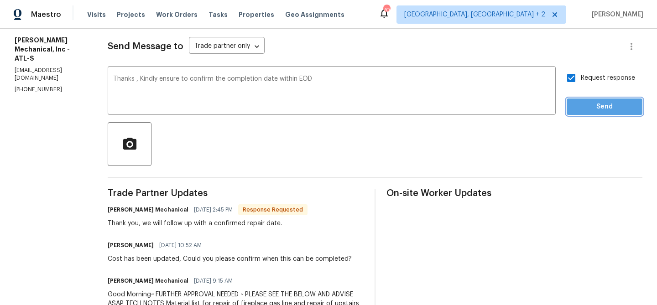
click at [578, 106] on span "Send" at bounding box center [604, 106] width 61 height 11
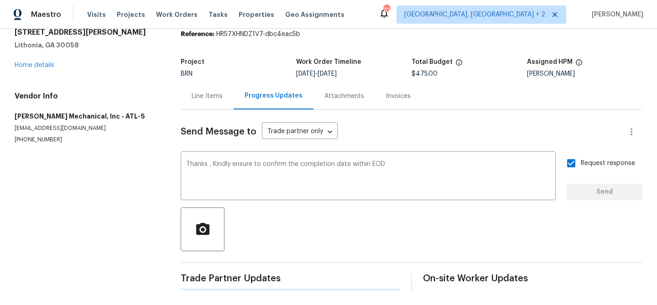
scroll to position [0, 0]
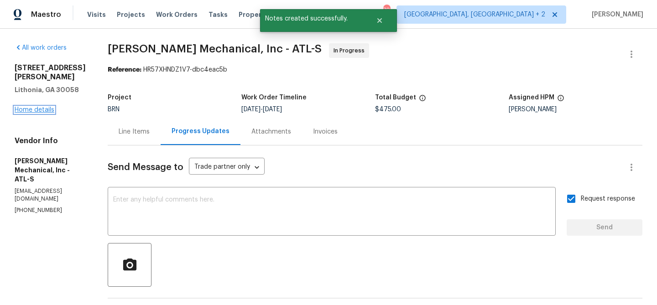
click at [17, 107] on link "Home details" at bounding box center [35, 110] width 40 height 6
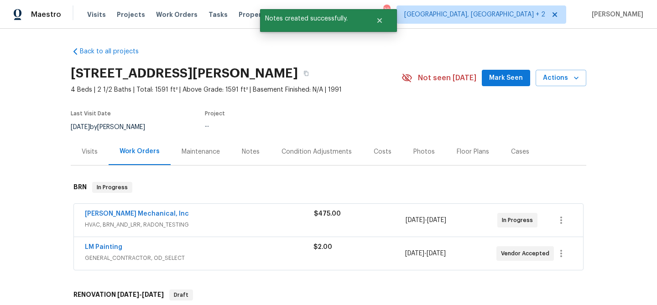
scroll to position [34, 0]
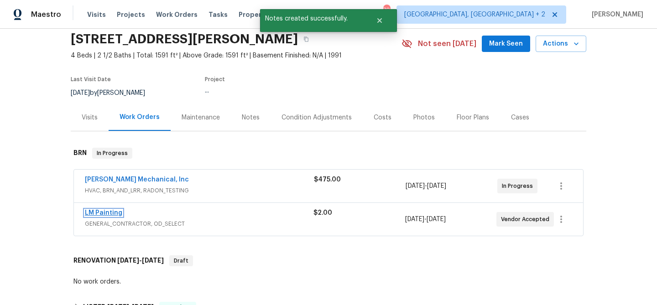
click at [99, 213] on link "LM Painting" at bounding box center [103, 213] width 37 height 6
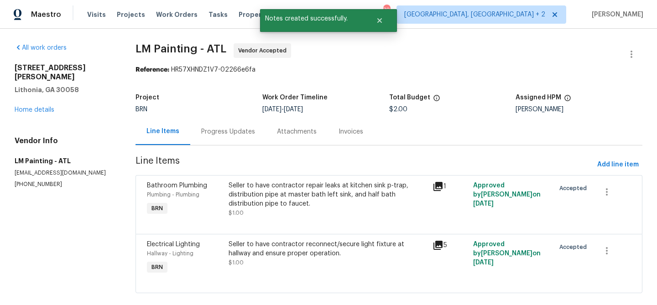
click at [236, 137] on div "Progress Updates" at bounding box center [228, 131] width 76 height 27
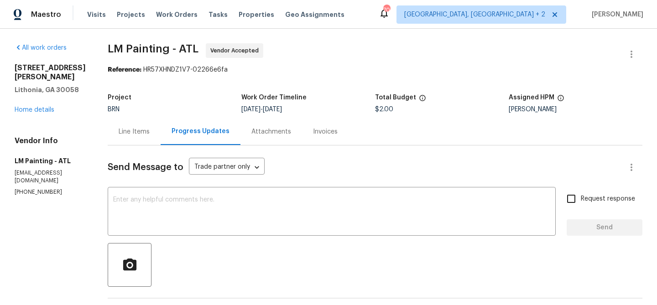
click at [39, 188] on p "(770) 374-7297" at bounding box center [50, 192] width 71 height 8
copy p "(770) 374-7297"
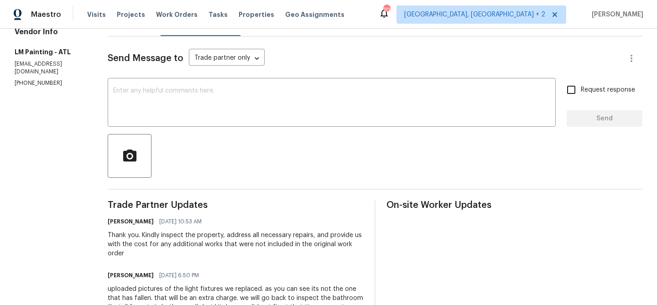
click at [173, 239] on div "Thank you. Kindly inspect the property, address all necessary repairs, and prov…" at bounding box center [236, 244] width 256 height 27
click at [173, 238] on div "Thank you. Kindly inspect the property, address all necessary repairs, and prov…" at bounding box center [236, 244] width 256 height 27
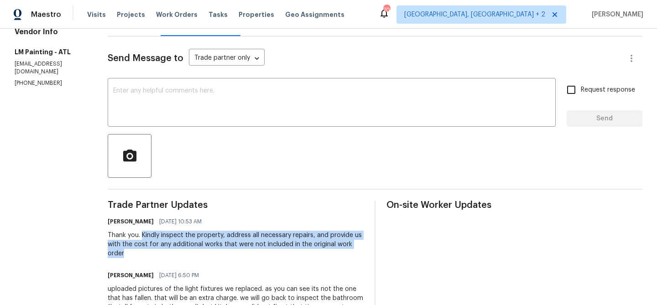
drag, startPoint x: 172, startPoint y: 237, endPoint x: 203, endPoint y: 255, distance: 35.8
click at [203, 255] on div "Thank you. Kindly inspect the property, address all necessary repairs, and prov…" at bounding box center [236, 244] width 256 height 27
copy div "Kindly inspect the property, address all necessary repairs, and provide us with…"
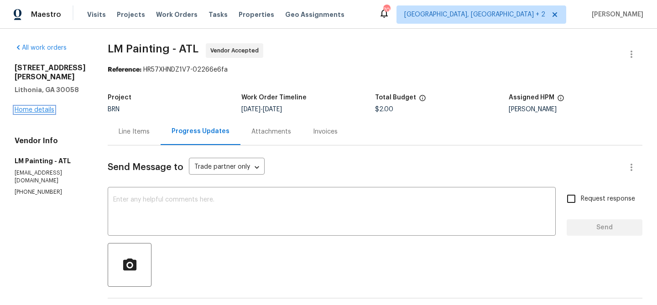
click at [28, 107] on link "Home details" at bounding box center [35, 110] width 40 height 6
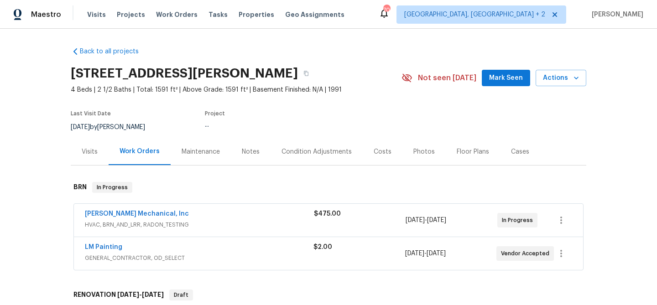
scroll to position [82, 0]
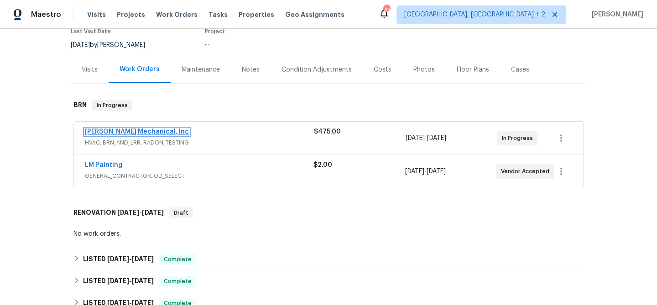
click at [114, 132] on link "JH Martin Mechanical, Inc" at bounding box center [137, 132] width 104 height 6
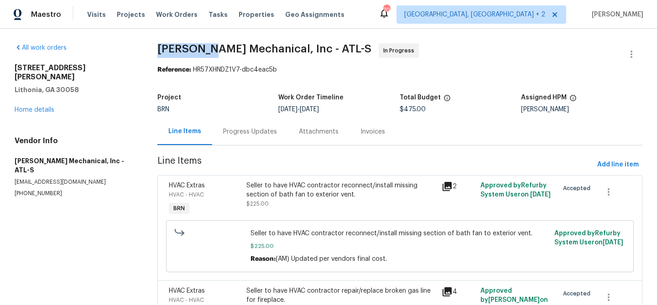
drag, startPoint x: 154, startPoint y: 41, endPoint x: 206, endPoint y: 46, distance: 52.3
click at [206, 46] on div "All work orders 6262 Phillips Lake Ct Lithonia, GA 30058 Home details Vendor In…" at bounding box center [328, 197] width 657 height 337
copy span "JH Martin"
click at [219, 120] on div "Progress Updates" at bounding box center [250, 131] width 76 height 27
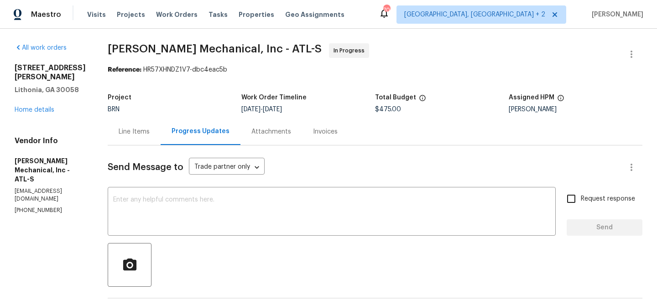
click at [31, 96] on div "6262 Phillips Lake Ct Lithonia, GA 30058 Home details" at bounding box center [50, 88] width 71 height 51
click at [26, 107] on link "Home details" at bounding box center [35, 110] width 40 height 6
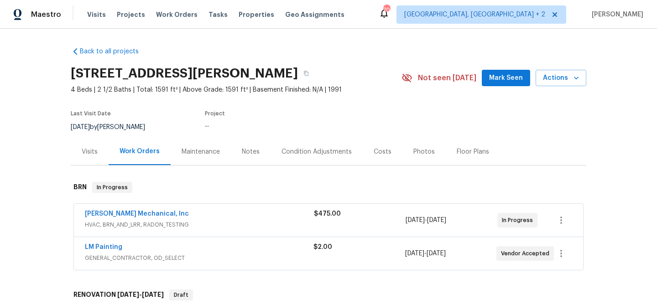
scroll to position [78, 0]
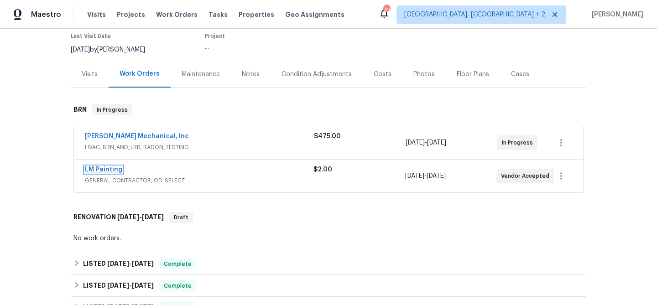
click at [109, 172] on link "LM Painting" at bounding box center [103, 170] width 37 height 6
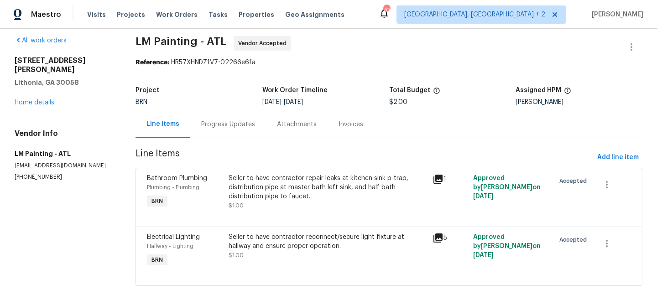
scroll to position [10, 0]
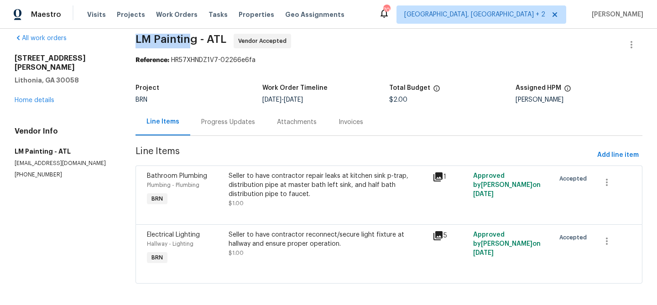
drag, startPoint x: 135, startPoint y: 40, endPoint x: 194, endPoint y: 40, distance: 59.3
click at [194, 40] on div "All work orders 6262 Phillips Lake Ct Lithonia, GA 30058 Home details Vendor In…" at bounding box center [328, 164] width 657 height 290
copy span "LM Paintin"
click at [168, 56] on div "Reference: HR57XHNDZ1V7-02266e6fa" at bounding box center [388, 60] width 507 height 9
drag, startPoint x: 139, startPoint y: 43, endPoint x: 198, endPoint y: 36, distance: 59.8
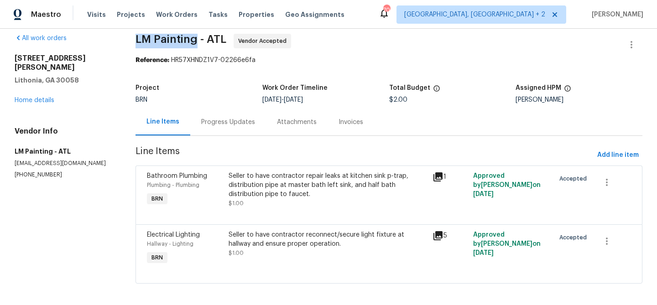
click at [198, 36] on span "LM Painting - ATL" at bounding box center [180, 39] width 91 height 11
copy span "LM Painting"
click at [223, 130] on div "Progress Updates" at bounding box center [228, 122] width 76 height 27
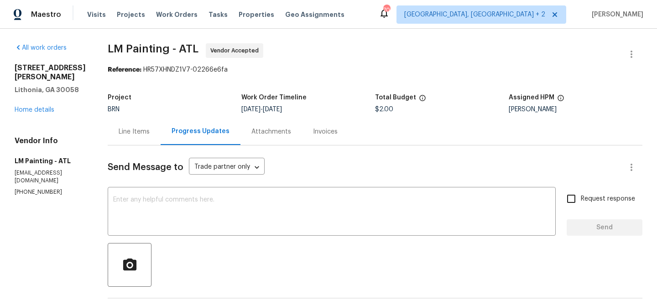
click at [150, 130] on div "Line Items" at bounding box center [134, 131] width 31 height 9
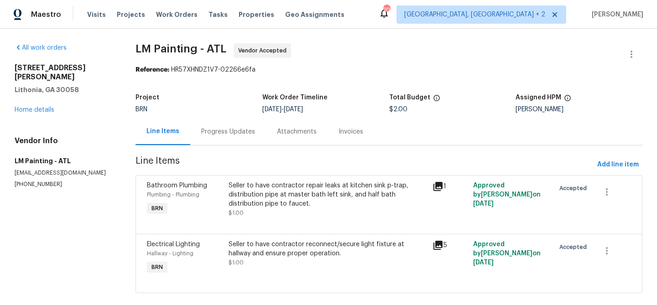
click at [298, 261] on div "Seller to have contractor reconnect/secure light fixture at hallway and ensure …" at bounding box center [328, 253] width 198 height 27
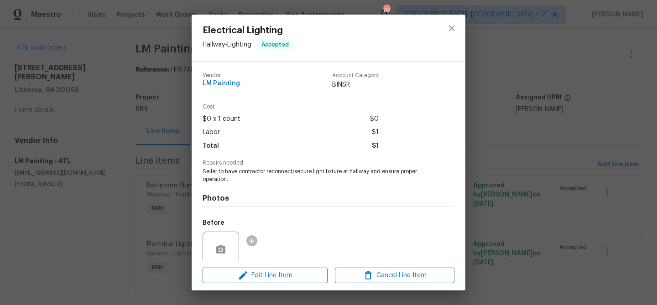
scroll to position [77, 0]
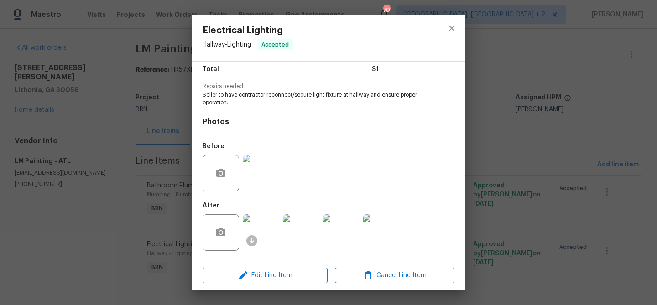
click at [268, 231] on img at bounding box center [261, 232] width 36 height 36
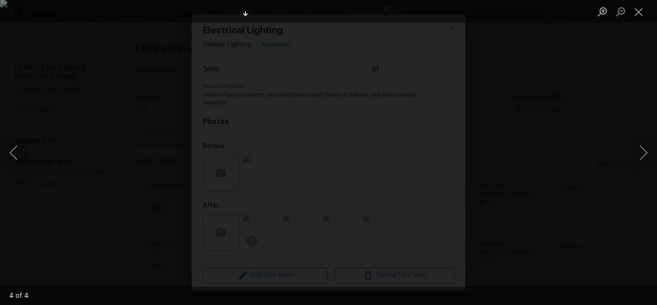
click at [131, 125] on div "Lightbox" at bounding box center [328, 152] width 657 height 305
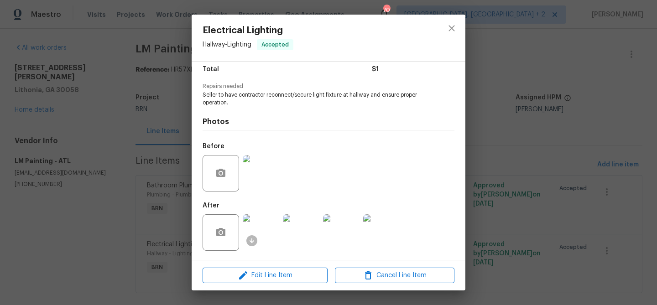
click at [147, 127] on div "Electrical Lighting Hallway - Lighting Accepted Vendor LM Painting Account Cate…" at bounding box center [328, 152] width 657 height 305
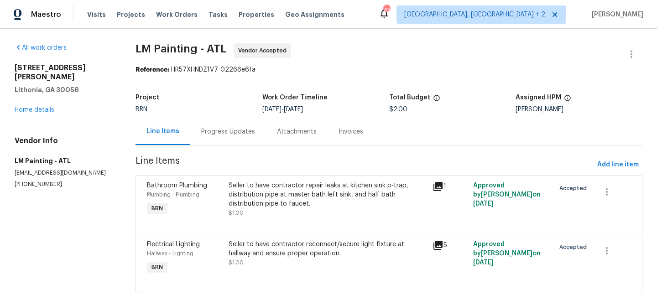
click at [231, 139] on div "Progress Updates" at bounding box center [228, 131] width 76 height 27
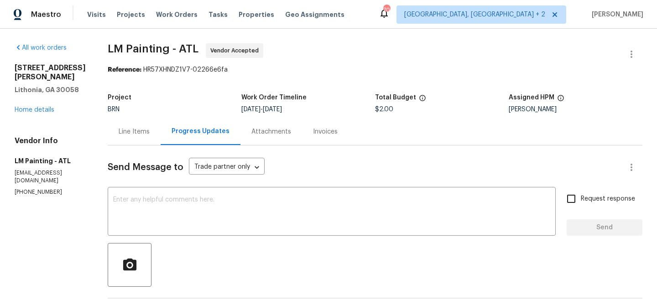
click at [157, 125] on div "Line Items" at bounding box center [134, 131] width 53 height 27
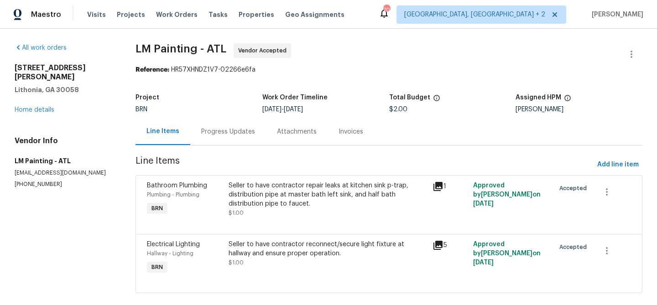
click at [281, 197] on div "Seller to have contractor repair leaks at kitchen sink p-trap, distribution pip…" at bounding box center [328, 194] width 198 height 27
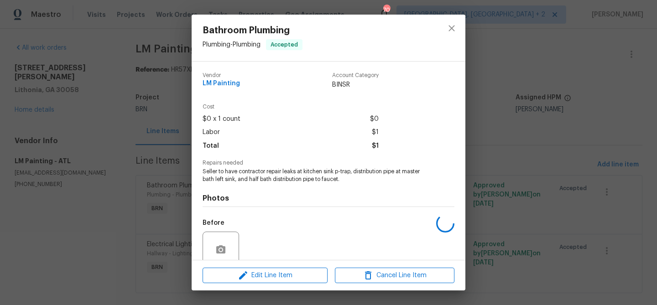
scroll to position [77, 0]
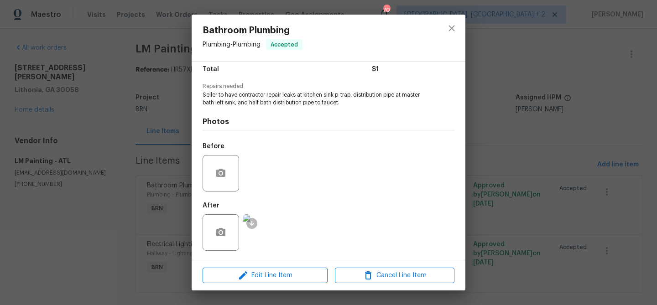
click at [92, 187] on div "Bathroom Plumbing Plumbing - Plumbing Accepted Vendor LM Painting Account Categ…" at bounding box center [328, 152] width 657 height 305
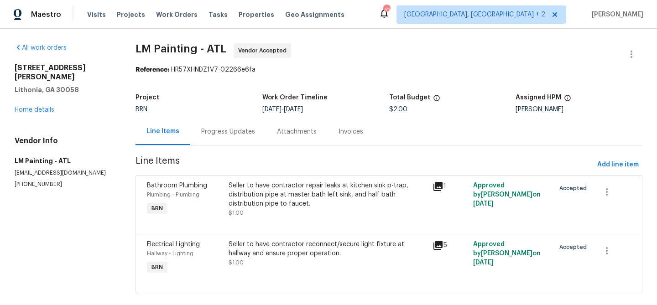
scroll to position [14, 0]
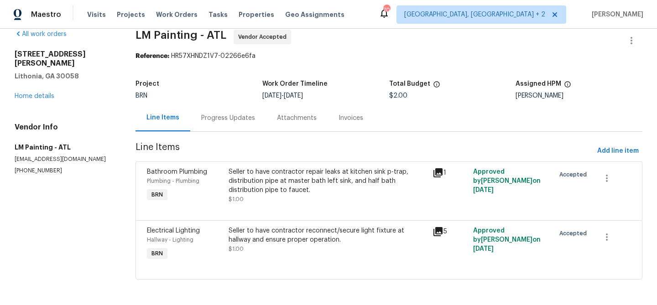
click at [272, 224] on div "Seller to have contractor reconnect/secure light fixture at hallway and ensure …" at bounding box center [328, 245] width 204 height 42
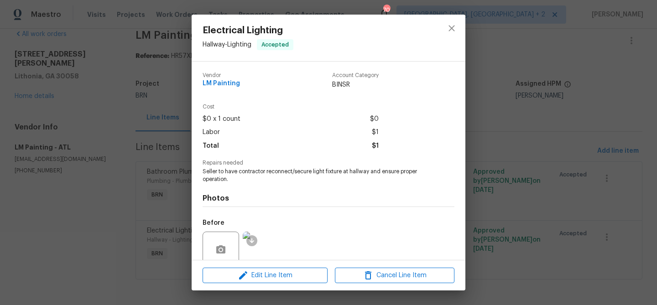
click at [270, 243] on img at bounding box center [261, 250] width 36 height 36
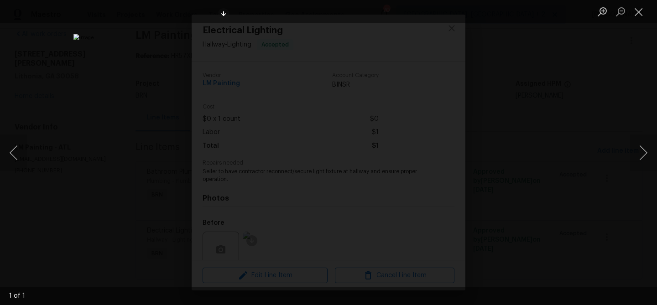
click at [108, 147] on div "Lightbox" at bounding box center [328, 152] width 657 height 305
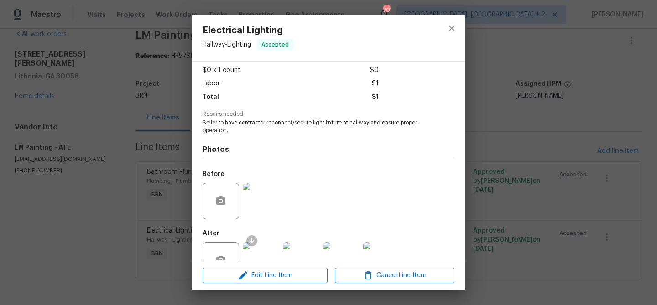
scroll to position [77, 0]
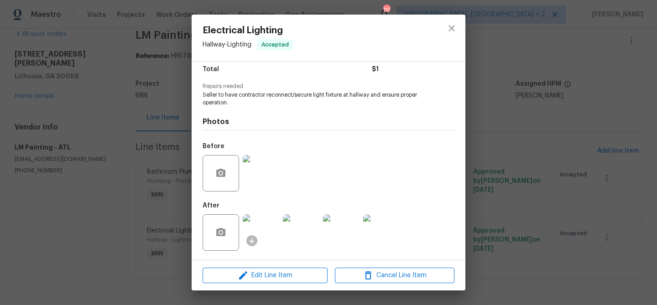
click at [271, 230] on img at bounding box center [261, 232] width 36 height 36
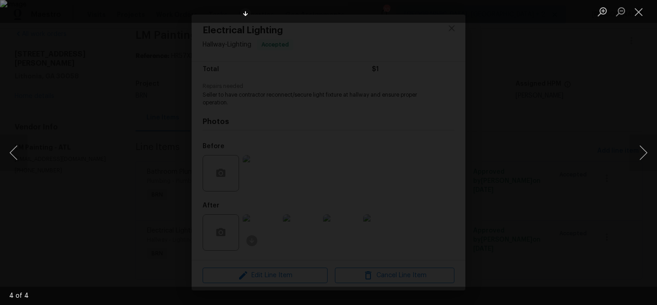
click at [96, 127] on div "Lightbox" at bounding box center [328, 152] width 657 height 305
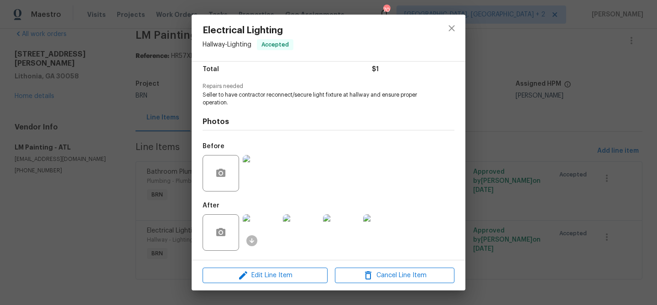
click at [120, 115] on div "Electrical Lighting Hallway - Lighting Accepted Vendor LM Painting Account Cate…" at bounding box center [328, 152] width 657 height 305
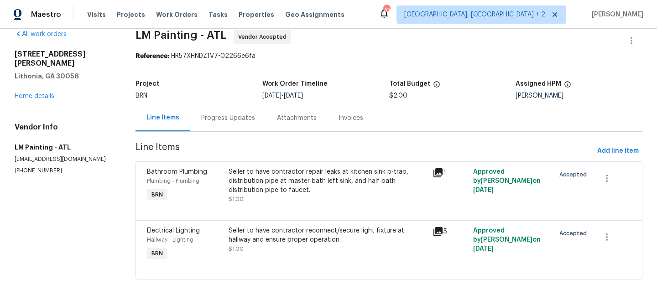
click at [223, 122] on div "Progress Updates" at bounding box center [228, 118] width 54 height 9
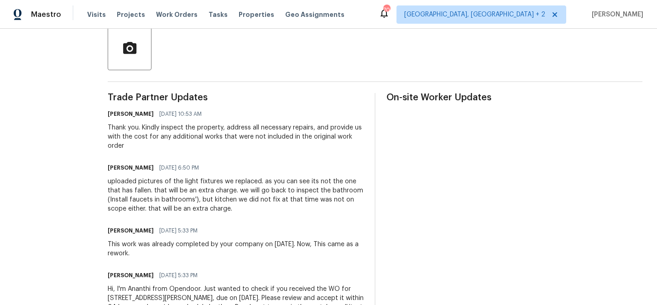
scroll to position [224, 0]
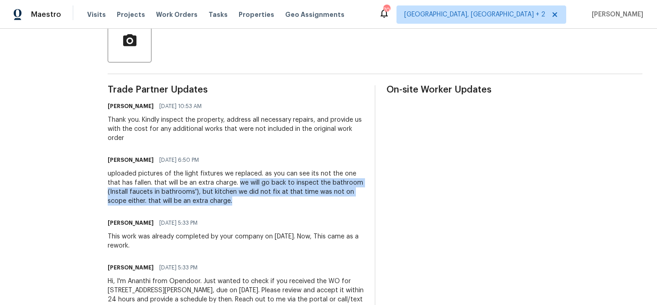
drag, startPoint x: 279, startPoint y: 184, endPoint x: 299, endPoint y: 199, distance: 25.4
click at [299, 199] on div "uploaded pictures of the light fixtures we replaced. as you can see its not the…" at bounding box center [236, 187] width 256 height 36
copy div "we will go back to inspect the bathroom (Install faucets in bathrooms'), but ki…"
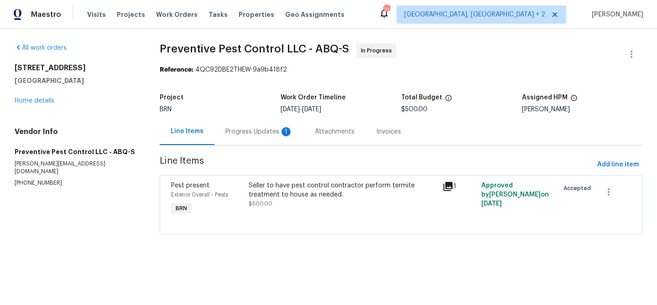
click at [233, 119] on div "Progress Updates 1" at bounding box center [258, 131] width 89 height 27
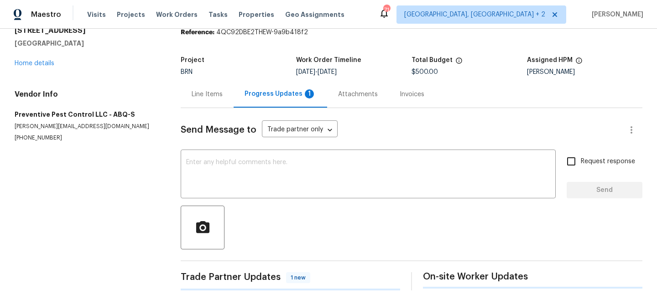
scroll to position [141, 0]
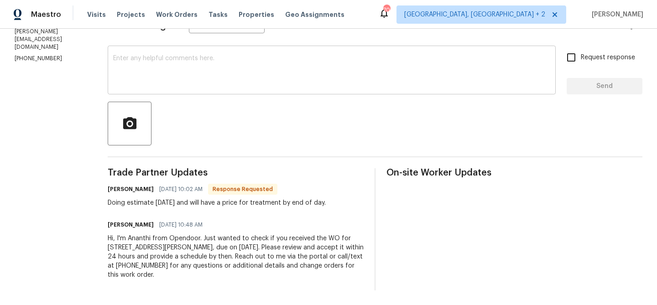
click at [165, 94] on div "x ​" at bounding box center [332, 71] width 448 height 47
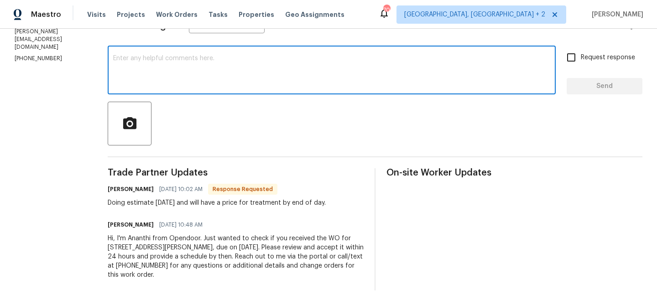
click at [154, 75] on textarea at bounding box center [331, 71] width 437 height 32
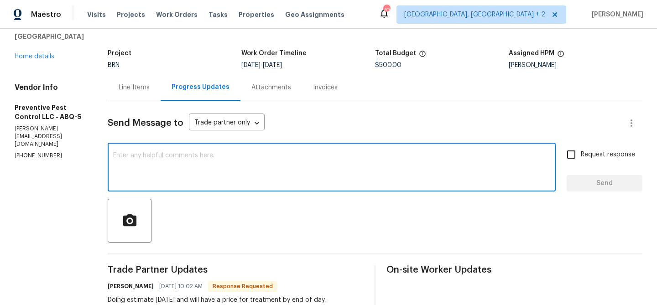
click at [130, 88] on div "Line Items" at bounding box center [134, 87] width 31 height 9
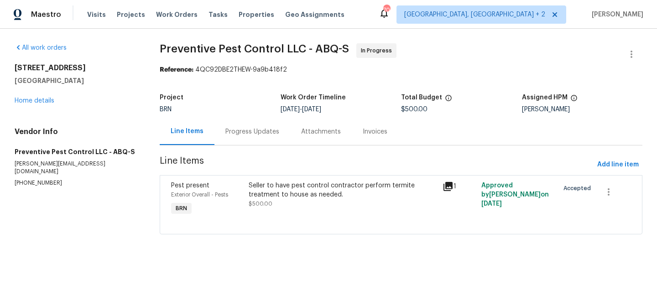
click at [243, 130] on div "Progress Updates" at bounding box center [252, 131] width 54 height 9
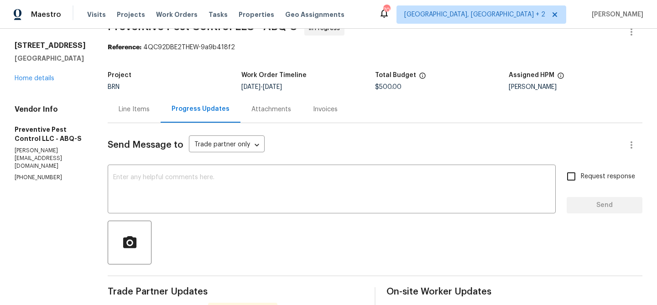
scroll to position [36, 0]
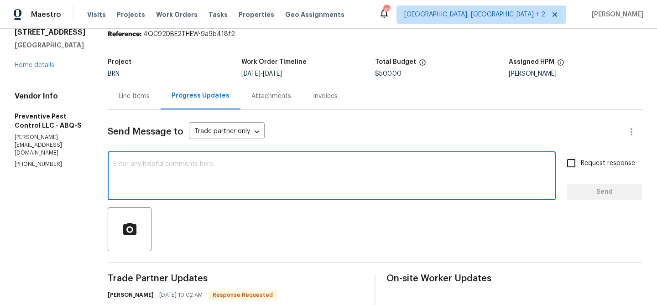
click at [202, 184] on textarea at bounding box center [331, 177] width 437 height 32
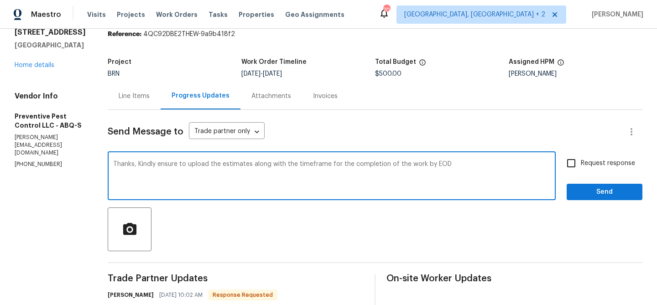
type textarea "Thanks, Kindly ensure to upload the estimates along with the timeframe for the …"
click at [598, 167] on span "Request response" at bounding box center [608, 164] width 54 height 10
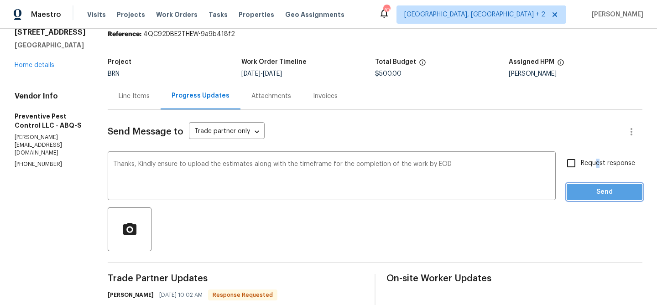
click at [585, 195] on span "Send" at bounding box center [604, 192] width 61 height 11
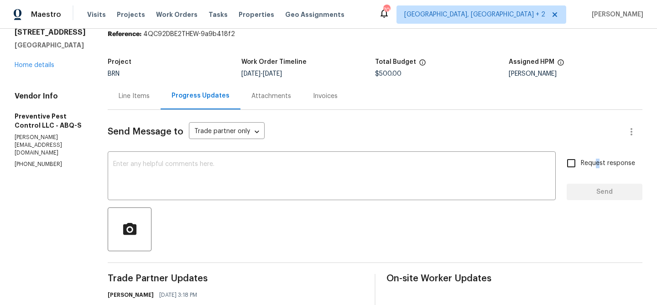
scroll to position [0, 0]
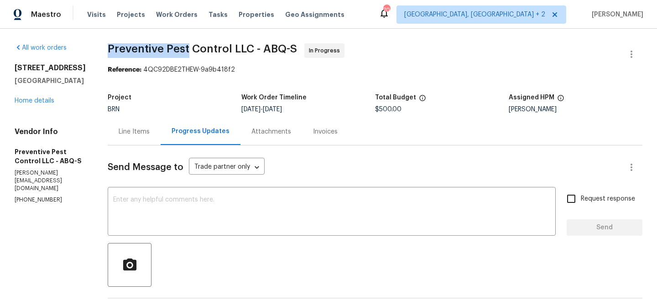
drag, startPoint x: 97, startPoint y: 49, endPoint x: 183, endPoint y: 47, distance: 86.3
click at [183, 47] on div "All work orders [STREET_ADDRESS] Home details Vendor Info Preventive Pest Contr…" at bounding box center [328, 260] width 657 height 463
copy span "Preventive Pest"
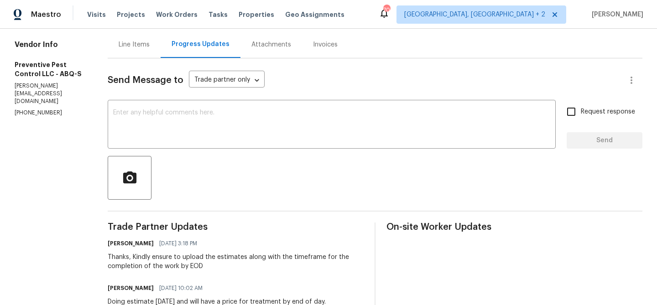
scroll to position [186, 0]
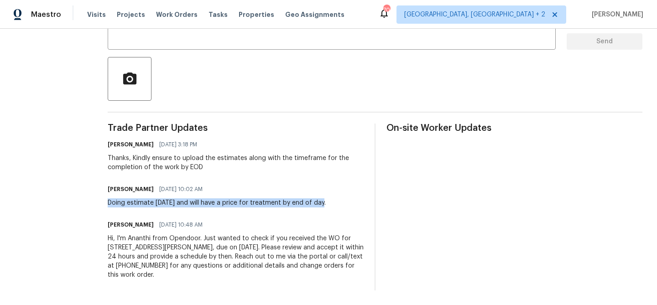
drag, startPoint x: 98, startPoint y: 203, endPoint x: 333, endPoint y: 201, distance: 234.5
click at [333, 201] on div "All work orders [STREET_ADDRESS] Home details Vendor Info Preventive Pest Contr…" at bounding box center [328, 74] width 657 height 463
copy div "Doing estimate [DATE] and will have a price for treatment by end of day."
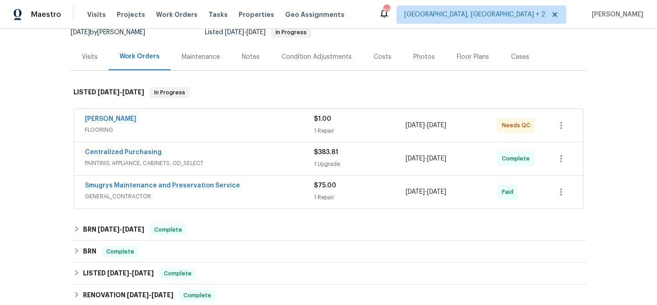
scroll to position [156, 0]
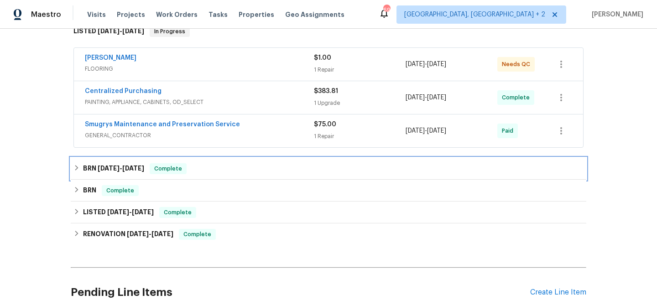
click at [105, 167] on span "[DATE]" at bounding box center [109, 168] width 22 height 6
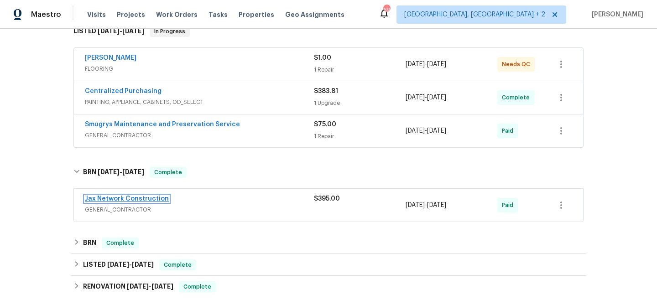
click at [112, 200] on link "Jax Network Construction" at bounding box center [127, 199] width 84 height 6
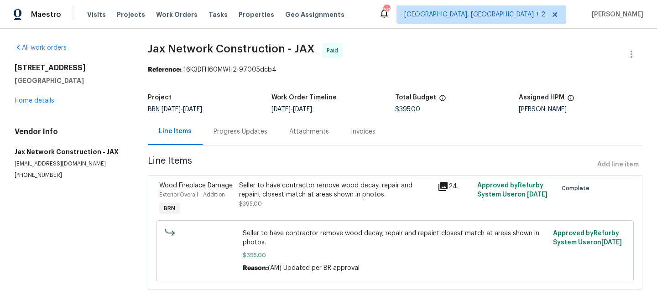
click at [37, 97] on div "[STREET_ADDRESS] Home details" at bounding box center [70, 84] width 111 height 42
click at [30, 100] on link "Home details" at bounding box center [35, 101] width 40 height 6
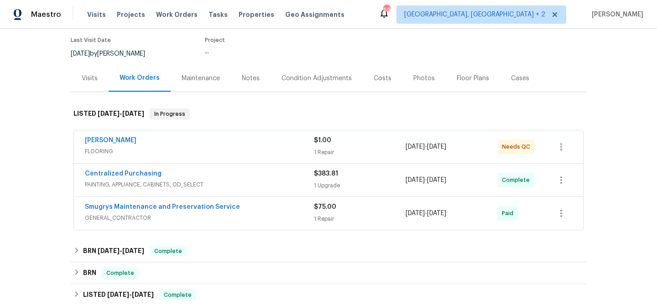
scroll to position [121, 0]
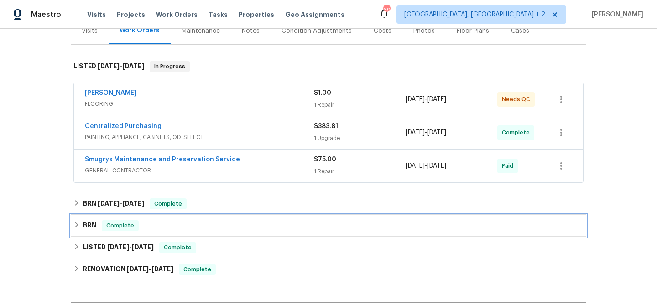
click at [88, 222] on h6 "BRN" at bounding box center [89, 225] width 13 height 11
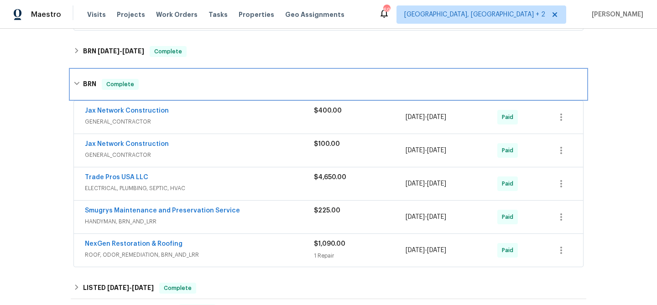
scroll to position [279, 0]
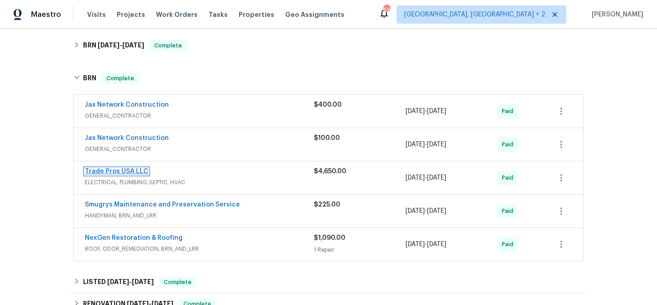
click at [98, 172] on link "Trade Pros USA LLC" at bounding box center [116, 171] width 63 height 6
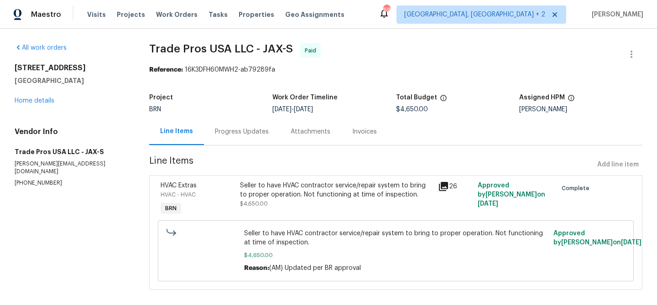
click at [24, 183] on section "All work orders [STREET_ADDRESS] Home details Vendor Info Trade Pros USA LLC - …" at bounding box center [71, 172] width 113 height 258
copy p "[PHONE_NUMBER]"
